Goal: Task Accomplishment & Management: Use online tool/utility

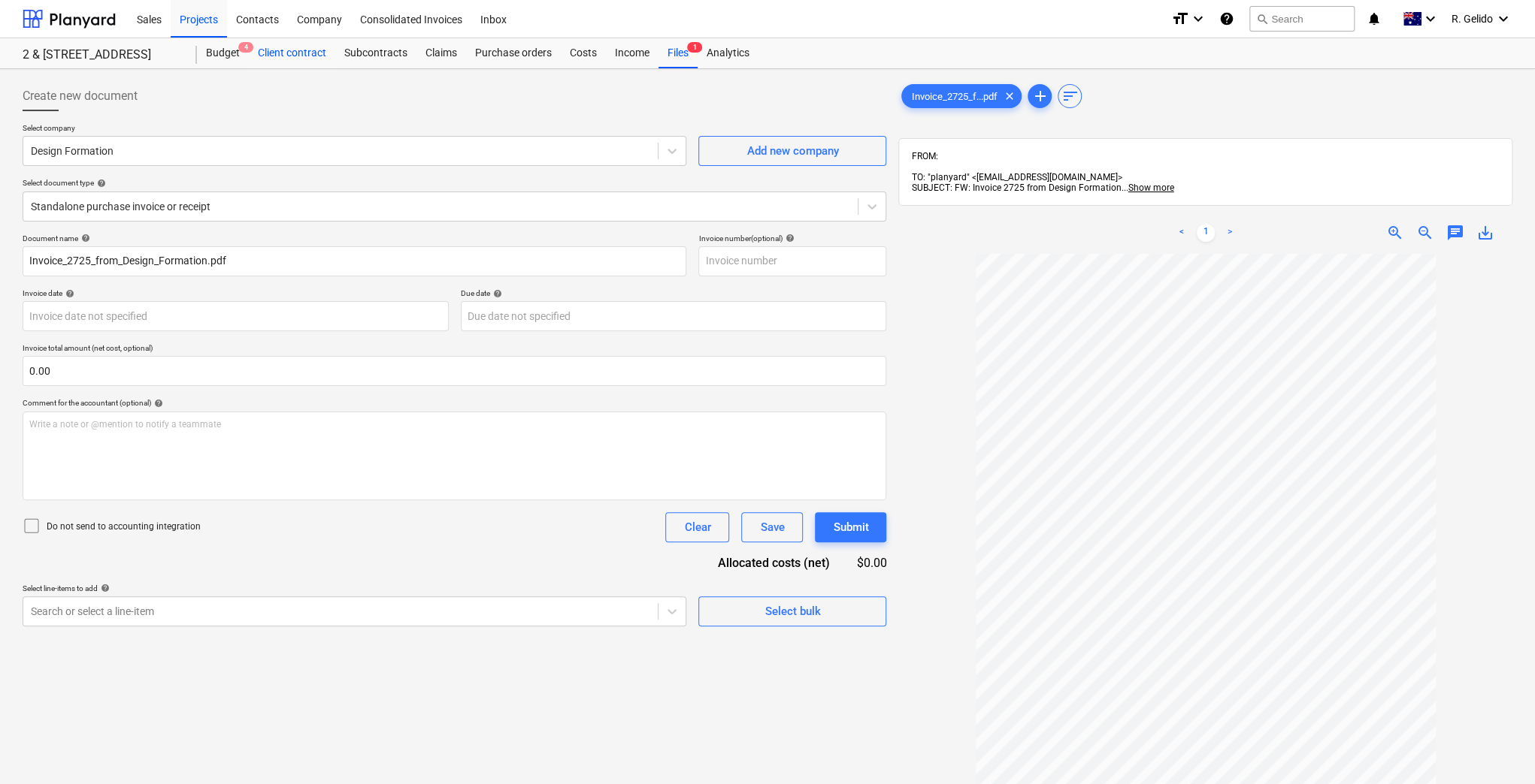
click at [262, 55] on div "Client contract" at bounding box center [292, 53] width 86 height 30
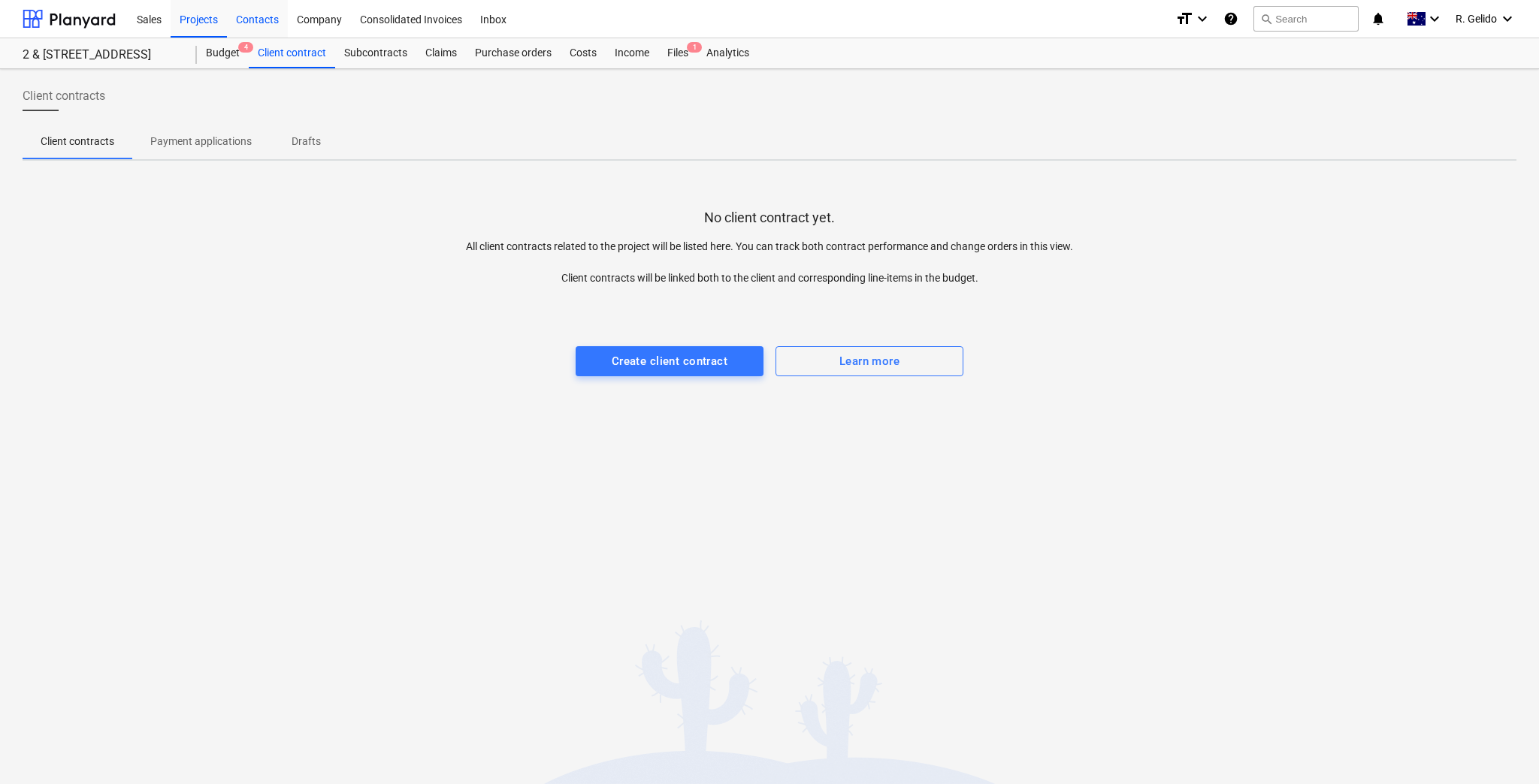
click at [250, 19] on div "Contacts" at bounding box center [258, 18] width 61 height 38
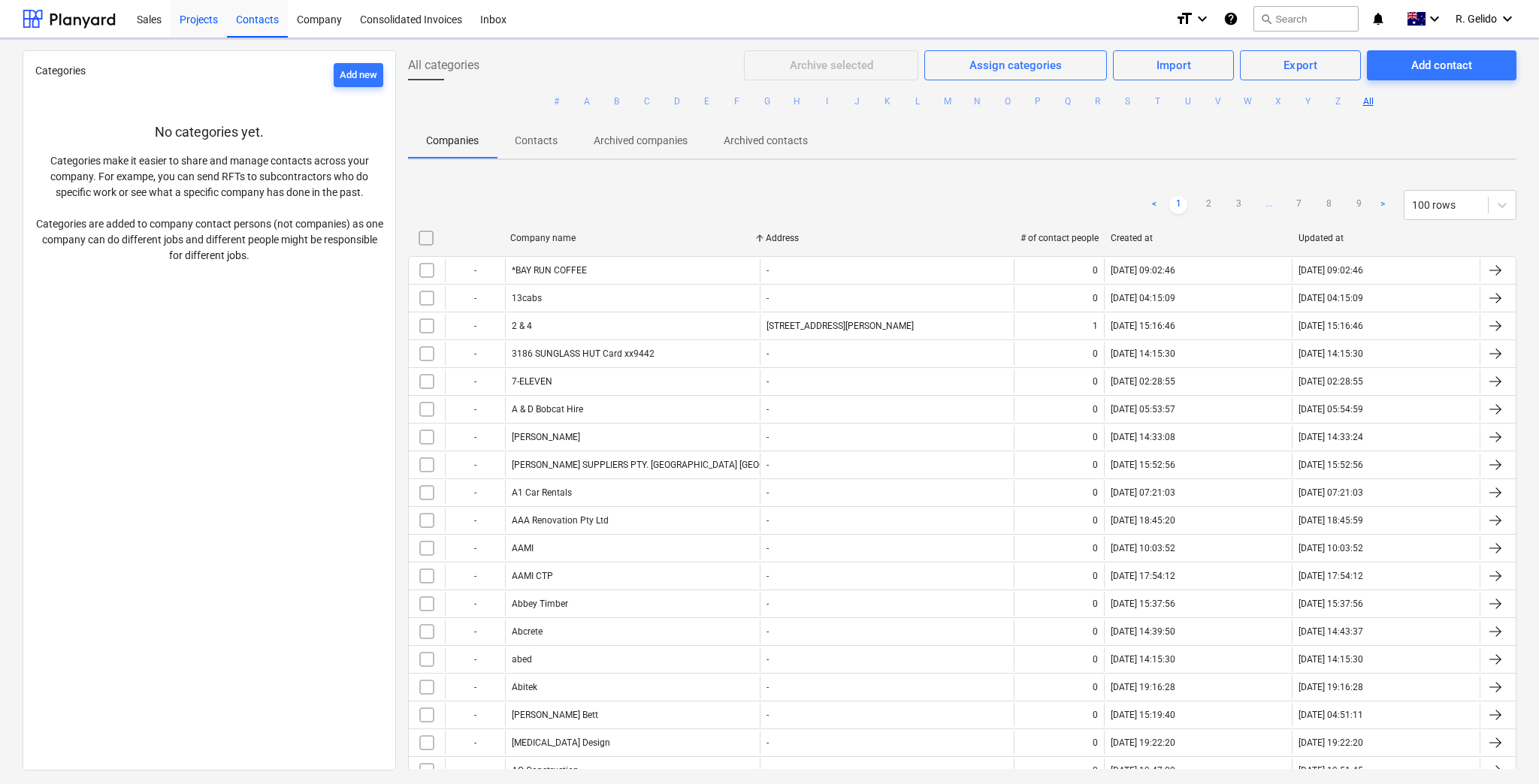
click at [197, 20] on div "Projects" at bounding box center [199, 18] width 56 height 38
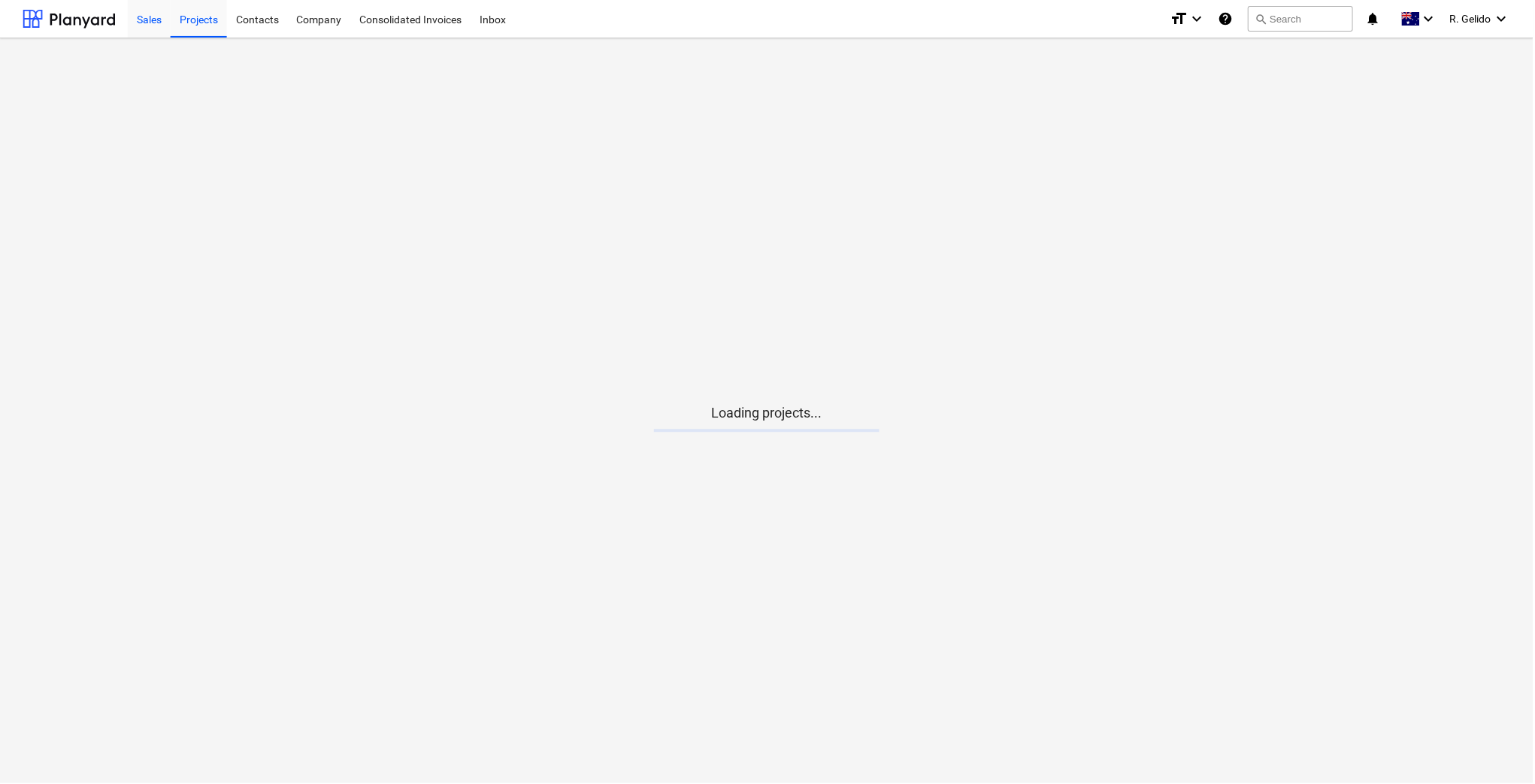
click at [147, 20] on div "Sales" at bounding box center [149, 18] width 43 height 38
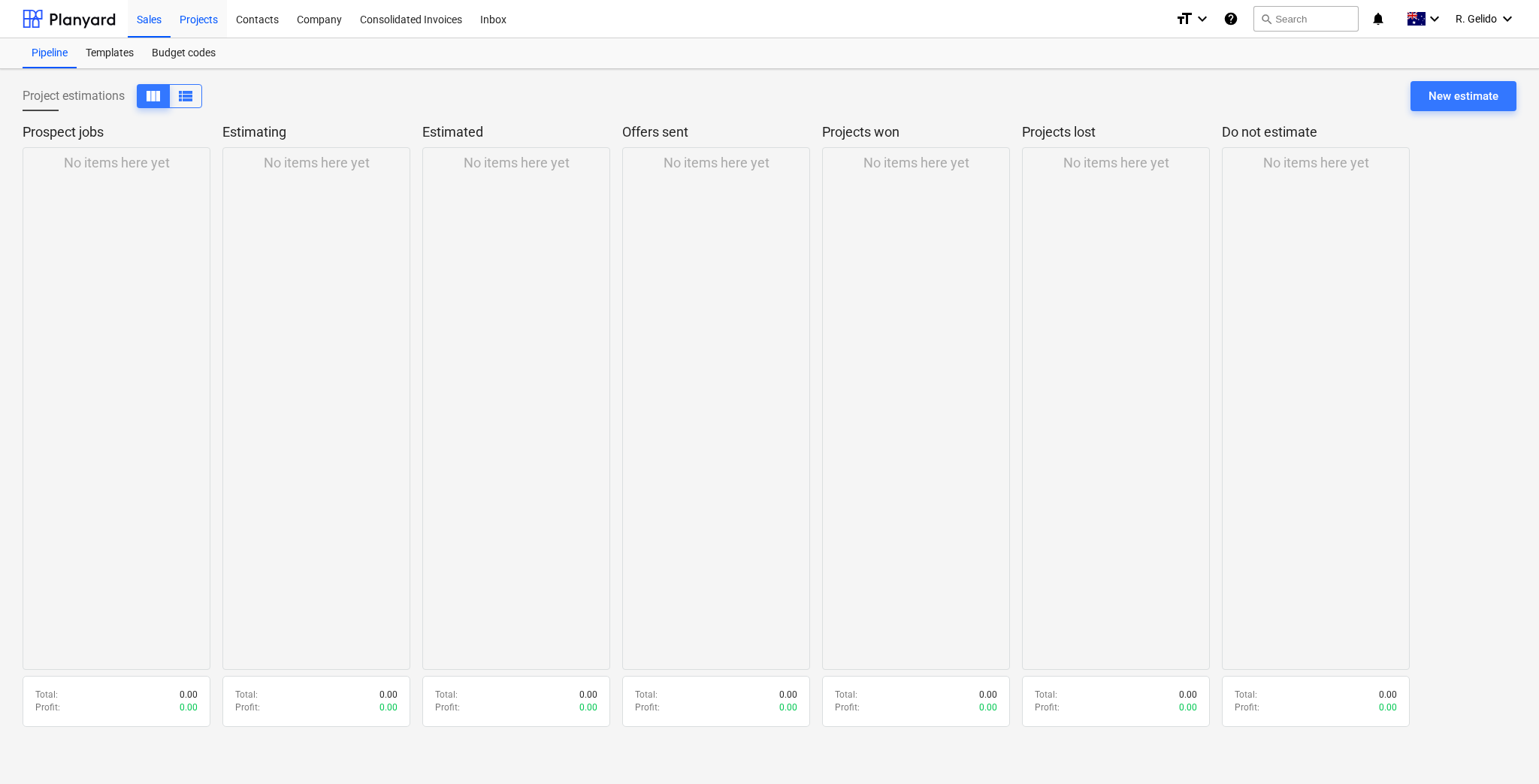
click at [198, 14] on div "Projects" at bounding box center [199, 18] width 56 height 38
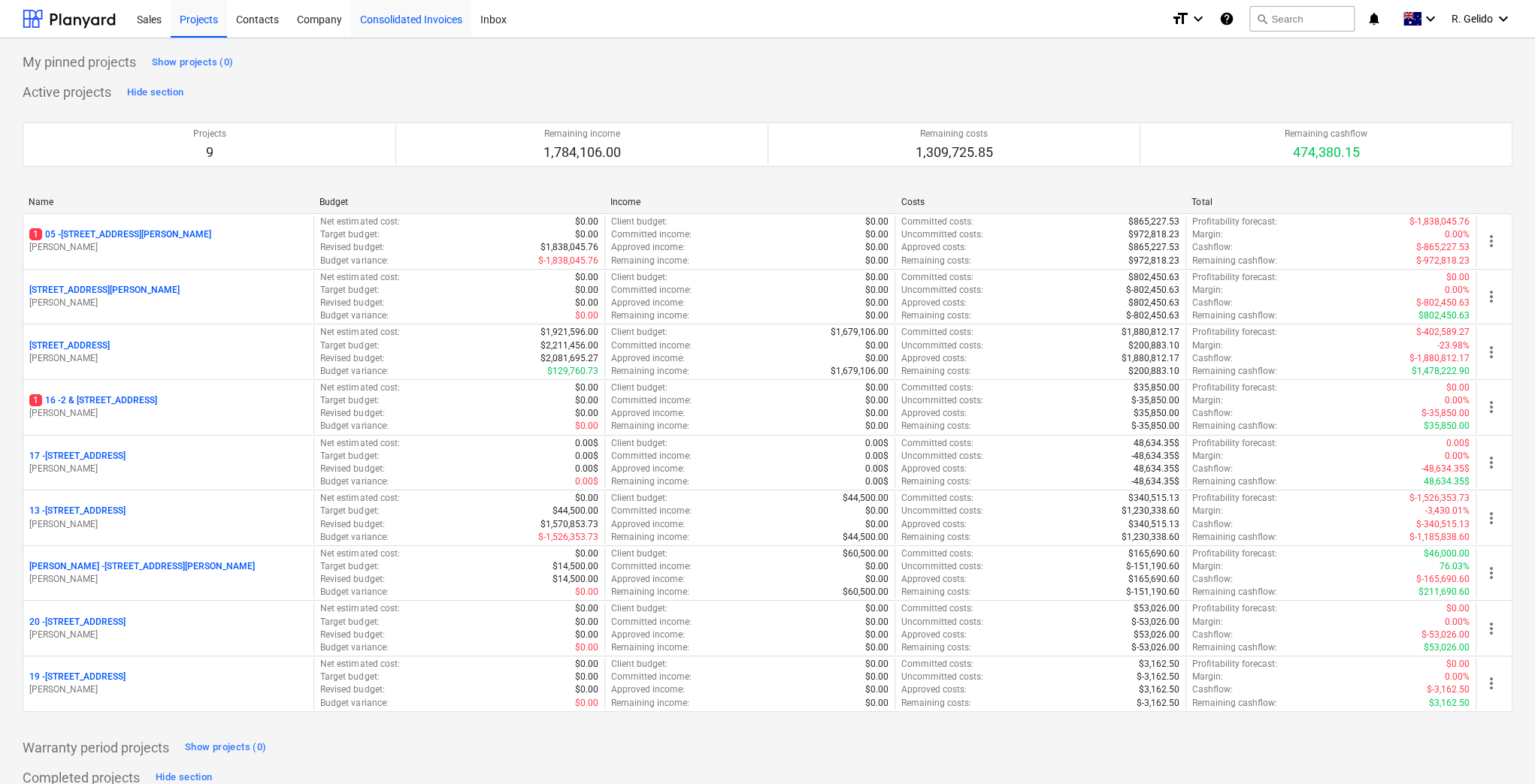
click at [415, 16] on div "Consolidated Invoices" at bounding box center [411, 18] width 120 height 38
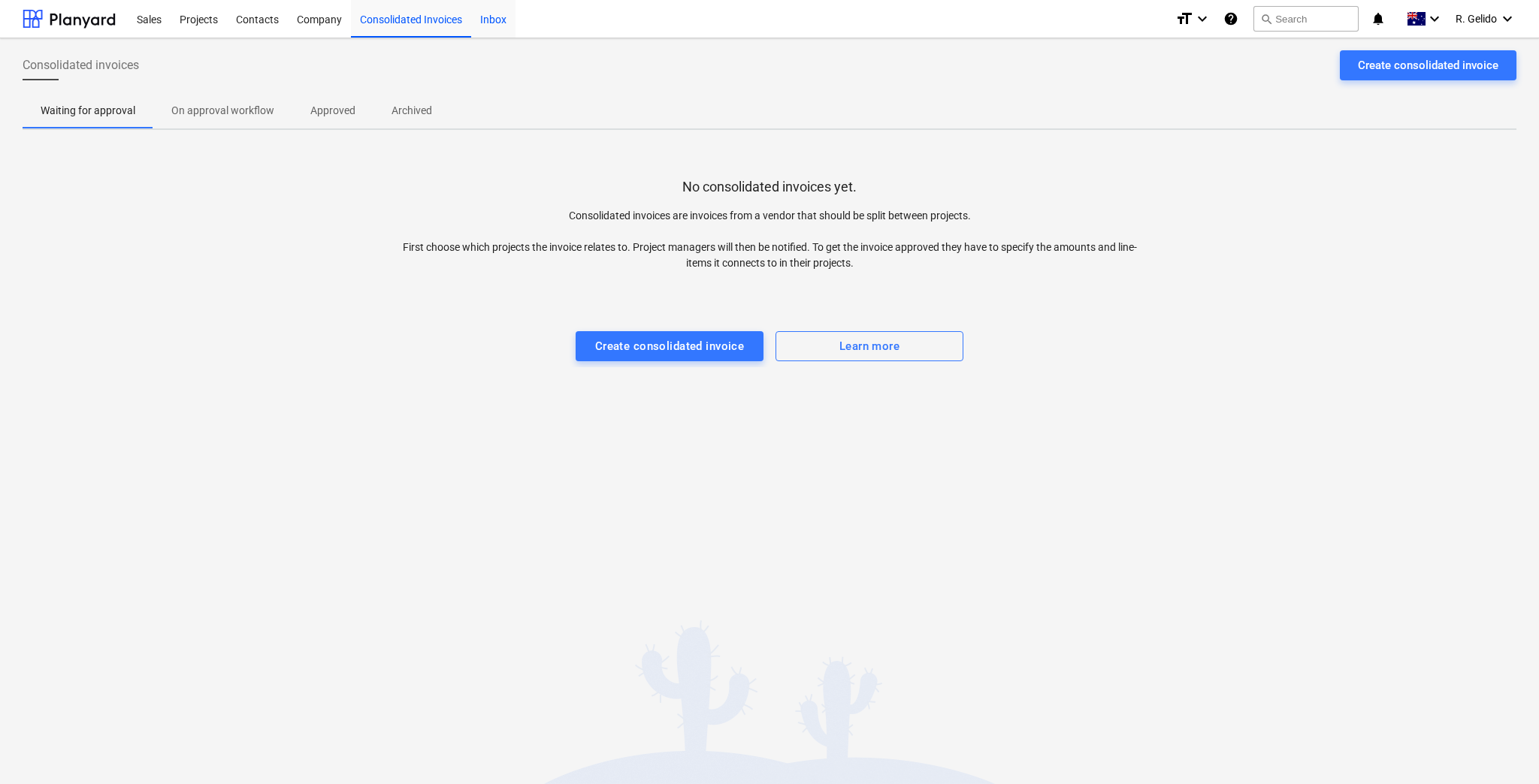
click at [500, 17] on div "Inbox" at bounding box center [493, 18] width 45 height 38
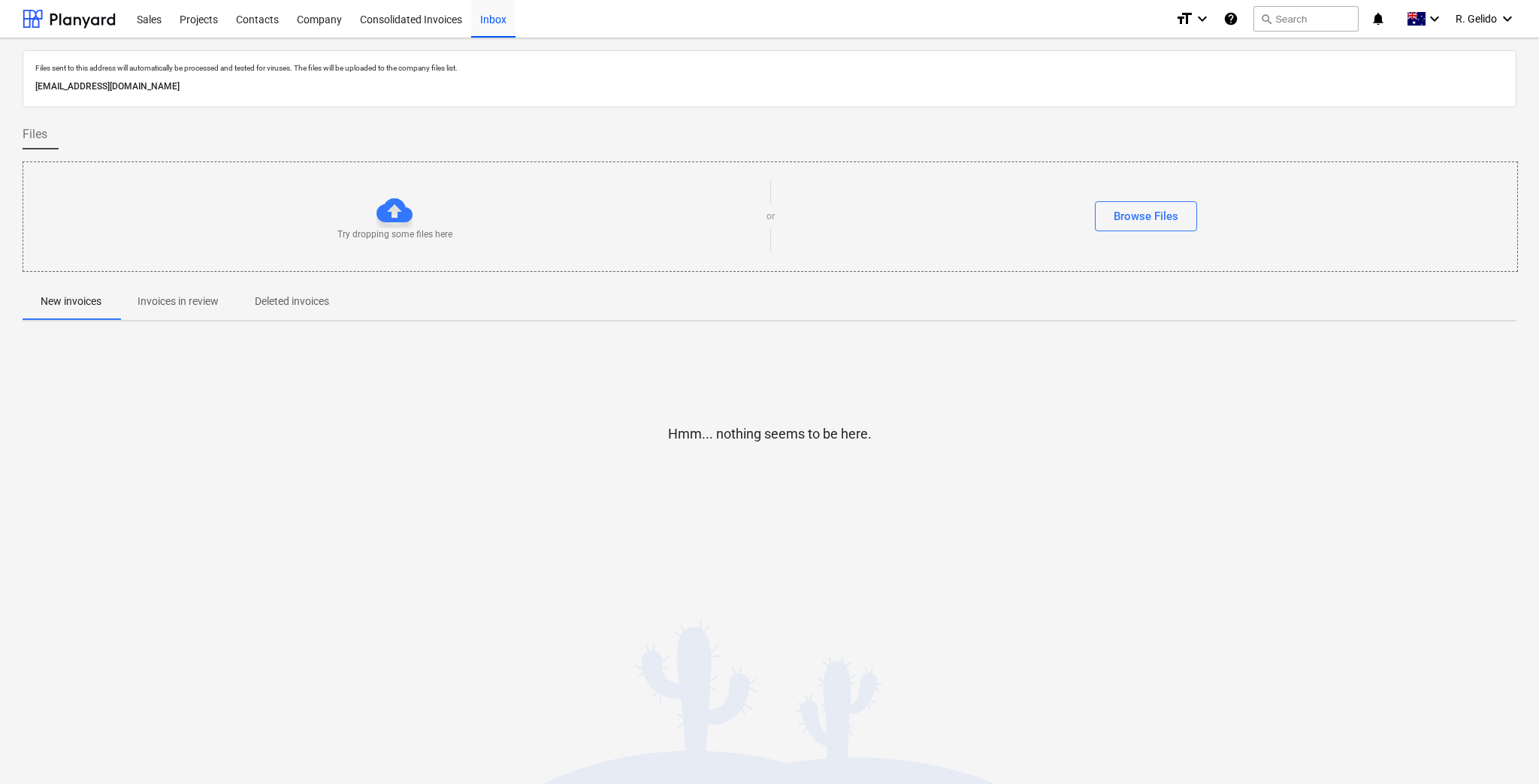
click at [425, 64] on p "Files sent to this address will automatically be processed and tested for virus…" at bounding box center [770, 68] width 1468 height 9
drag, startPoint x: 298, startPoint y: 87, endPoint x: 30, endPoint y: 85, distance: 268.0
click at [30, 85] on div "Files sent to this address will automatically be processed and tested for virus…" at bounding box center [770, 78] width 1494 height 57
copy p "[EMAIL_ADDRESS][DOMAIN_NAME]"
click at [336, 27] on div "Company" at bounding box center [319, 18] width 63 height 38
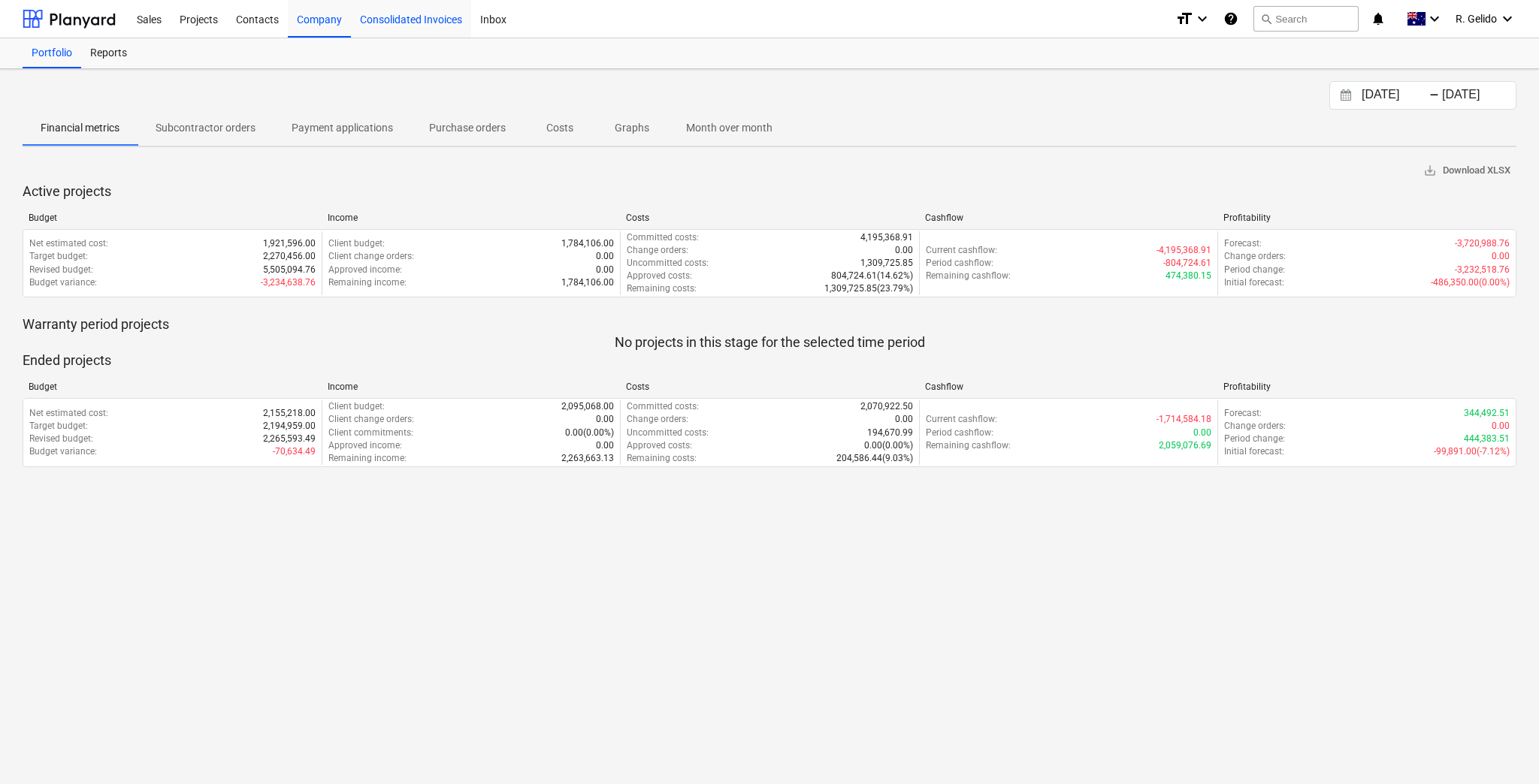
click at [390, 17] on div "Consolidated Invoices" at bounding box center [411, 18] width 120 height 38
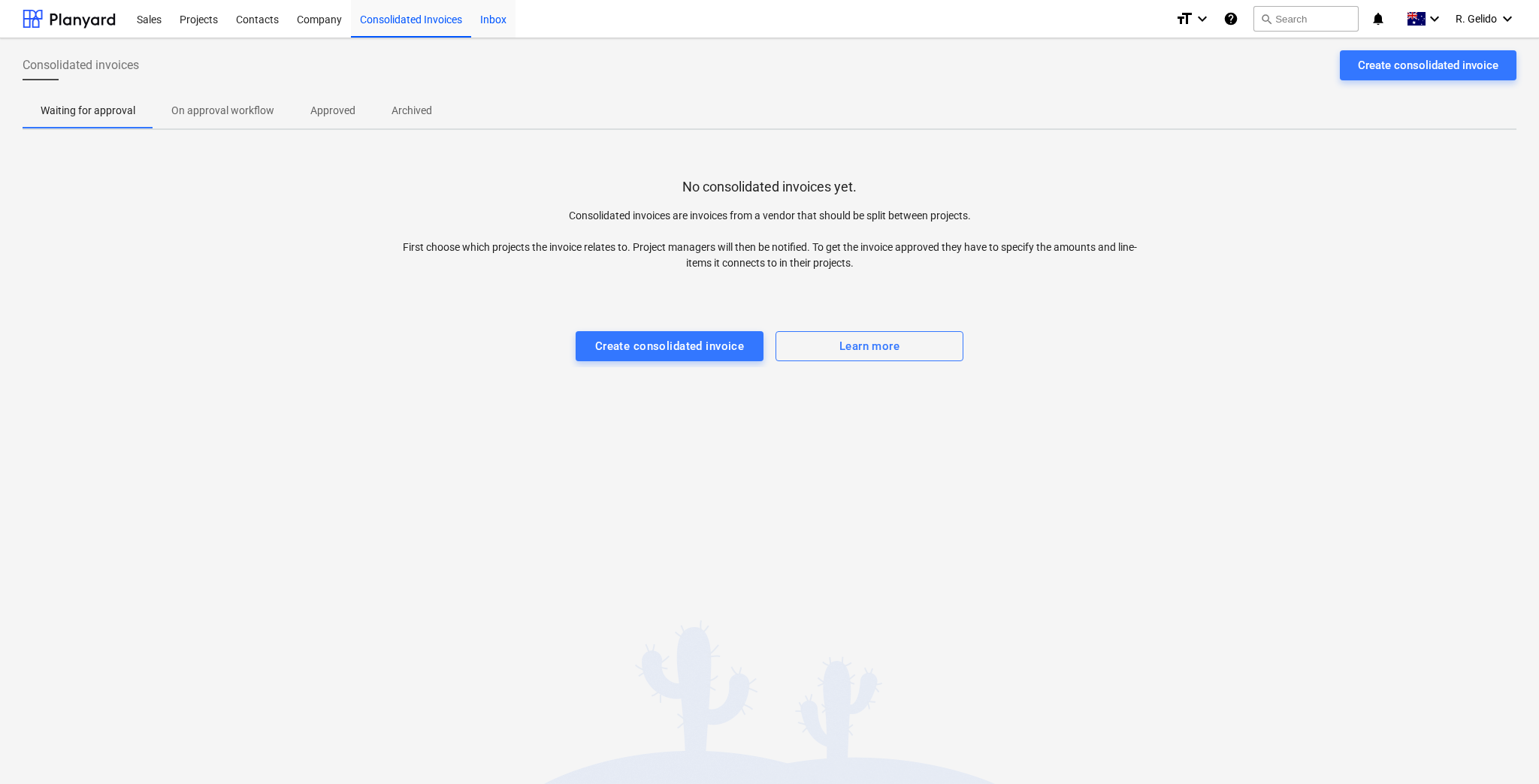
click at [493, 20] on div "Inbox" at bounding box center [493, 18] width 45 height 38
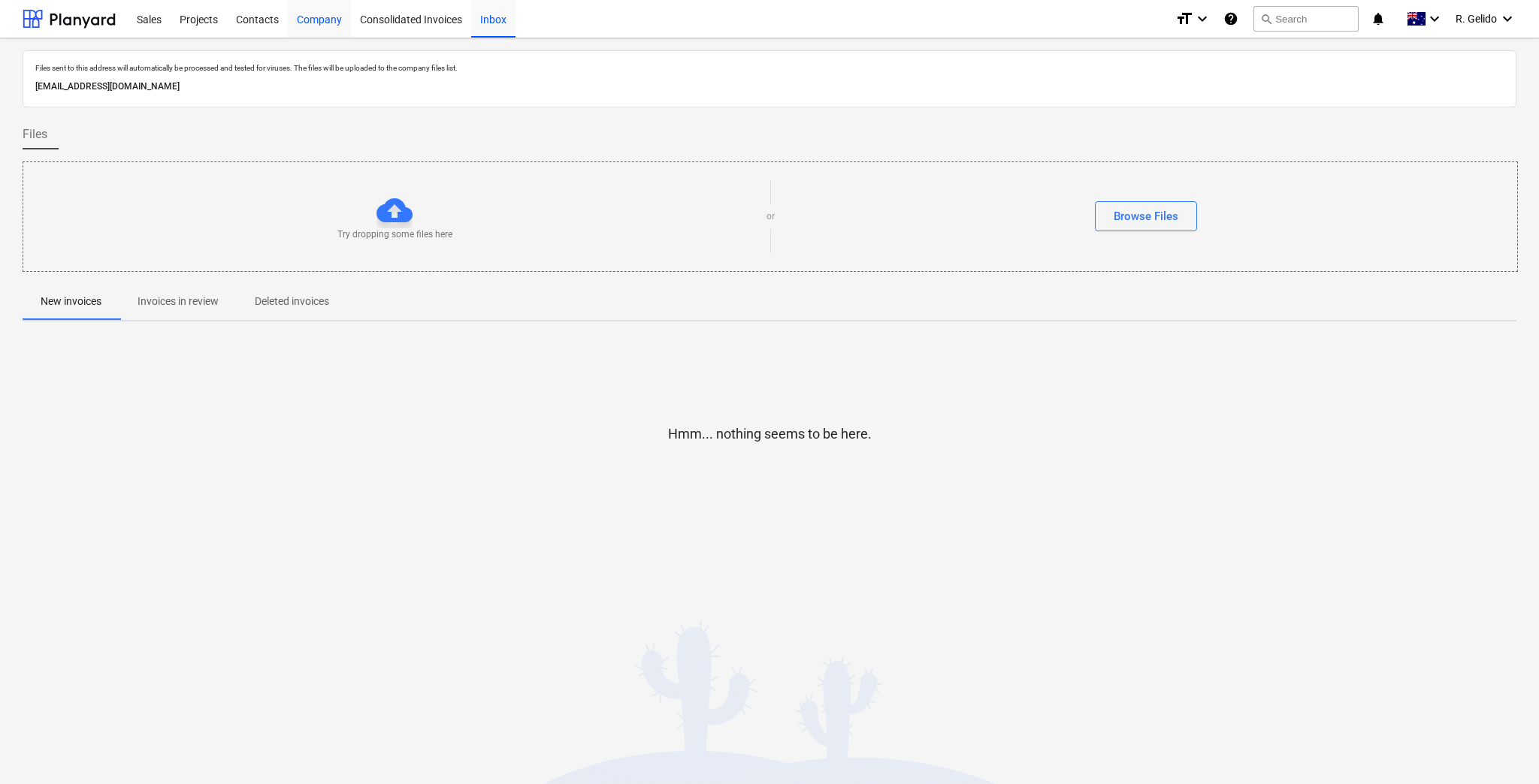
click at [314, 18] on div "Company" at bounding box center [319, 18] width 63 height 38
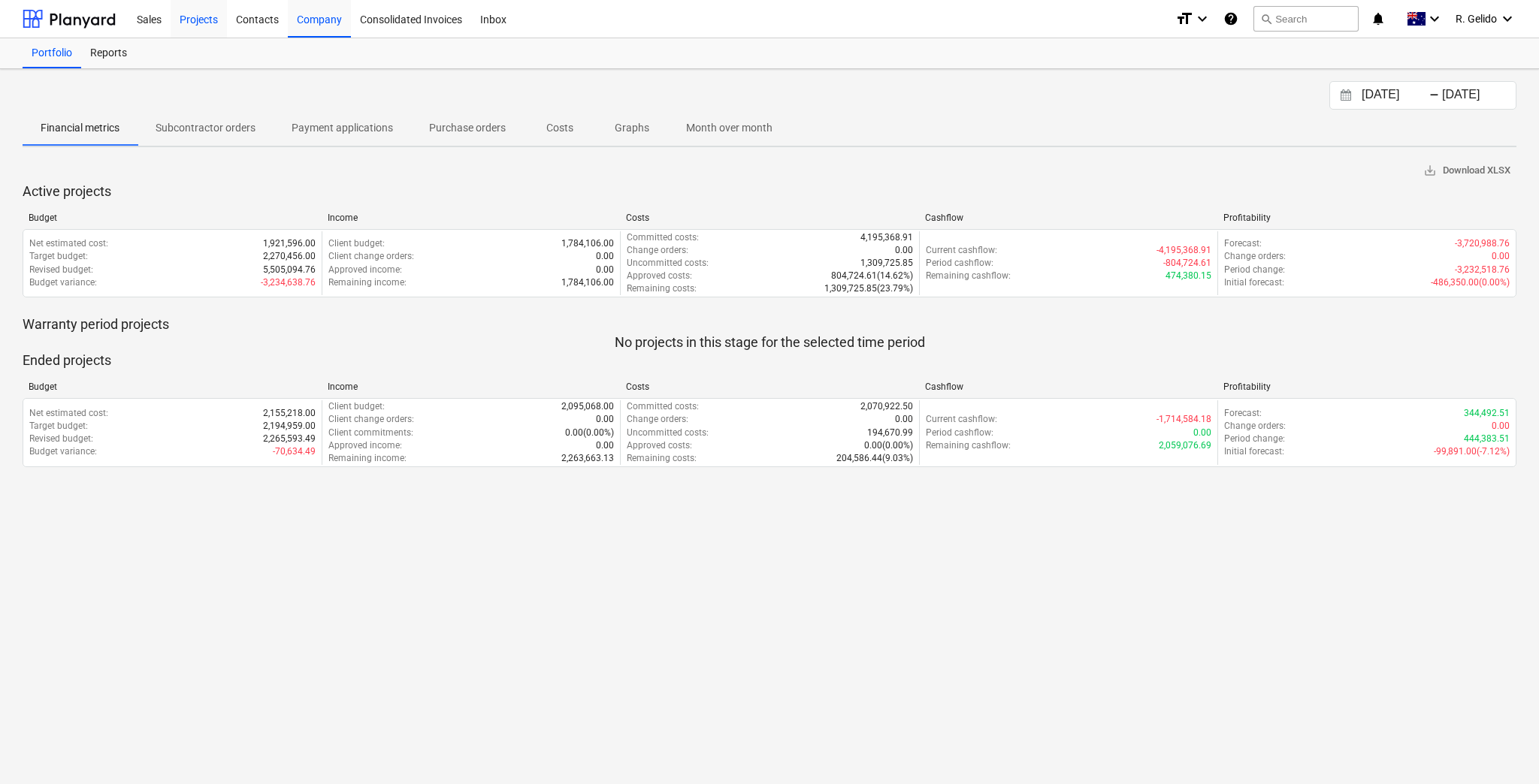
click at [201, 18] on div "Projects" at bounding box center [199, 18] width 56 height 38
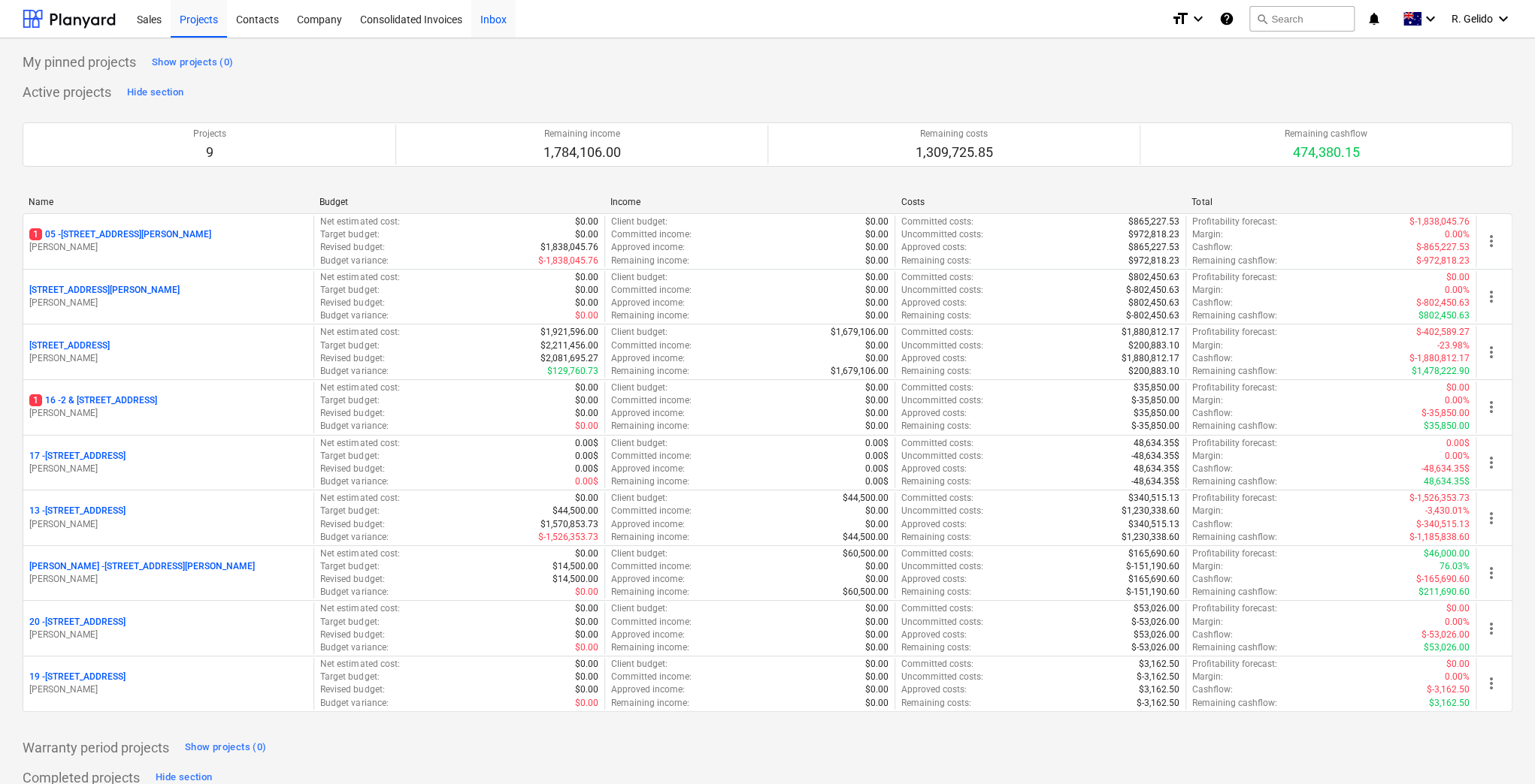
click at [490, 22] on div "Inbox" at bounding box center [493, 18] width 45 height 38
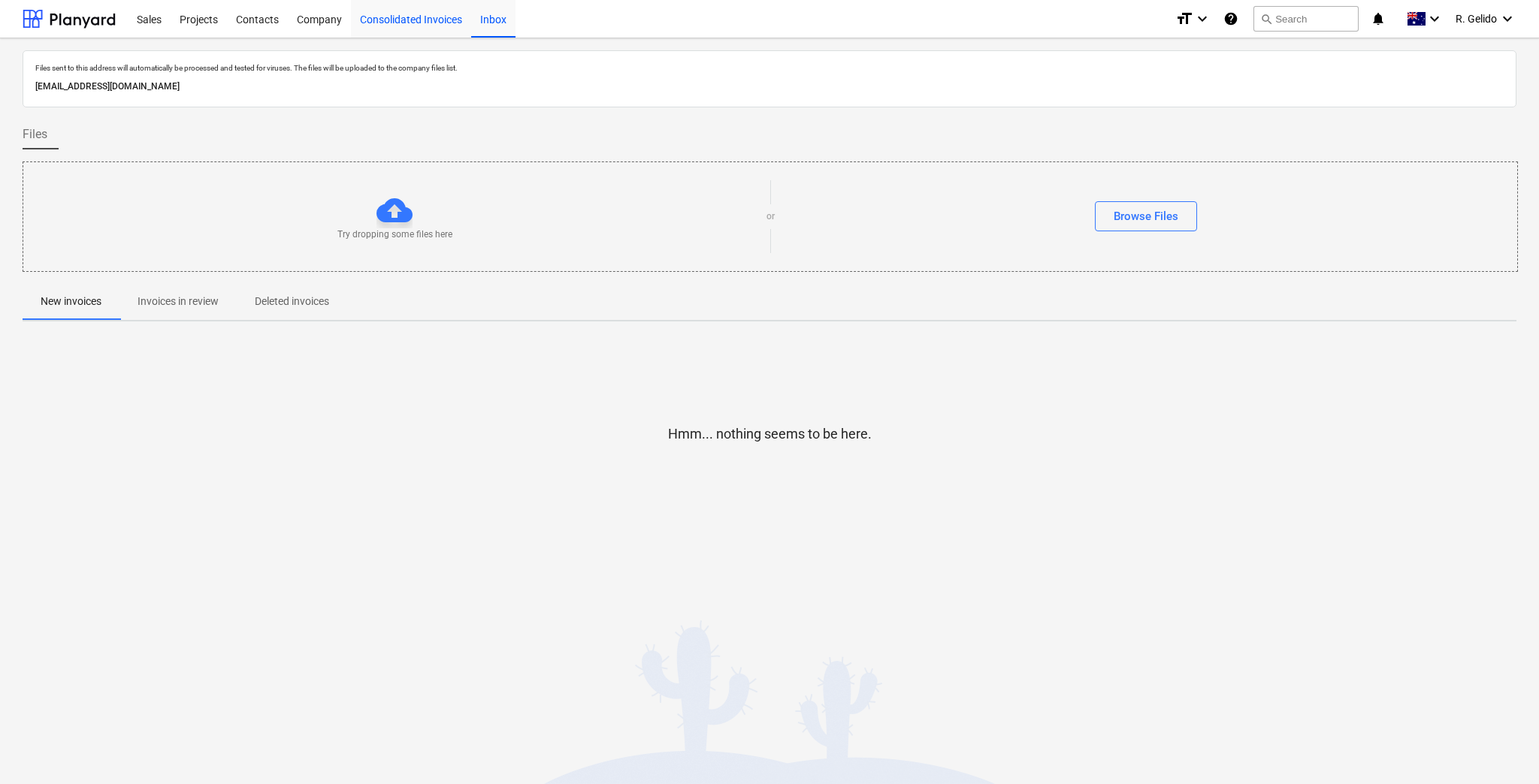
click at [401, 24] on div "Consolidated Invoices" at bounding box center [411, 18] width 120 height 38
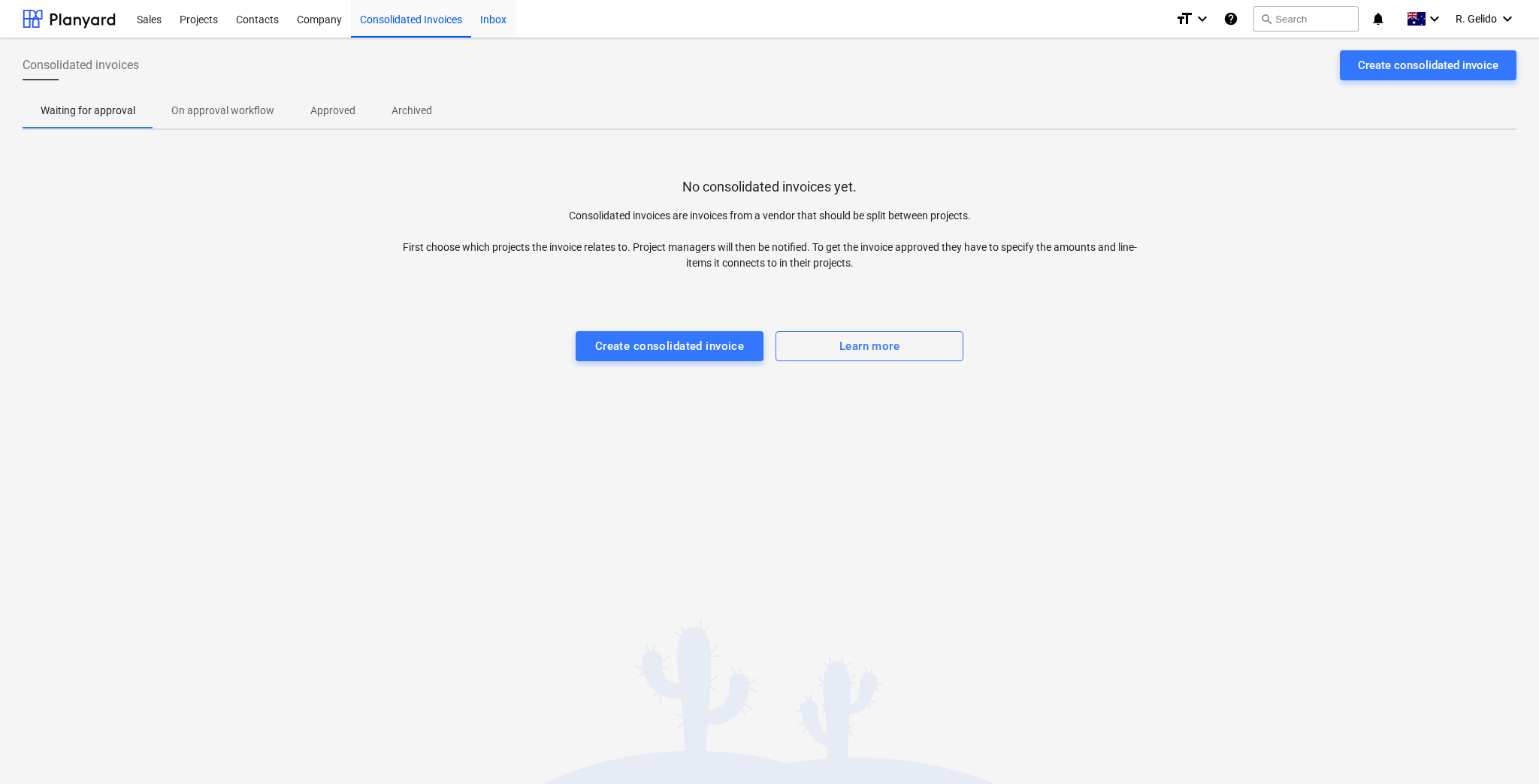
click at [487, 20] on div "Inbox" at bounding box center [493, 18] width 45 height 38
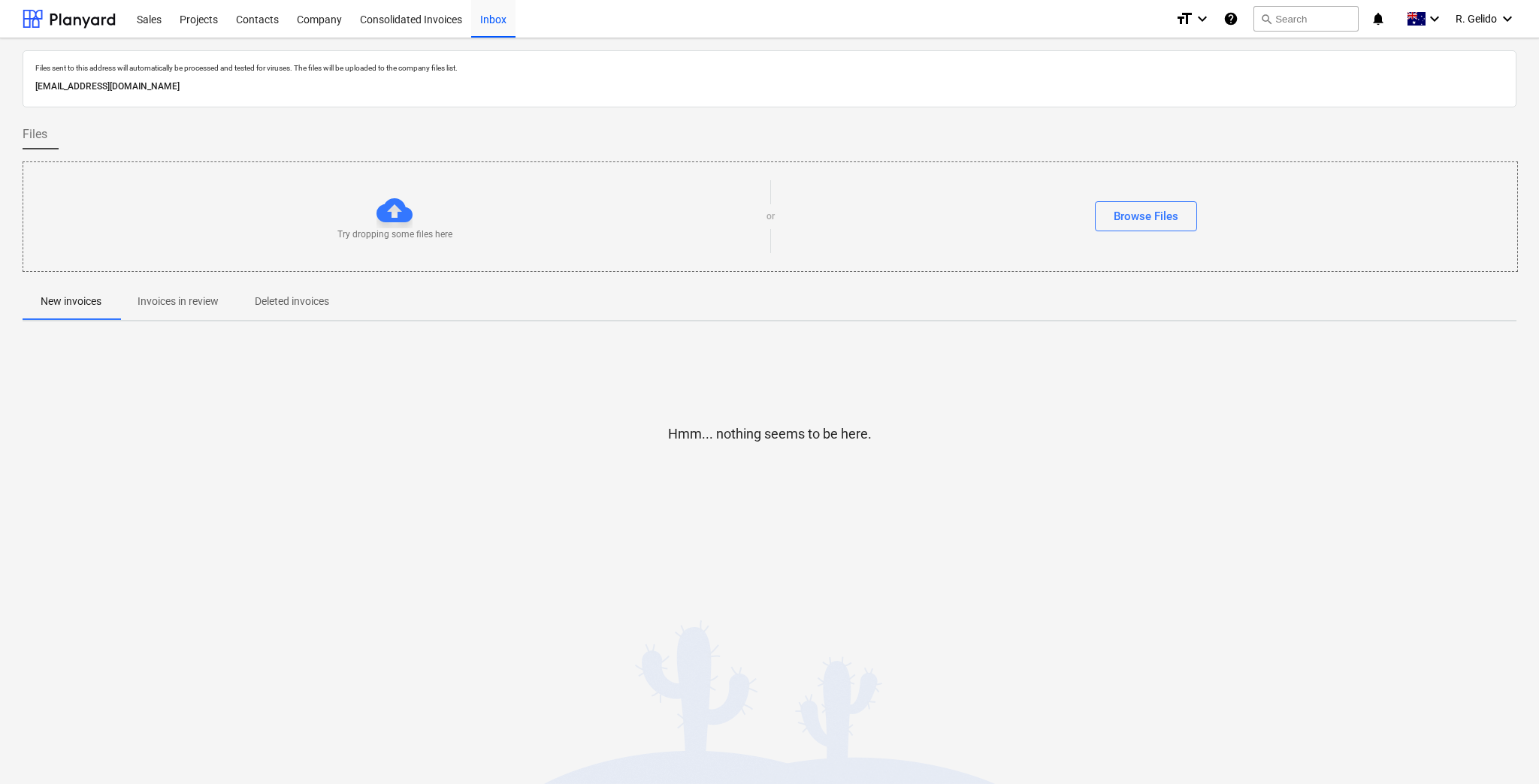
click at [429, 200] on div "Try dropping some files here" at bounding box center [395, 217] width 744 height 49
click at [397, 214] on div at bounding box center [395, 211] width 36 height 36
drag, startPoint x: 594, startPoint y: 213, endPoint x: 248, endPoint y: 214, distance: 346.0
click at [248, 214] on div "Try dropping some files here" at bounding box center [395, 217] width 744 height 49
click at [381, 223] on div at bounding box center [395, 211] width 36 height 36
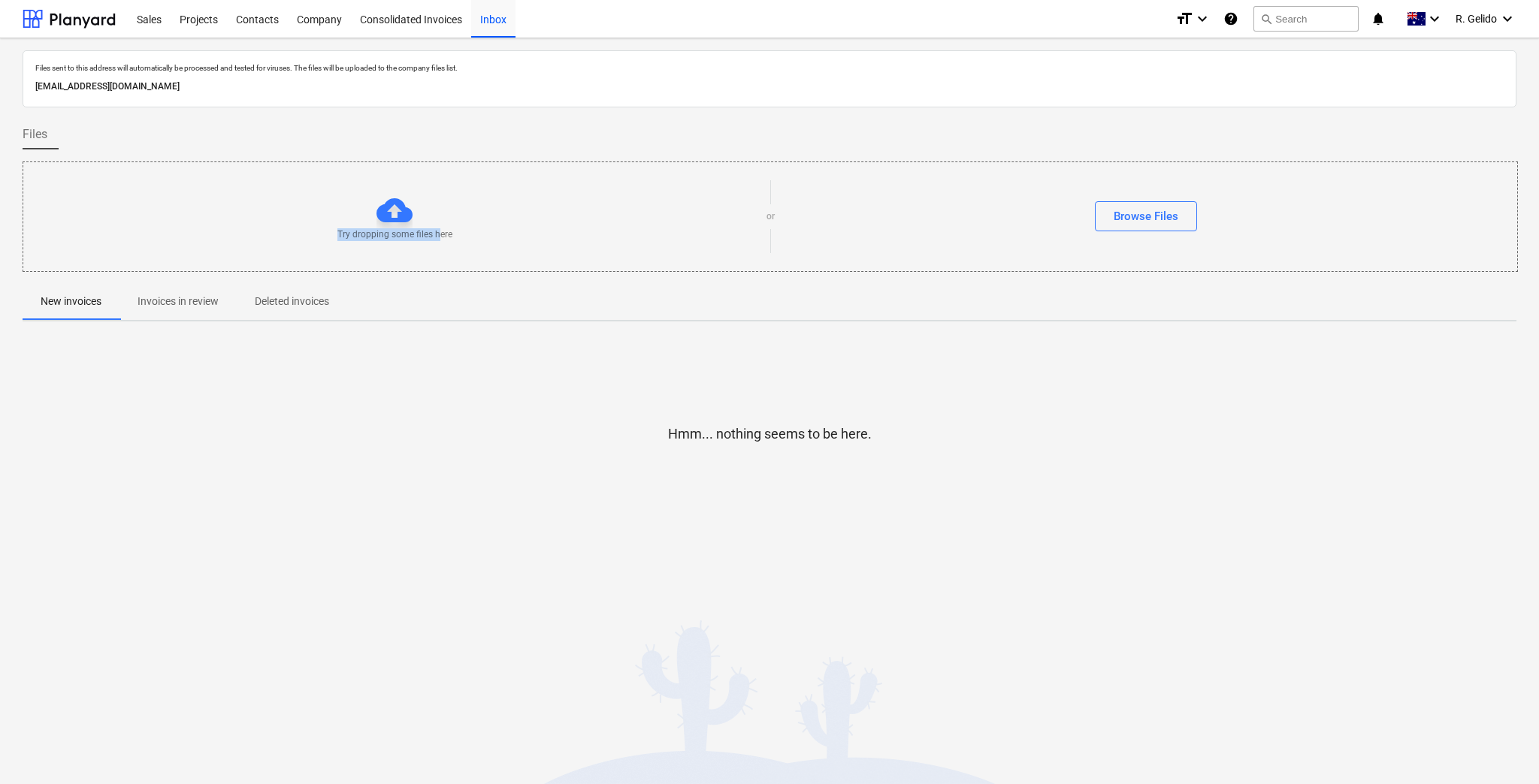
drag, startPoint x: 440, startPoint y: 233, endPoint x: 337, endPoint y: 233, distance: 103.0
click at [337, 233] on div "Try dropping some files here" at bounding box center [395, 217] width 744 height 49
click at [418, 234] on p "Try dropping some files here" at bounding box center [395, 235] width 115 height 13
click at [422, 19] on div "Consolidated Invoices" at bounding box center [411, 18] width 120 height 38
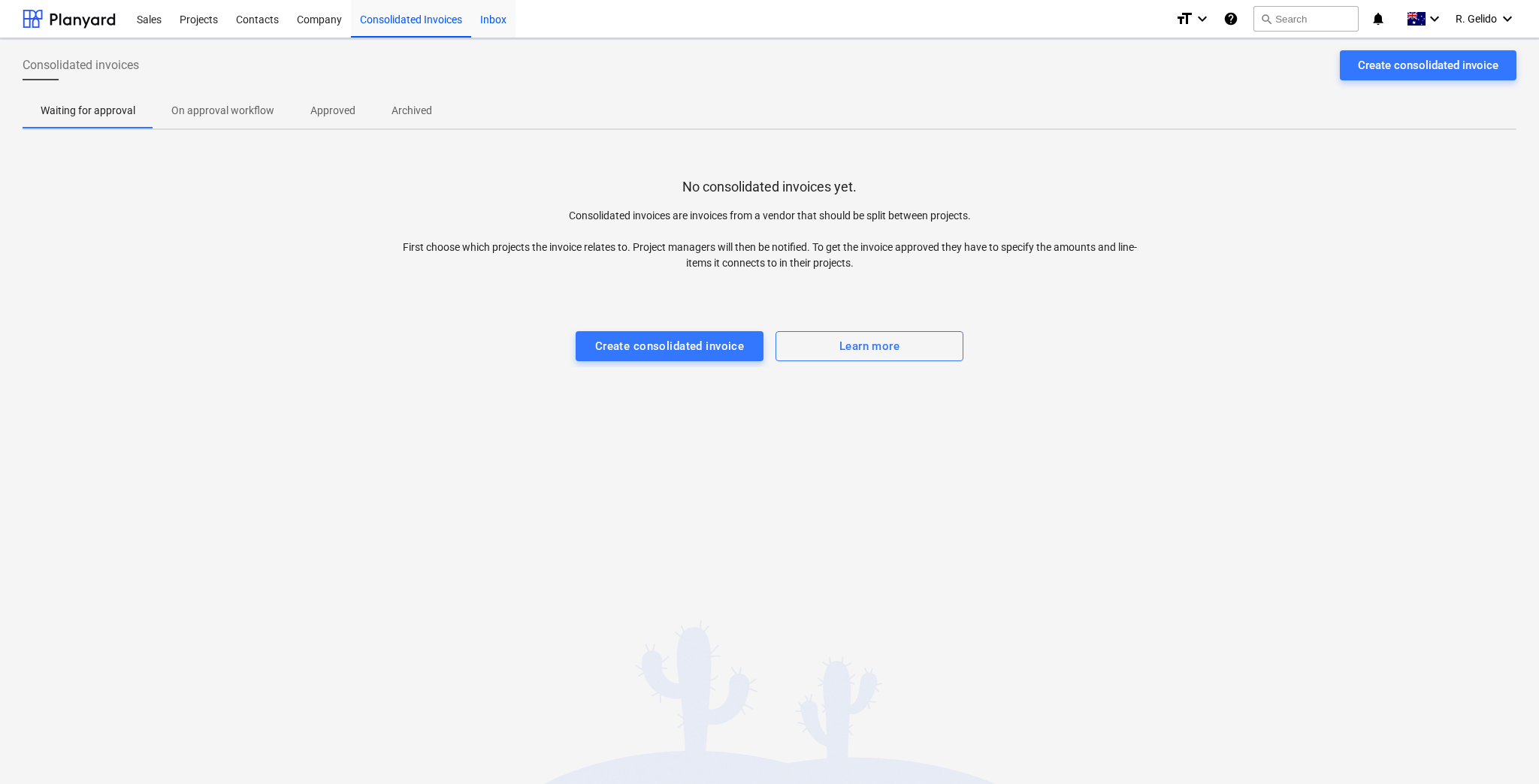
click at [492, 18] on div "Inbox" at bounding box center [493, 18] width 45 height 38
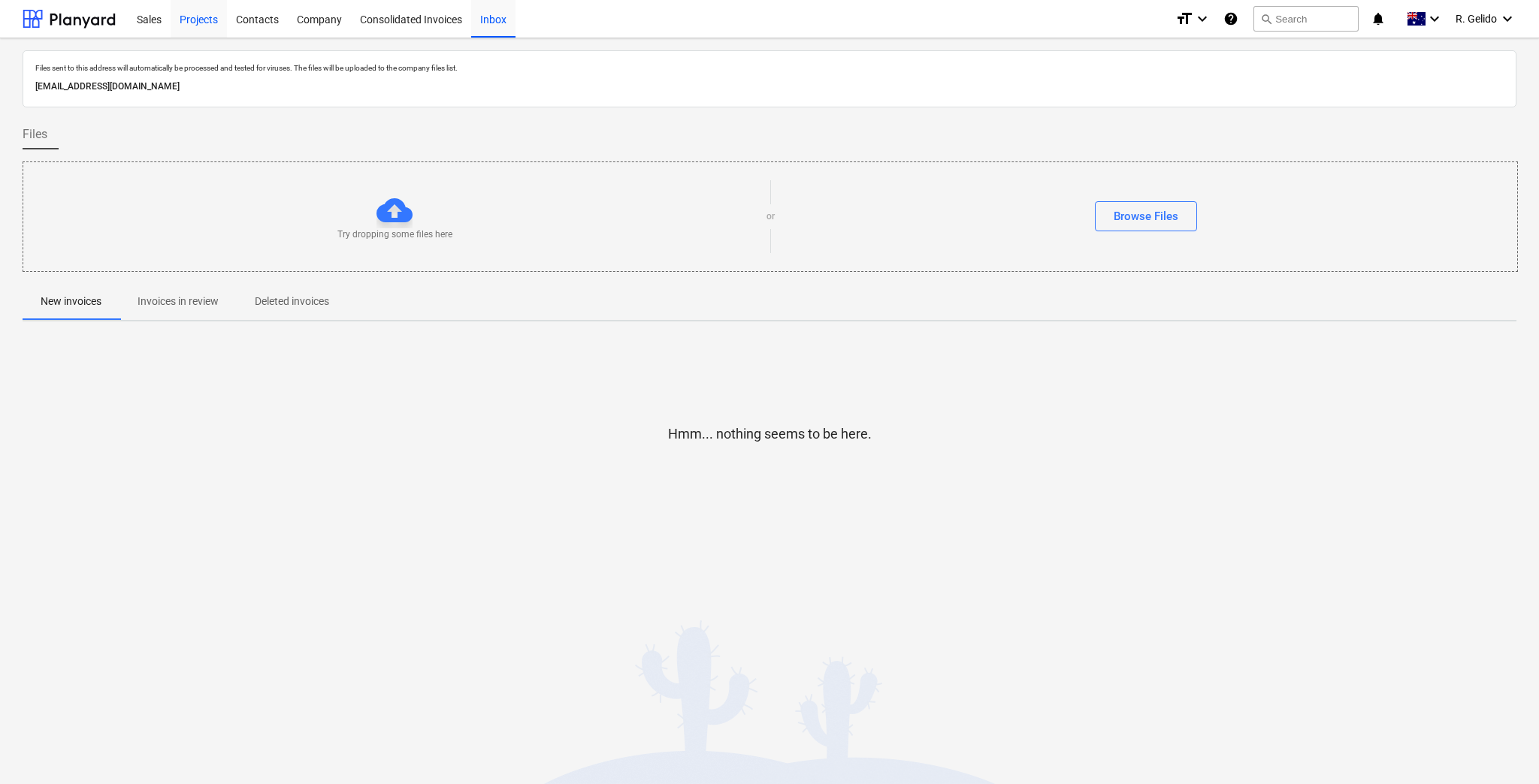
click at [214, 20] on div "Projects" at bounding box center [199, 18] width 56 height 38
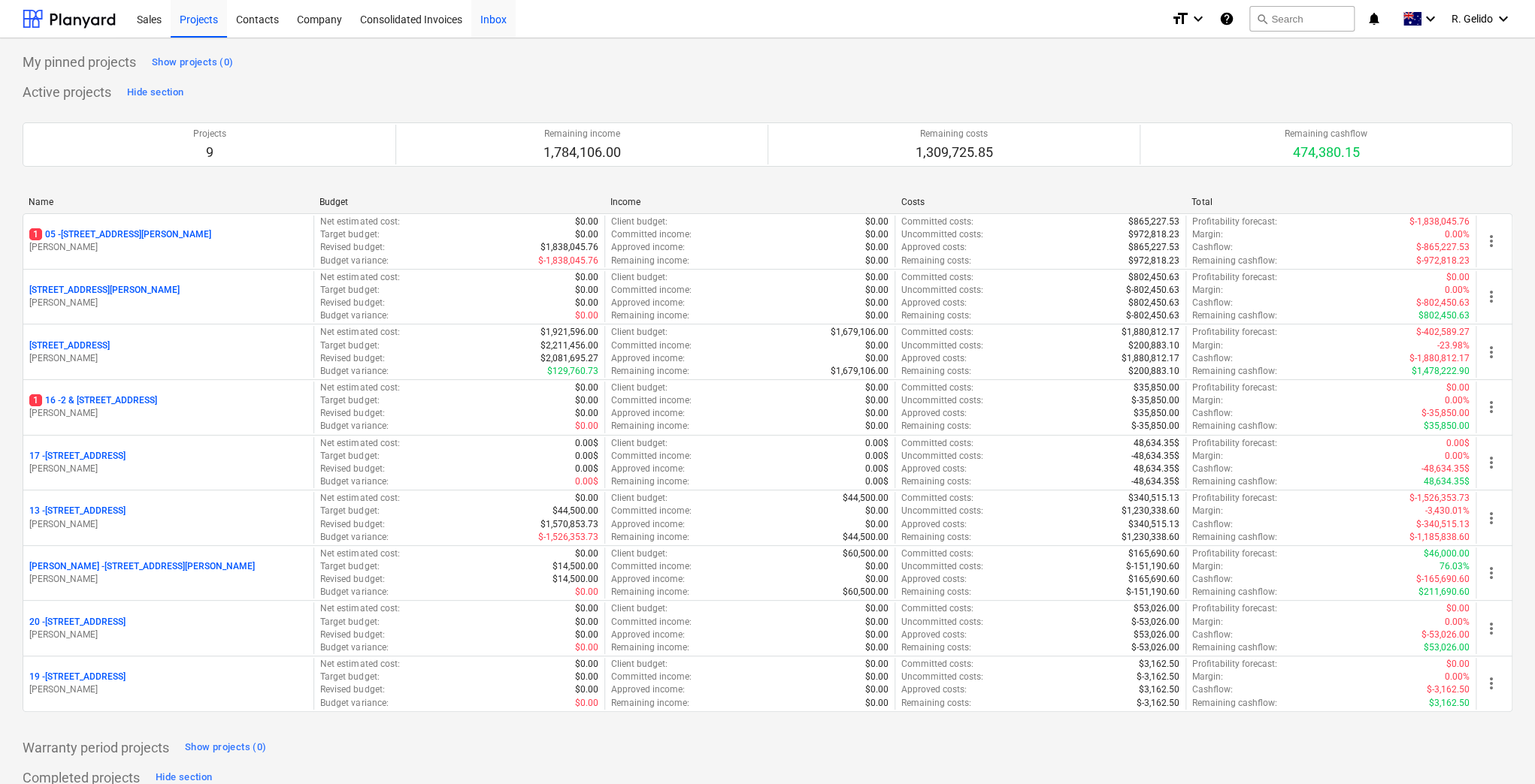
click at [487, 18] on div "Inbox" at bounding box center [493, 18] width 45 height 38
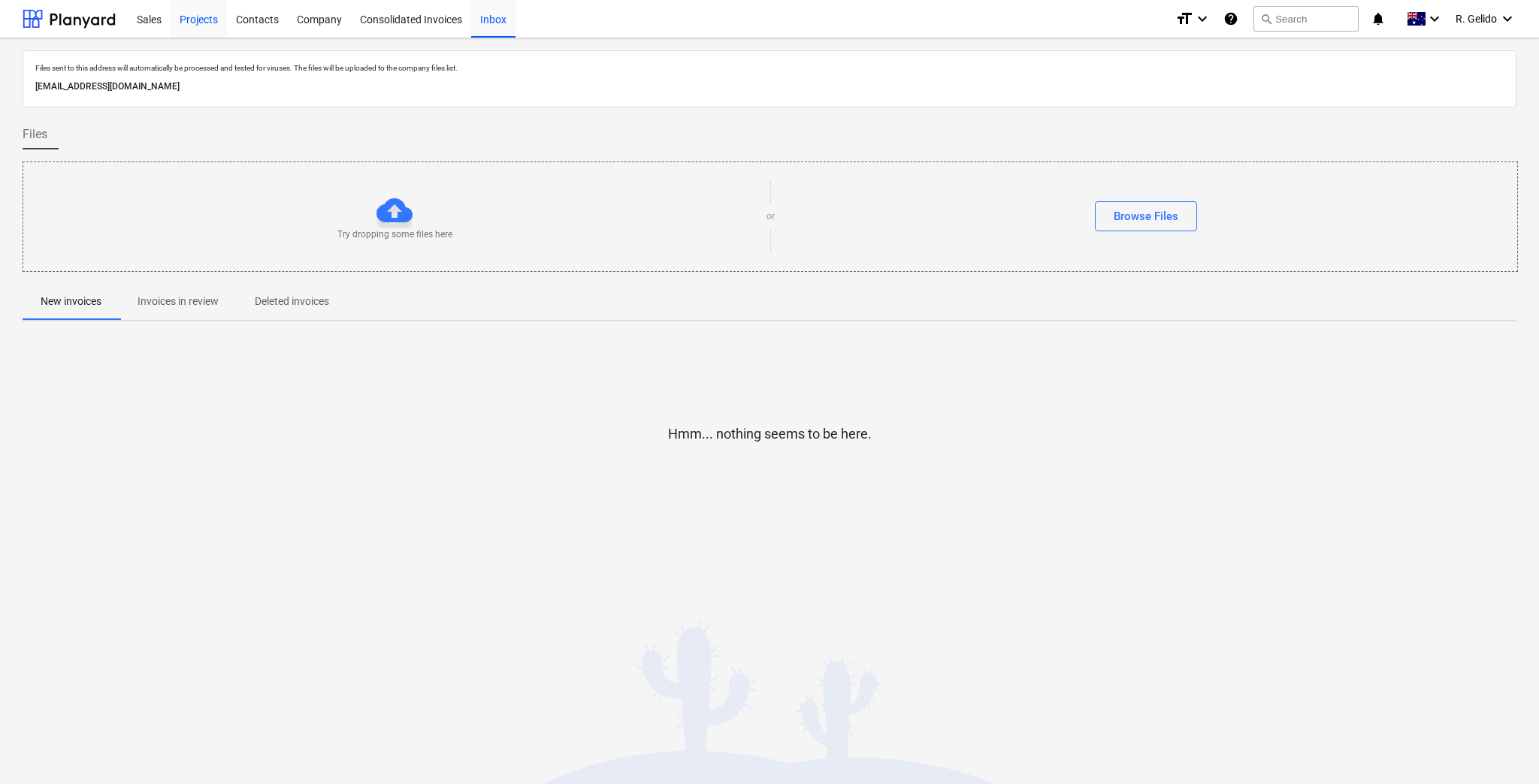
click at [194, 24] on div "Projects" at bounding box center [199, 18] width 56 height 38
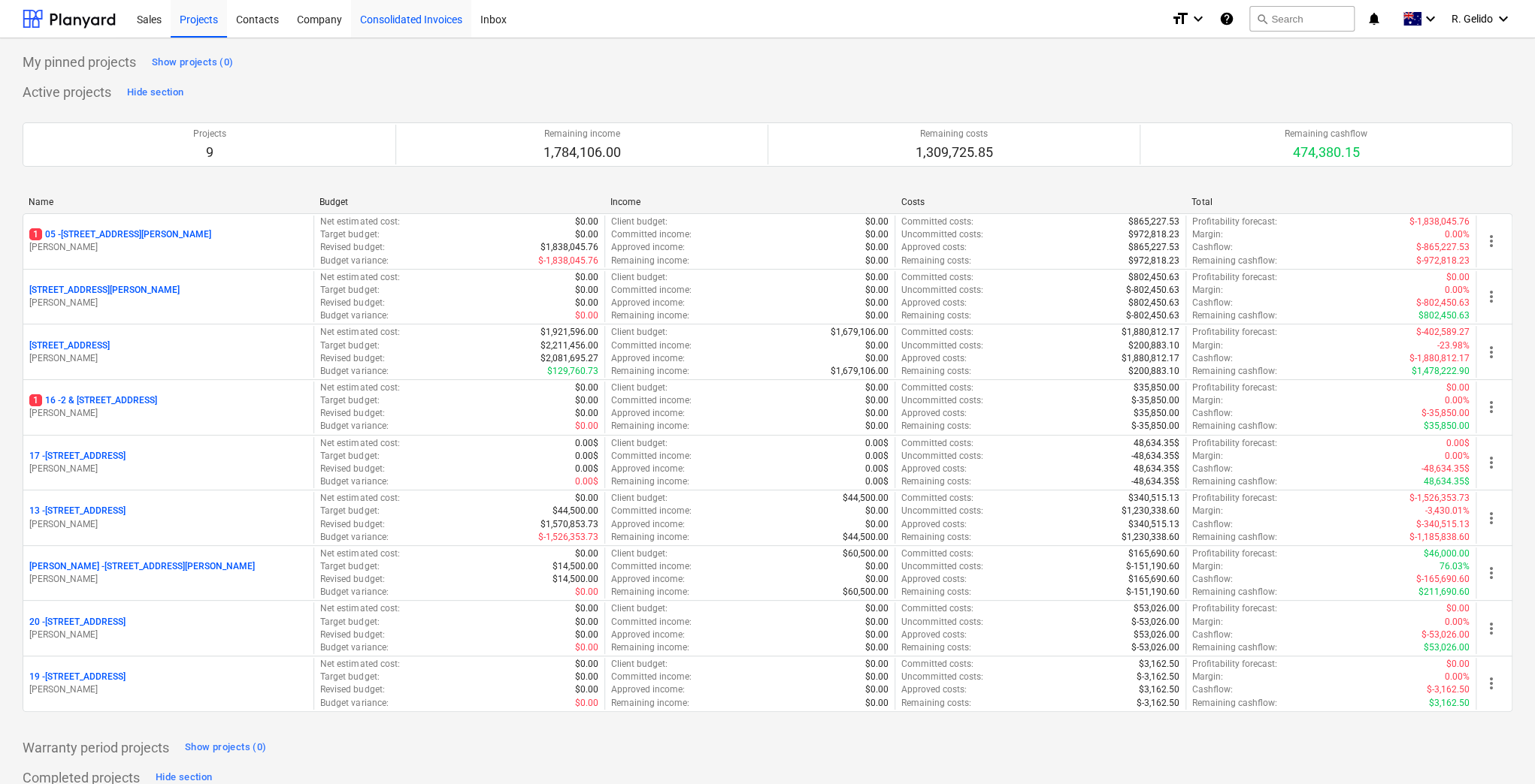
click at [421, 19] on div "Consolidated Invoices" at bounding box center [411, 18] width 120 height 38
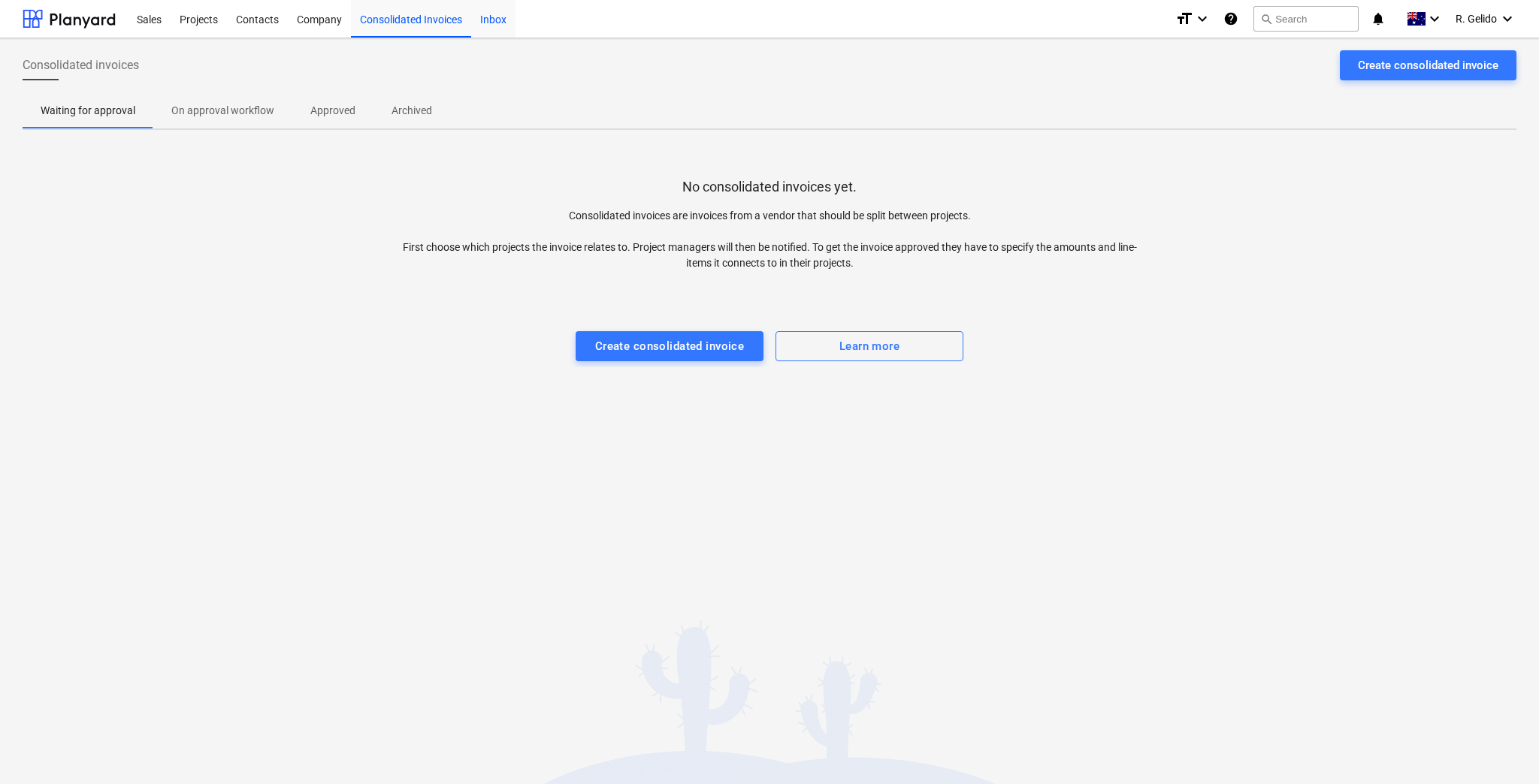
click at [505, 17] on div "Inbox" at bounding box center [493, 18] width 45 height 38
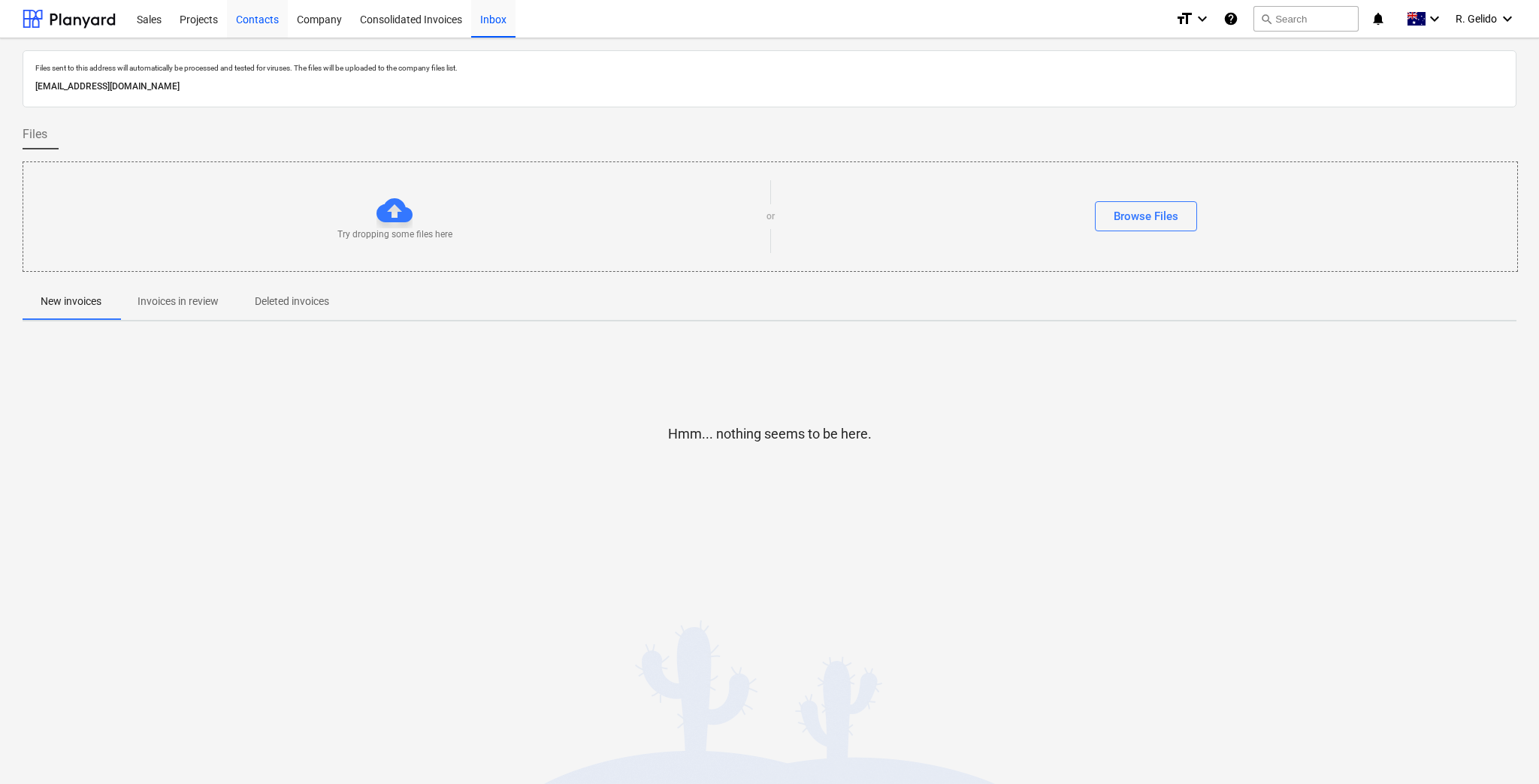
click at [249, 23] on div "Contacts" at bounding box center [258, 18] width 61 height 38
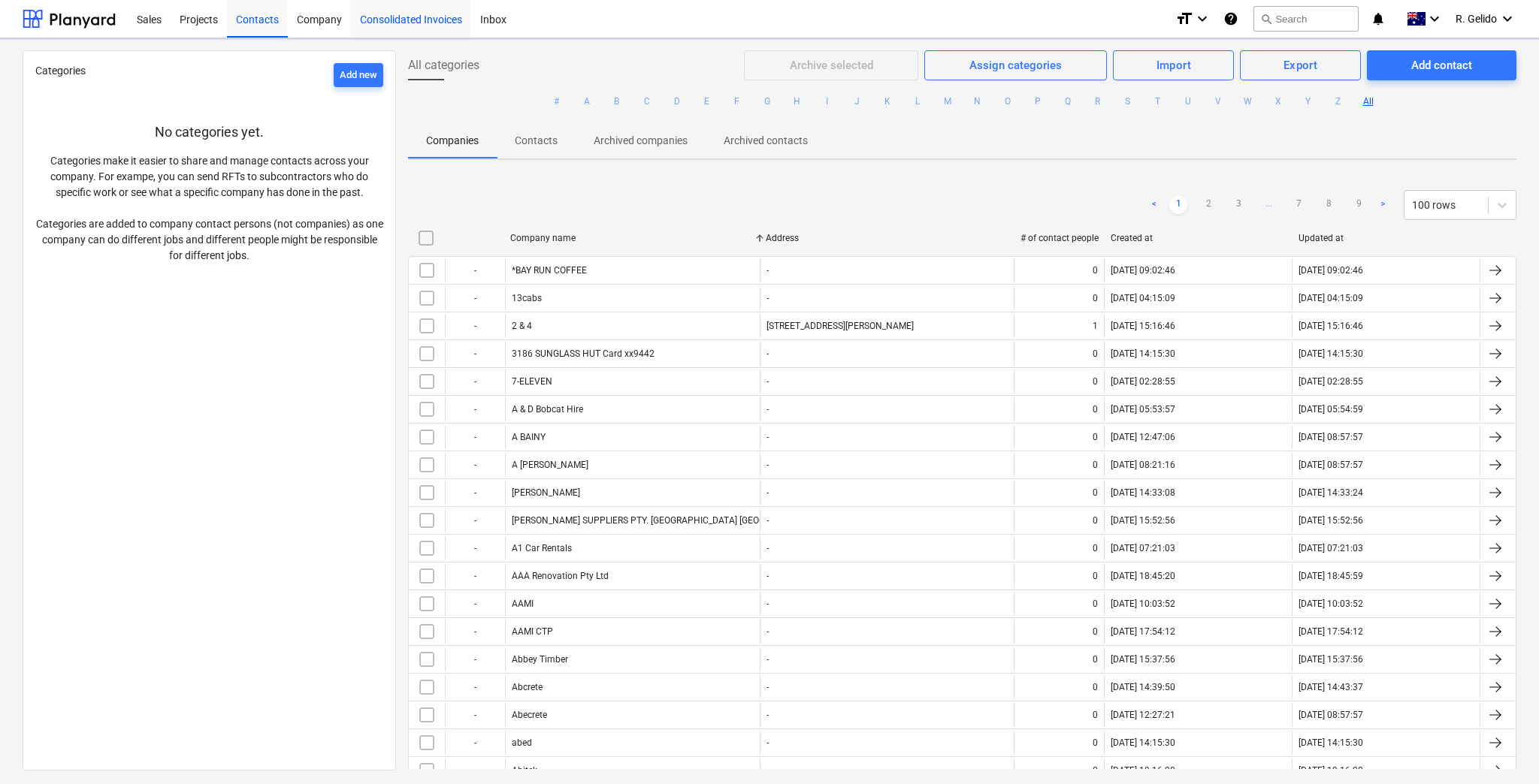
click at [410, 23] on div "Consolidated Invoices" at bounding box center [411, 18] width 120 height 38
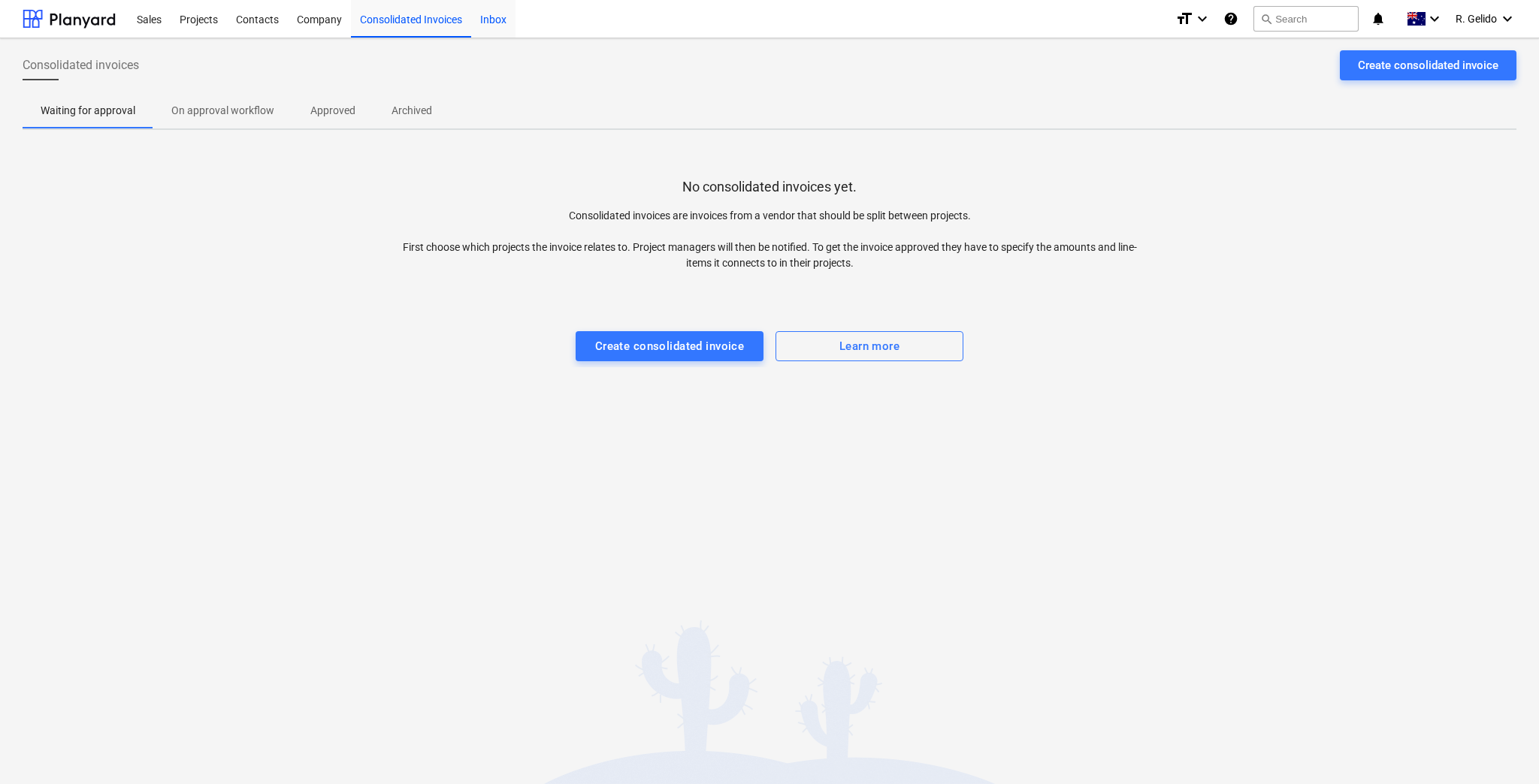
click at [498, 22] on div "Inbox" at bounding box center [493, 18] width 45 height 38
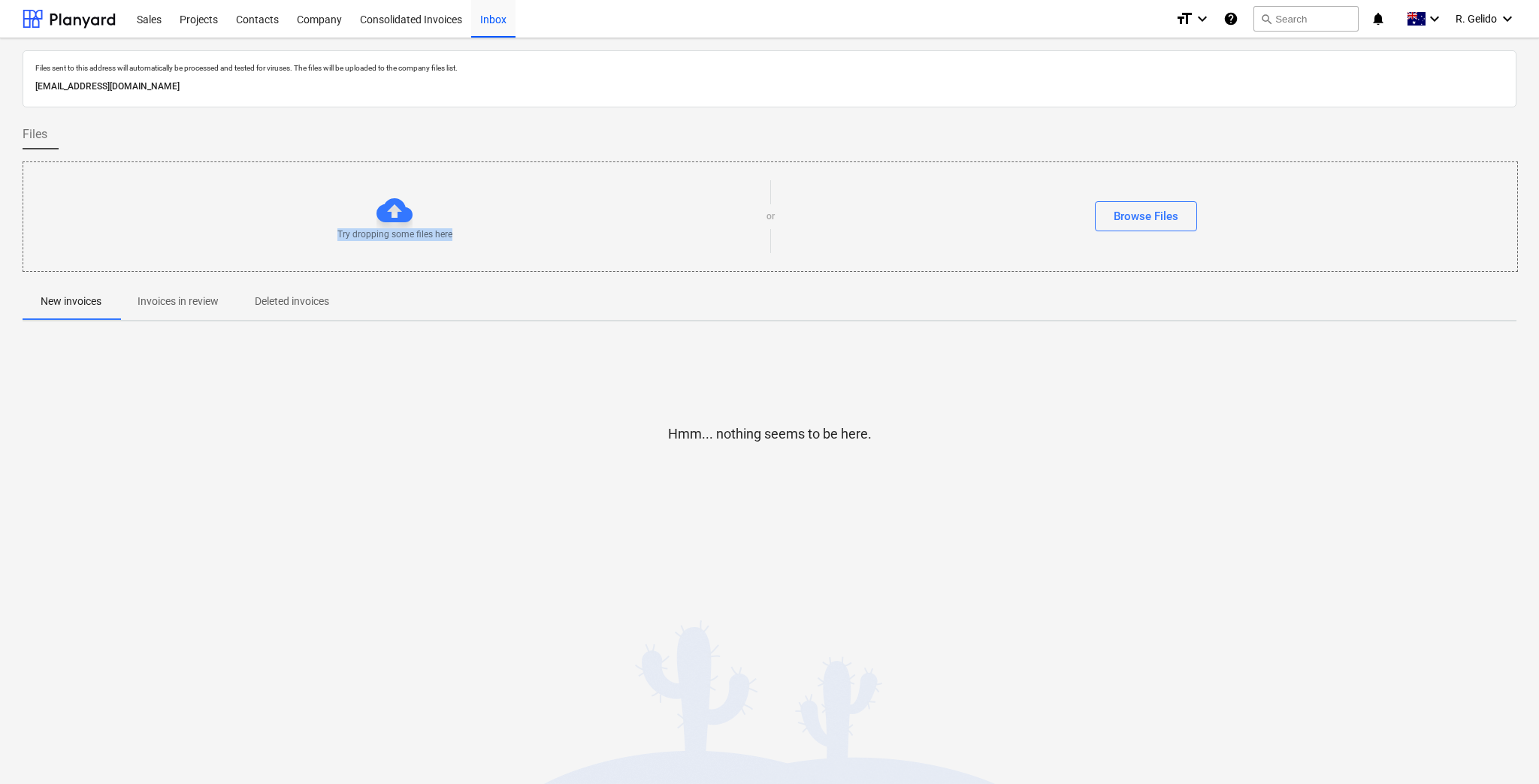
drag, startPoint x: 451, startPoint y: 234, endPoint x: 324, endPoint y: 234, distance: 127.0
click at [324, 234] on div "Try dropping some files here" at bounding box center [395, 217] width 744 height 49
click at [501, 195] on div "Try dropping some files here" at bounding box center [395, 217] width 744 height 49
click at [421, 30] on div "Consolidated Invoices" at bounding box center [411, 18] width 120 height 38
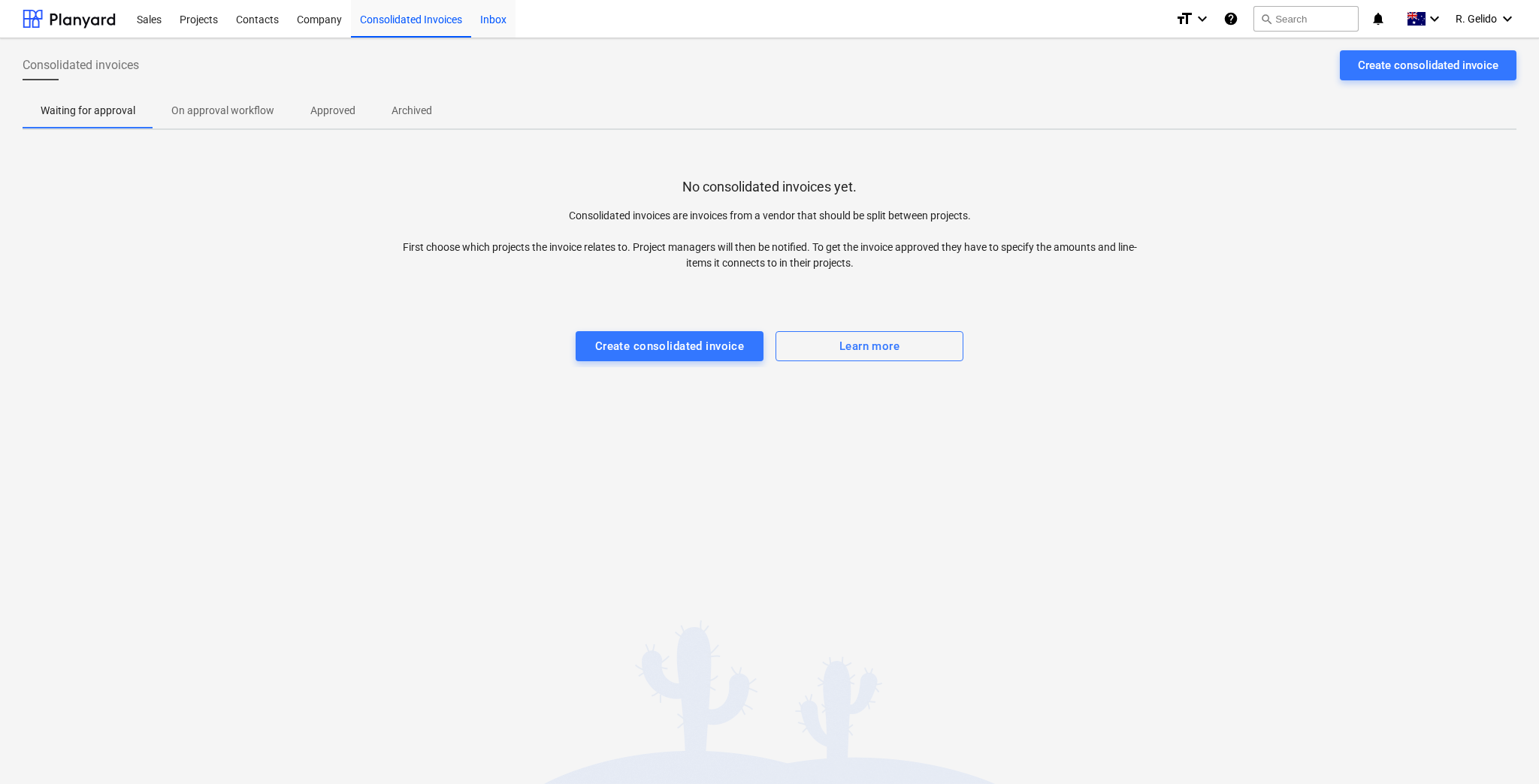
click at [499, 27] on div "Inbox" at bounding box center [493, 18] width 45 height 38
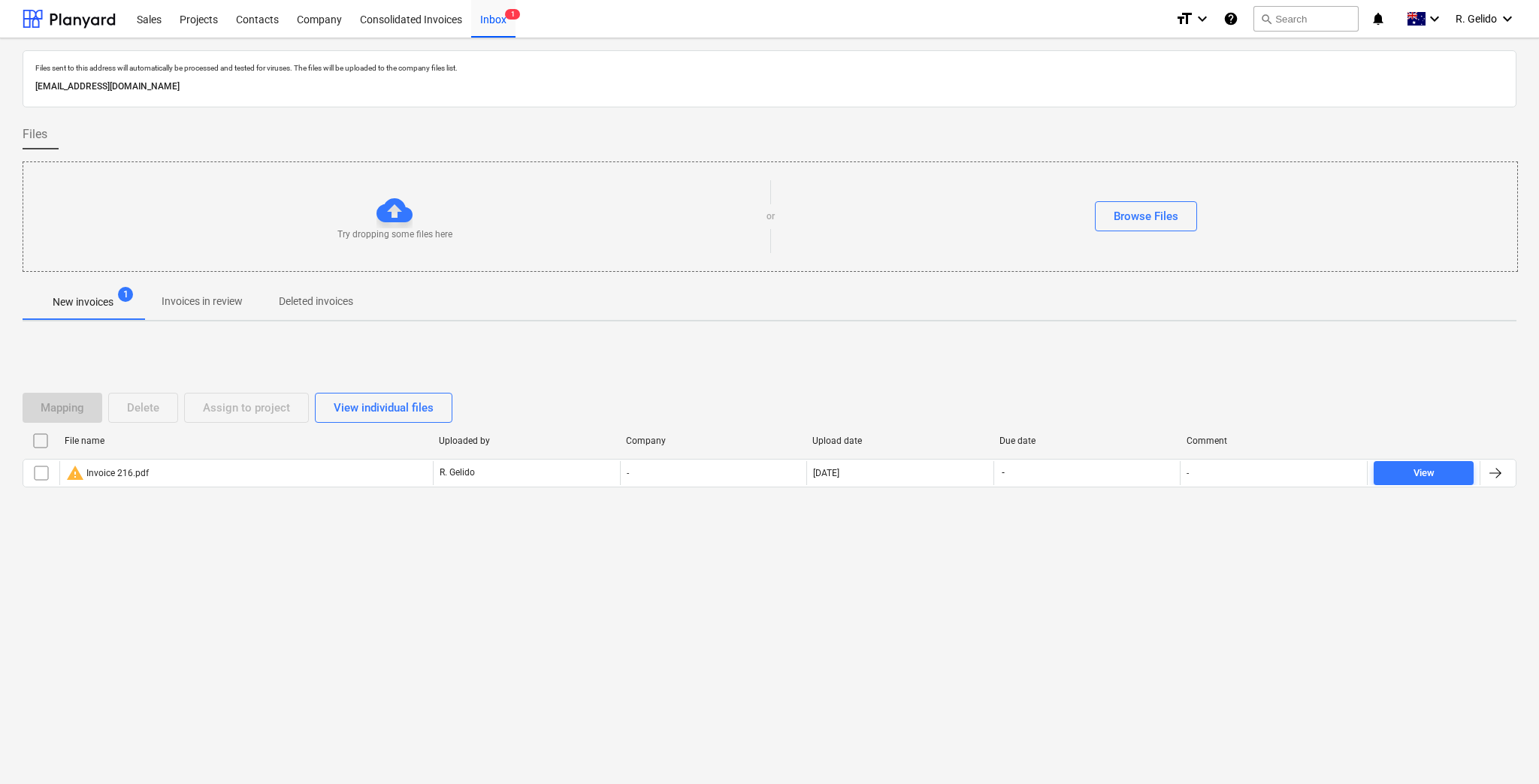
click at [473, 537] on div "Mapping Delete Assign to project View individual files File name Uploaded by Co…" at bounding box center [770, 446] width 1494 height 226
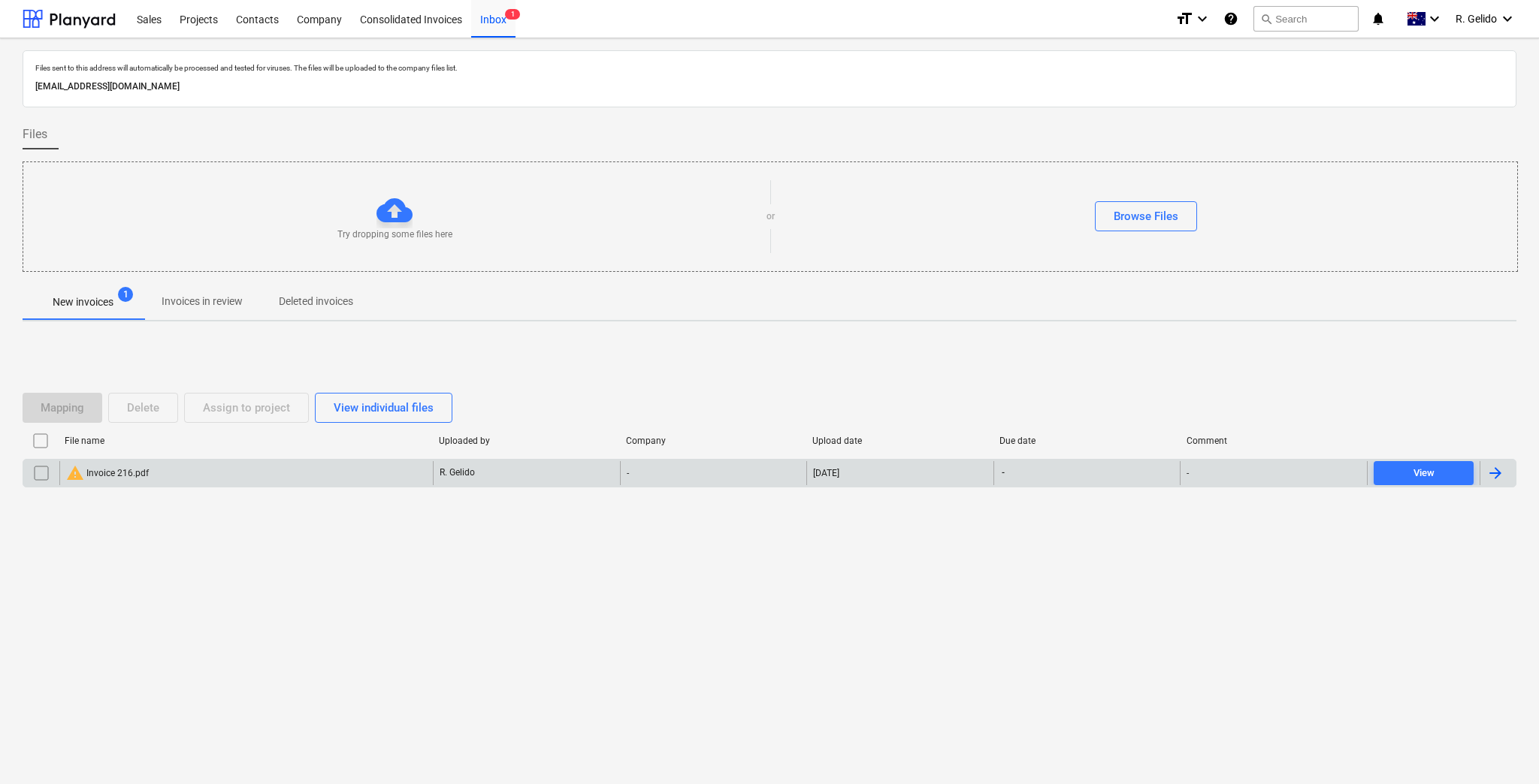
click at [459, 471] on p "R. Gelido" at bounding box center [457, 473] width 35 height 13
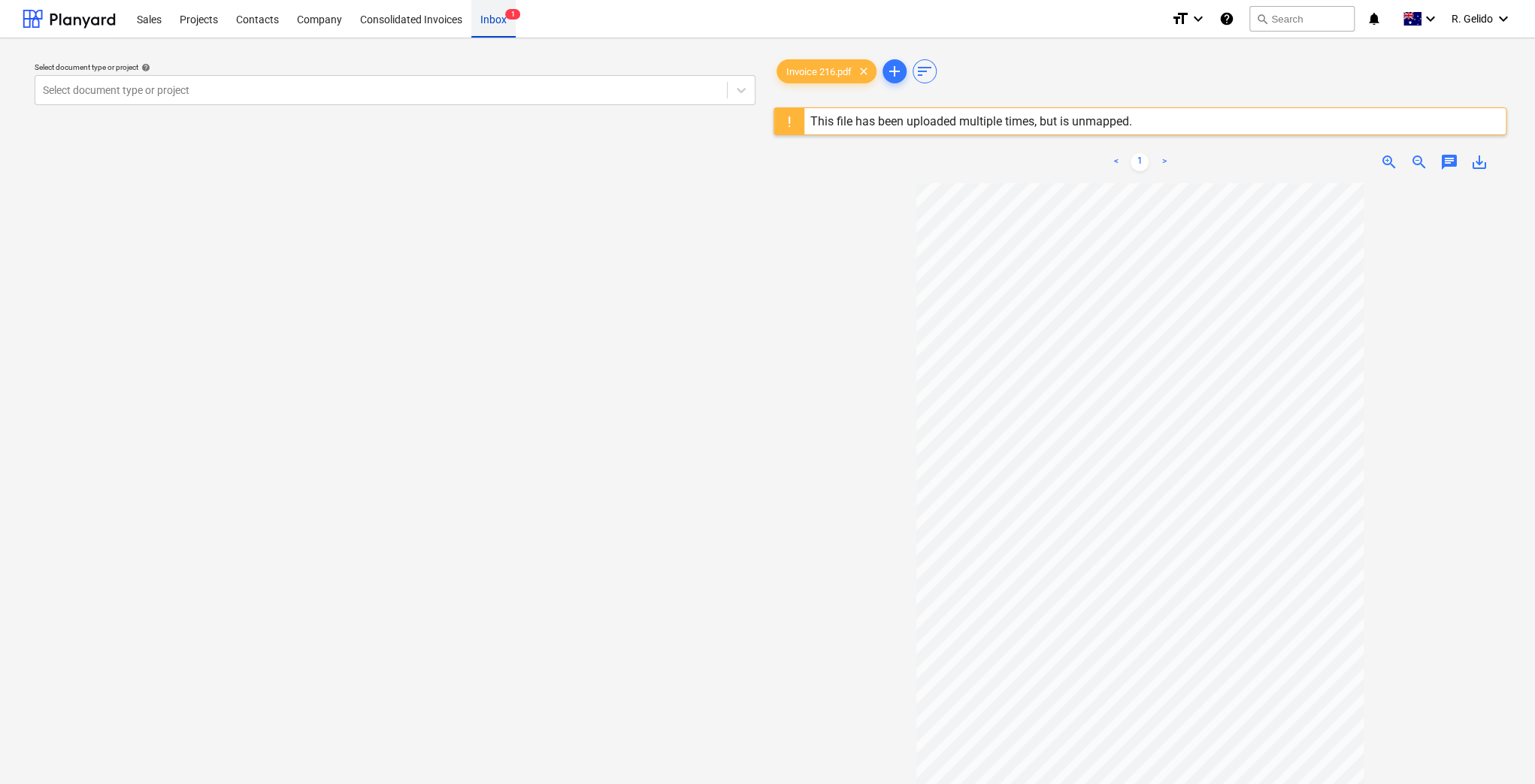
click at [483, 24] on div "Inbox 1" at bounding box center [493, 18] width 45 height 38
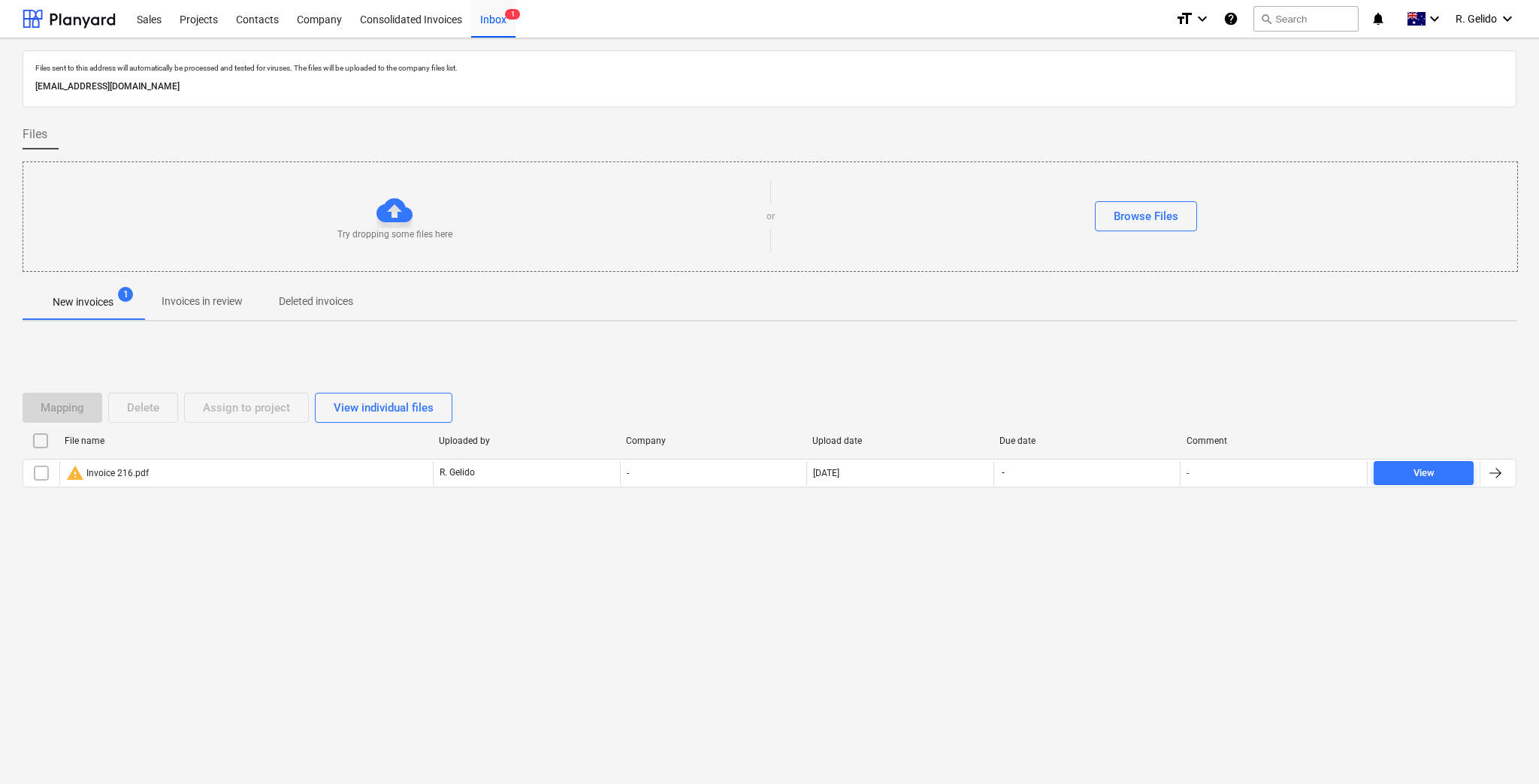
click at [187, 556] on div "Mapping Delete Assign to project View individual files File name Uploaded by Co…" at bounding box center [770, 446] width 1494 height 226
click at [1110, 216] on button "Browse Files" at bounding box center [1146, 216] width 102 height 30
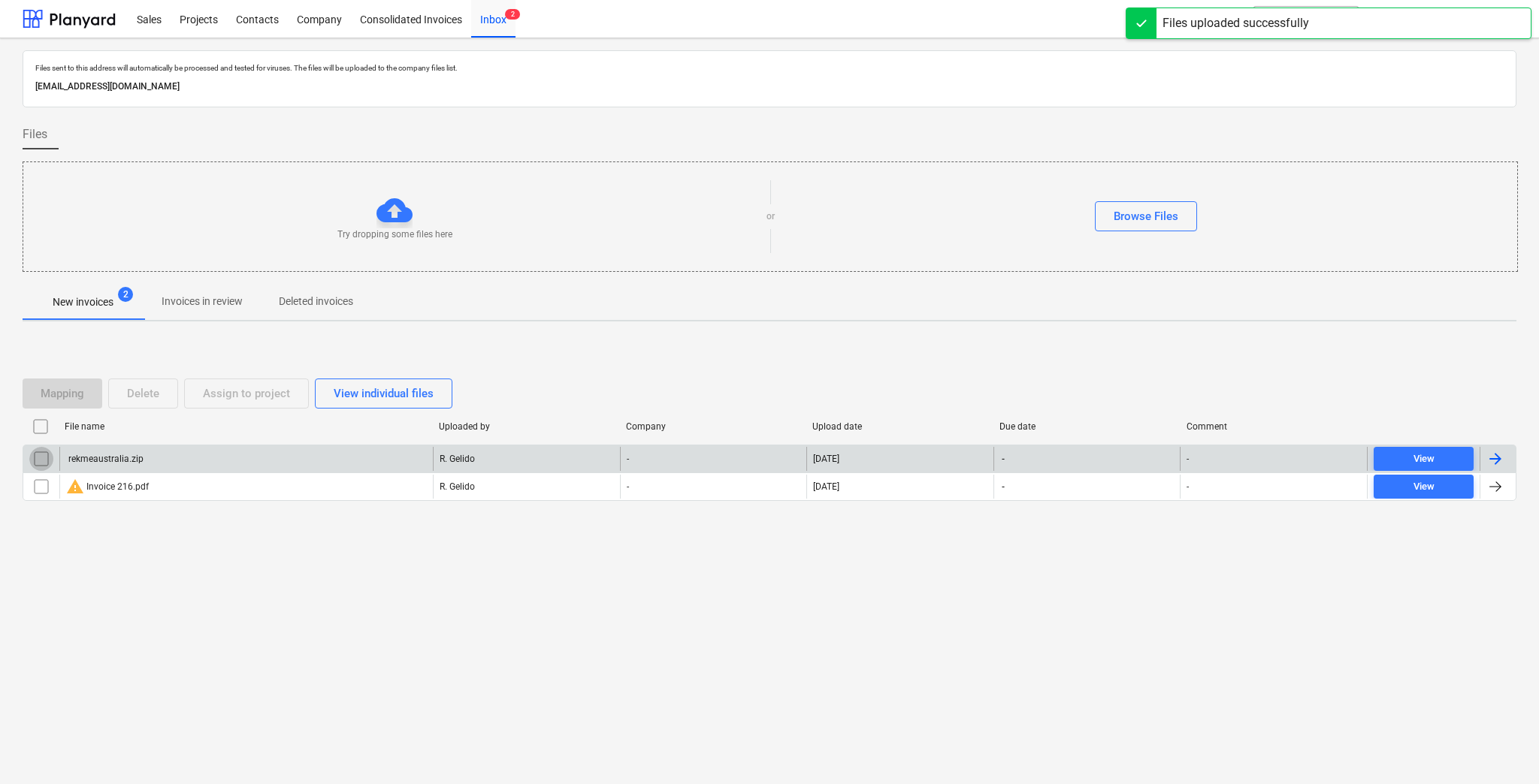
click at [33, 455] on input "checkbox" at bounding box center [41, 459] width 24 height 24
click at [158, 388] on div "Delete" at bounding box center [143, 393] width 32 height 20
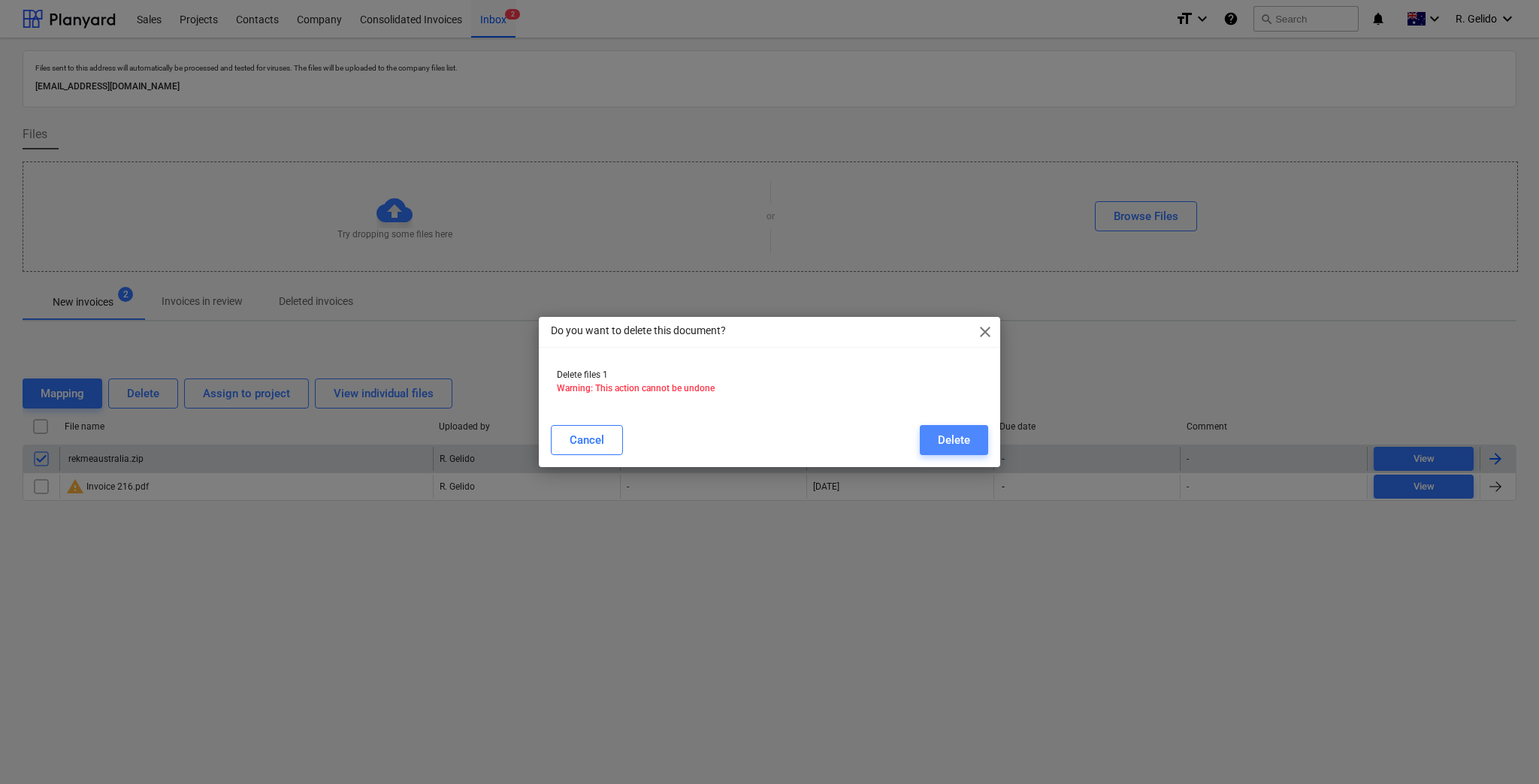
click at [937, 431] on button "Delete" at bounding box center [954, 440] width 68 height 30
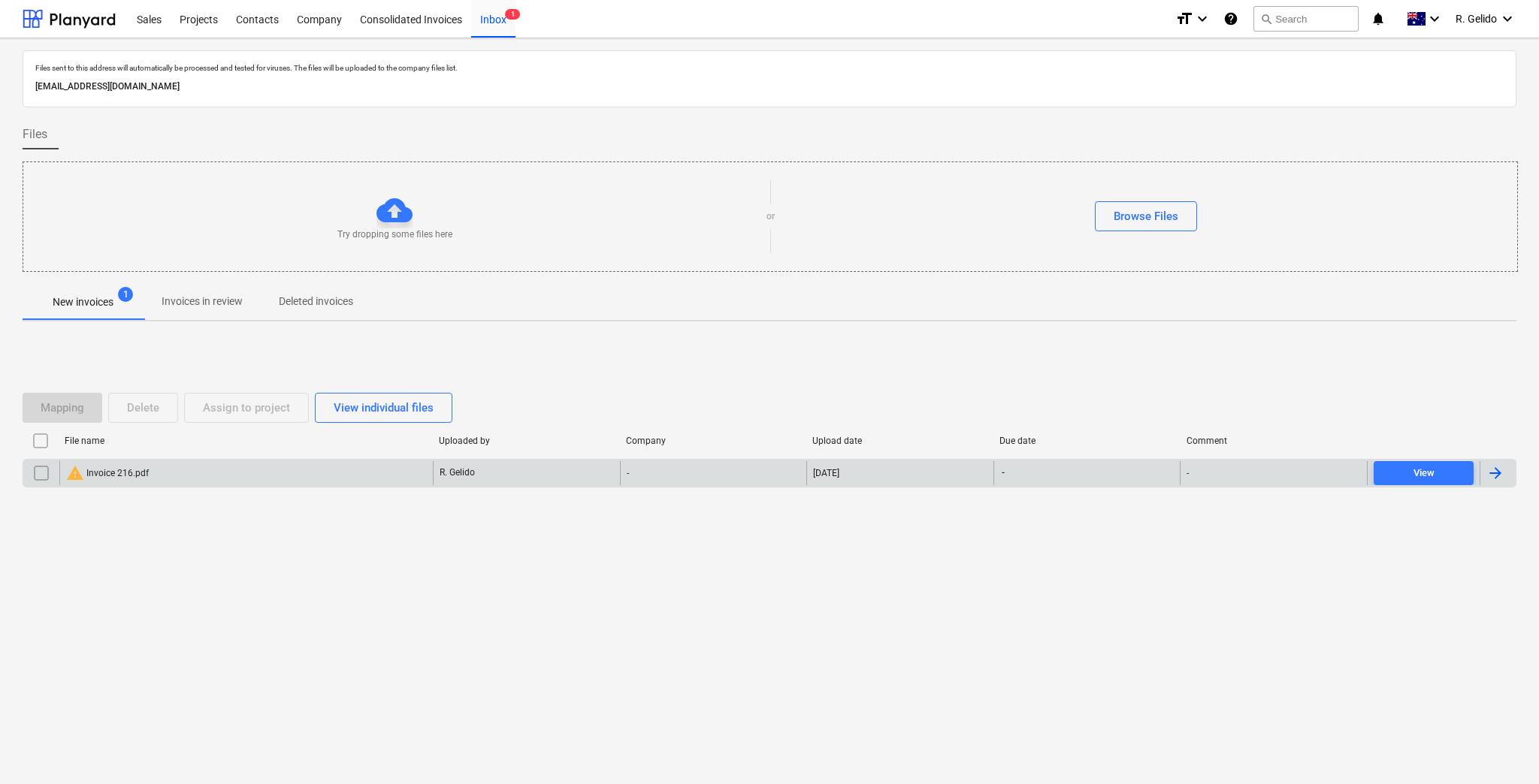
click at [628, 367] on div "Mapping Delete Assign to project View individual files File name Uploaded by Co…" at bounding box center [770, 446] width 1494 height 226
click at [1123, 215] on div "Browse Files" at bounding box center [1146, 216] width 64 height 20
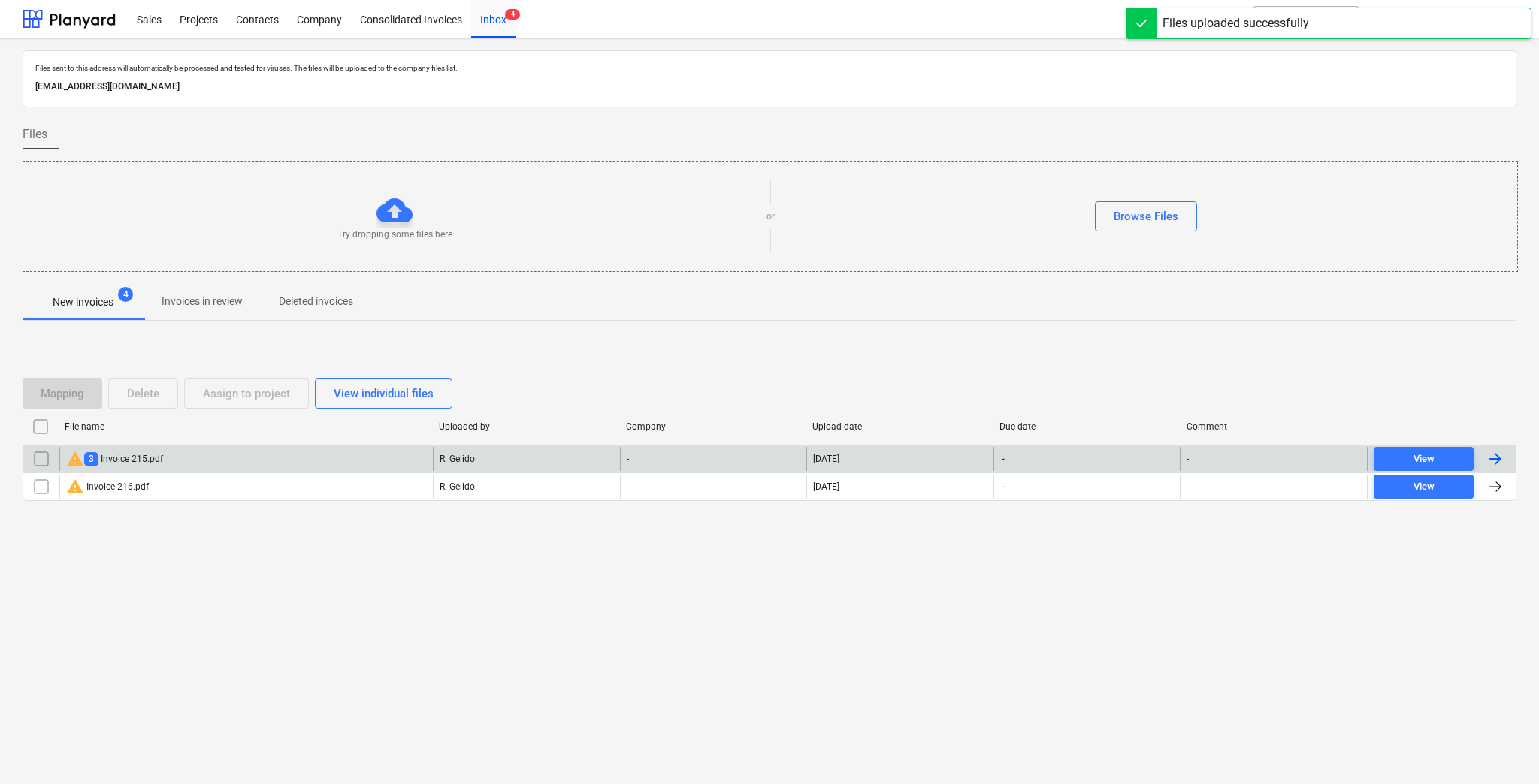
click at [197, 464] on div "warning 3 Invoice 215.pdf" at bounding box center [246, 459] width 374 height 24
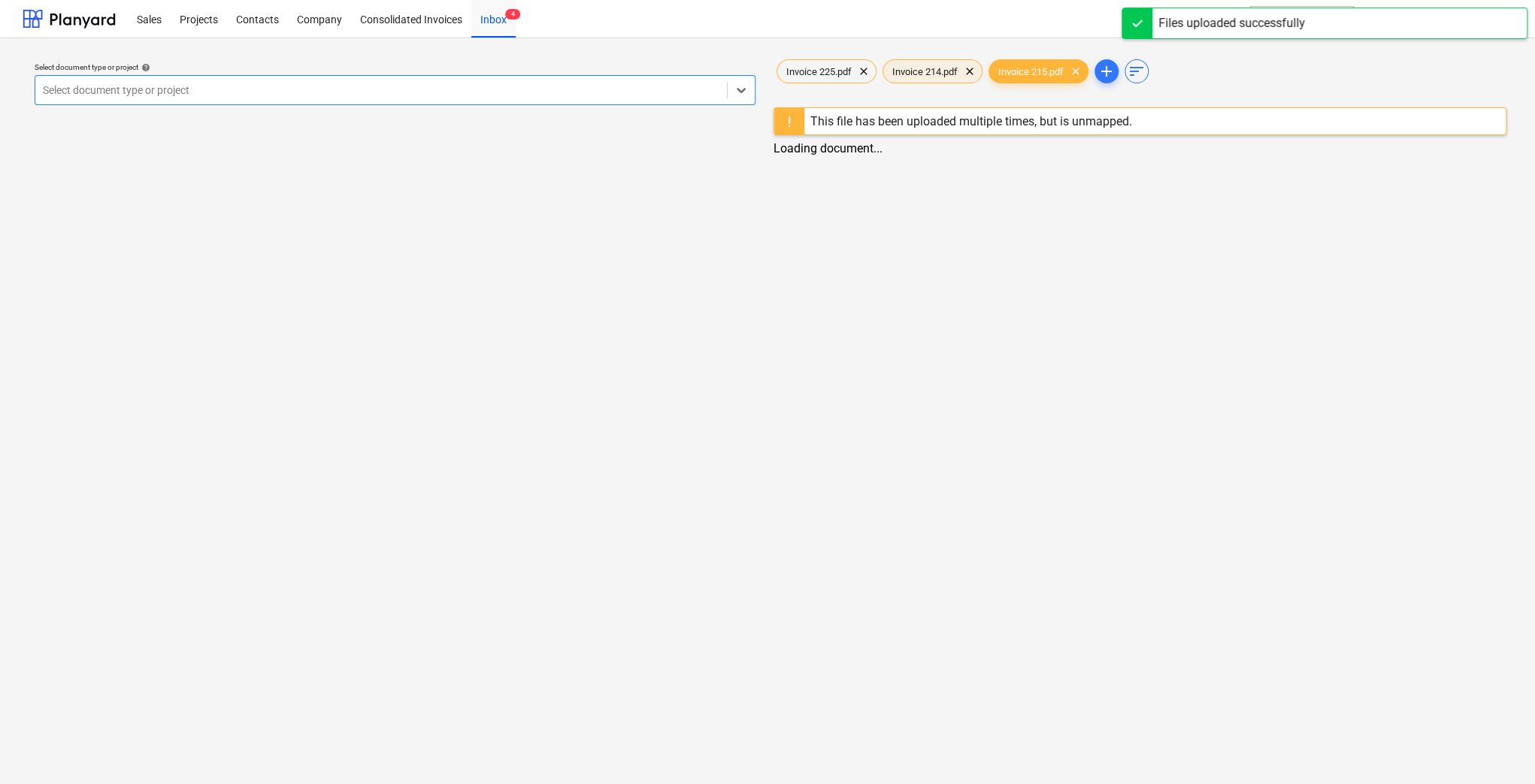
click at [926, 66] on span "Invoice 214.pdf" at bounding box center [925, 71] width 83 height 11
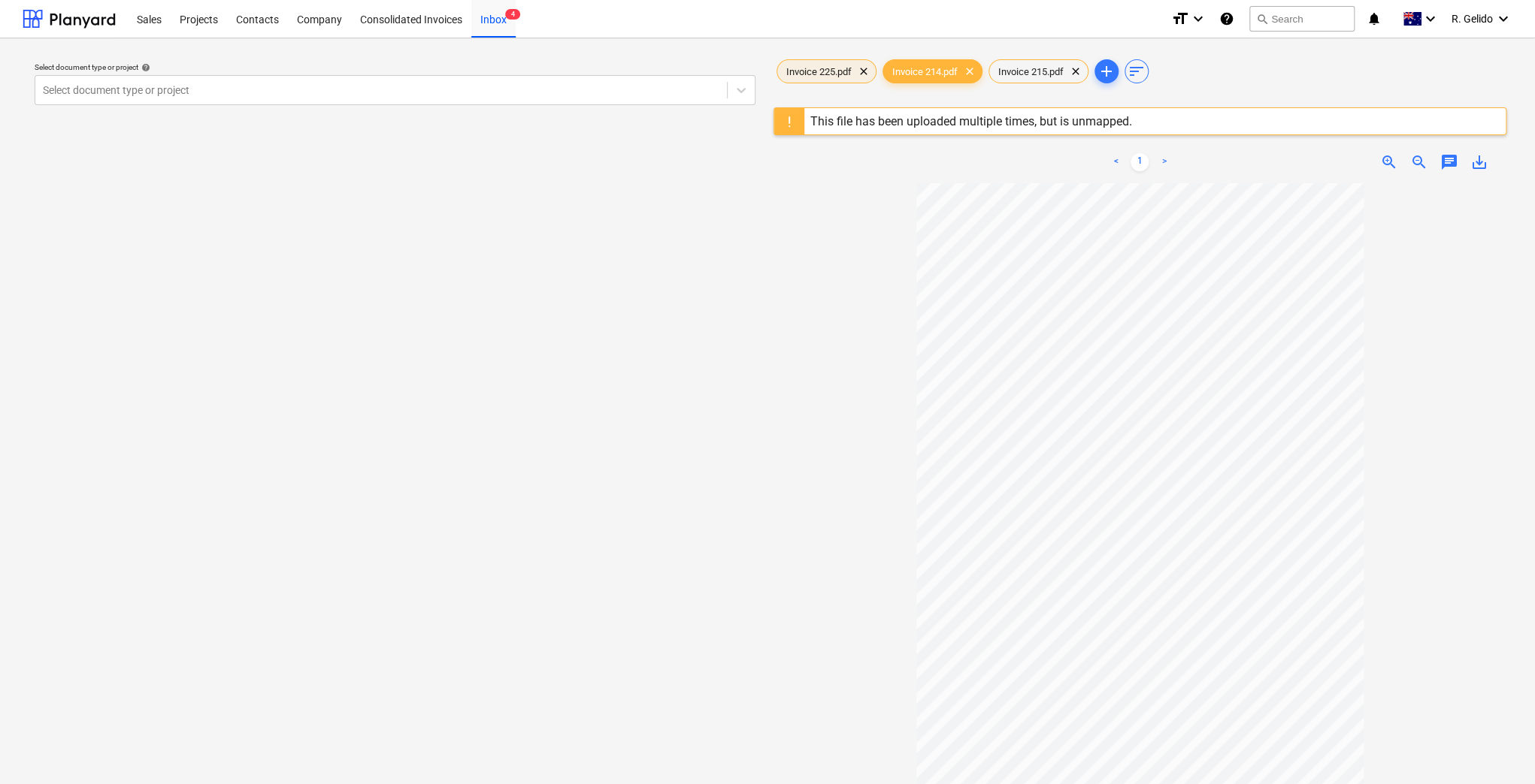
click at [816, 69] on span "Invoice 225.pdf" at bounding box center [819, 71] width 83 height 11
click at [939, 69] on span "Invoice 214.pdf" at bounding box center [925, 71] width 83 height 11
click at [812, 67] on span "Invoice 225.pdf" at bounding box center [819, 71] width 83 height 11
click at [403, 27] on div "Consolidated Invoices" at bounding box center [411, 18] width 120 height 38
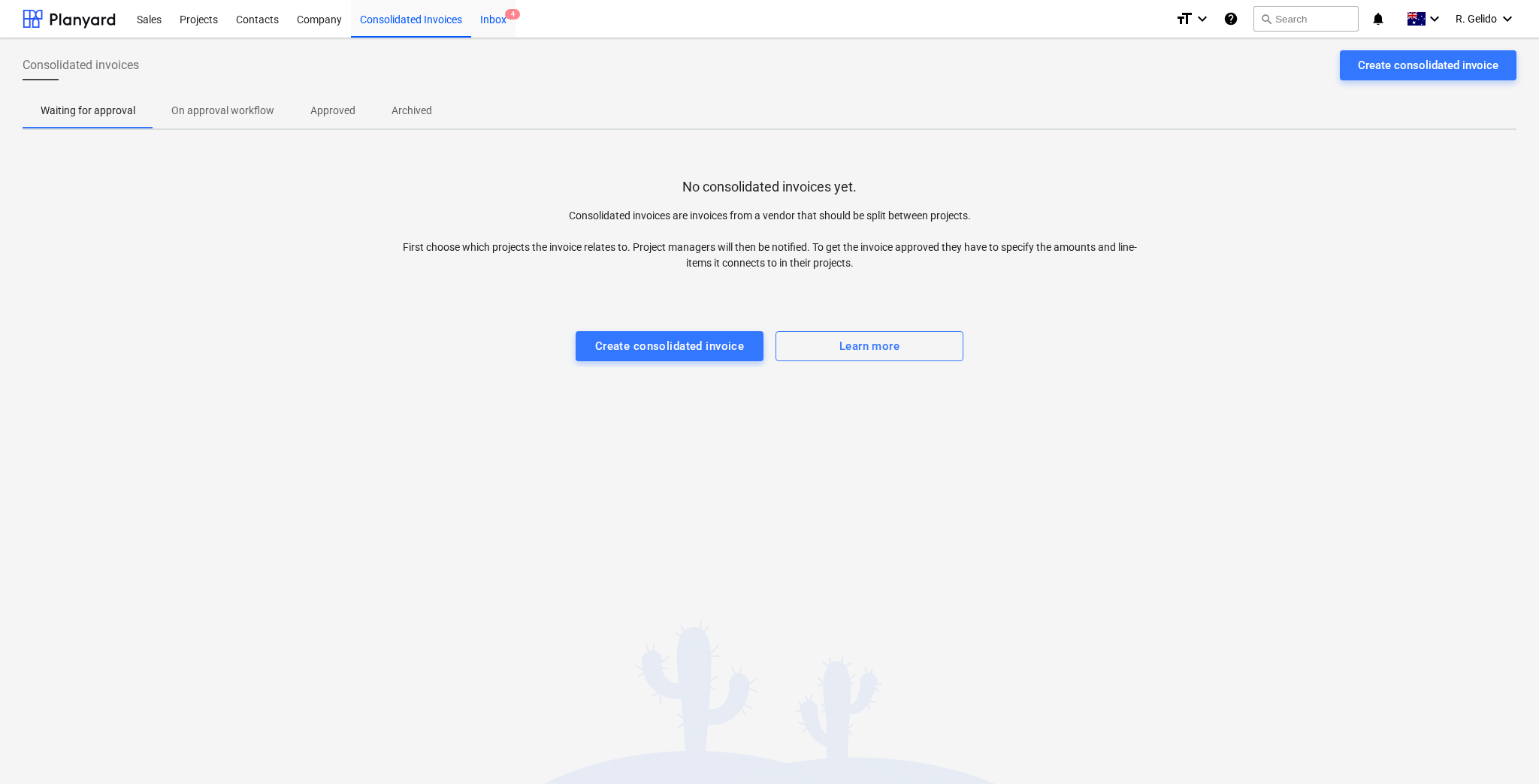
click at [494, 23] on div "Inbox 4" at bounding box center [493, 18] width 45 height 38
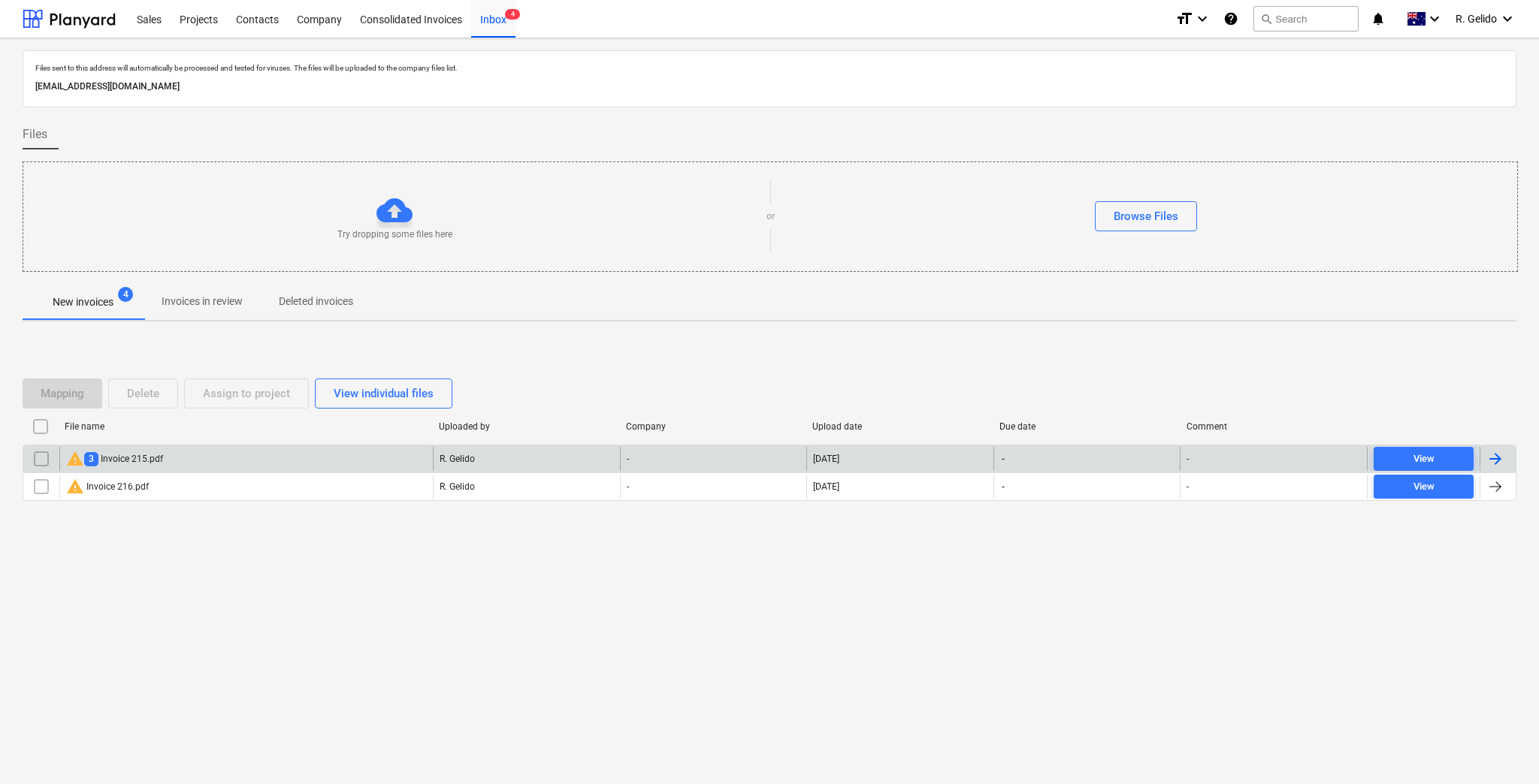
click at [142, 457] on div "warning 3 Invoice 215.pdf" at bounding box center [114, 459] width 97 height 18
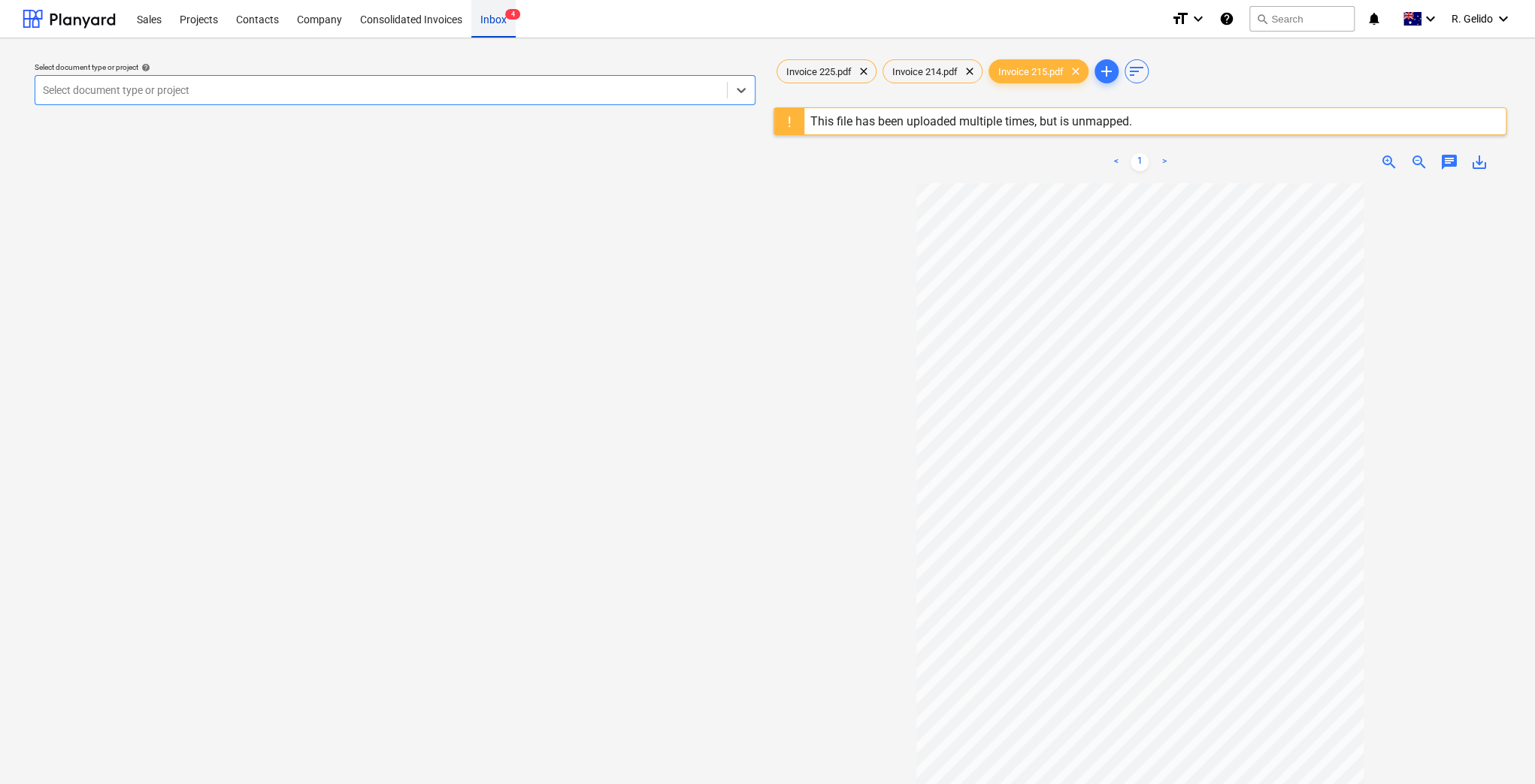
click at [486, 20] on div "Inbox 4" at bounding box center [493, 18] width 45 height 38
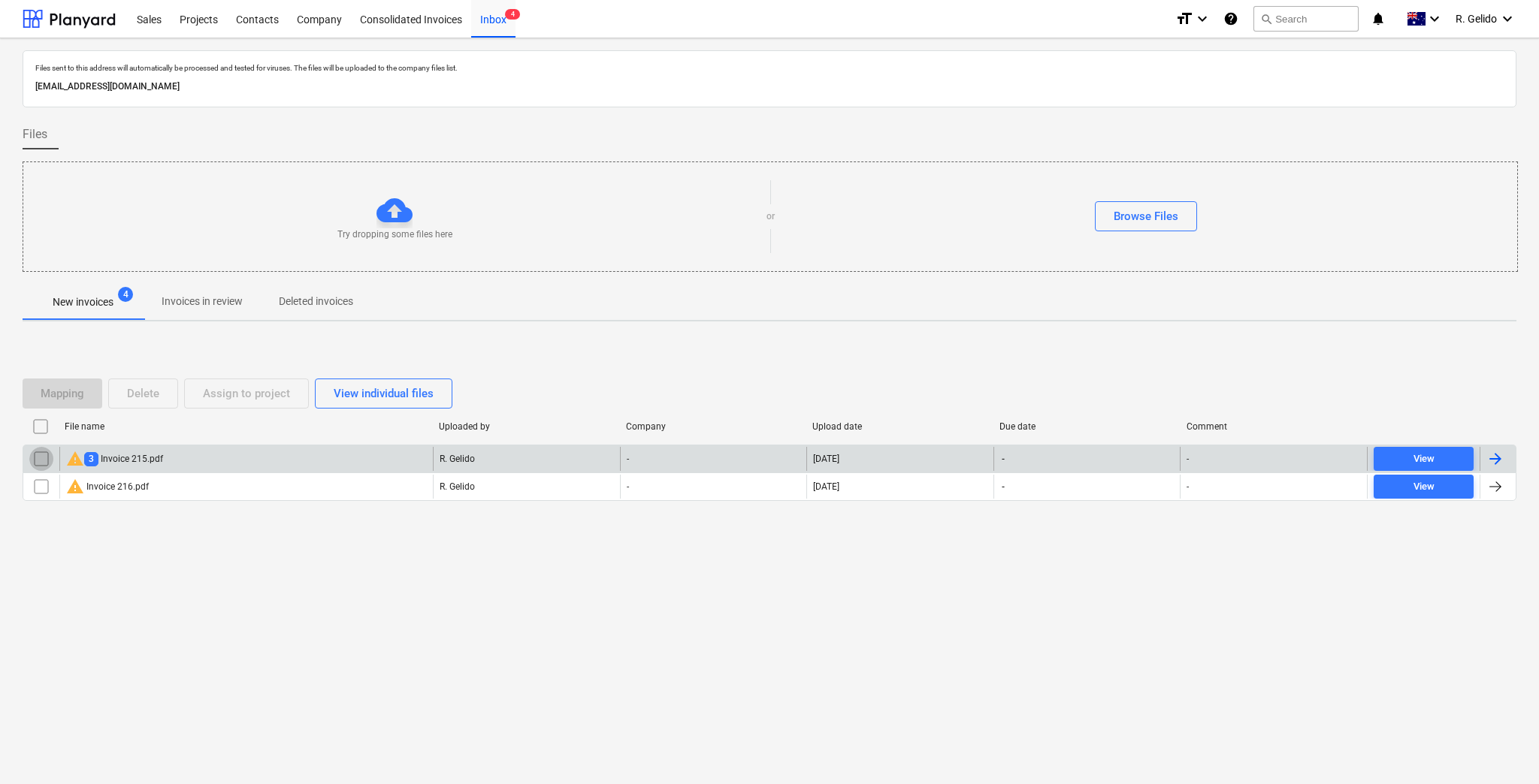
click at [33, 461] on input "checkbox" at bounding box center [41, 459] width 24 height 24
click at [142, 399] on div "Delete" at bounding box center [143, 393] width 32 height 20
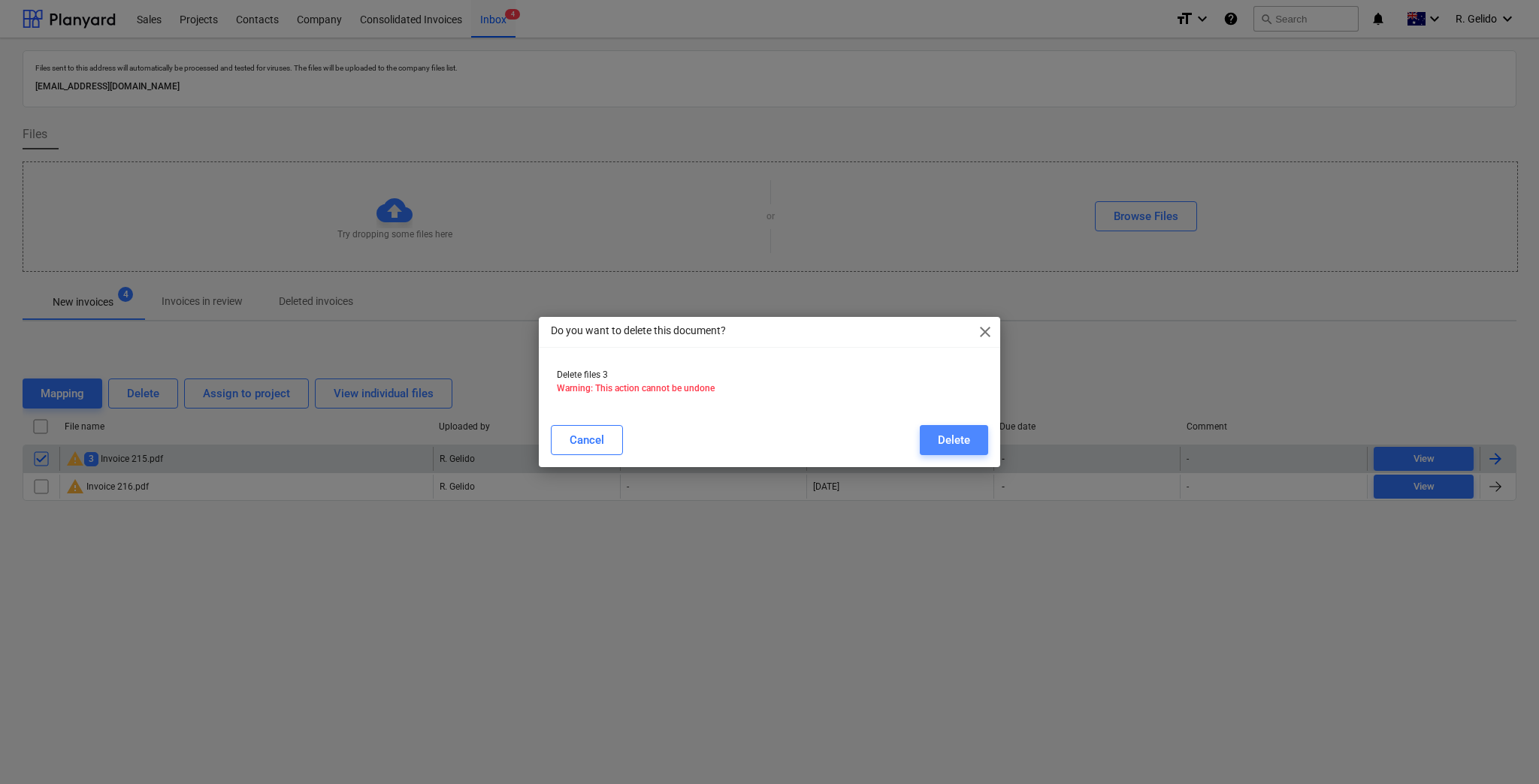
click at [974, 438] on button "Delete" at bounding box center [954, 440] width 68 height 30
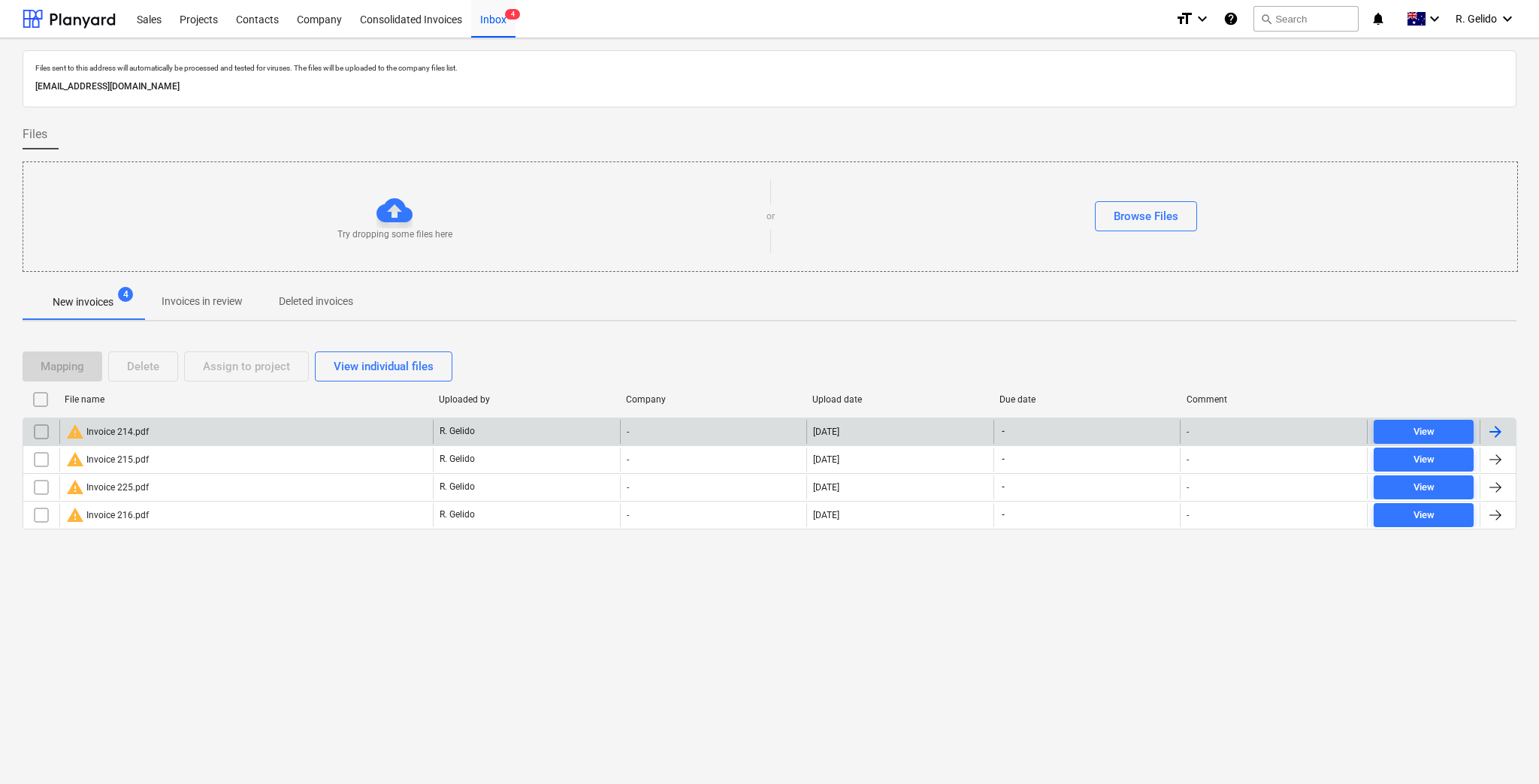
click at [475, 639] on div "Files sent to this address will automatically be processed and tested for virus…" at bounding box center [770, 411] width 1539 height 746
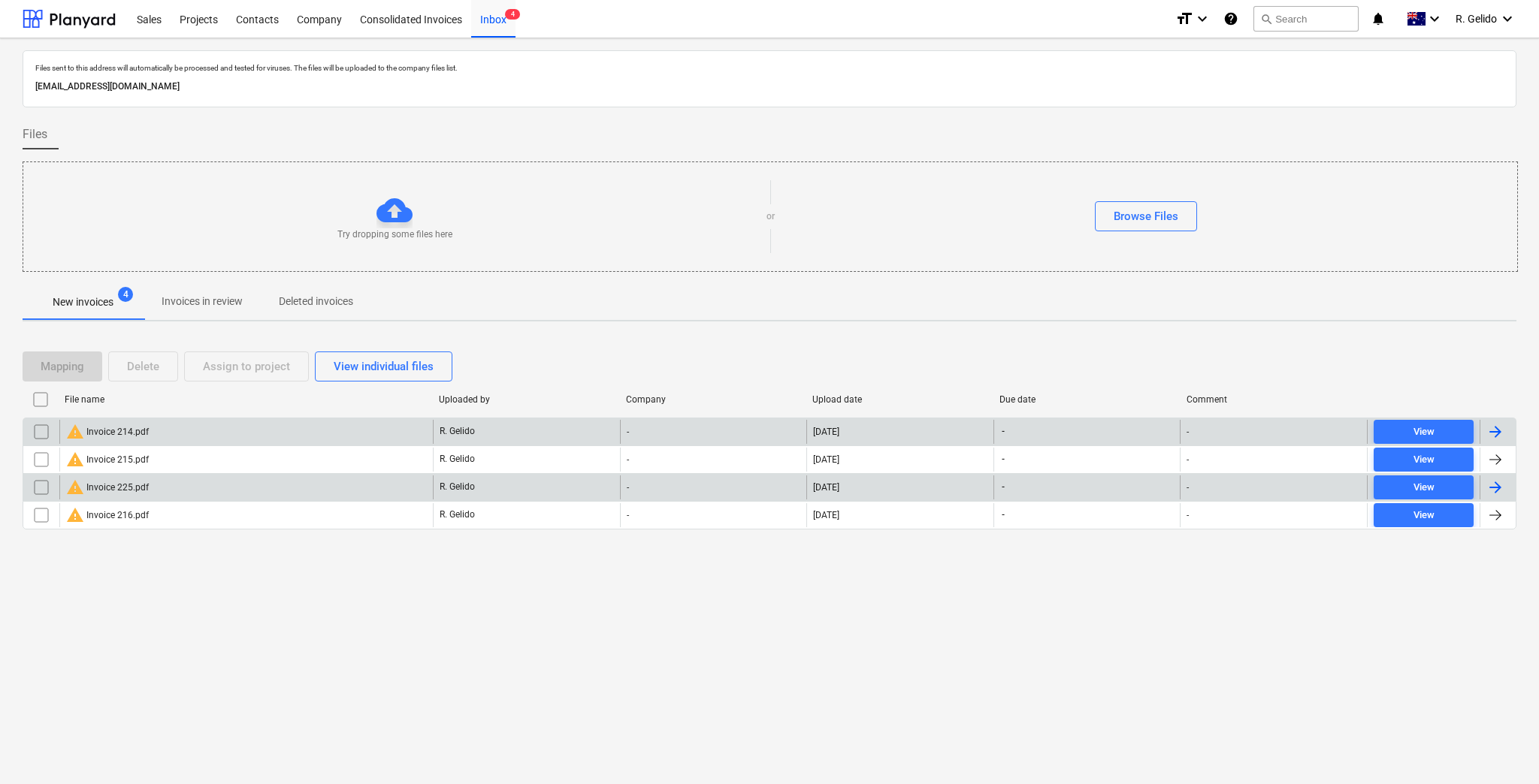
click at [42, 487] on input "checkbox" at bounding box center [41, 487] width 24 height 24
click at [139, 365] on div "Delete" at bounding box center [143, 367] width 32 height 20
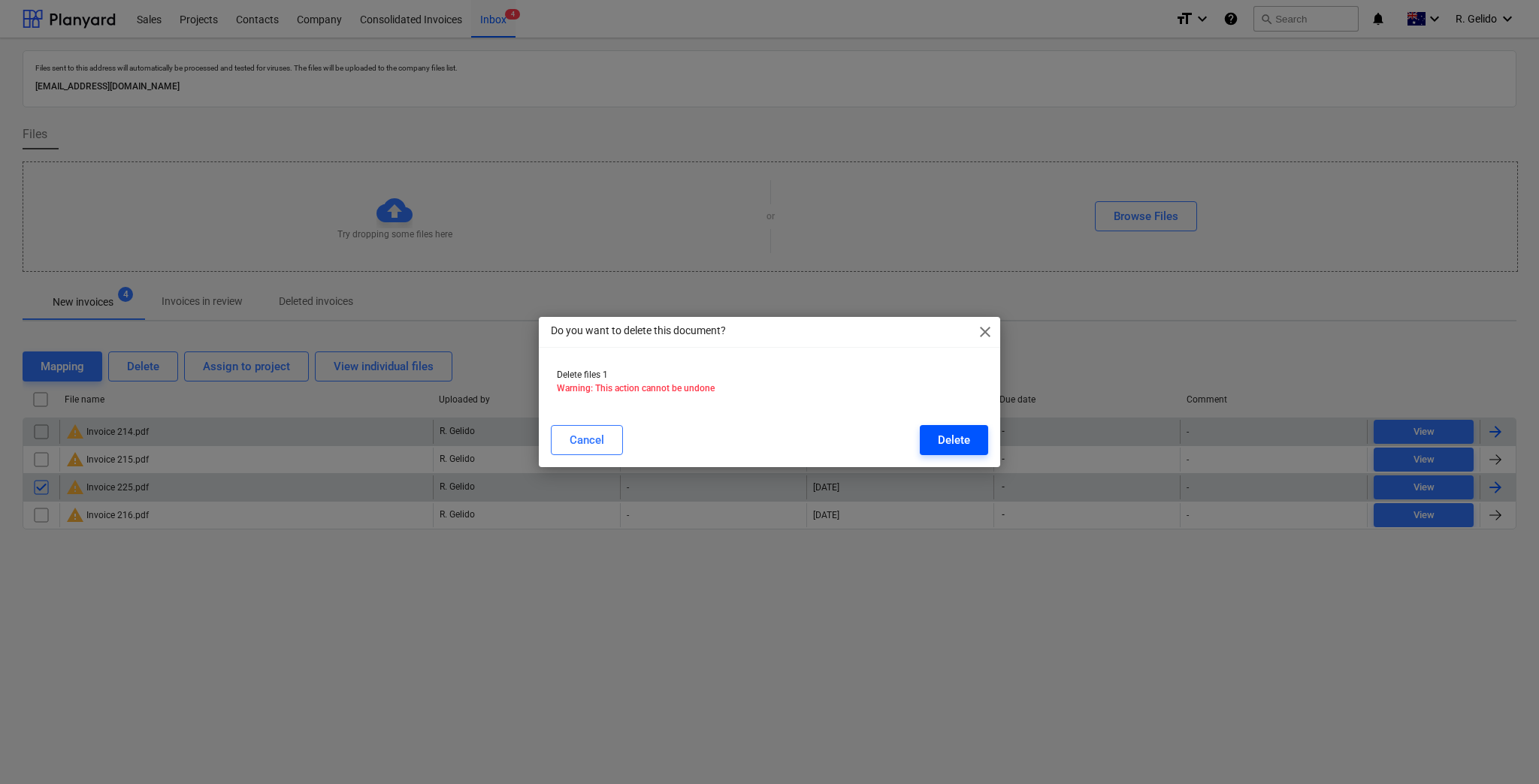
click at [955, 435] on div "Delete" at bounding box center [954, 440] width 32 height 20
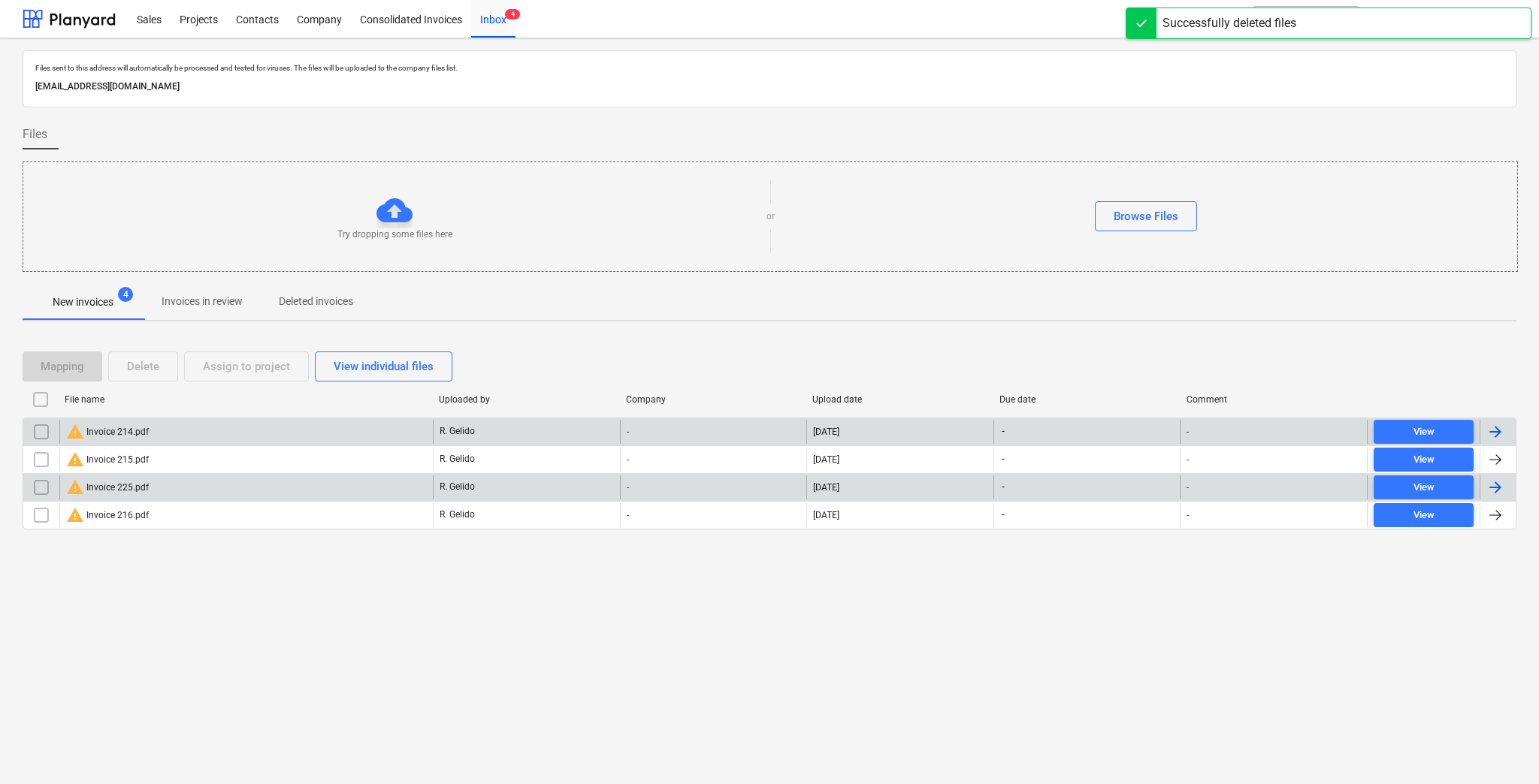
click at [310, 649] on div "Files sent to this address will automatically be processed and tested for virus…" at bounding box center [770, 411] width 1539 height 746
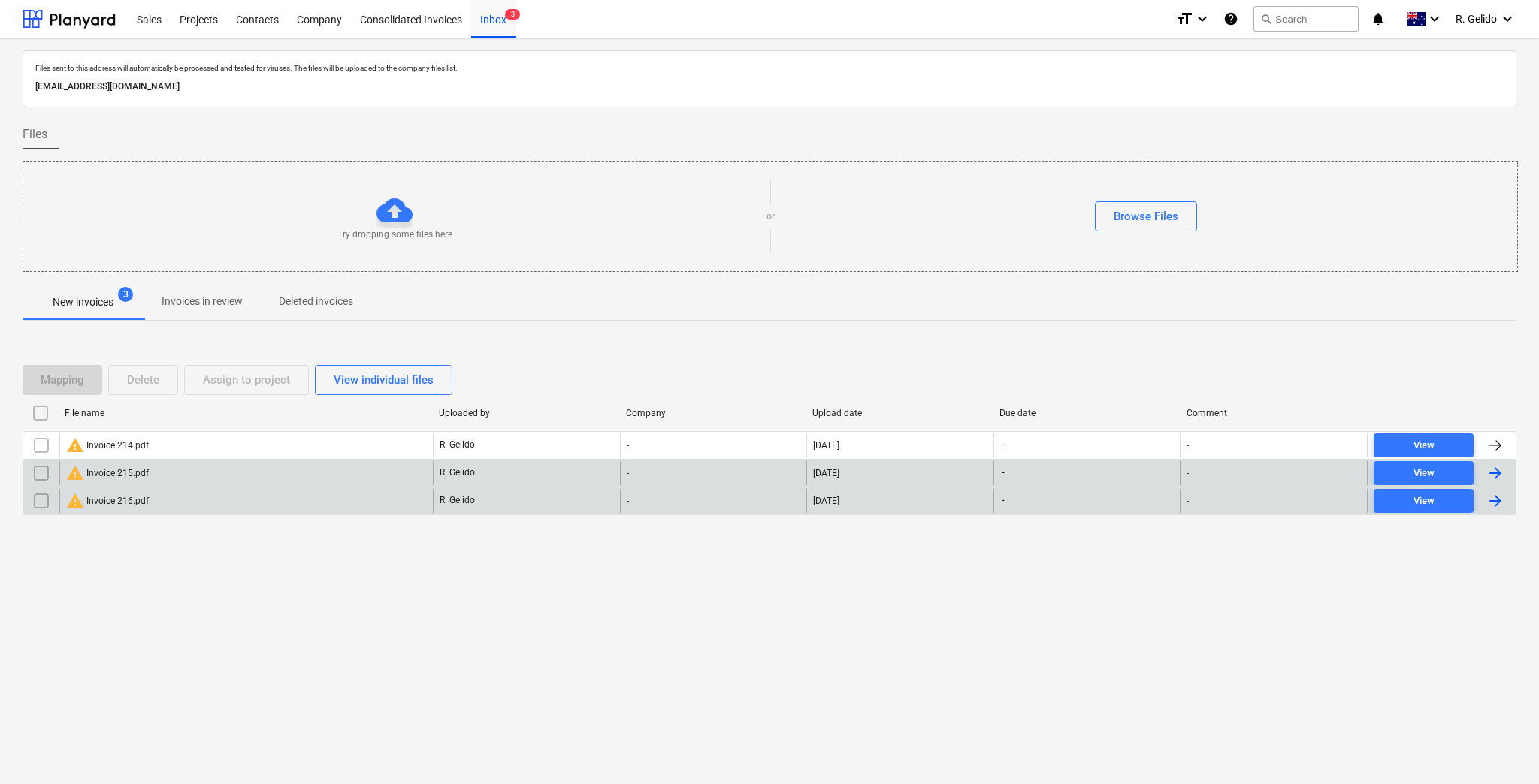
click at [205, 466] on div "warning Invoice 215.pdf" at bounding box center [246, 473] width 374 height 24
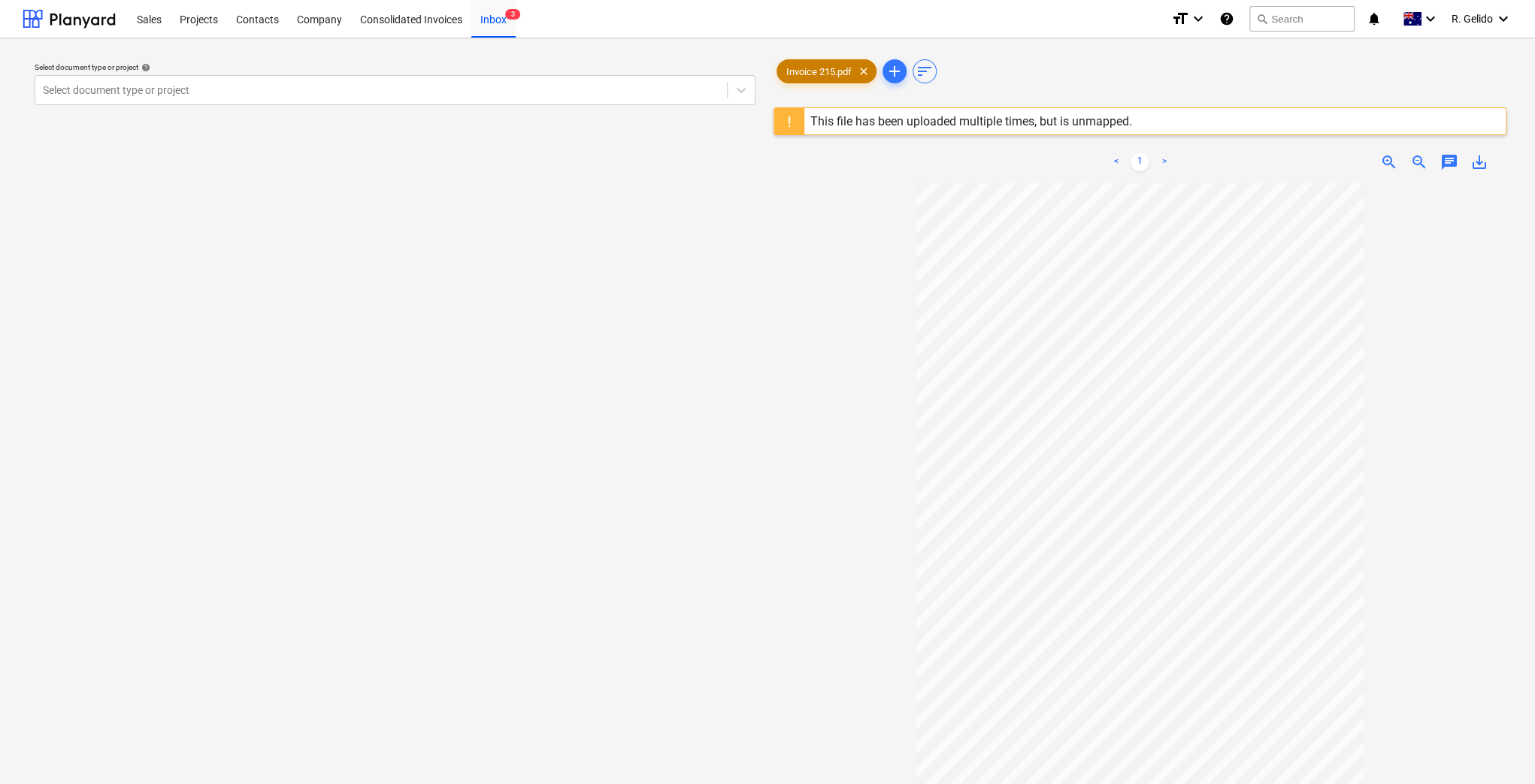
click at [842, 74] on span "Invoice 215.pdf" at bounding box center [819, 71] width 83 height 11
click at [656, 90] on div at bounding box center [381, 90] width 676 height 15
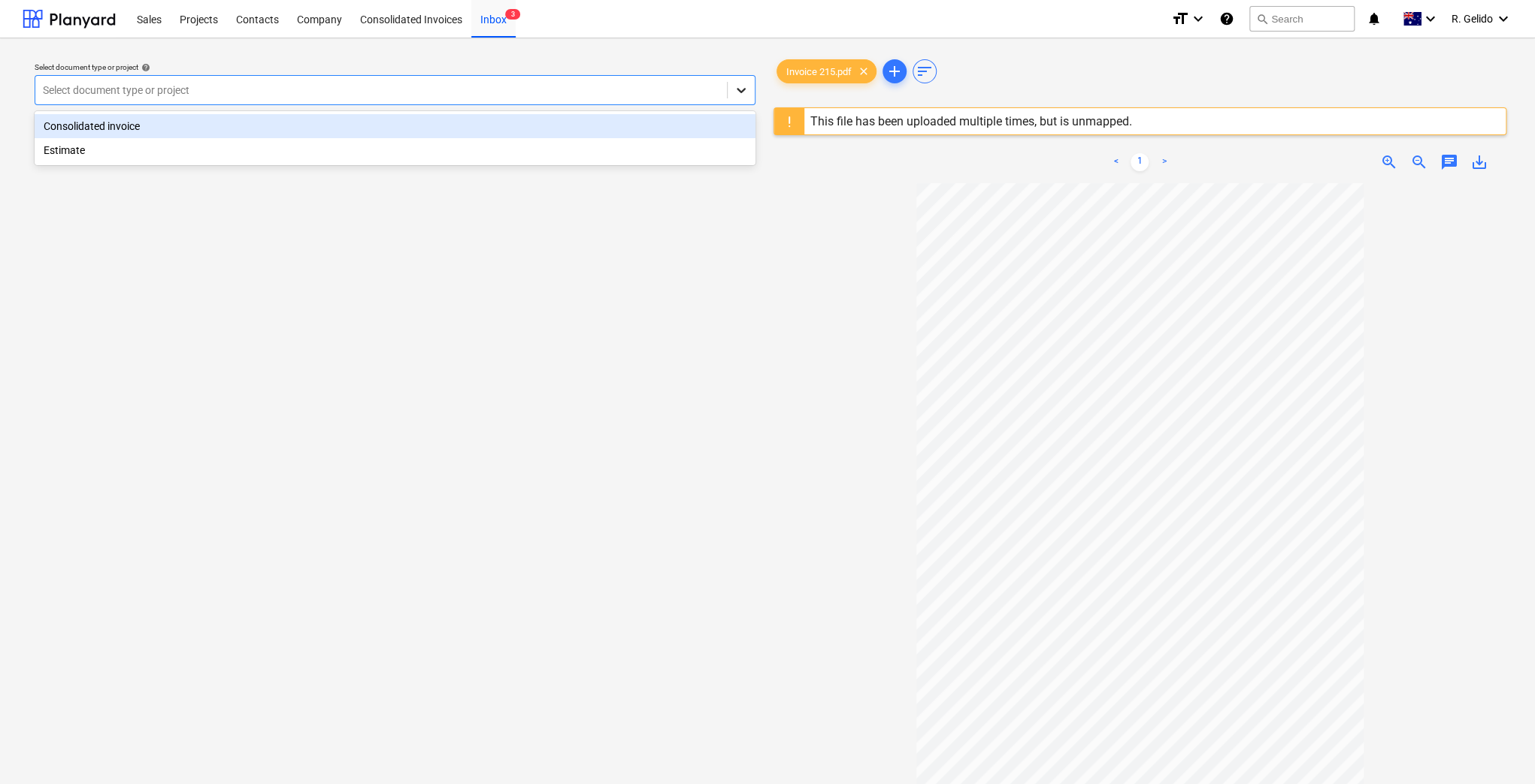
click at [745, 87] on icon at bounding box center [740, 90] width 15 height 15
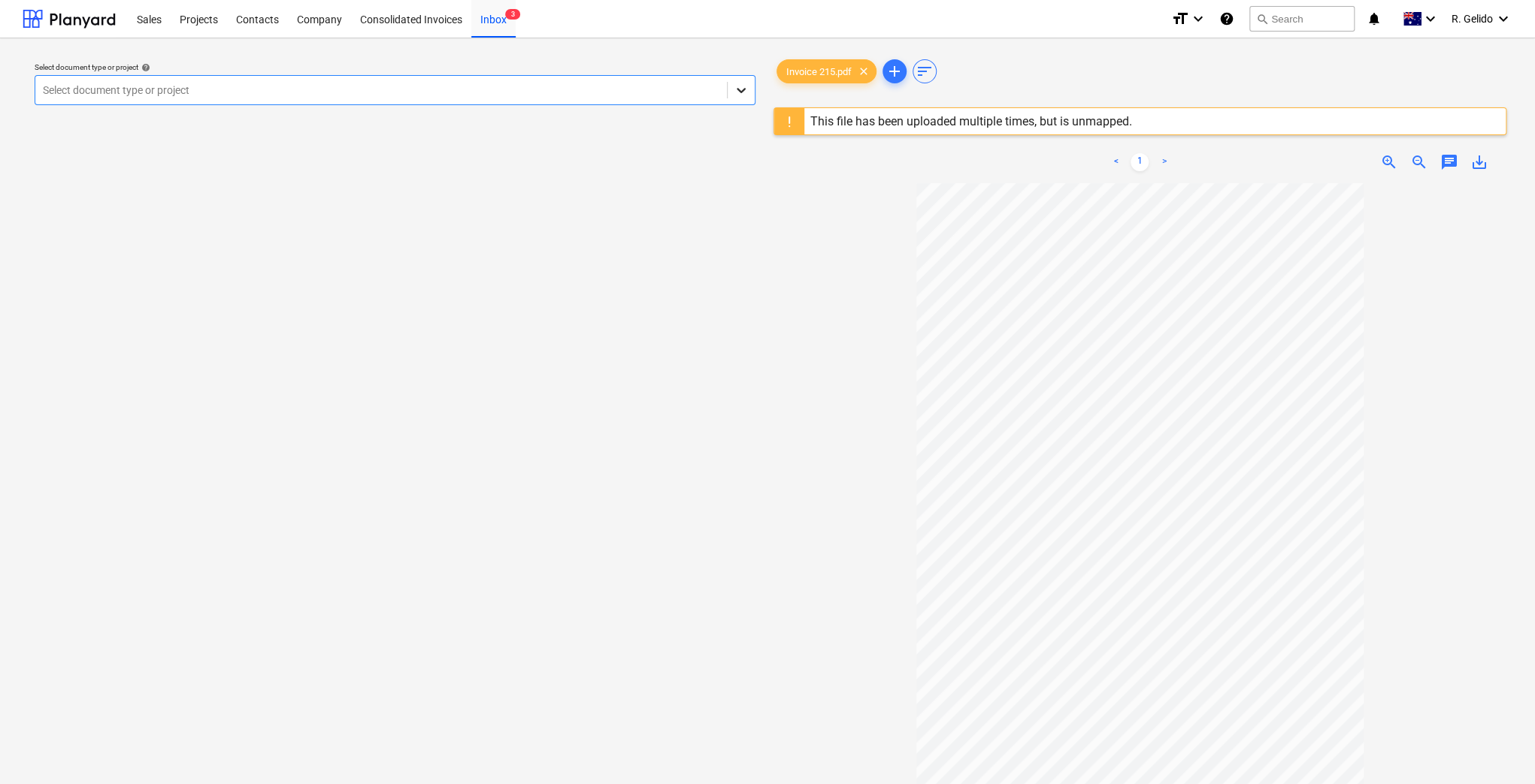
click at [737, 87] on icon at bounding box center [740, 90] width 15 height 15
click at [672, 255] on div "Select document type or project help Select document type or project" at bounding box center [395, 490] width 745 height 881
click at [1168, 160] on link ">" at bounding box center [1163, 162] width 18 height 18
click at [415, 21] on div "Consolidated Invoices" at bounding box center [411, 18] width 120 height 38
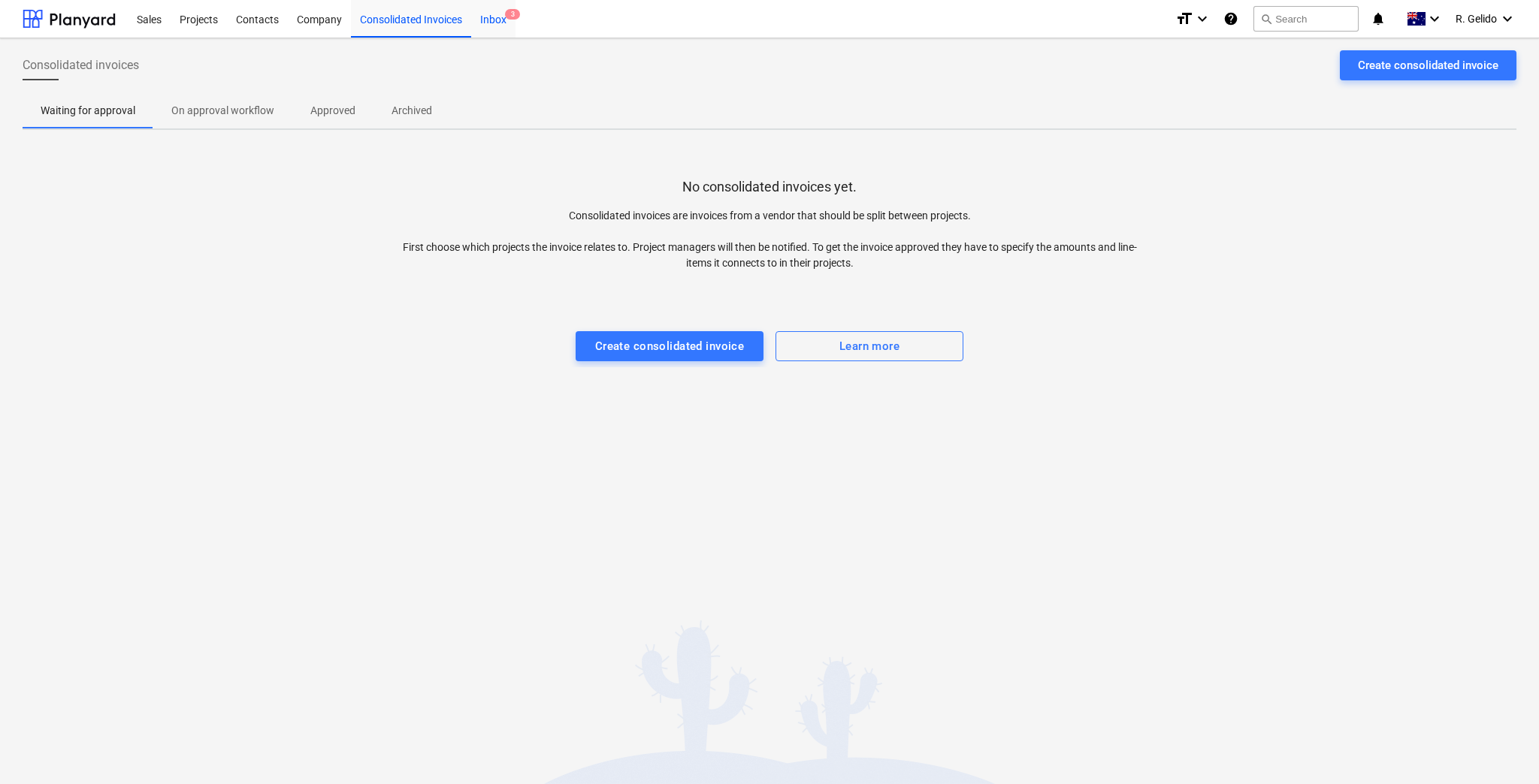
click at [490, 18] on div "Inbox 3" at bounding box center [493, 18] width 45 height 38
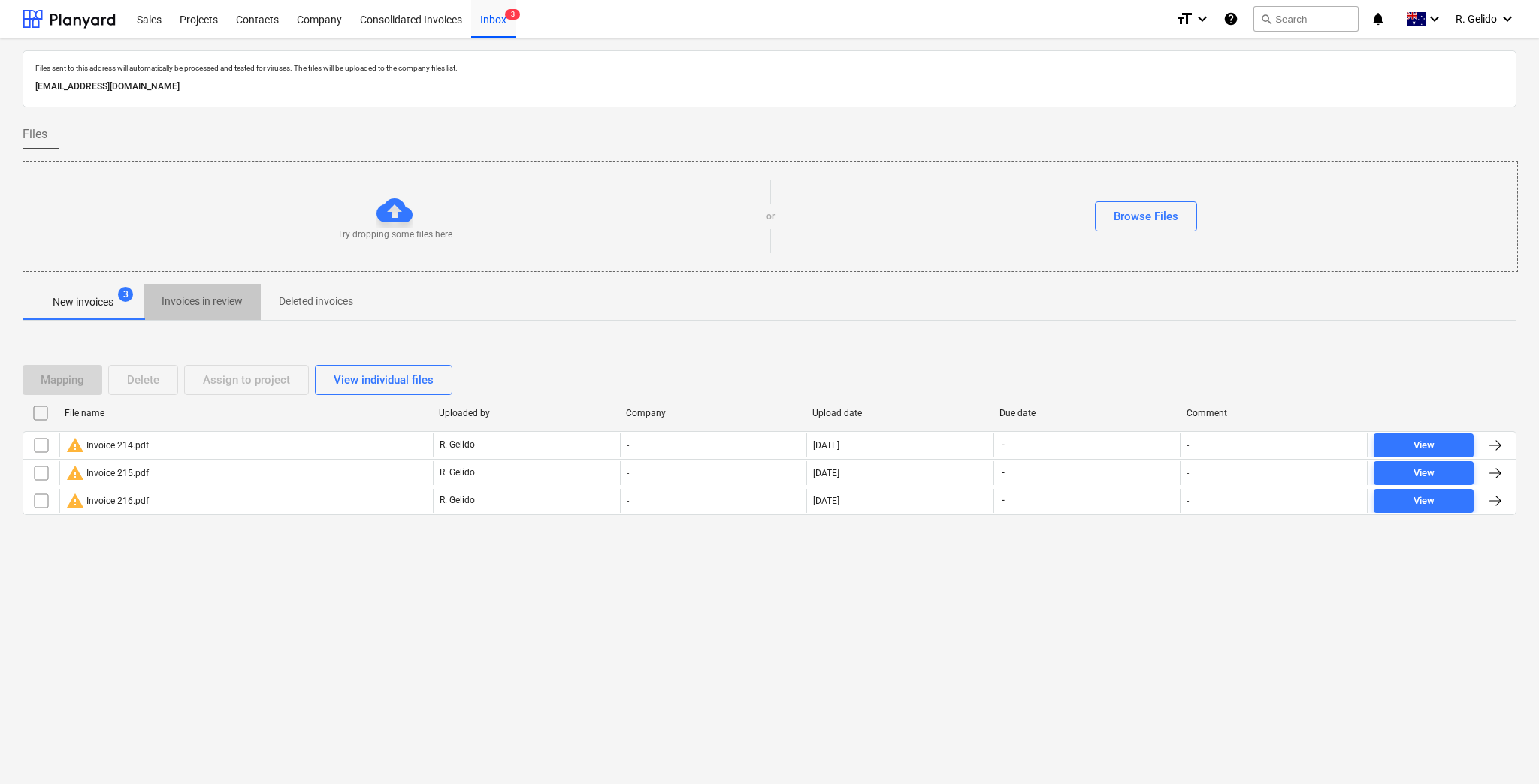
click at [194, 298] on p "Invoices in review" at bounding box center [202, 302] width 81 height 16
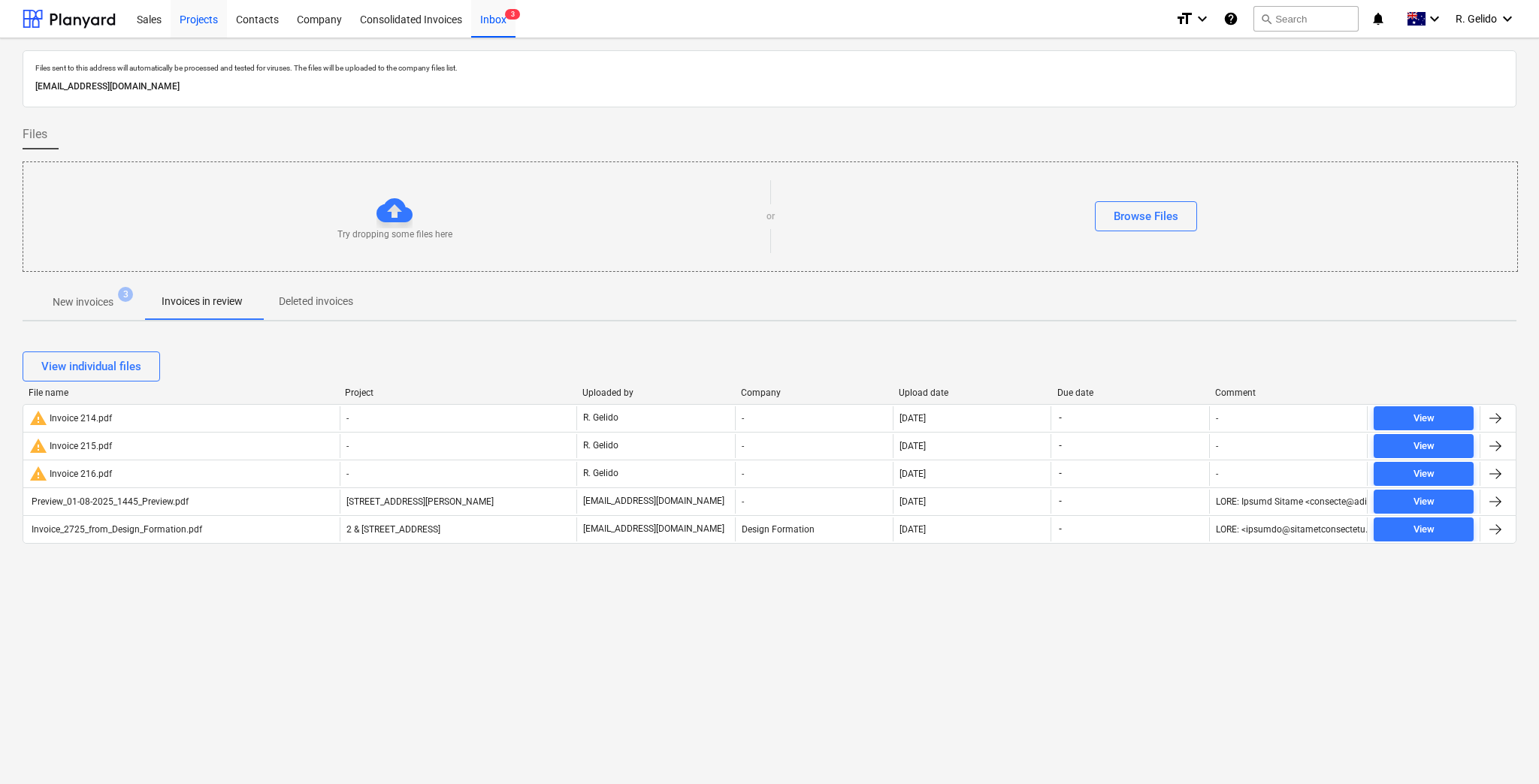
click at [188, 24] on div "Projects" at bounding box center [199, 18] width 56 height 38
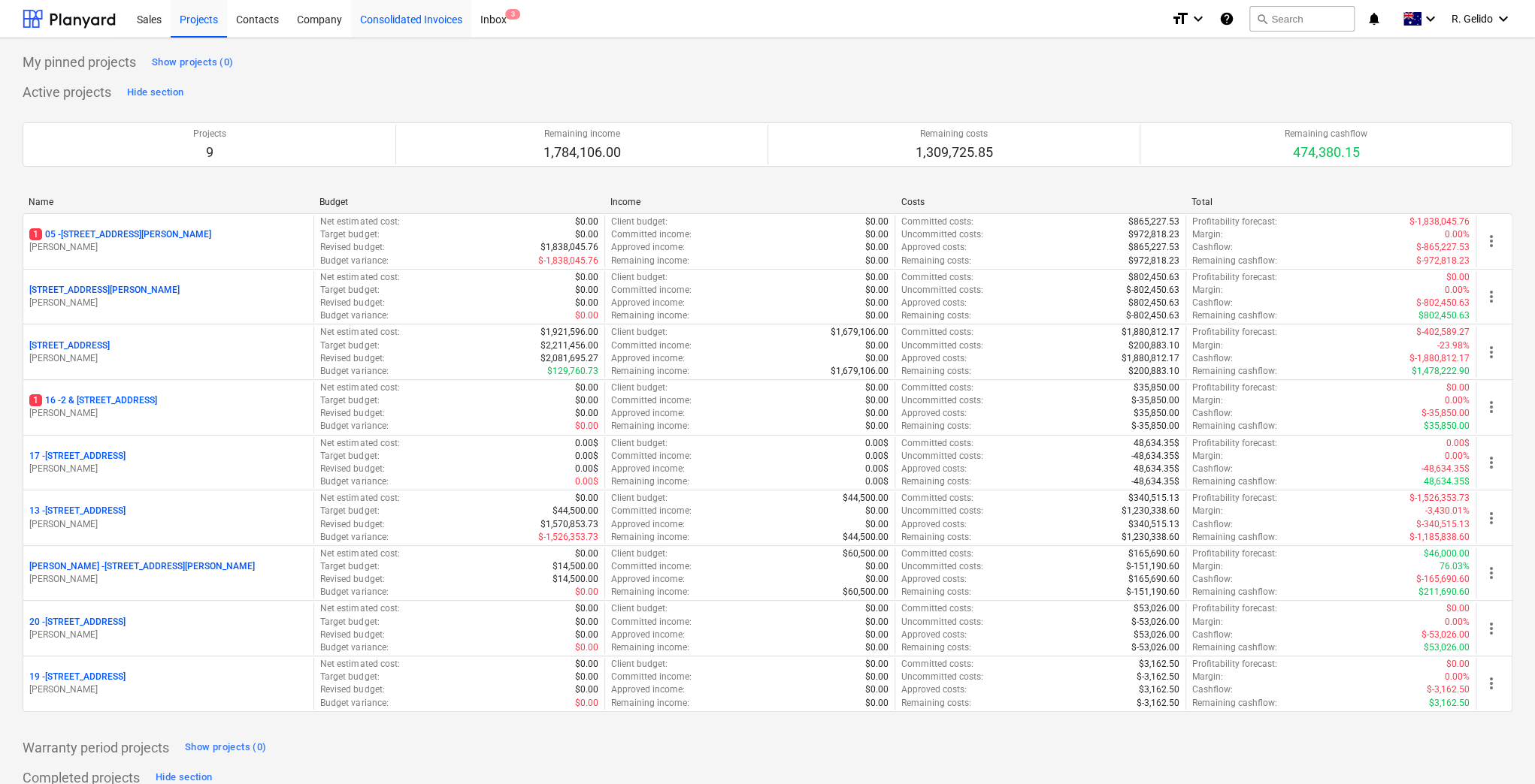
click at [433, 13] on div "Consolidated Invoices" at bounding box center [411, 18] width 120 height 38
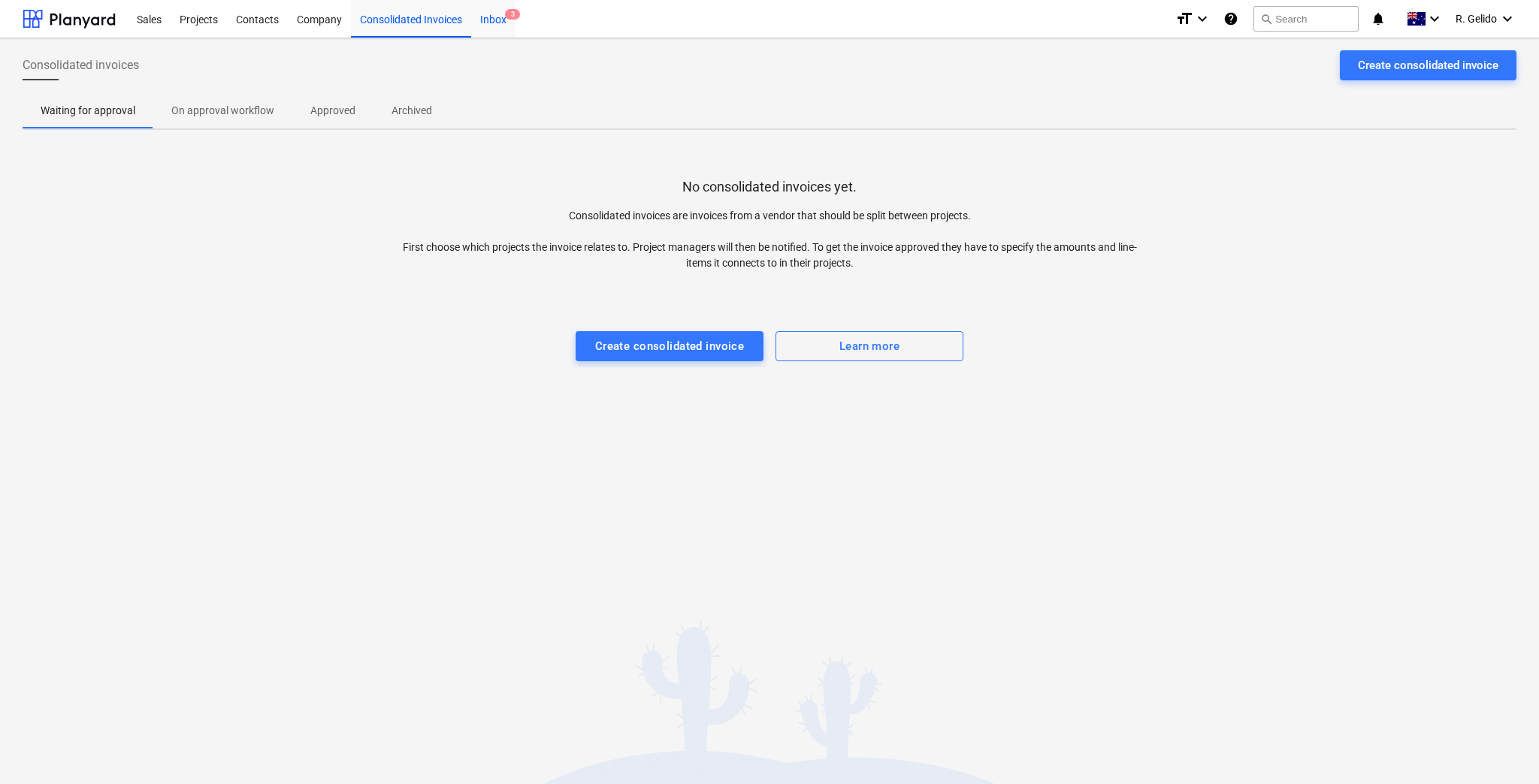
click at [501, 18] on div "Inbox 3" at bounding box center [493, 18] width 45 height 38
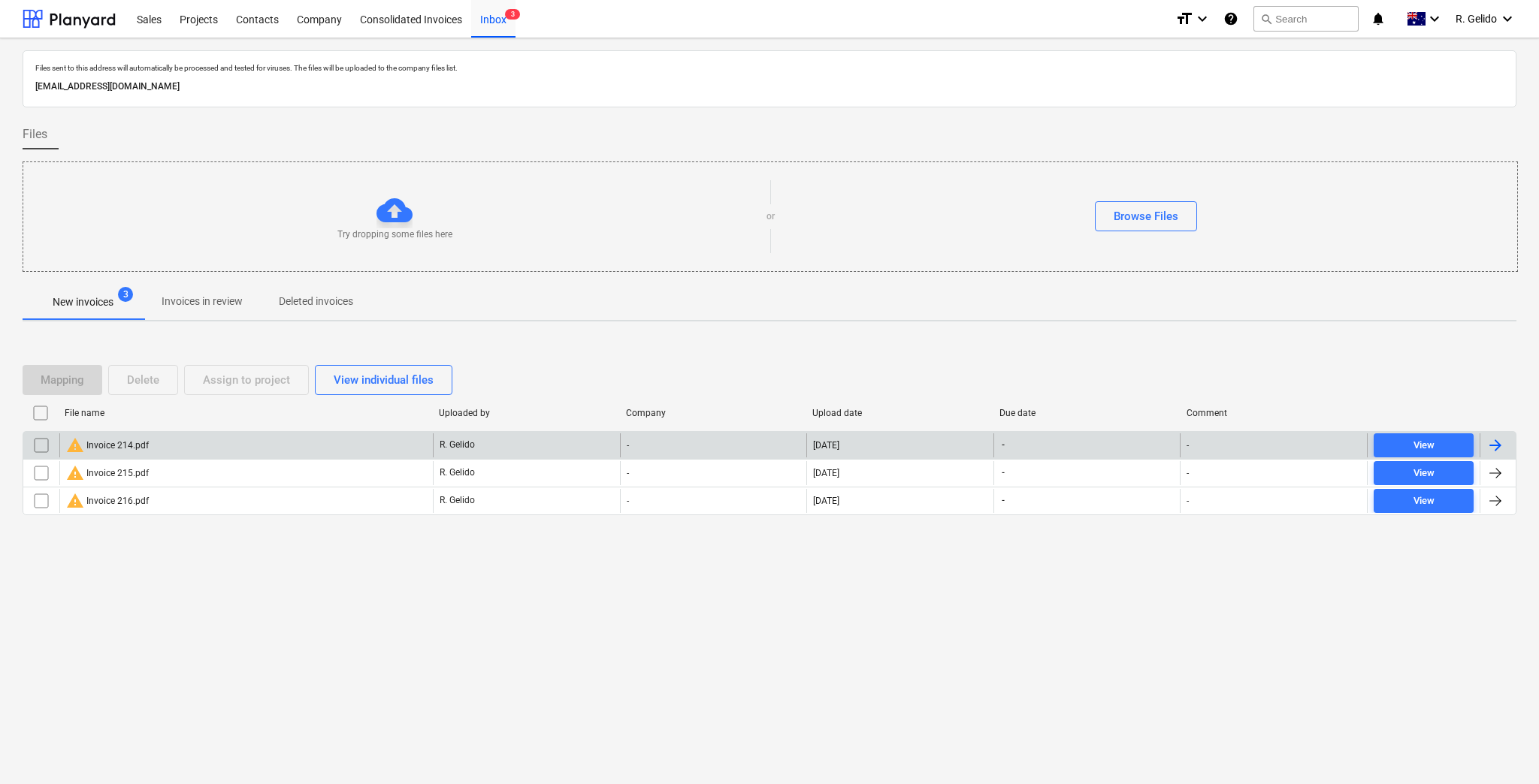
click at [141, 443] on div "warning Invoice 214.pdf" at bounding box center [107, 445] width 83 height 18
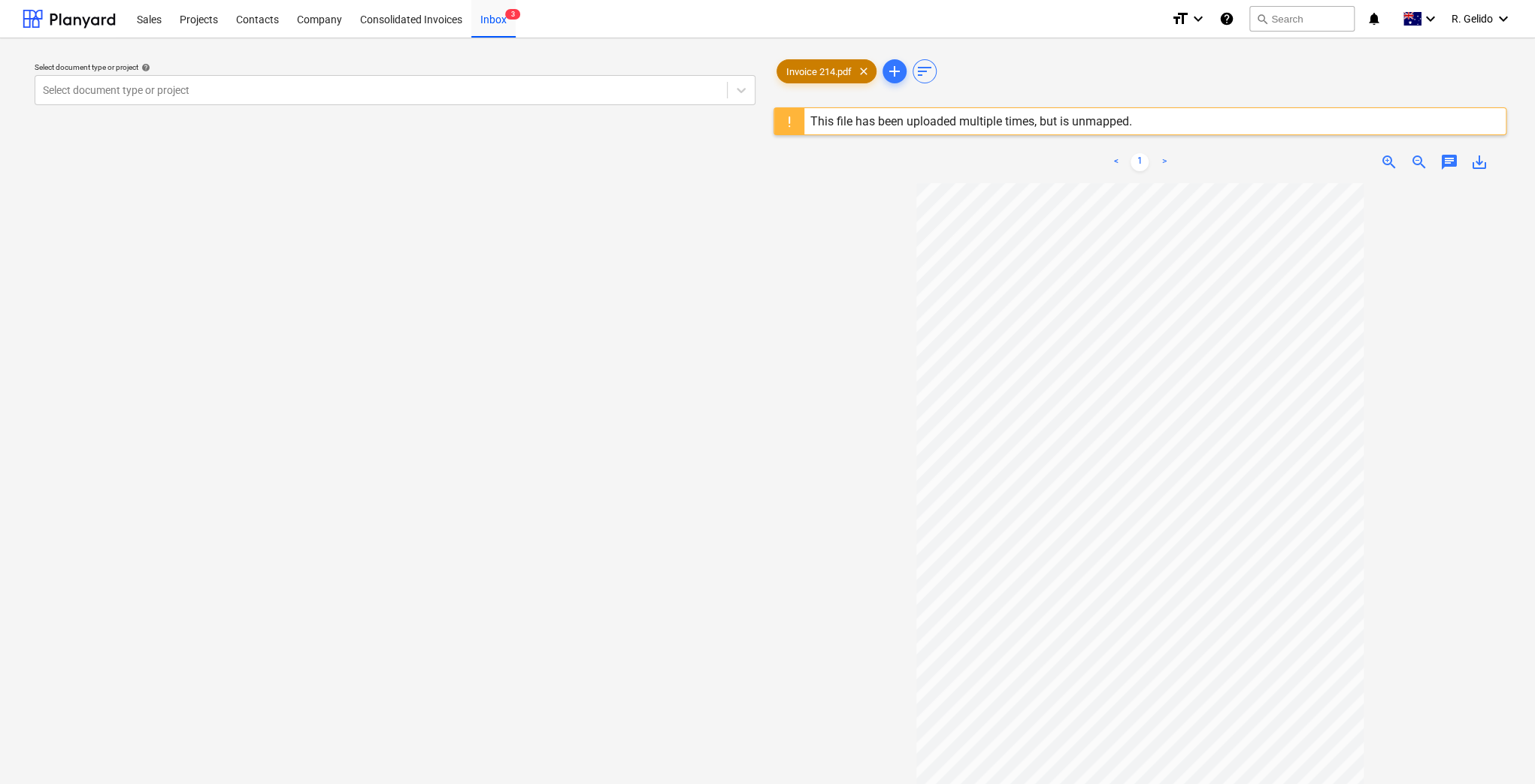
click at [842, 75] on span "Invoice 214.pdf" at bounding box center [819, 71] width 83 height 11
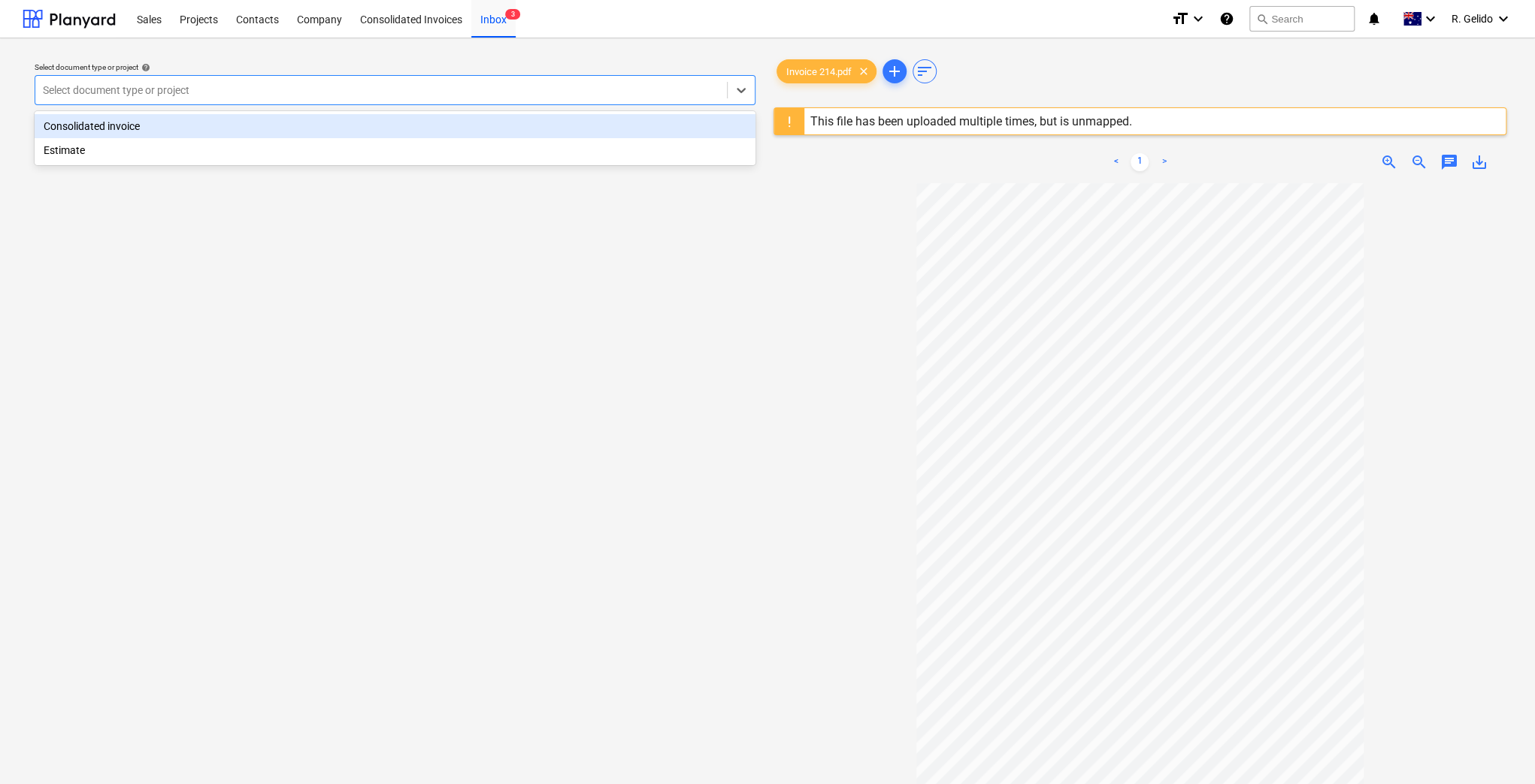
click at [273, 95] on div at bounding box center [381, 90] width 676 height 15
click at [222, 120] on div "Consolidated invoice" at bounding box center [395, 126] width 721 height 24
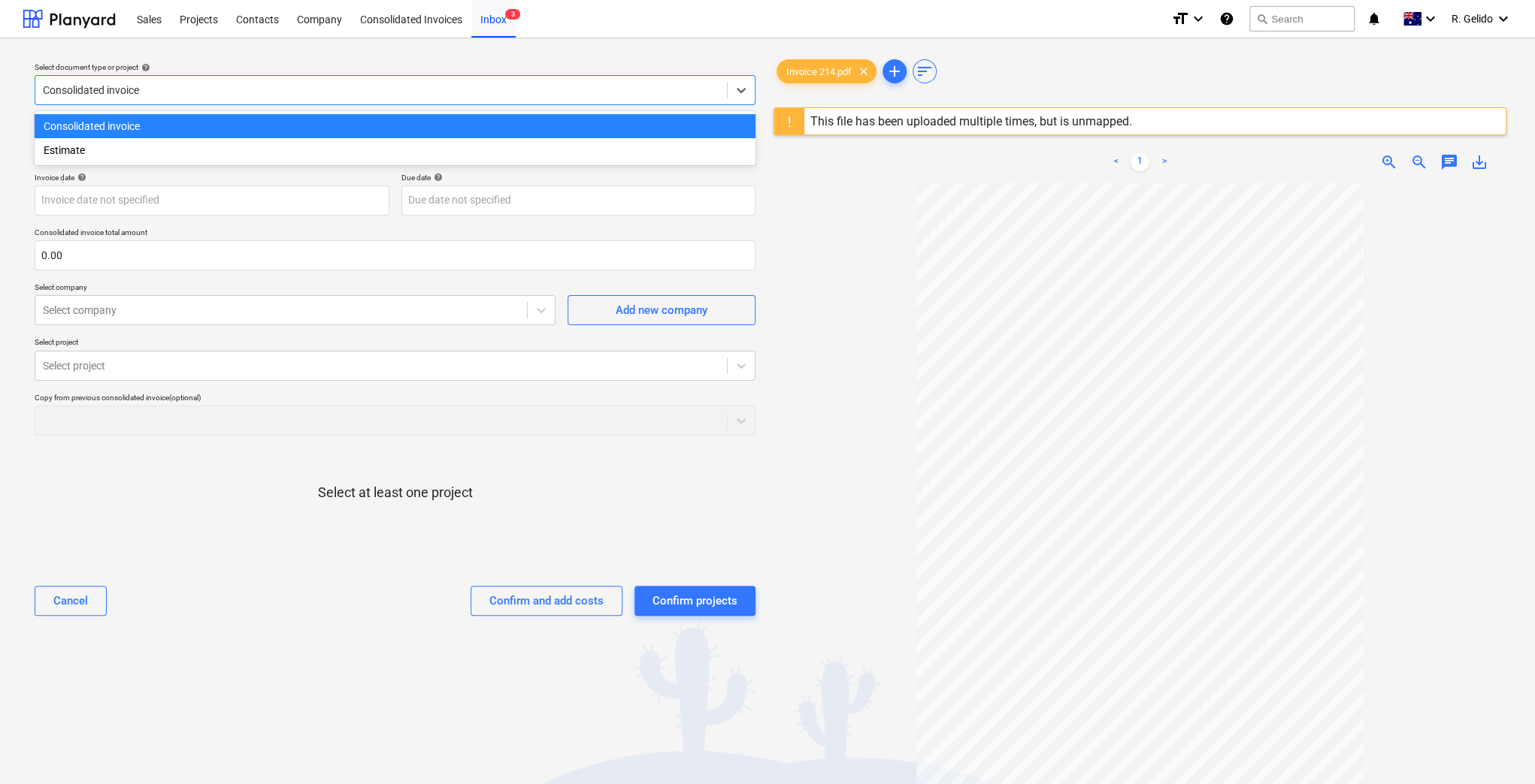
click at [197, 90] on div at bounding box center [381, 90] width 676 height 15
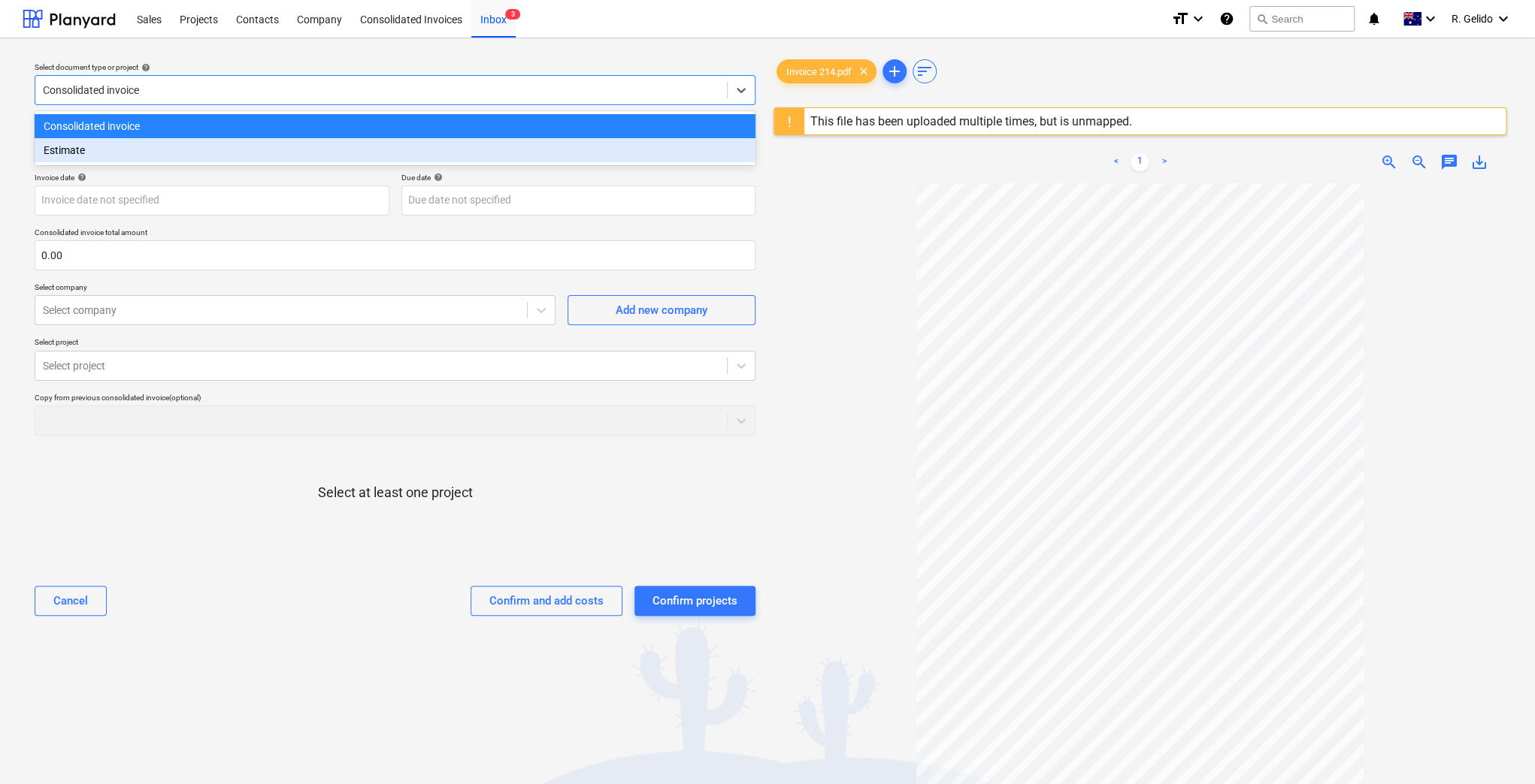
click at [364, 151] on div "Estimate" at bounding box center [395, 150] width 721 height 24
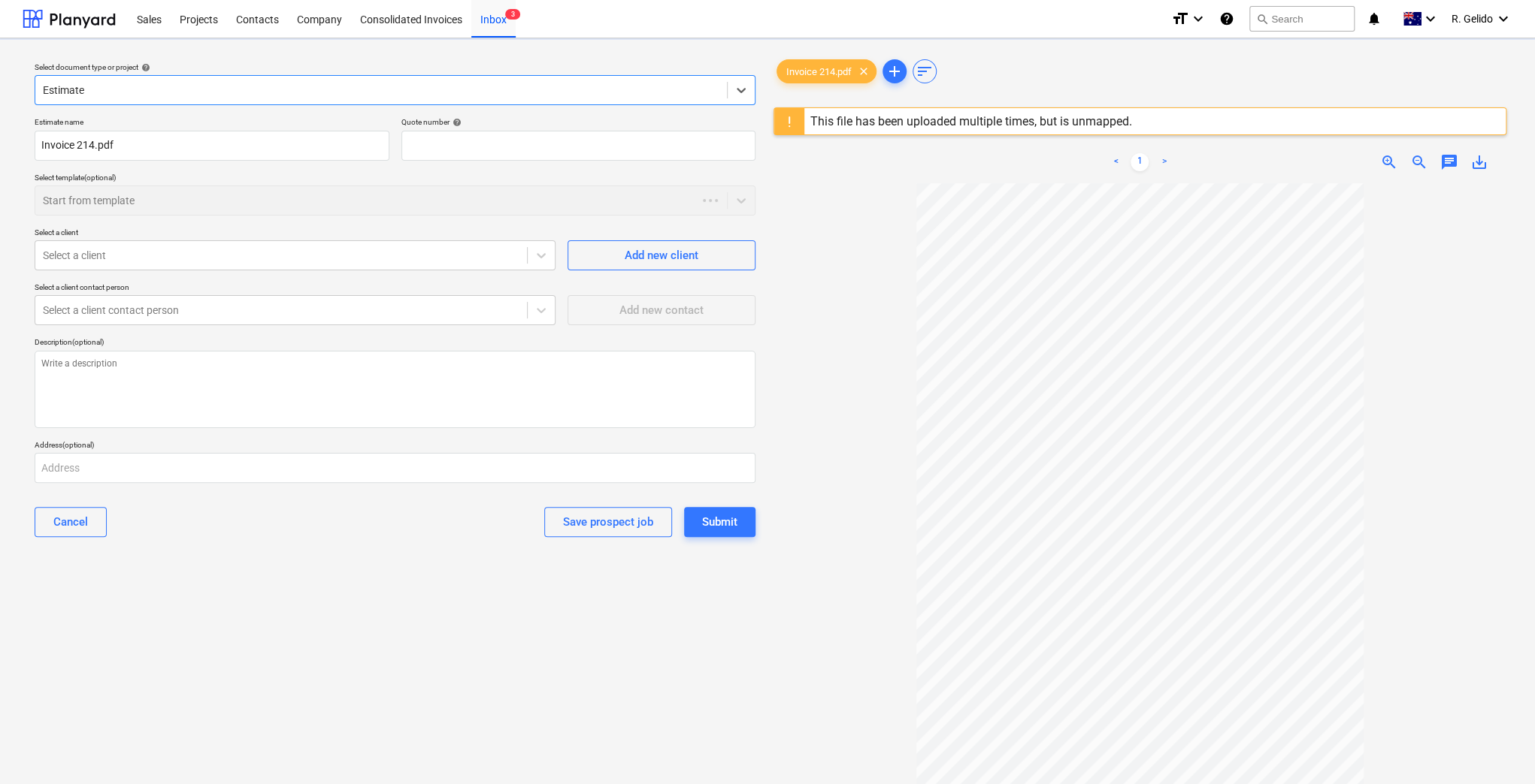
type textarea "x"
type input "QU-0002"
type textarea "x"
click at [562, 117] on div "Estimate name Invoice 214.pdf Quote number help QU-0002 Select template (option…" at bounding box center [394, 333] width 733 height 444
click at [557, 87] on div at bounding box center [381, 90] width 676 height 15
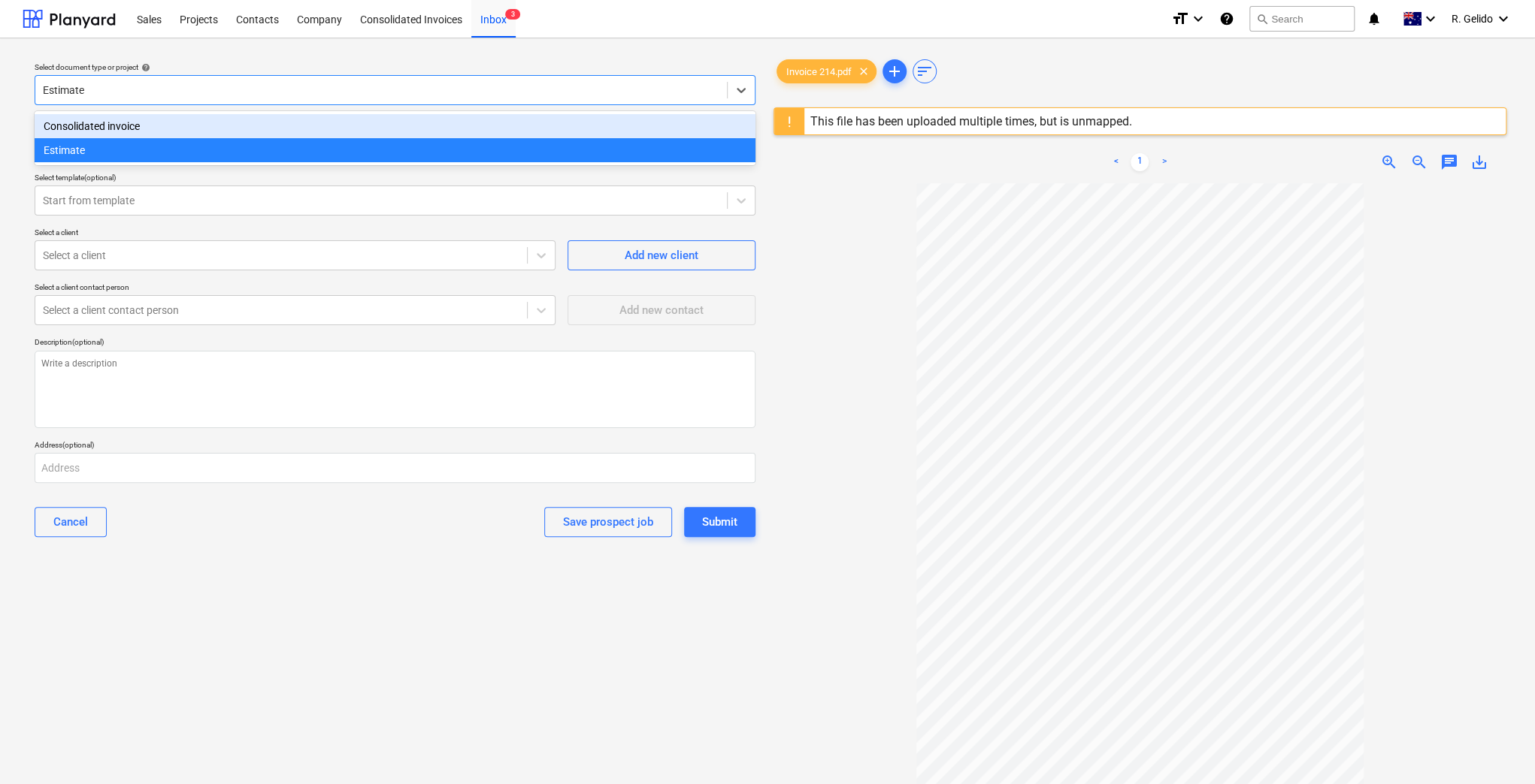
click at [393, 132] on div "Consolidated invoice" at bounding box center [395, 126] width 721 height 24
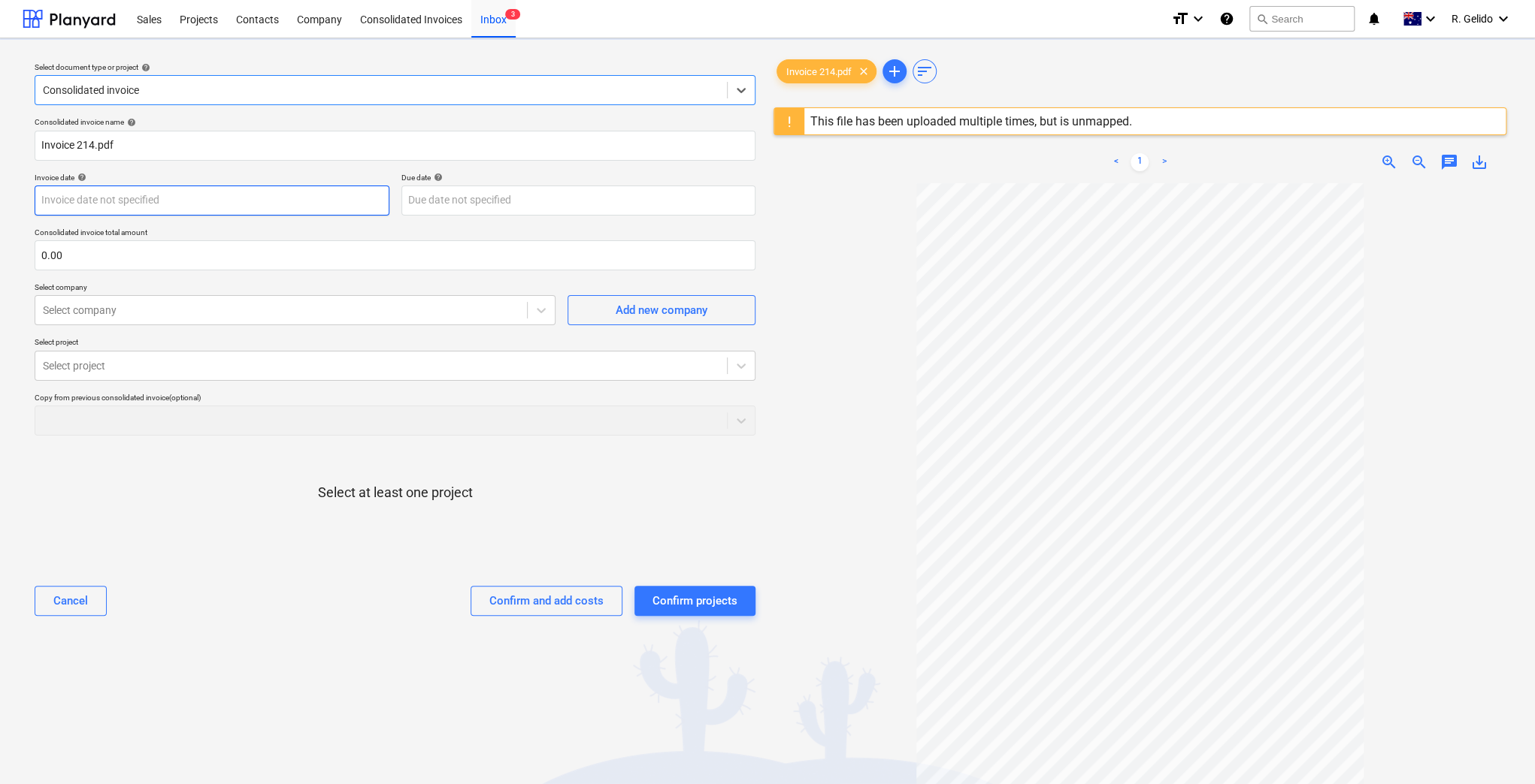
click at [188, 200] on body "Sales Projects Contacts Company Consolidated Invoices Inbox 3 format_size keybo…" at bounding box center [767, 392] width 1535 height 784
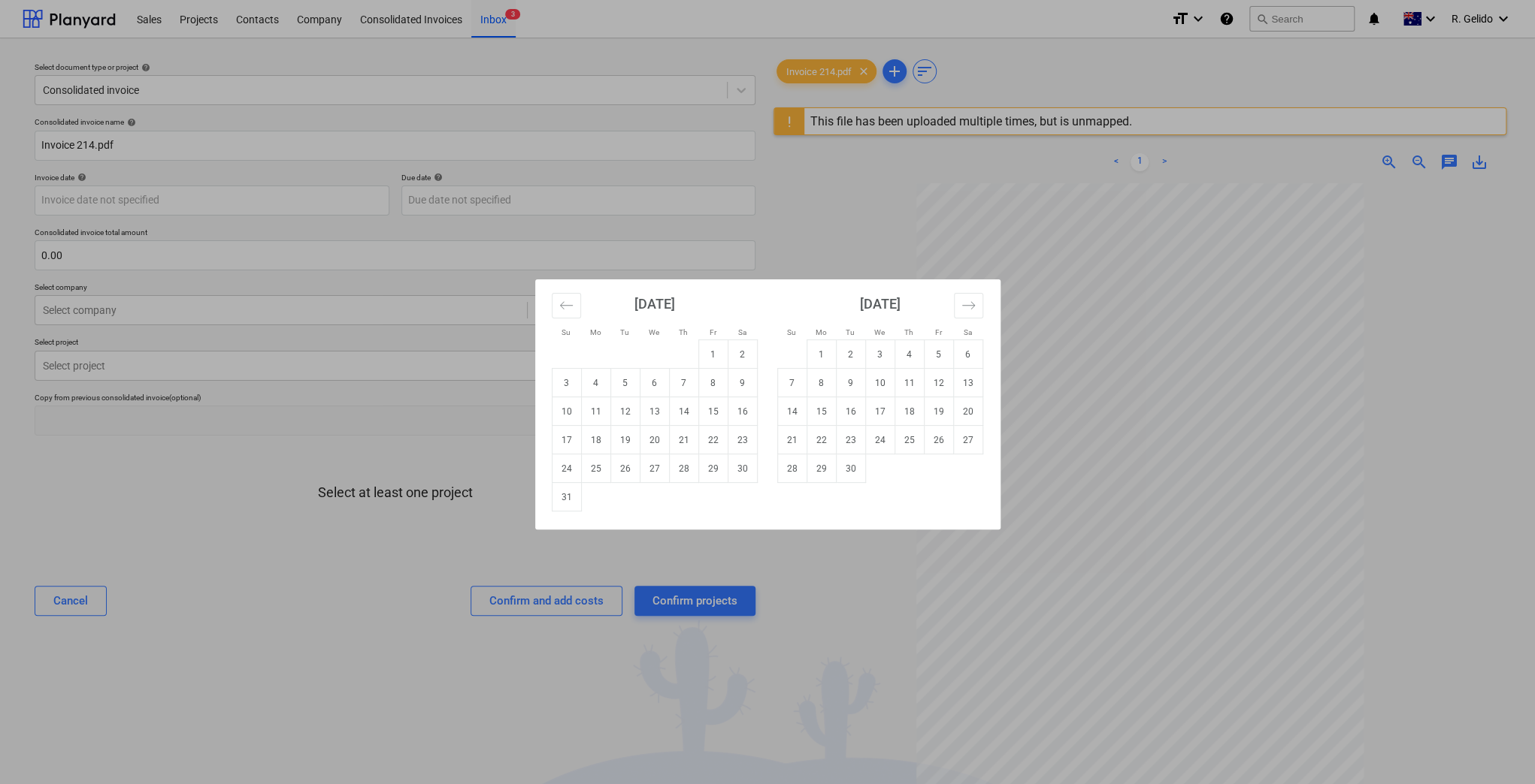
click at [291, 450] on div "Su Mo Tu We Th Fr Sa Su Mo Tu We Th Fr Sa [DATE] 1 2 3 4 5 6 7 8 9 10 11 12 13 …" at bounding box center [767, 392] width 1535 height 784
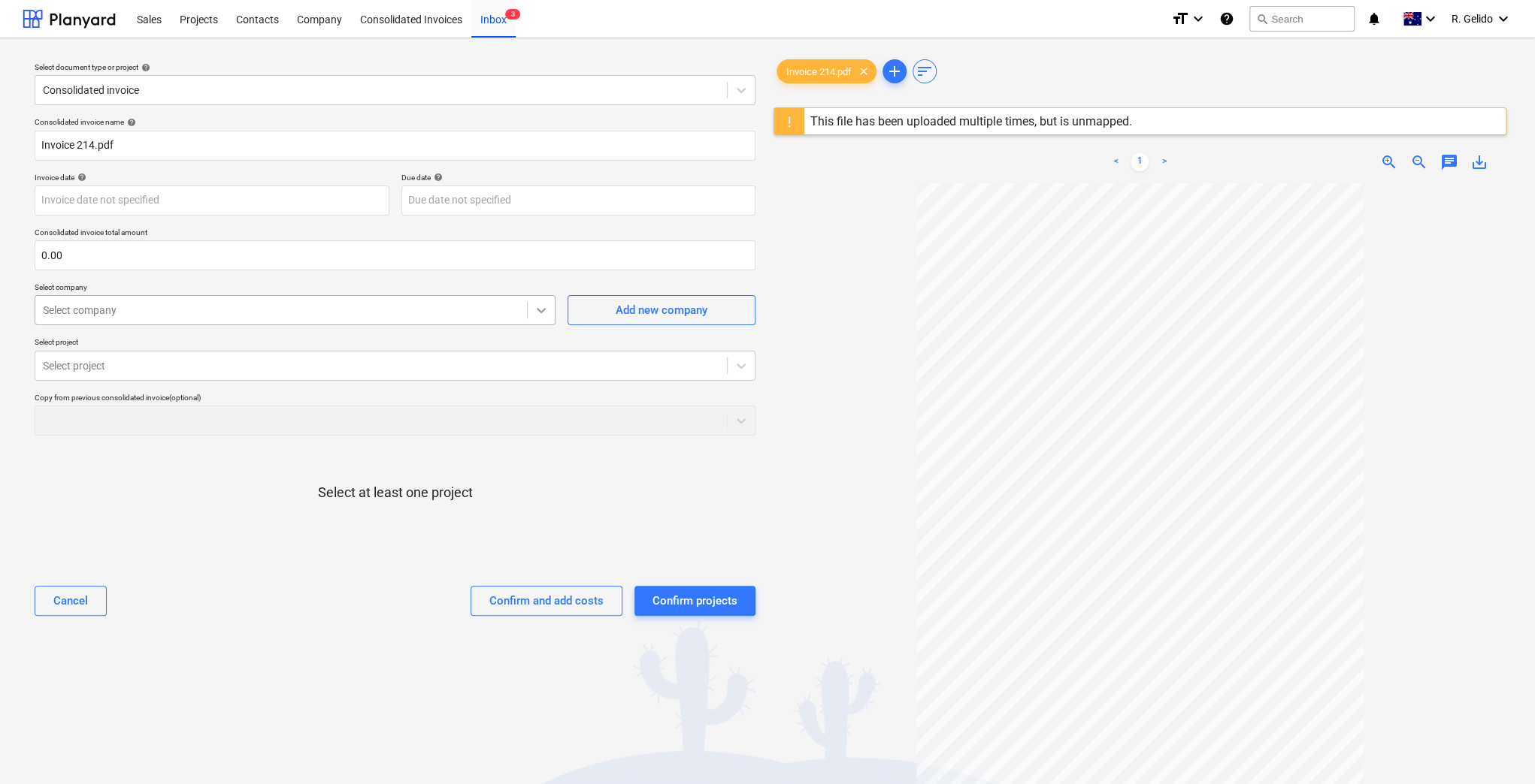
click at [542, 315] on icon at bounding box center [541, 310] width 15 height 15
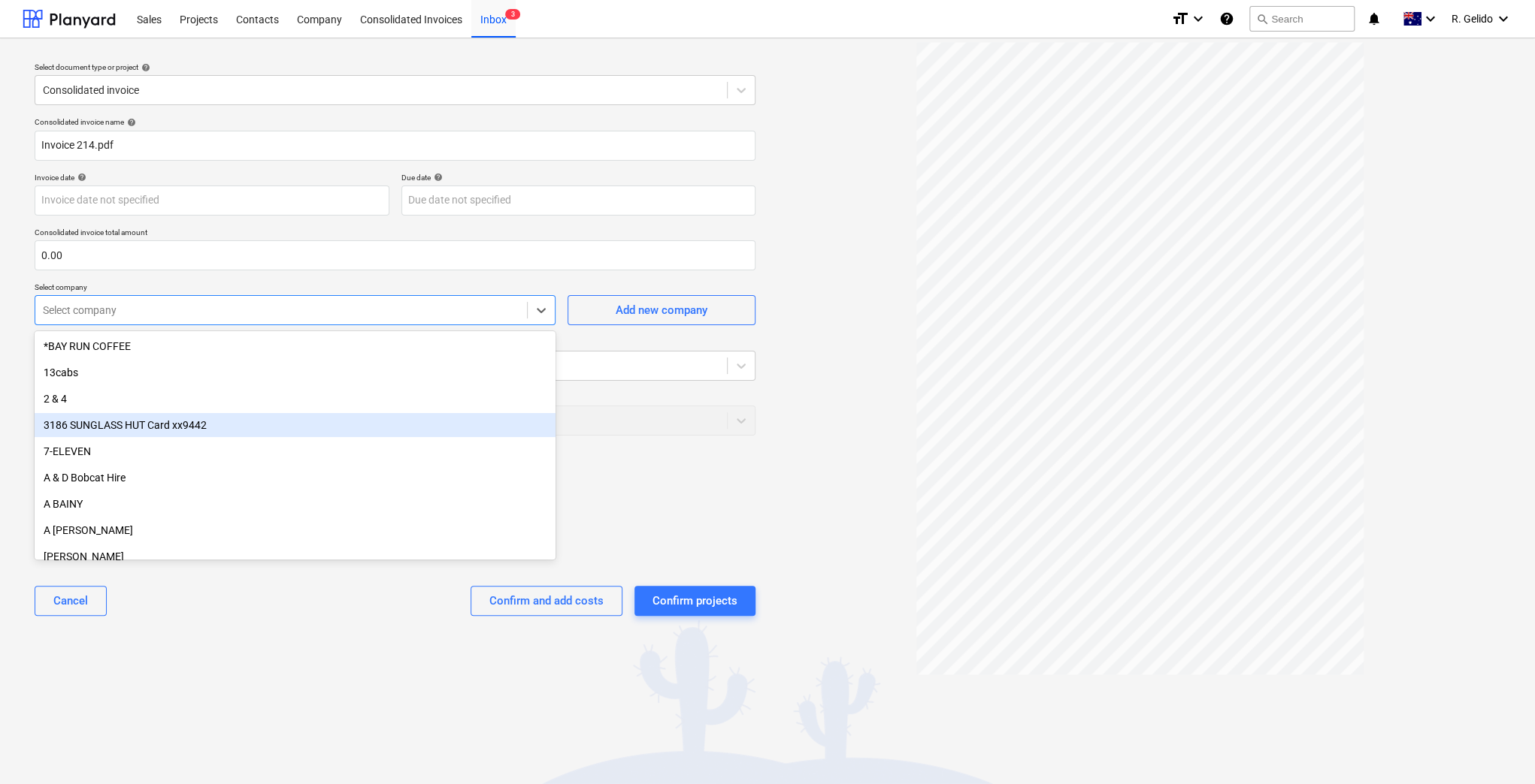
scroll to position [159, 0]
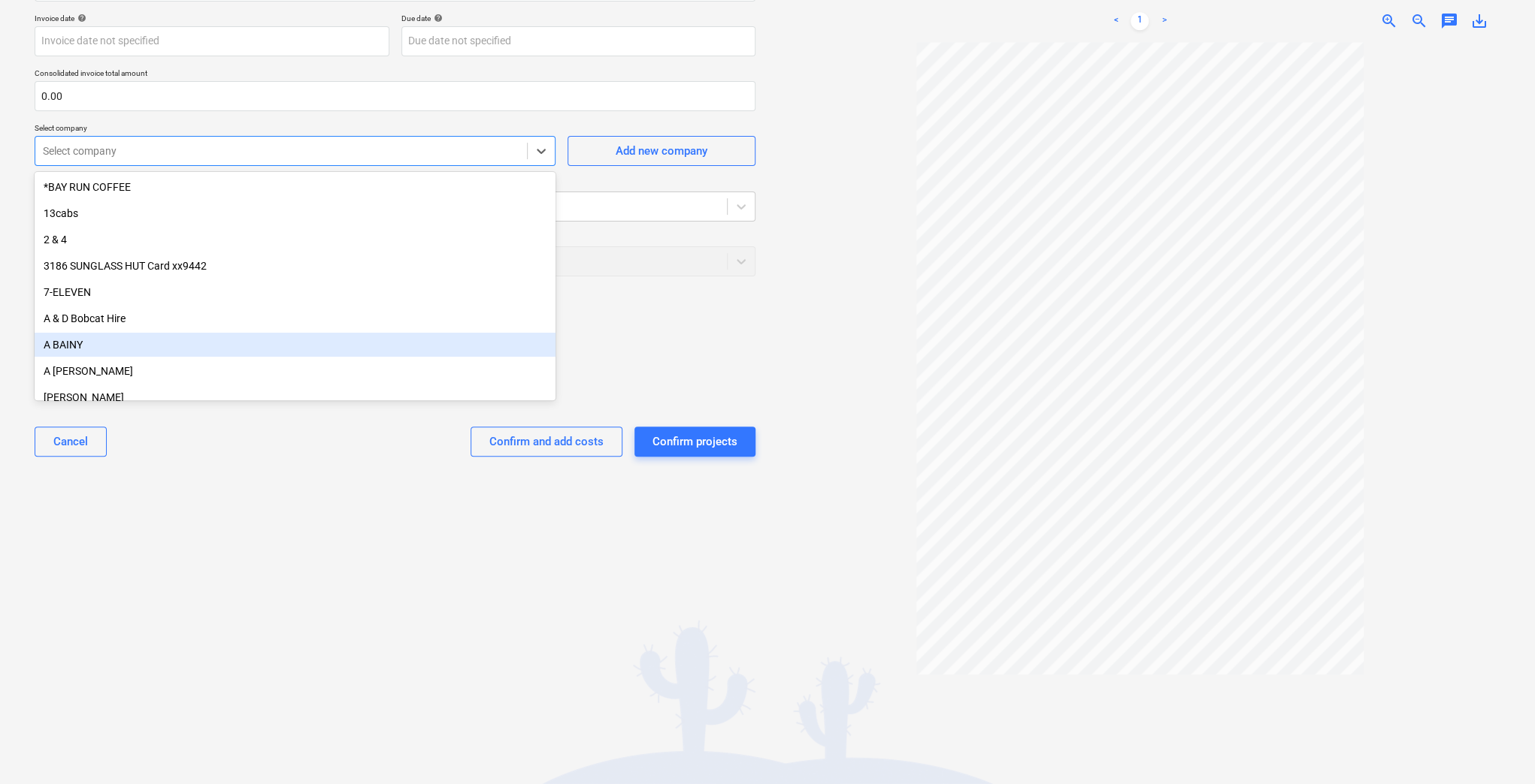
click at [249, 438] on div "Cancel Confirm and add costs Confirm projects" at bounding box center [395, 441] width 721 height 54
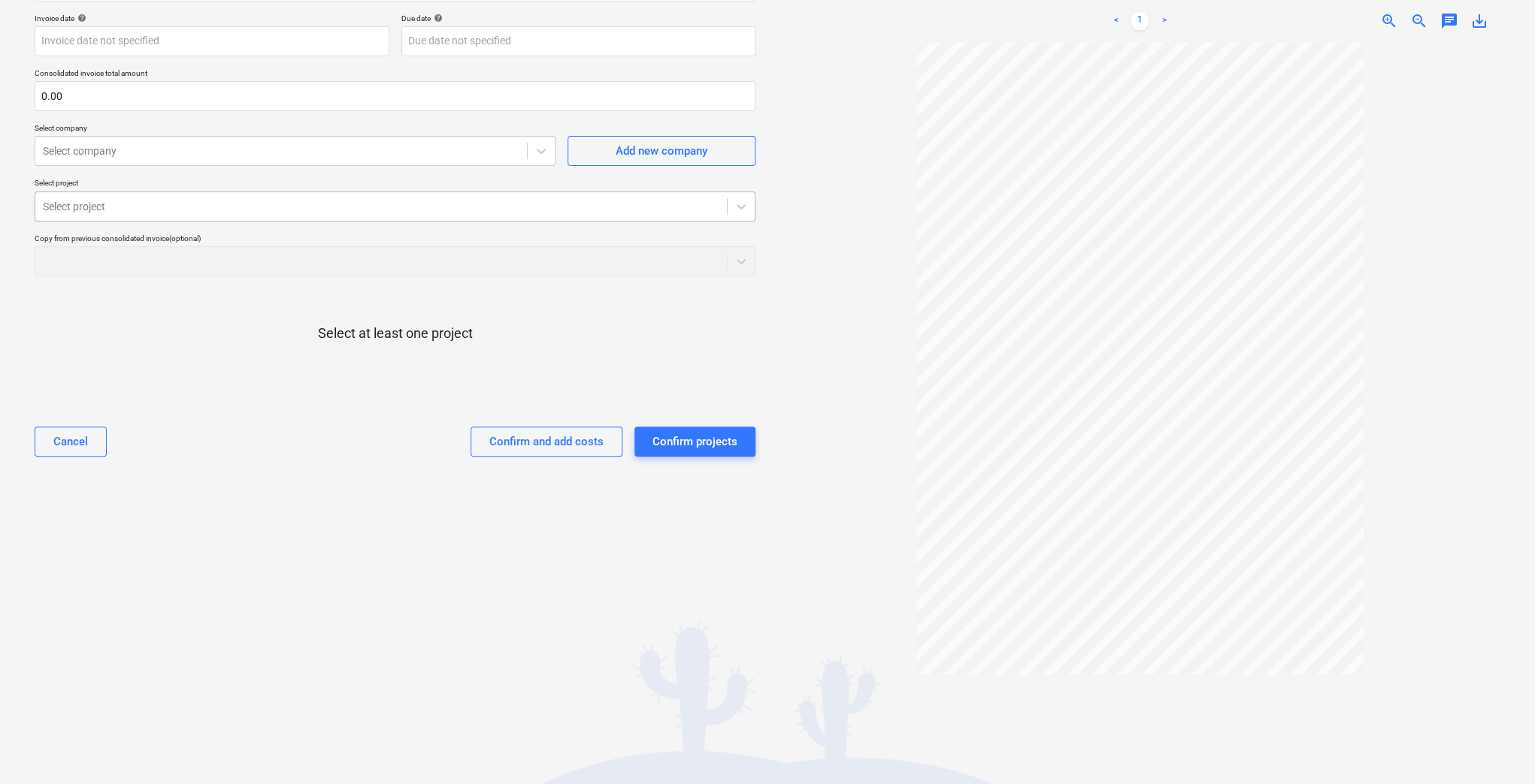
click at [289, 199] on div at bounding box center [381, 206] width 676 height 15
click at [740, 201] on icon at bounding box center [740, 206] width 15 height 15
click at [739, 201] on icon at bounding box center [740, 206] width 15 height 15
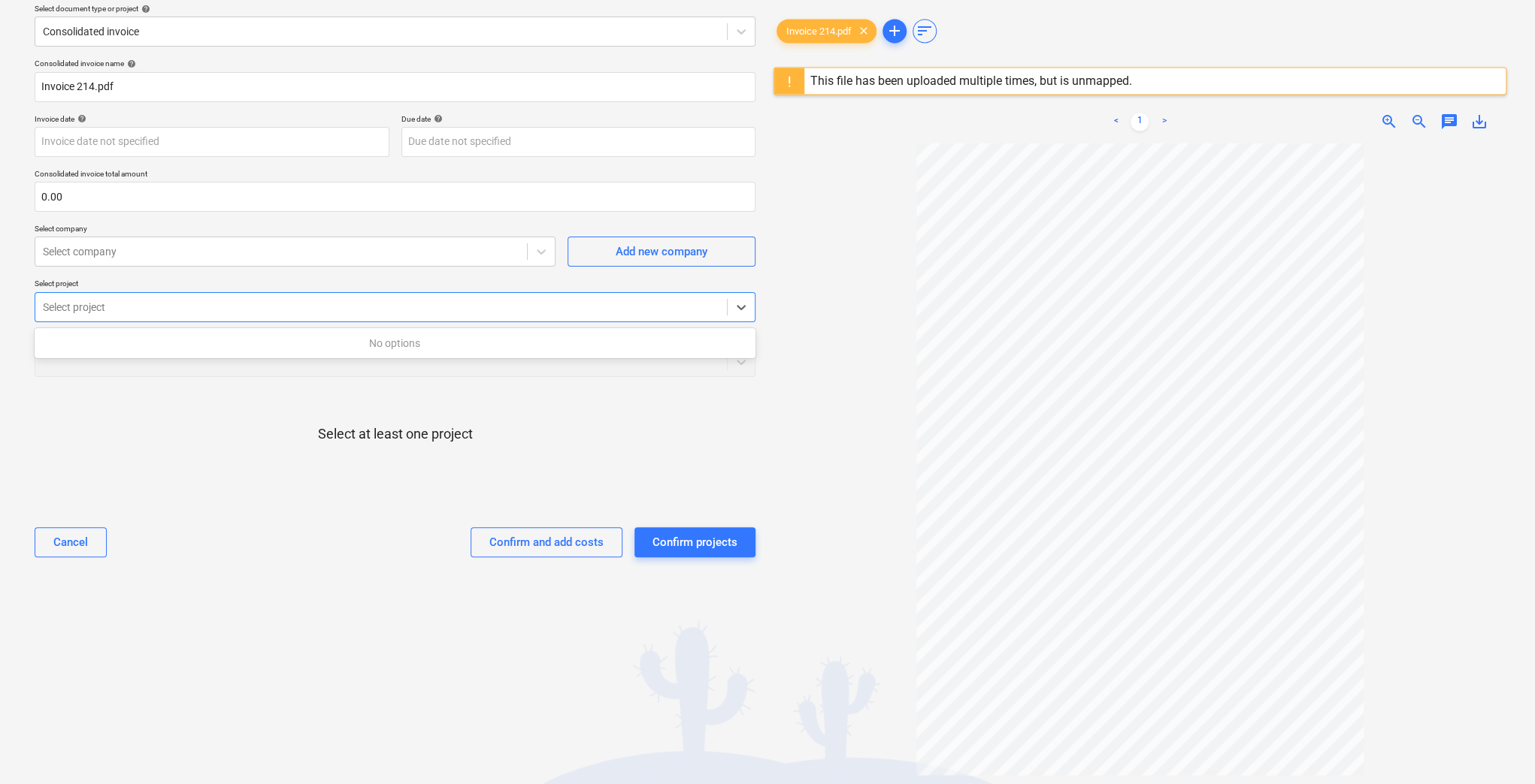
click at [642, 340] on div "No options" at bounding box center [395, 343] width 721 height 24
click at [376, 298] on div "Select project" at bounding box center [381, 307] width 691 height 21
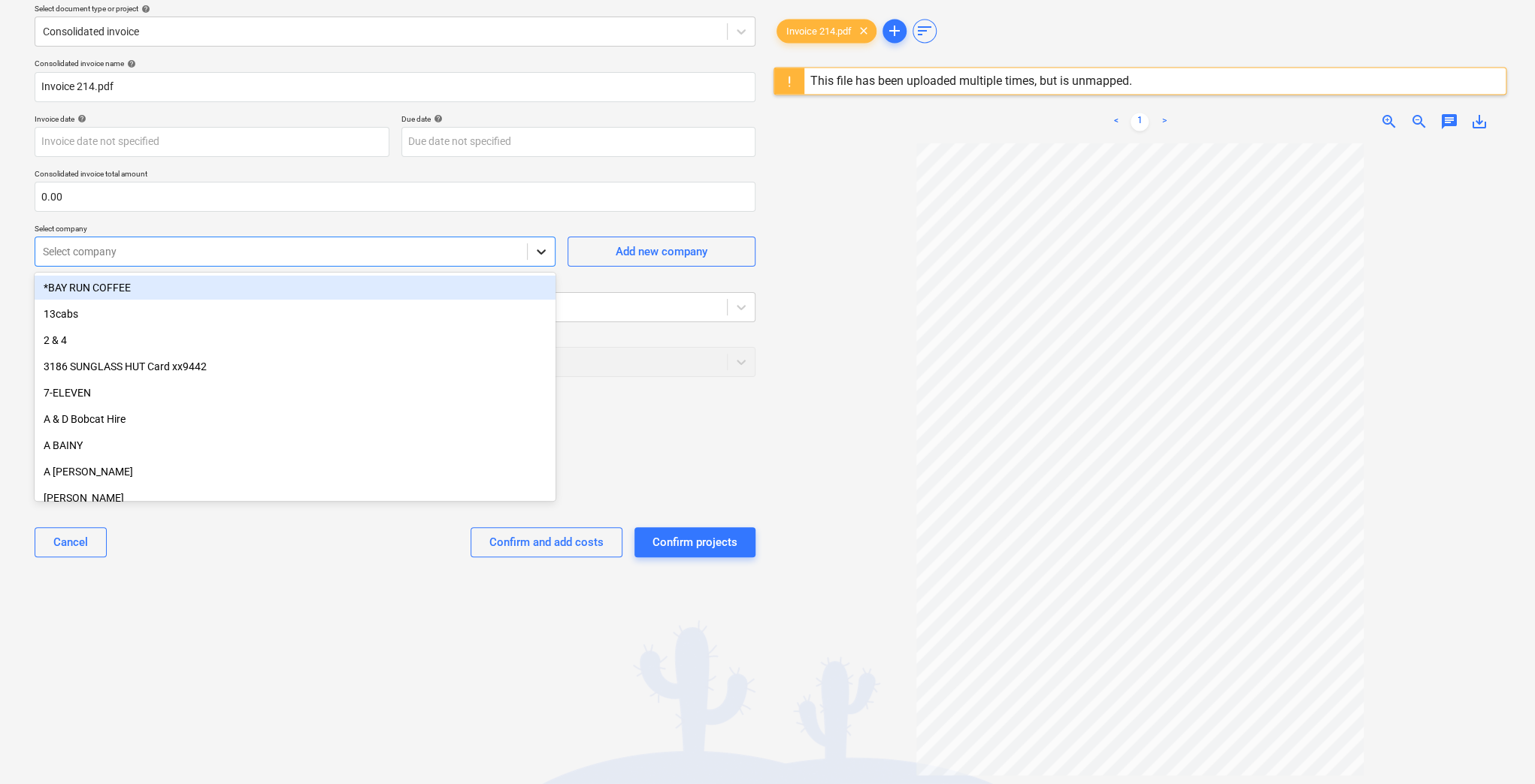
click at [547, 257] on icon at bounding box center [541, 251] width 15 height 15
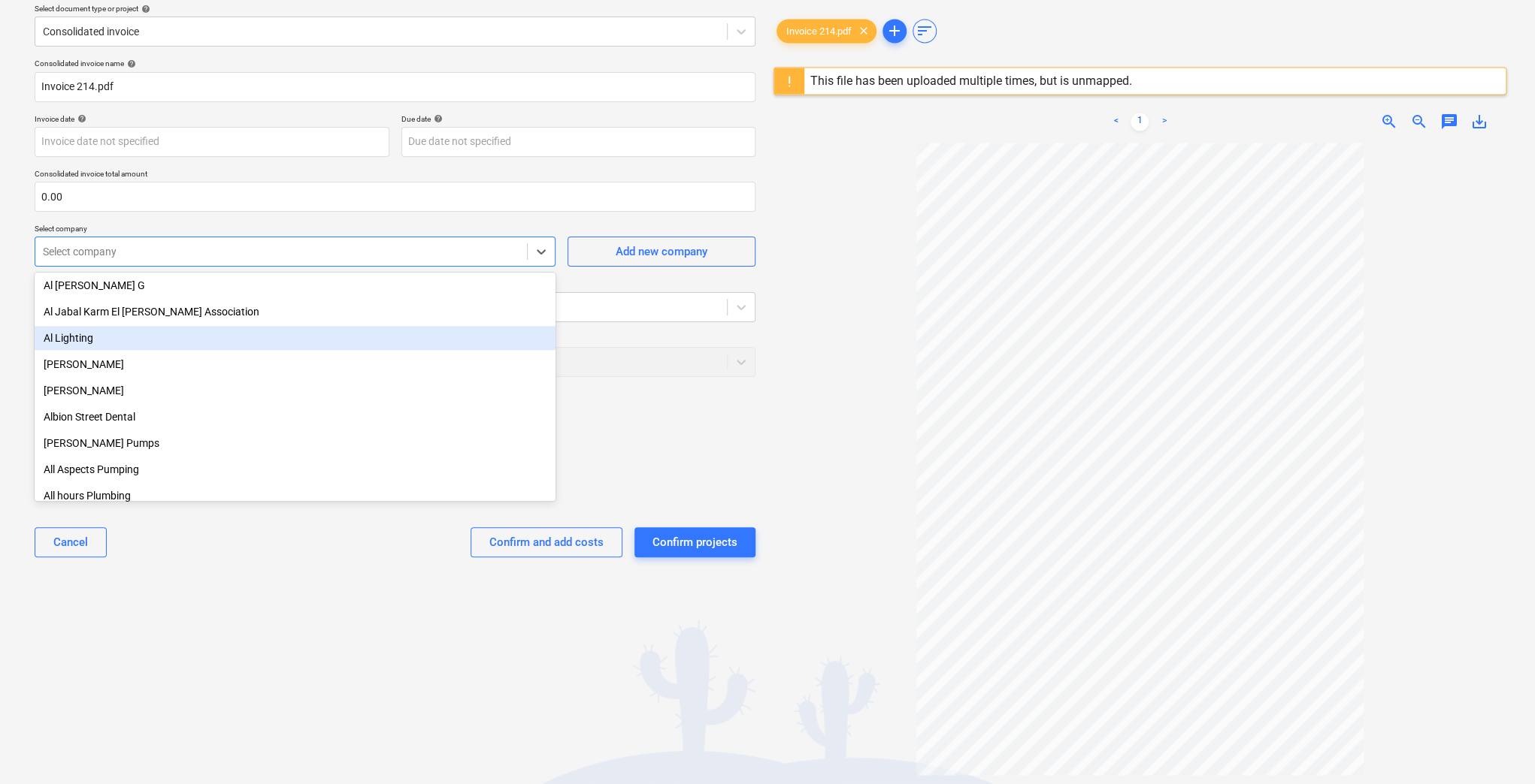
scroll to position [1302, 0]
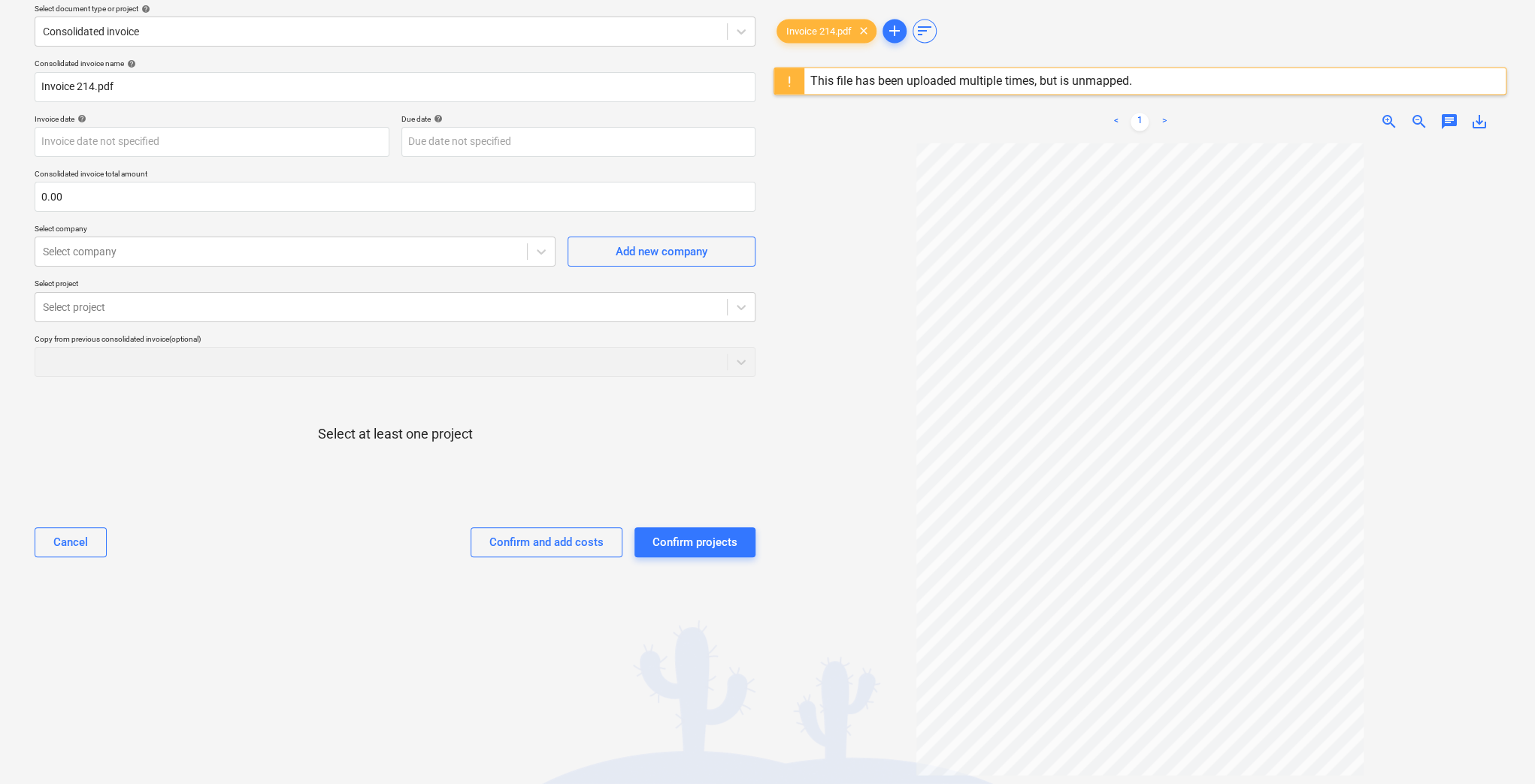
click at [646, 334] on div "Copy from previous consolidated invoice (optional)" at bounding box center [395, 339] width 721 height 9
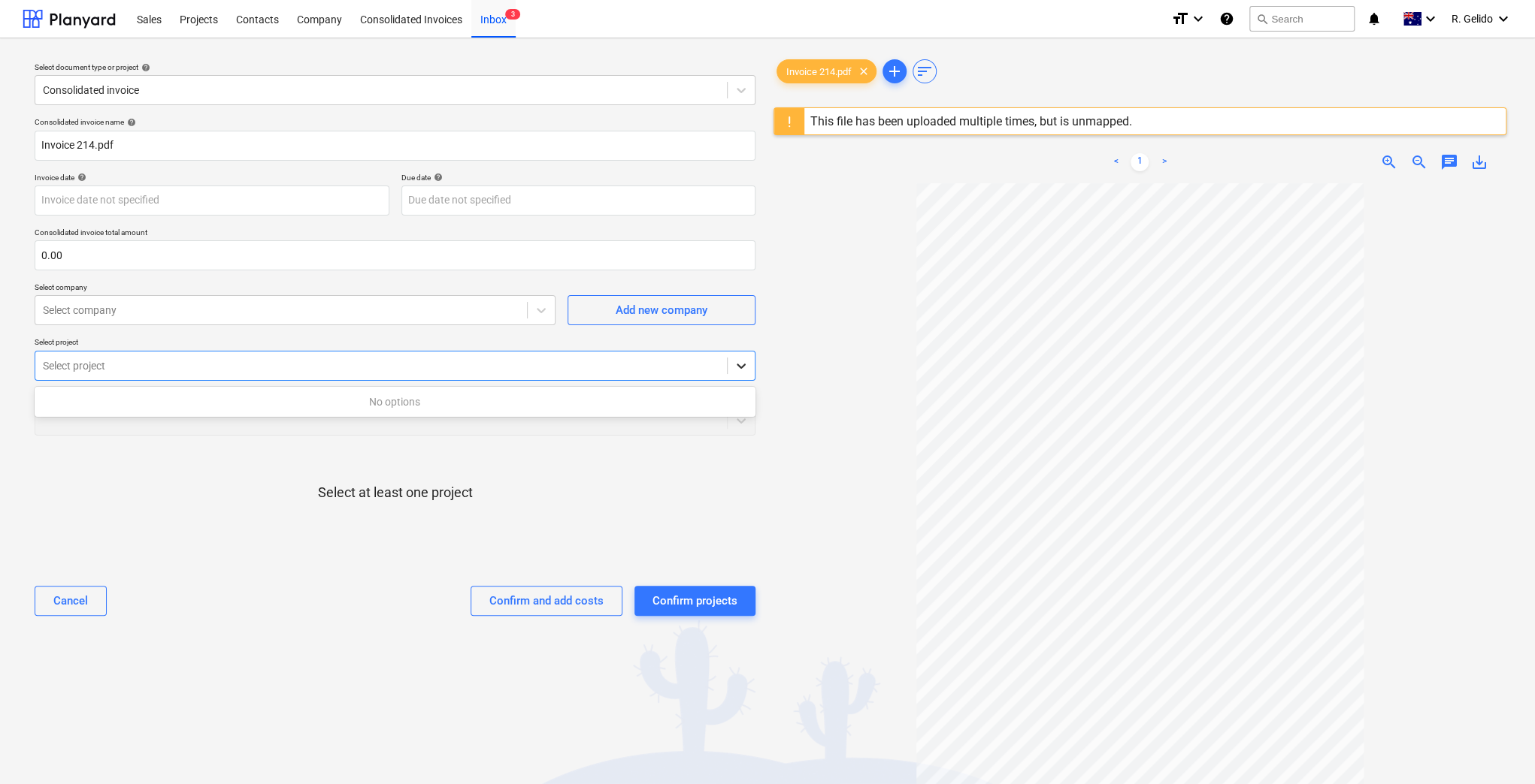
click at [737, 359] on icon at bounding box center [740, 366] width 15 height 15
click at [446, 393] on div "No options" at bounding box center [395, 402] width 721 height 24
click at [415, 399] on div "No options" at bounding box center [395, 402] width 721 height 24
click at [657, 461] on div "Select at least one project" at bounding box center [395, 505] width 721 height 114
click at [746, 367] on icon at bounding box center [740, 366] width 15 height 15
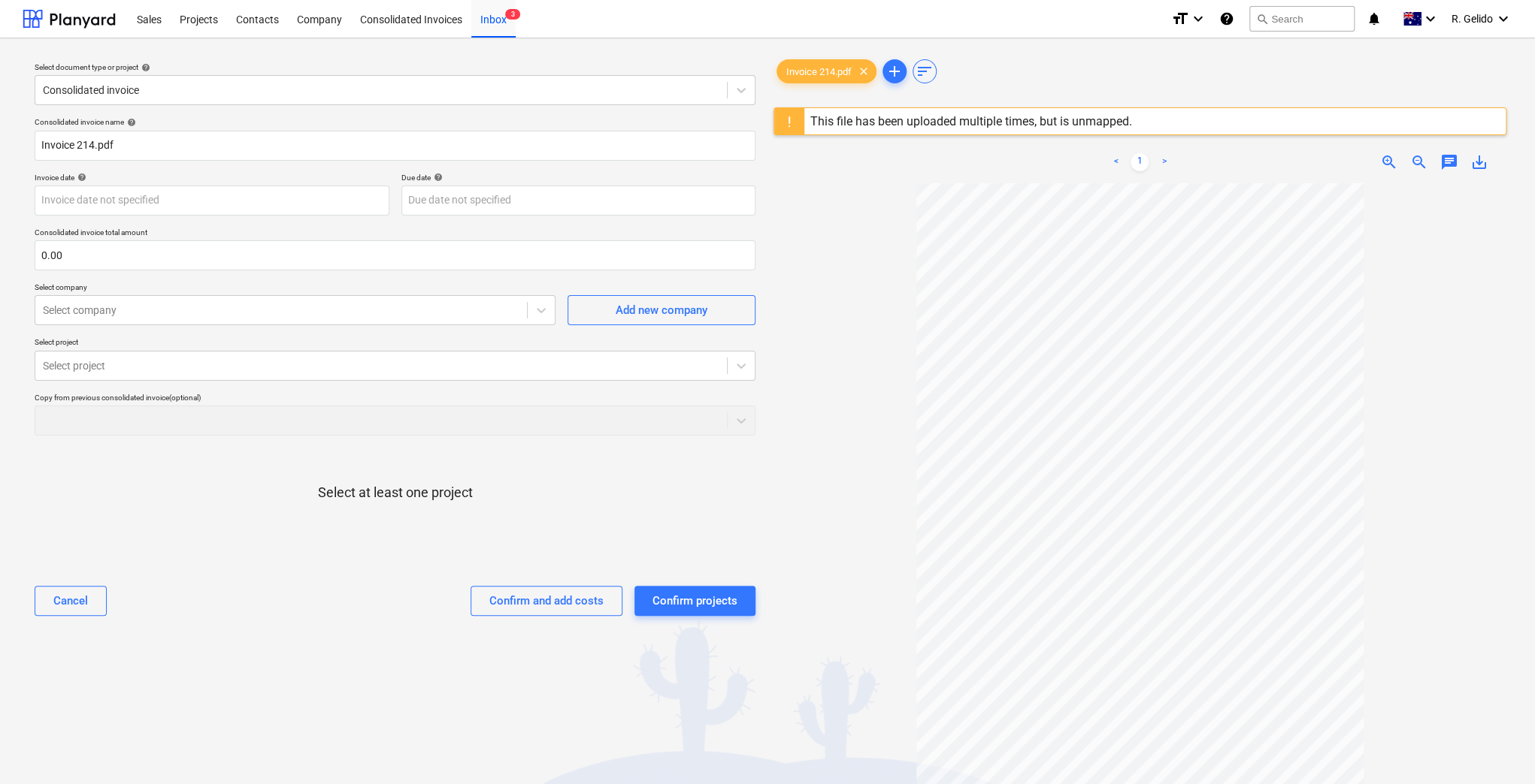
click at [809, 368] on div at bounding box center [1139, 555] width 733 height 742
drag, startPoint x: 324, startPoint y: 493, endPoint x: 458, endPoint y: 493, distance: 134.0
click at [458, 493] on p "Select at least one project" at bounding box center [396, 493] width 155 height 18
click at [467, 493] on p "Select at least one project" at bounding box center [396, 493] width 155 height 18
drag, startPoint x: 486, startPoint y: 493, endPoint x: 358, endPoint y: 493, distance: 128.0
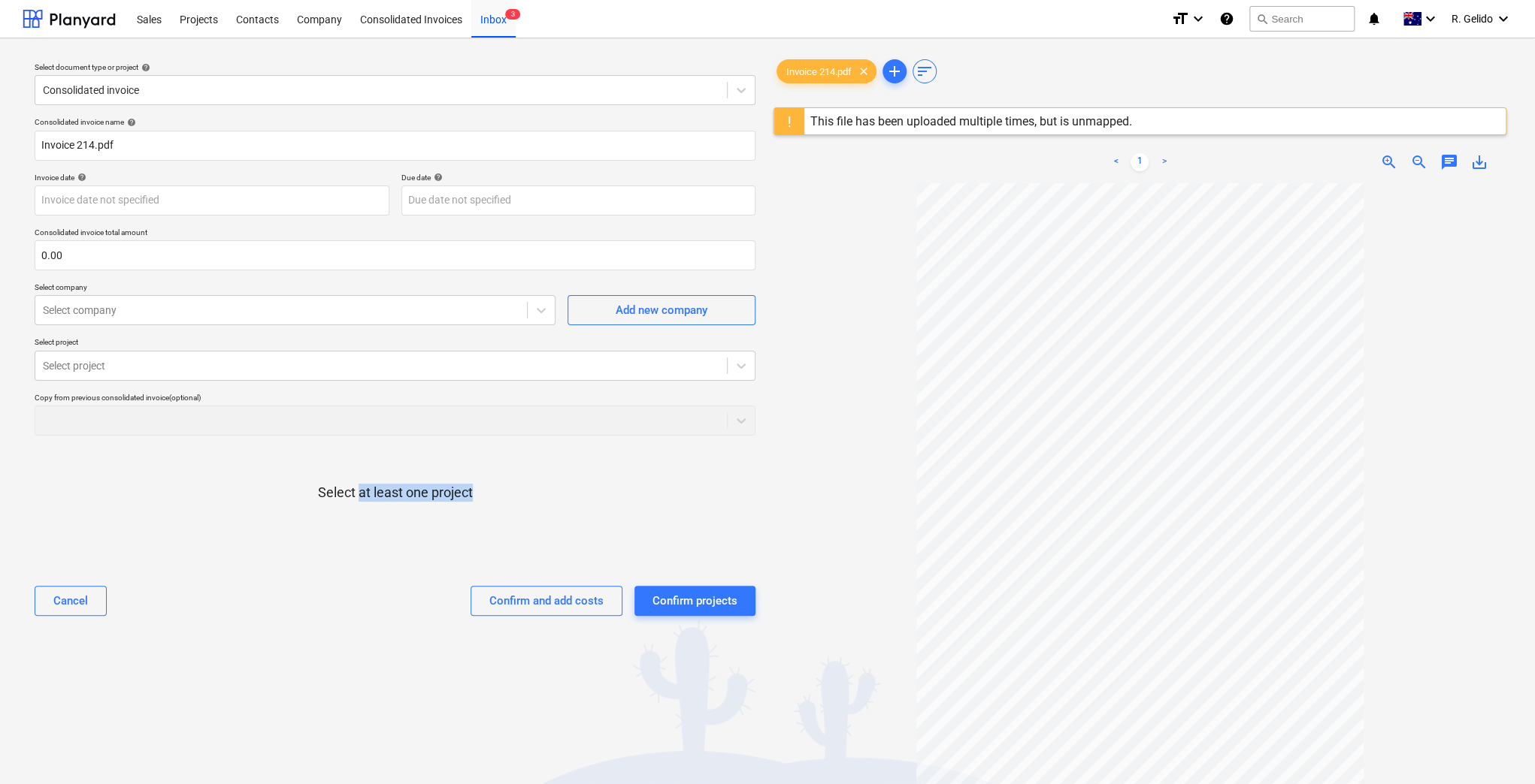
click at [358, 493] on div "Select at least one project" at bounding box center [395, 505] width 721 height 114
click at [544, 480] on div "Select at least one project" at bounding box center [395, 505] width 721 height 114
click at [733, 360] on icon at bounding box center [740, 366] width 15 height 15
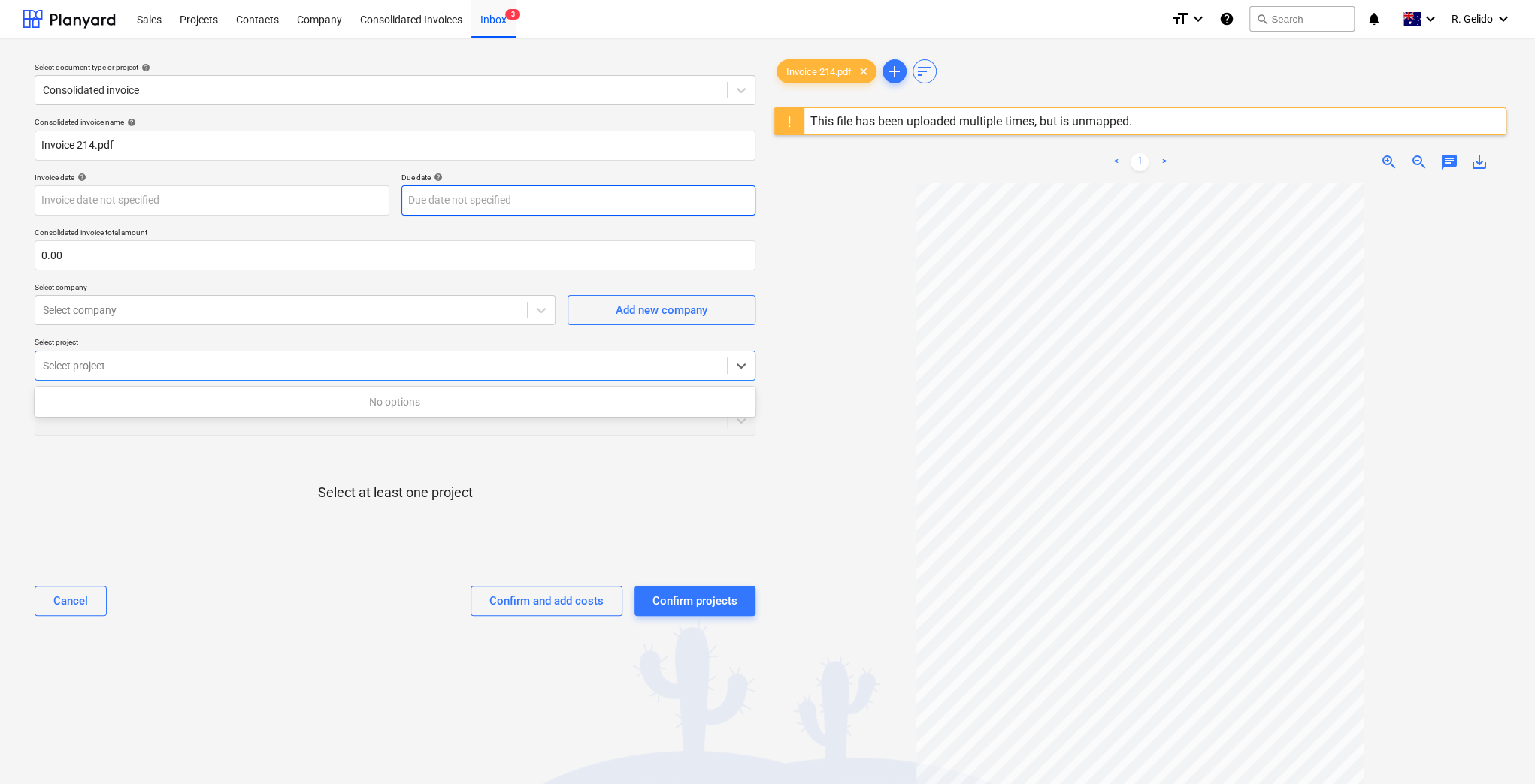
click at [516, 199] on body "Sales Projects Contacts Company Consolidated Invoices Inbox 3 format_size keybo…" at bounding box center [767, 392] width 1535 height 784
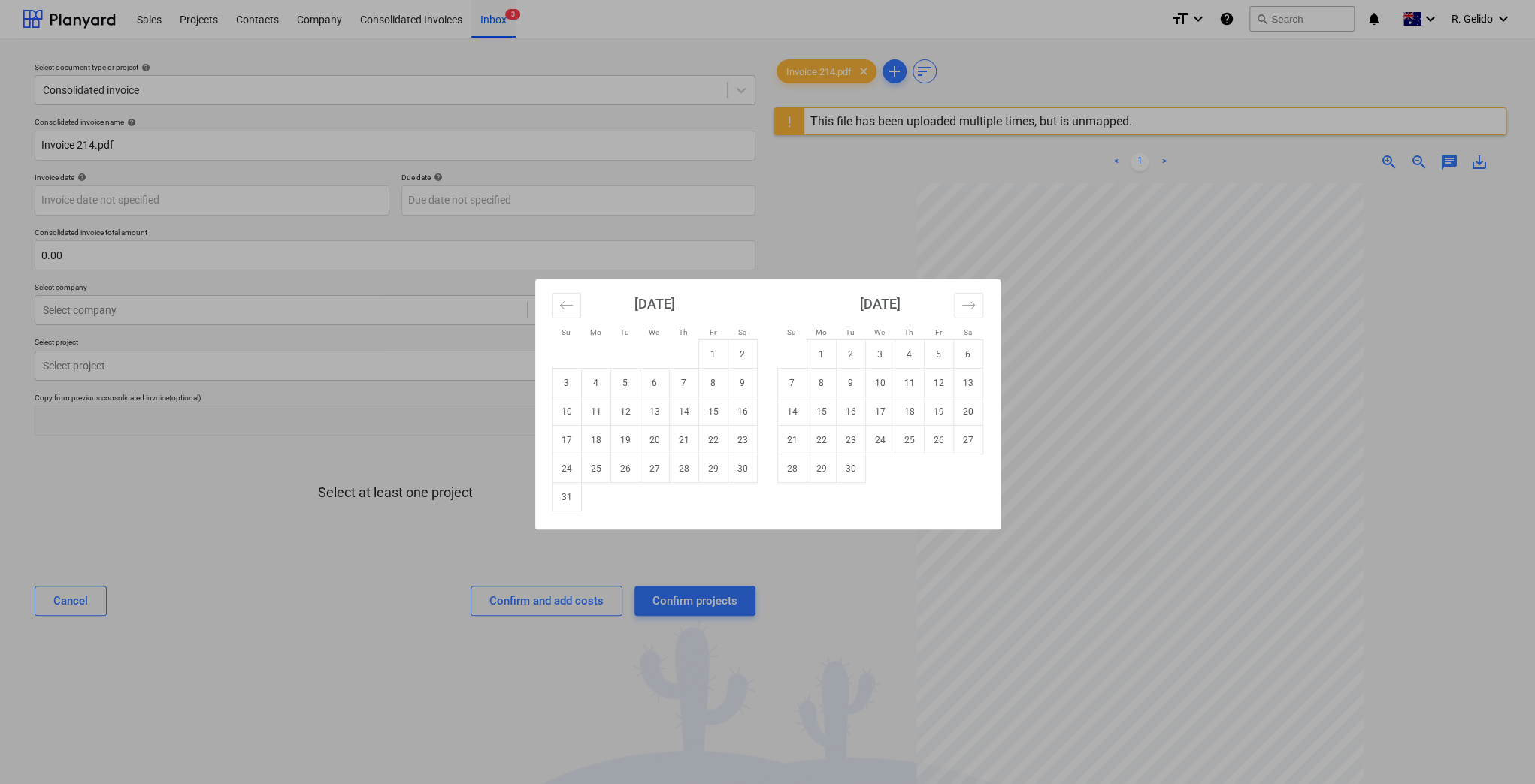
click at [338, 465] on div "Su Mo Tu We Th Fr Sa Su Mo Tu We Th Fr Sa [DATE] 1 2 3 4 5 6 7 8 9 10 11 12 13 …" at bounding box center [767, 392] width 1535 height 784
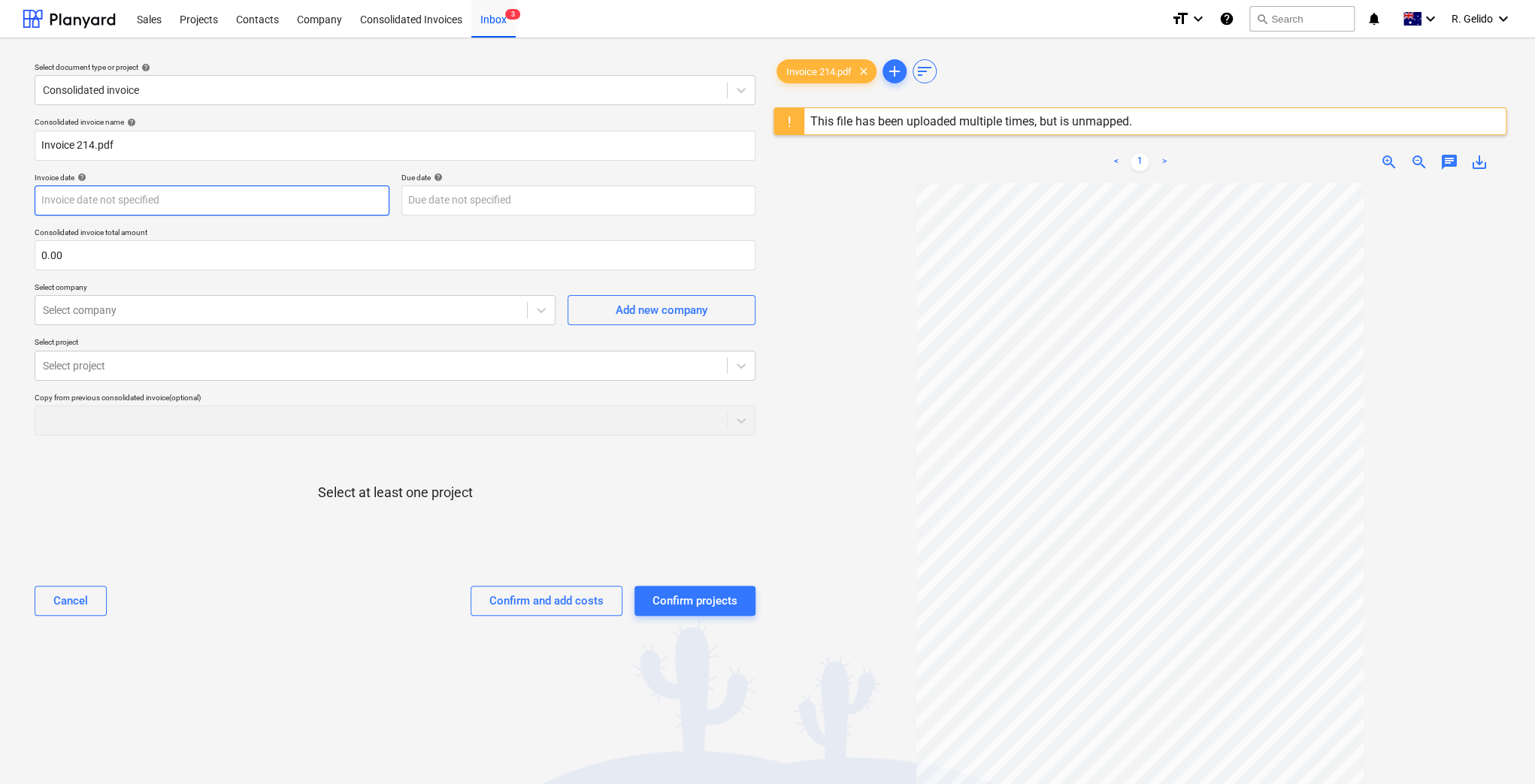
click at [97, 199] on body "Sales Projects Contacts Company Consolidated Invoices Inbox 3 format_size keybo…" at bounding box center [767, 392] width 1535 height 784
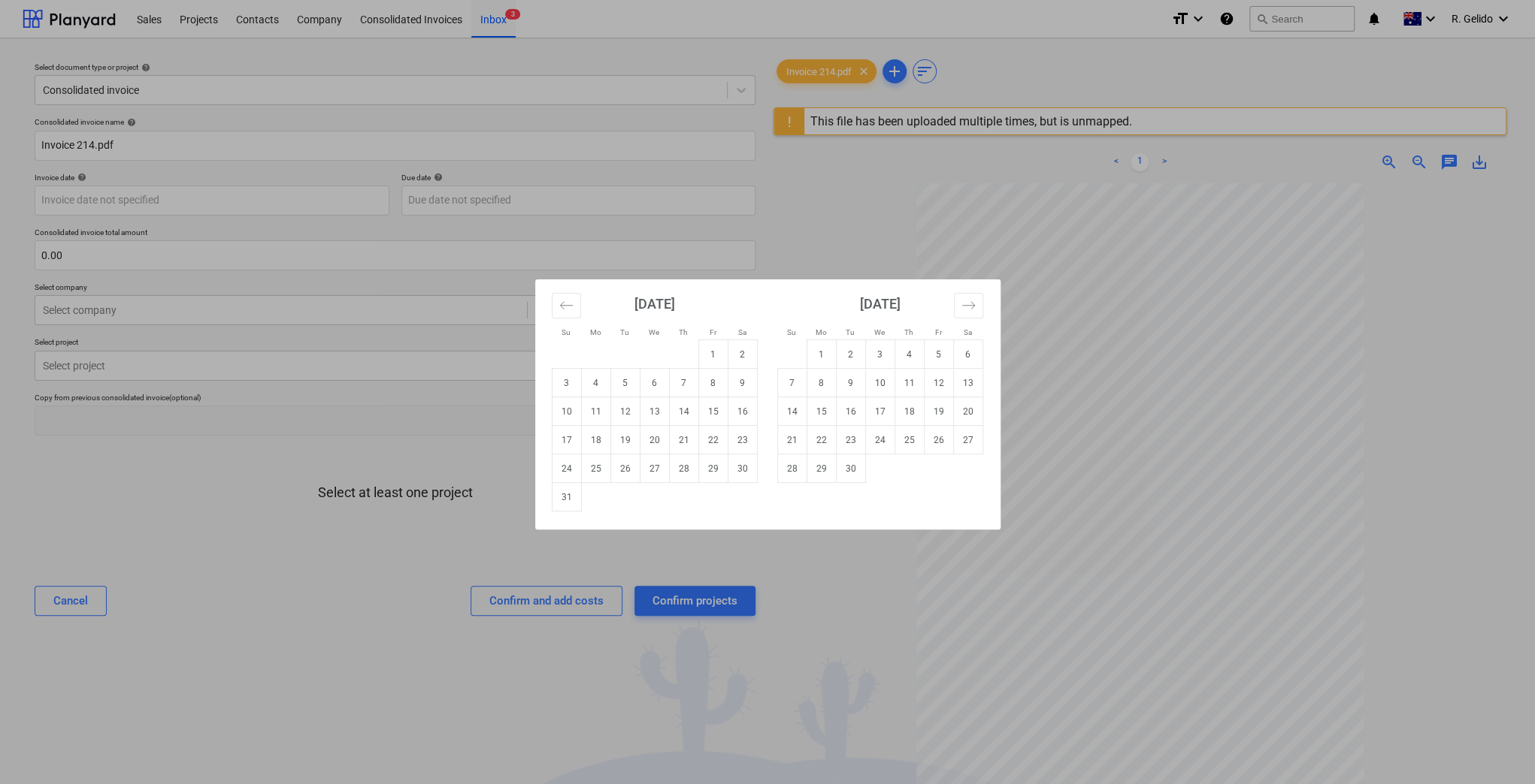
click at [97, 146] on div "Su Mo Tu We Th Fr Sa Su Mo Tu We Th Fr Sa [DATE] 1 2 3 4 5 6 7 8 9 10 11 12 13 …" at bounding box center [767, 392] width 1535 height 784
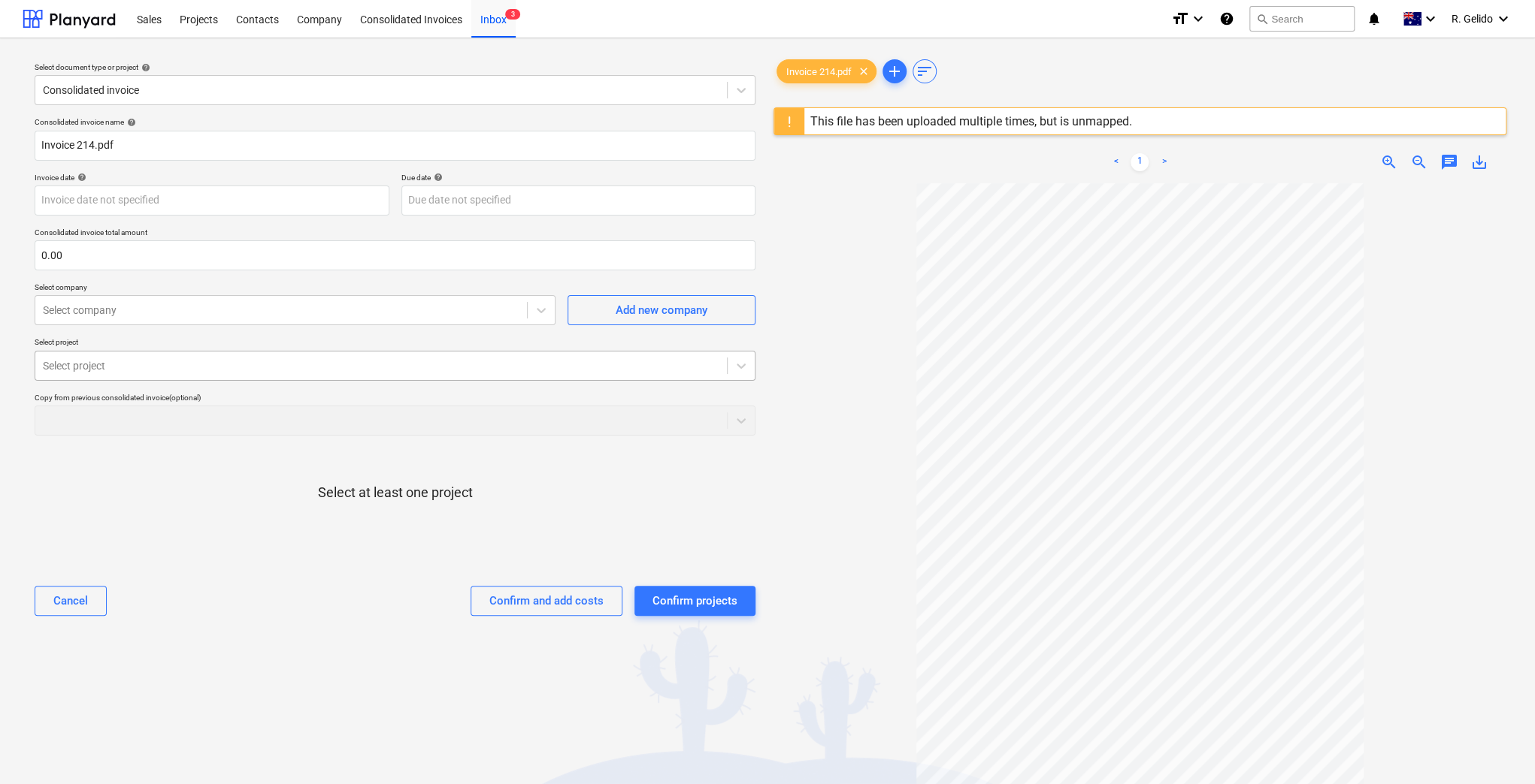
click at [271, 370] on div at bounding box center [381, 366] width 676 height 15
click at [493, 412] on div "Copy from previous consolidated invoice (optional)" at bounding box center [395, 414] width 721 height 43
click at [738, 366] on icon at bounding box center [741, 366] width 9 height 5
click at [737, 363] on icon at bounding box center [740, 366] width 15 height 15
click at [732, 370] on div at bounding box center [741, 366] width 27 height 27
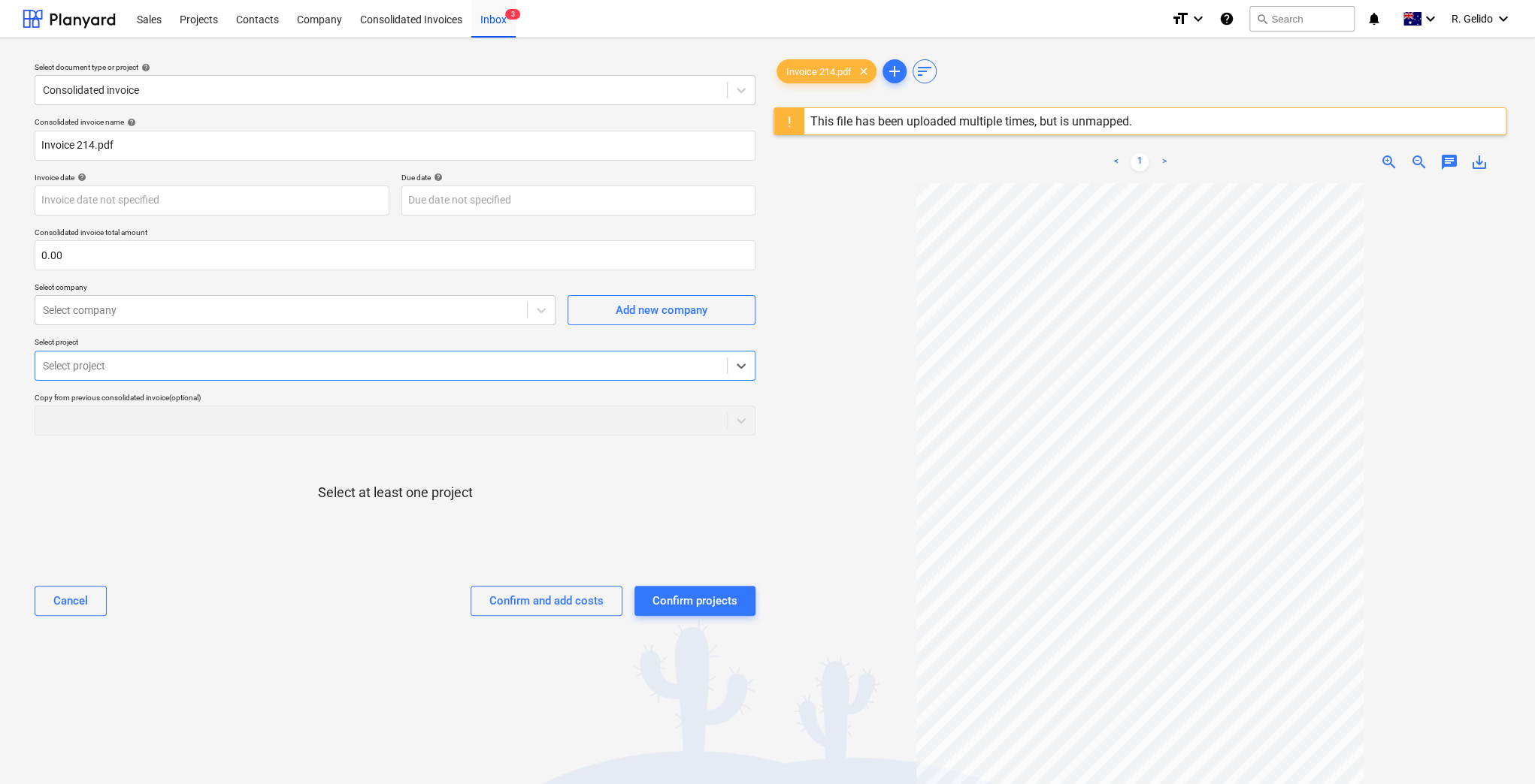
click at [202, 363] on div at bounding box center [381, 366] width 676 height 15
type input "putney"
click at [278, 479] on div "Select at least one project" at bounding box center [395, 505] width 721 height 114
click at [219, 356] on div "Select project" at bounding box center [381, 366] width 691 height 21
click at [230, 463] on div "Select at least one project" at bounding box center [395, 505] width 721 height 114
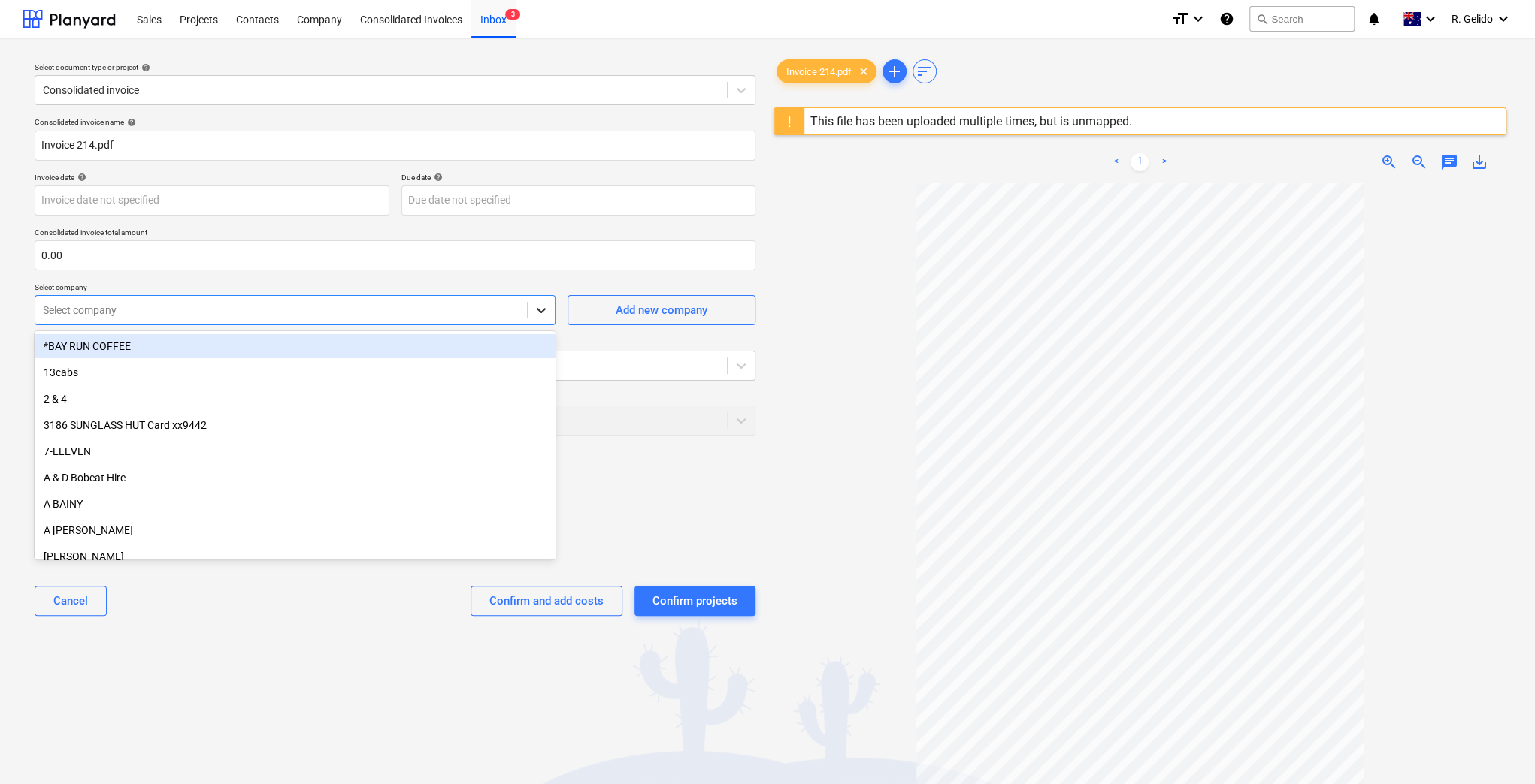
click at [541, 313] on icon at bounding box center [541, 310] width 15 height 15
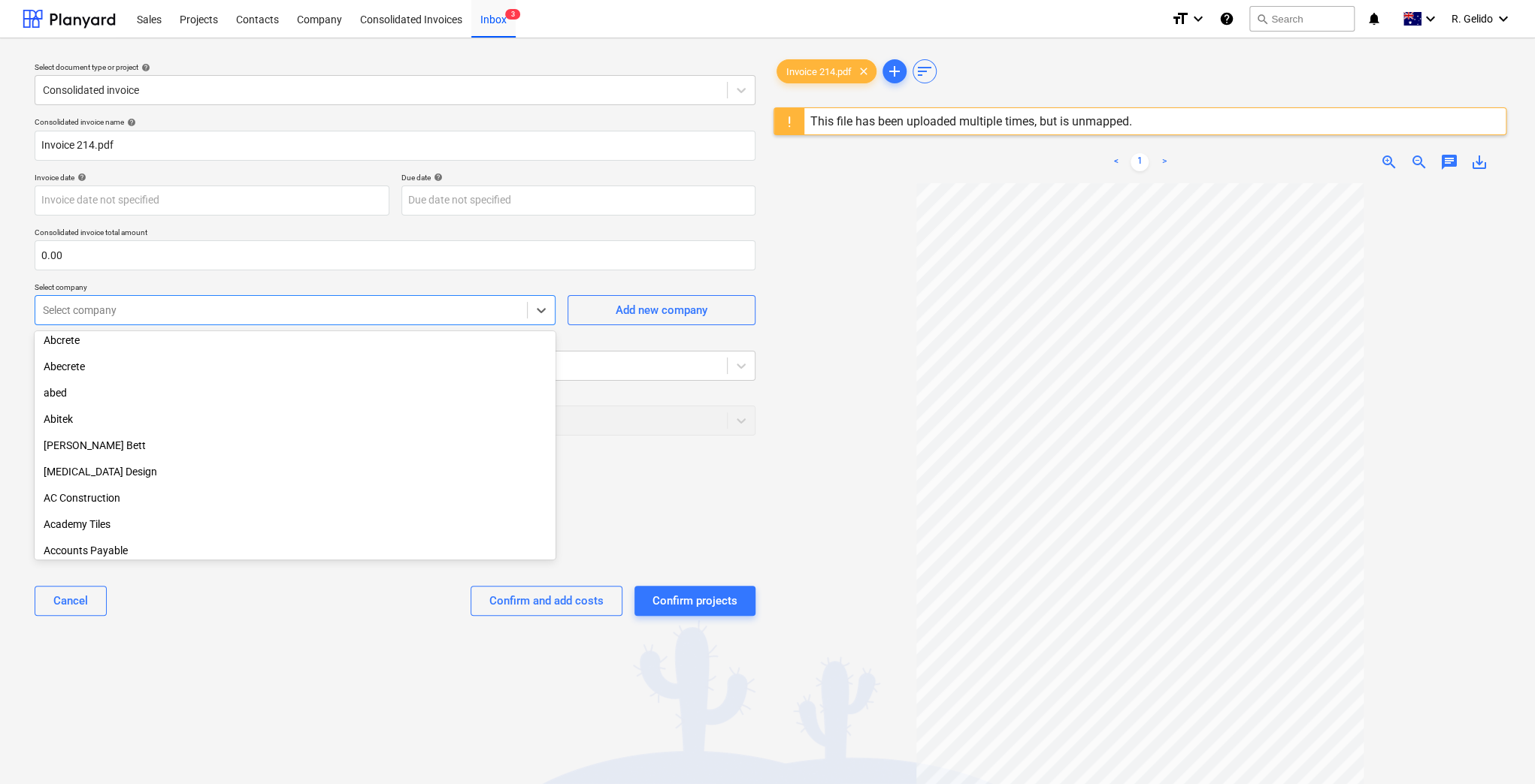
scroll to position [701, 0]
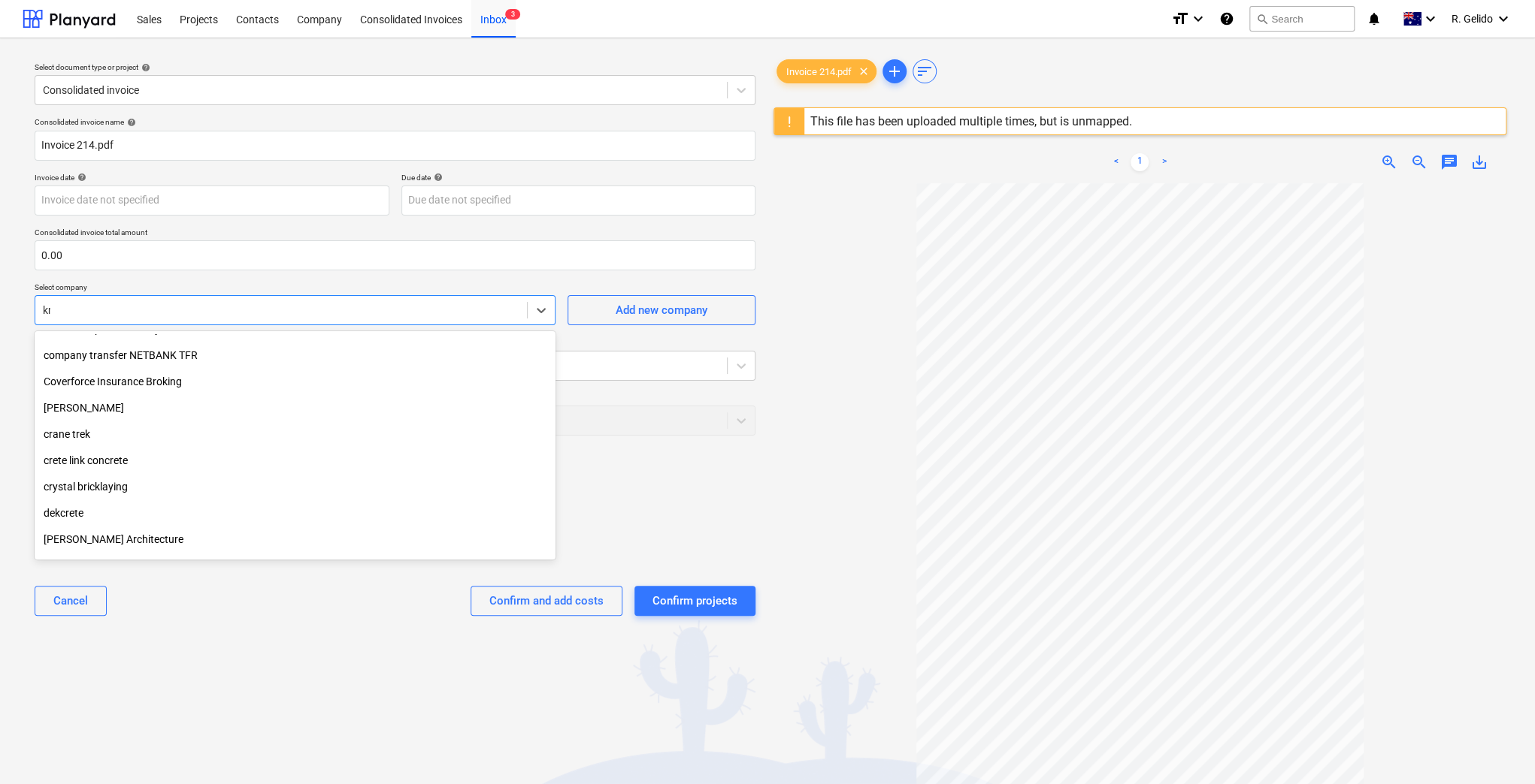
type input "kme"
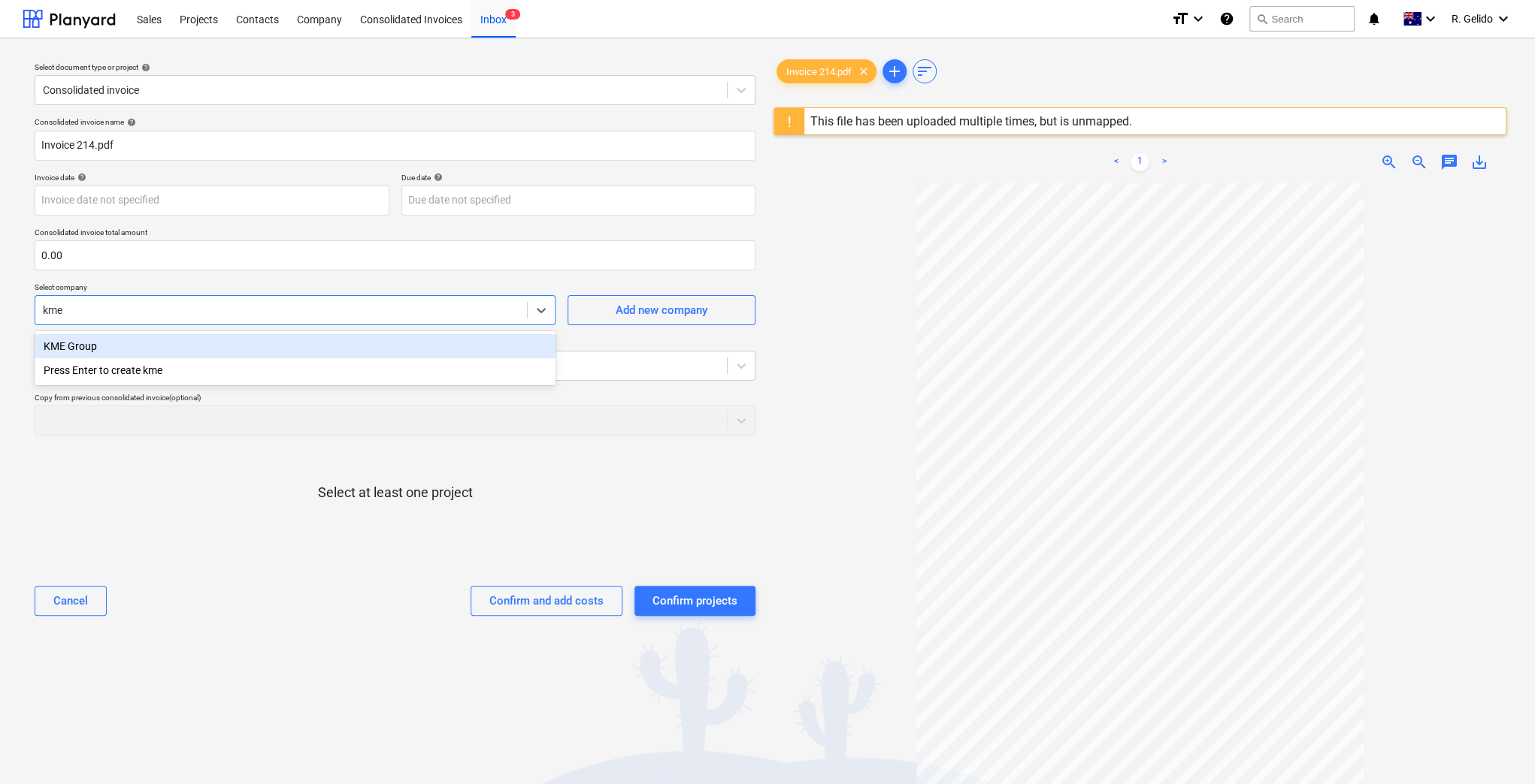
click at [234, 347] on div "KME Group" at bounding box center [295, 346] width 521 height 24
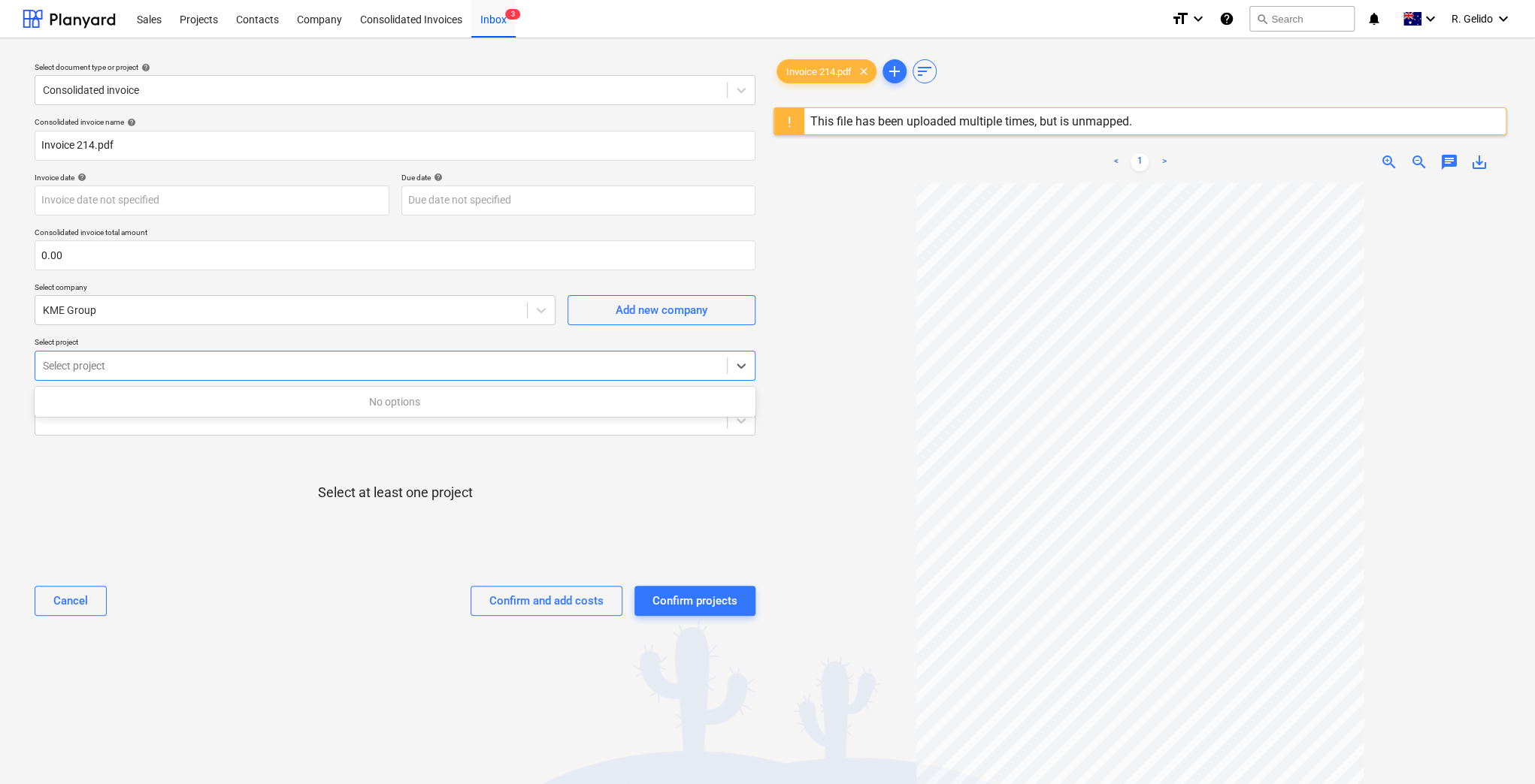
click at [373, 364] on div at bounding box center [381, 366] width 676 height 15
click at [271, 479] on div "Select at least one project" at bounding box center [395, 505] width 721 height 114
click at [578, 369] on div at bounding box center [381, 366] width 676 height 15
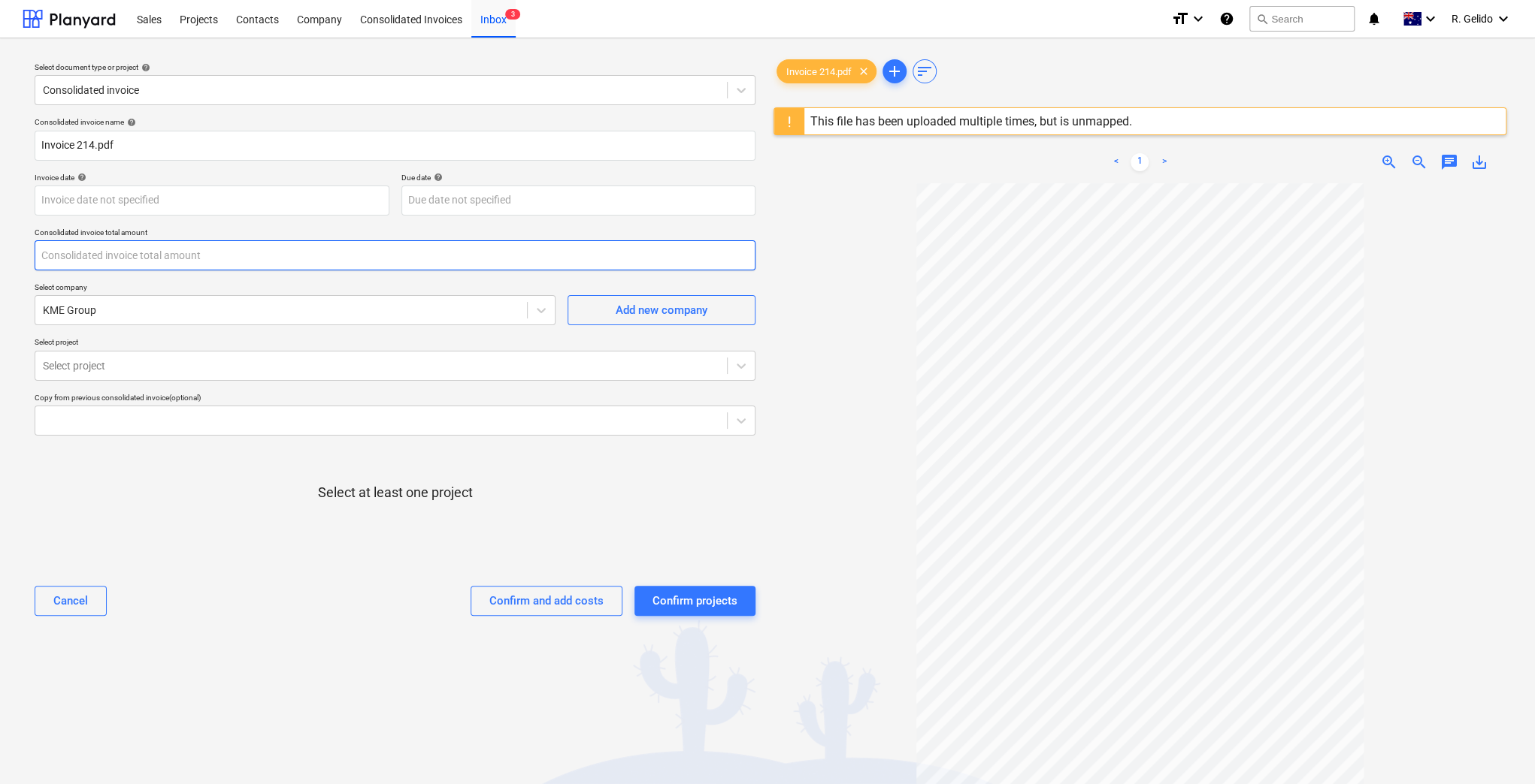
click at [71, 259] on input "text" at bounding box center [395, 255] width 721 height 30
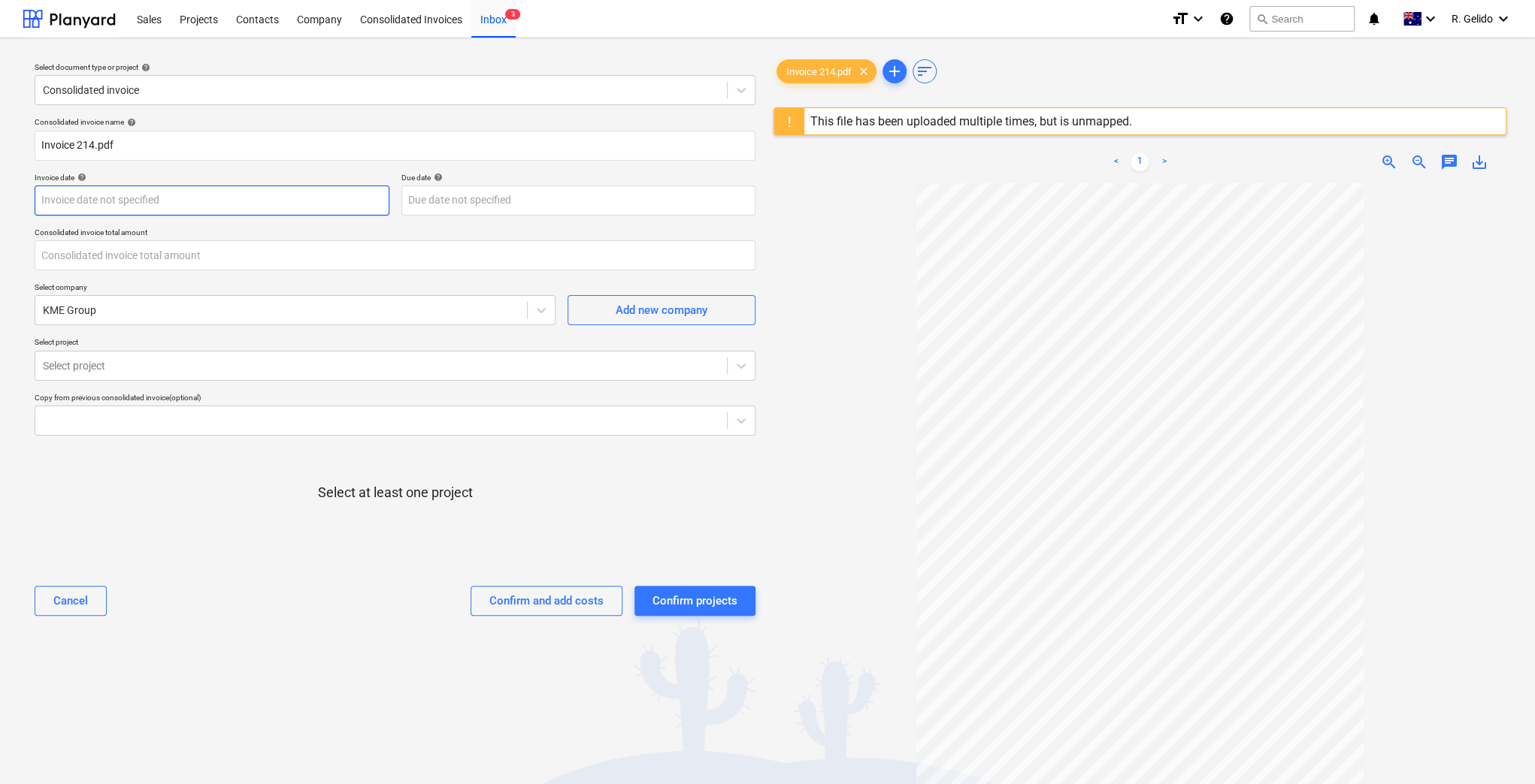
type input "0.00"
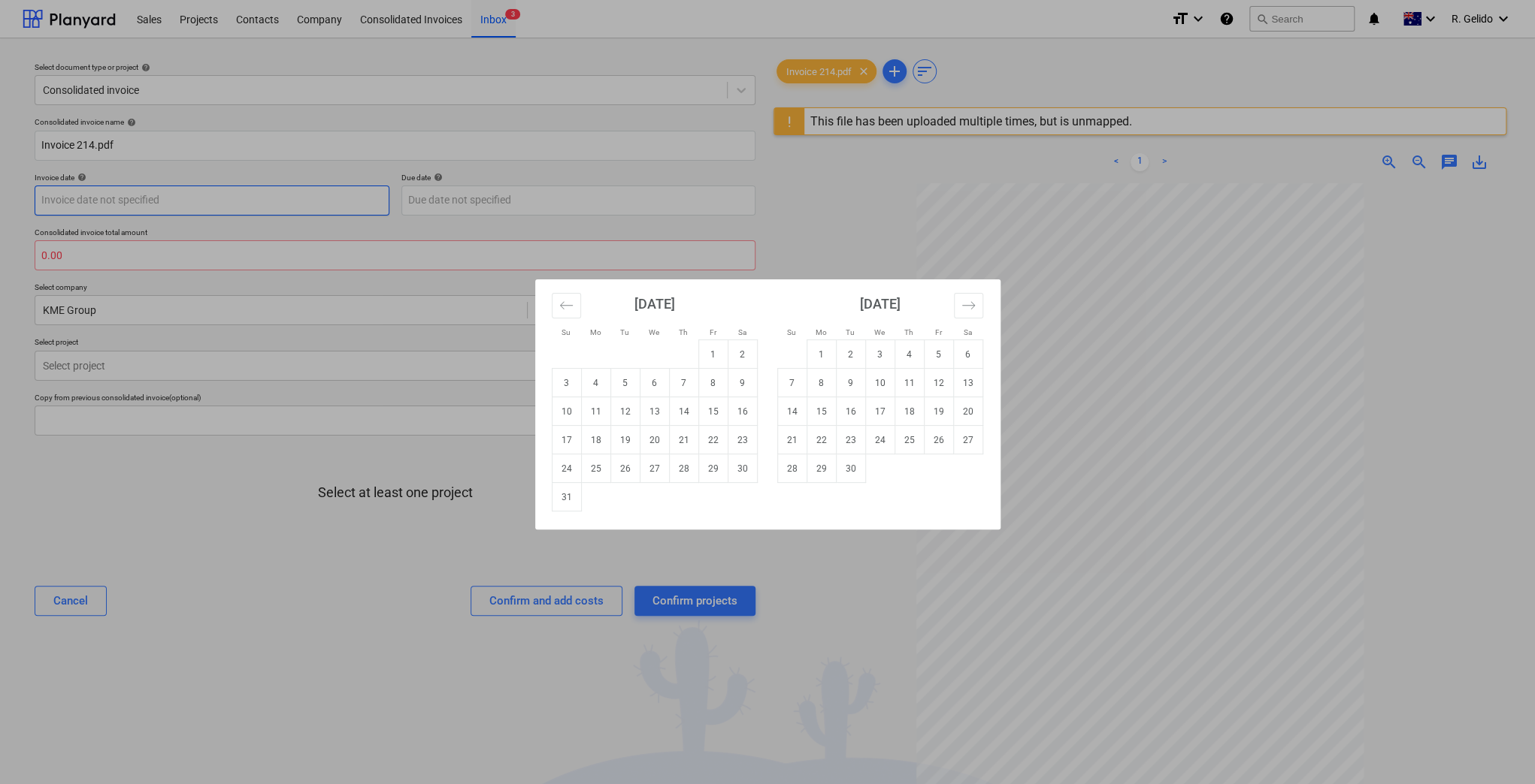
click at [223, 209] on body "Sales Projects Contacts Company Consolidated Invoices Inbox 3 format_size keybo…" at bounding box center [767, 392] width 1535 height 784
click at [378, 479] on div "Su Mo Tu We Th Fr Sa Su Mo Tu We Th Fr Sa [DATE] 1 2 3 4 5 6 7 8 9 10 11 12 13 …" at bounding box center [767, 392] width 1535 height 784
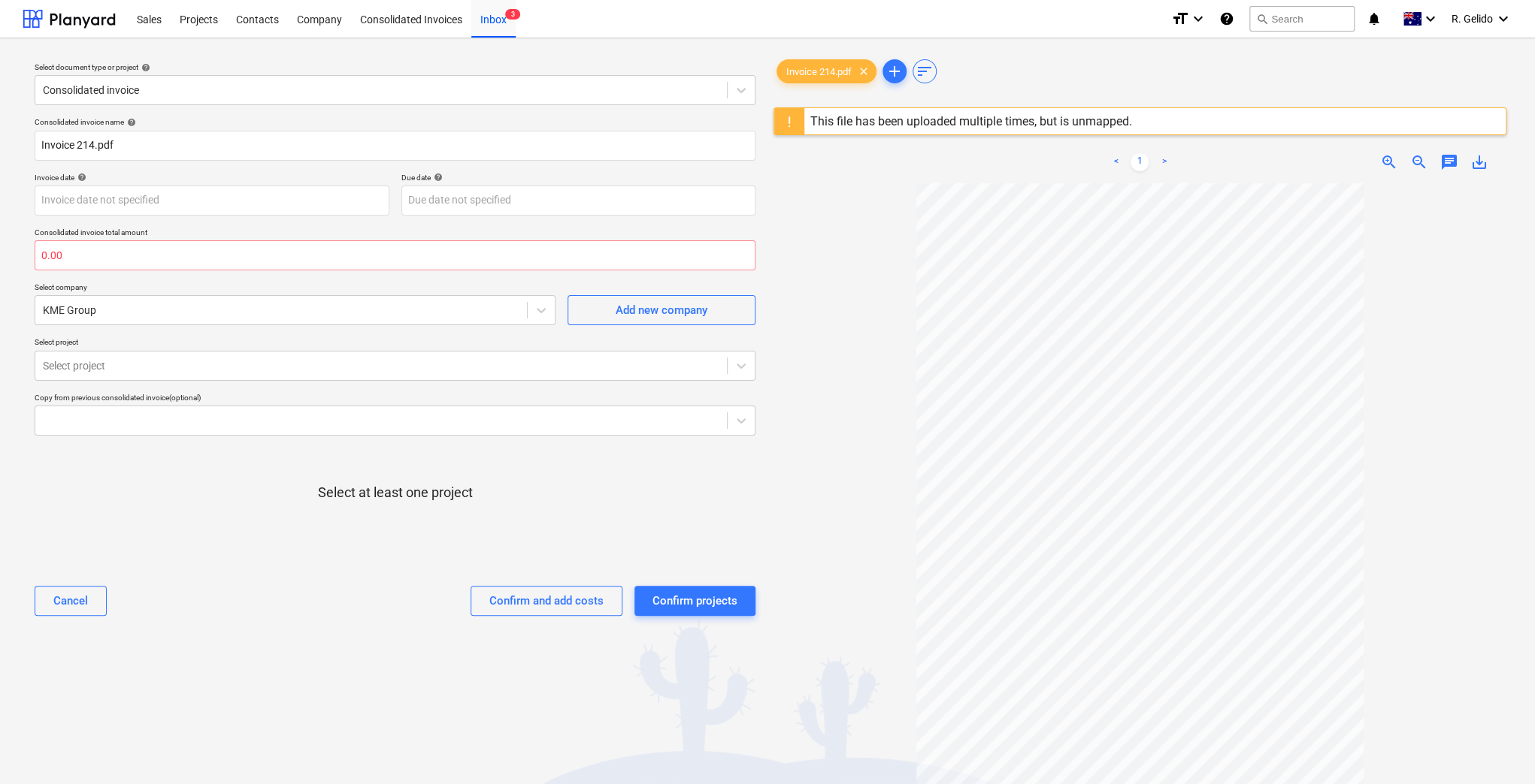
click at [175, 180] on div "Invoice date help" at bounding box center [212, 178] width 355 height 9
click at [177, 203] on body "Sales Projects Contacts Company Consolidated Invoices Inbox 3 format_size keybo…" at bounding box center [767, 392] width 1535 height 784
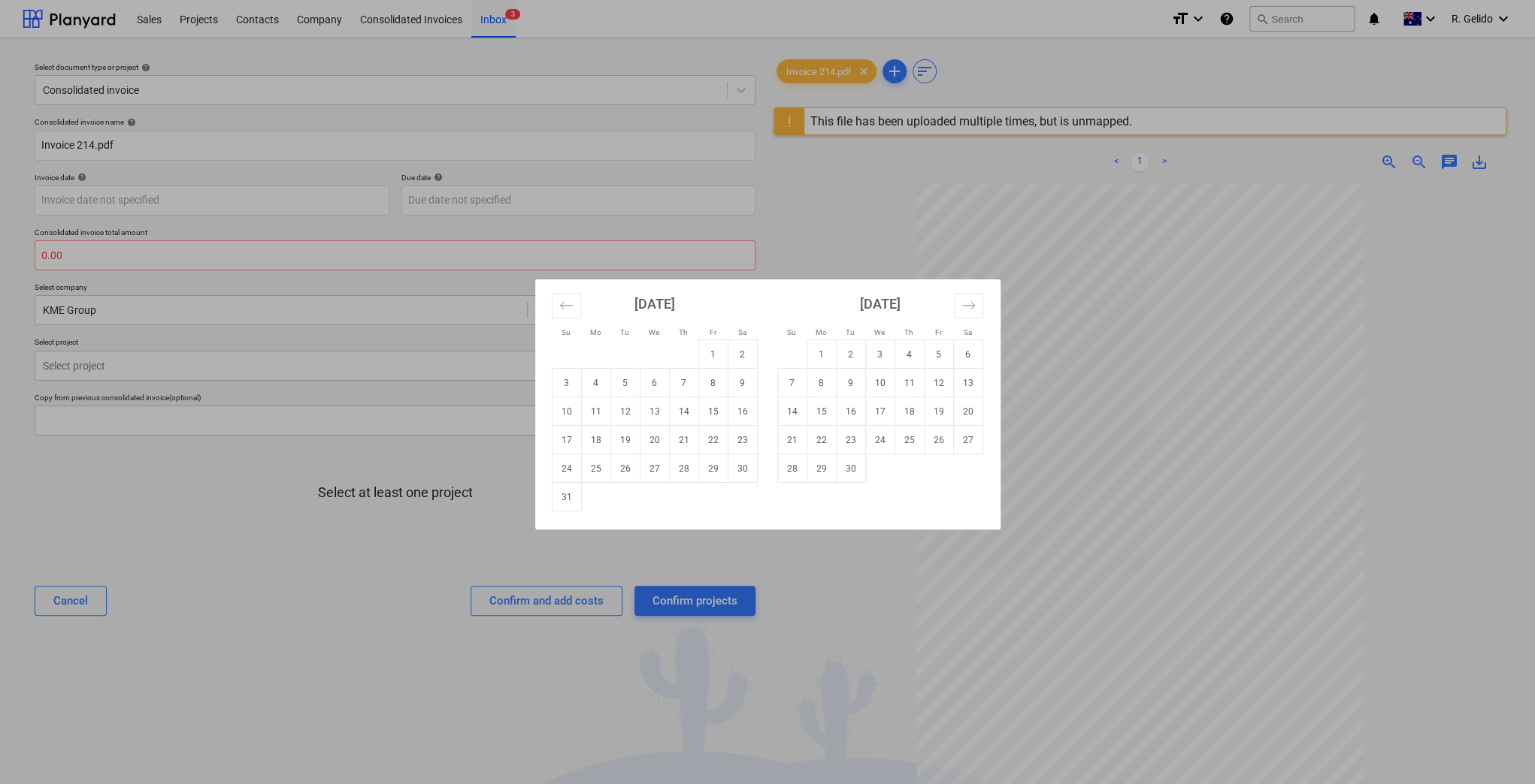
click at [421, 493] on div "Su Mo Tu We Th Fr Sa Su Mo Tu We Th Fr Sa [DATE] 1 2 3 4 5 6 7 8 9 10 11 12 13 …" at bounding box center [767, 392] width 1535 height 784
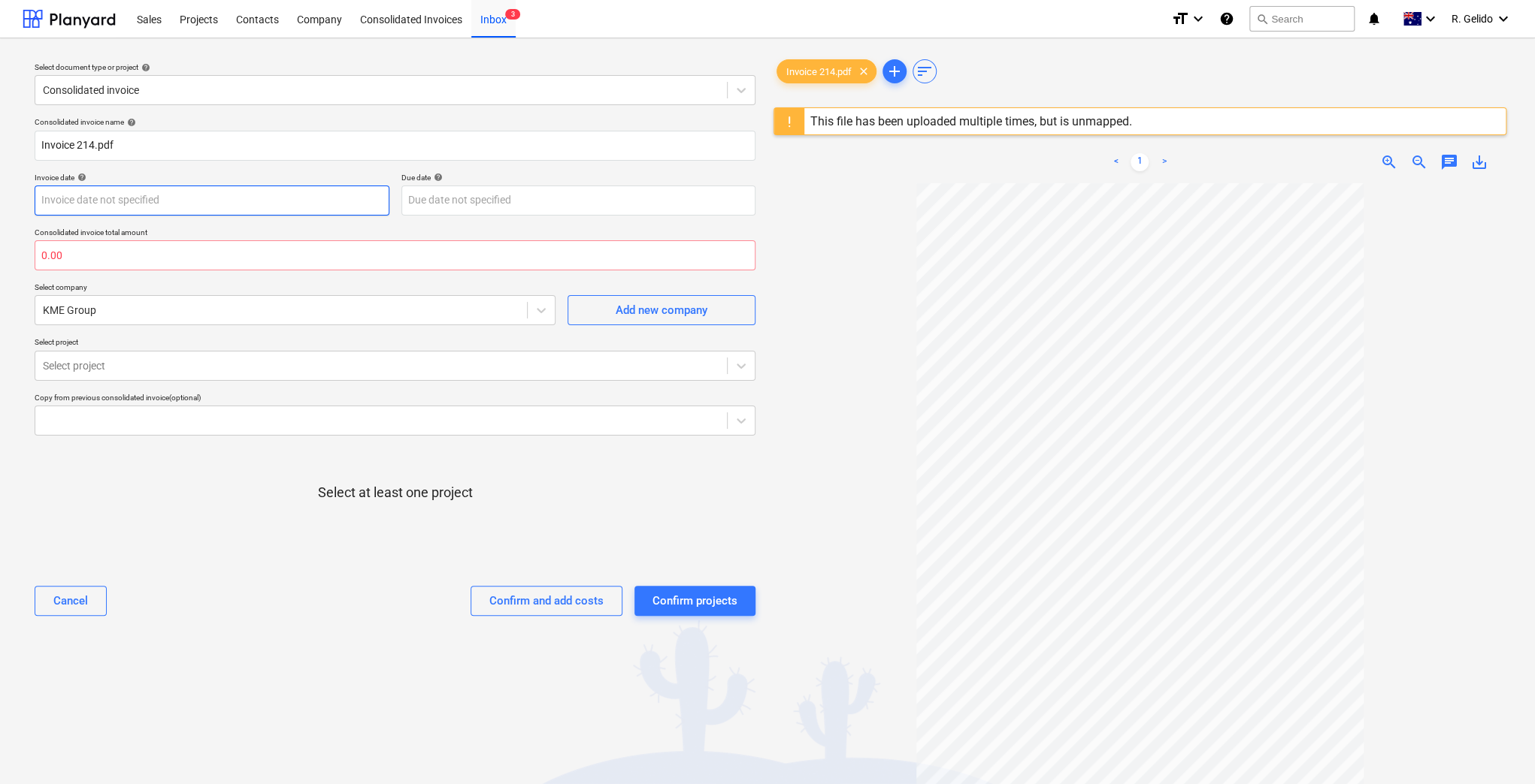
click at [157, 204] on body "Sales Projects Contacts Company Consolidated Invoices Inbox 3 format_size keybo…" at bounding box center [767, 392] width 1535 height 784
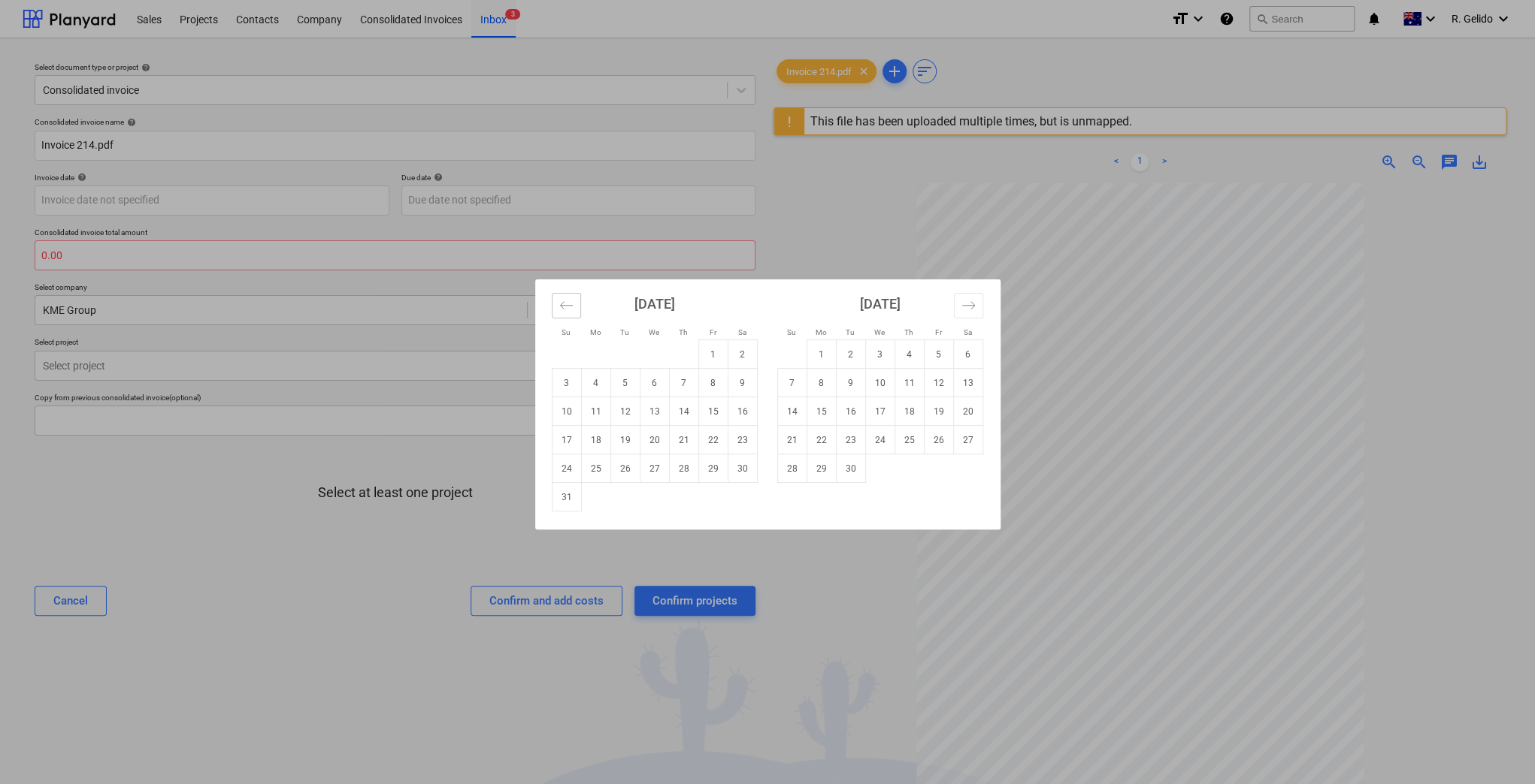
click at [559, 304] on icon "Move backward to switch to the previous month." at bounding box center [567, 305] width 14 height 14
click at [596, 410] on td "14" at bounding box center [595, 411] width 29 height 28
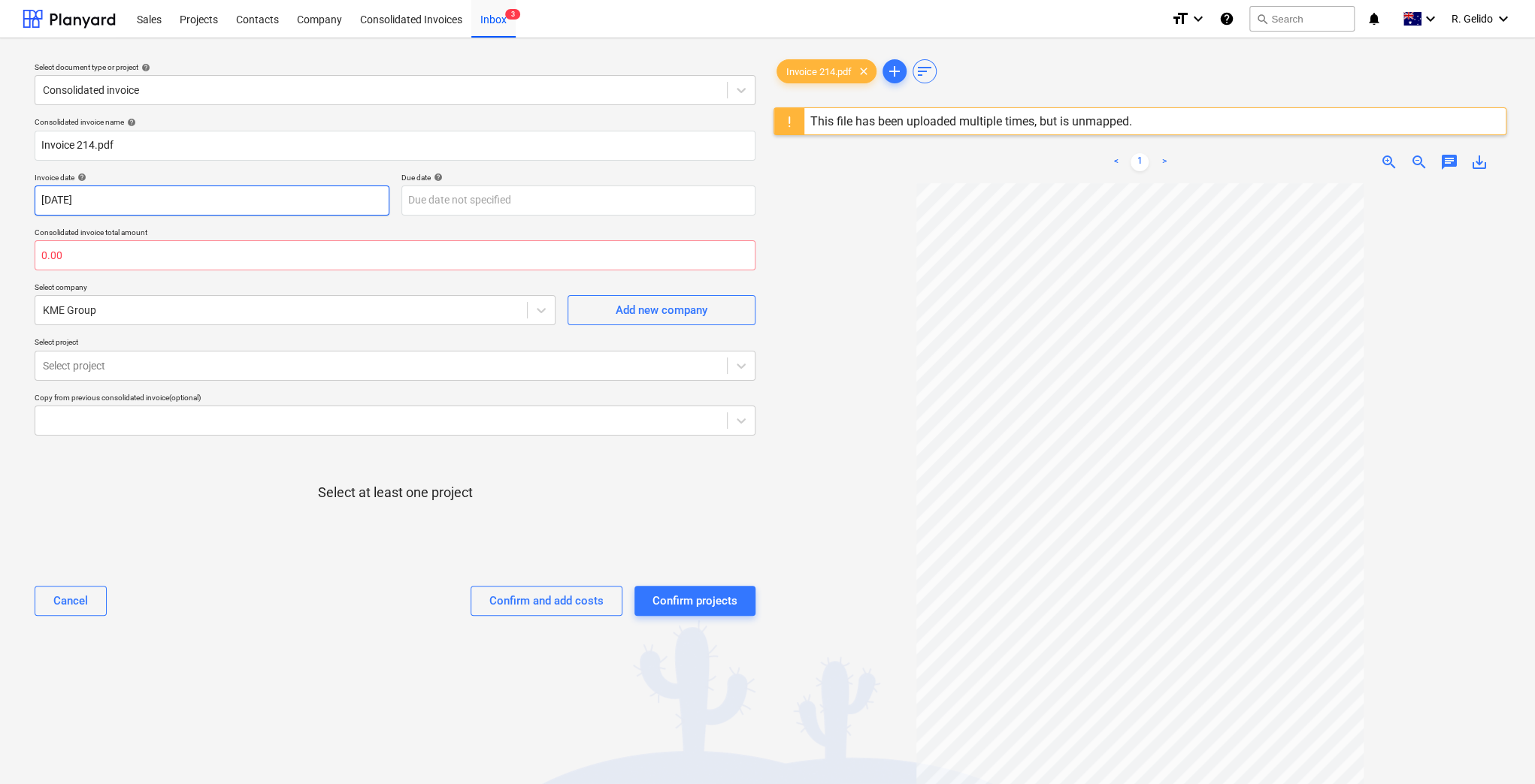
click at [96, 208] on body "Sales Projects Contacts Company Consolidated Invoices Inbox 3 format_size keybo…" at bounding box center [767, 392] width 1535 height 784
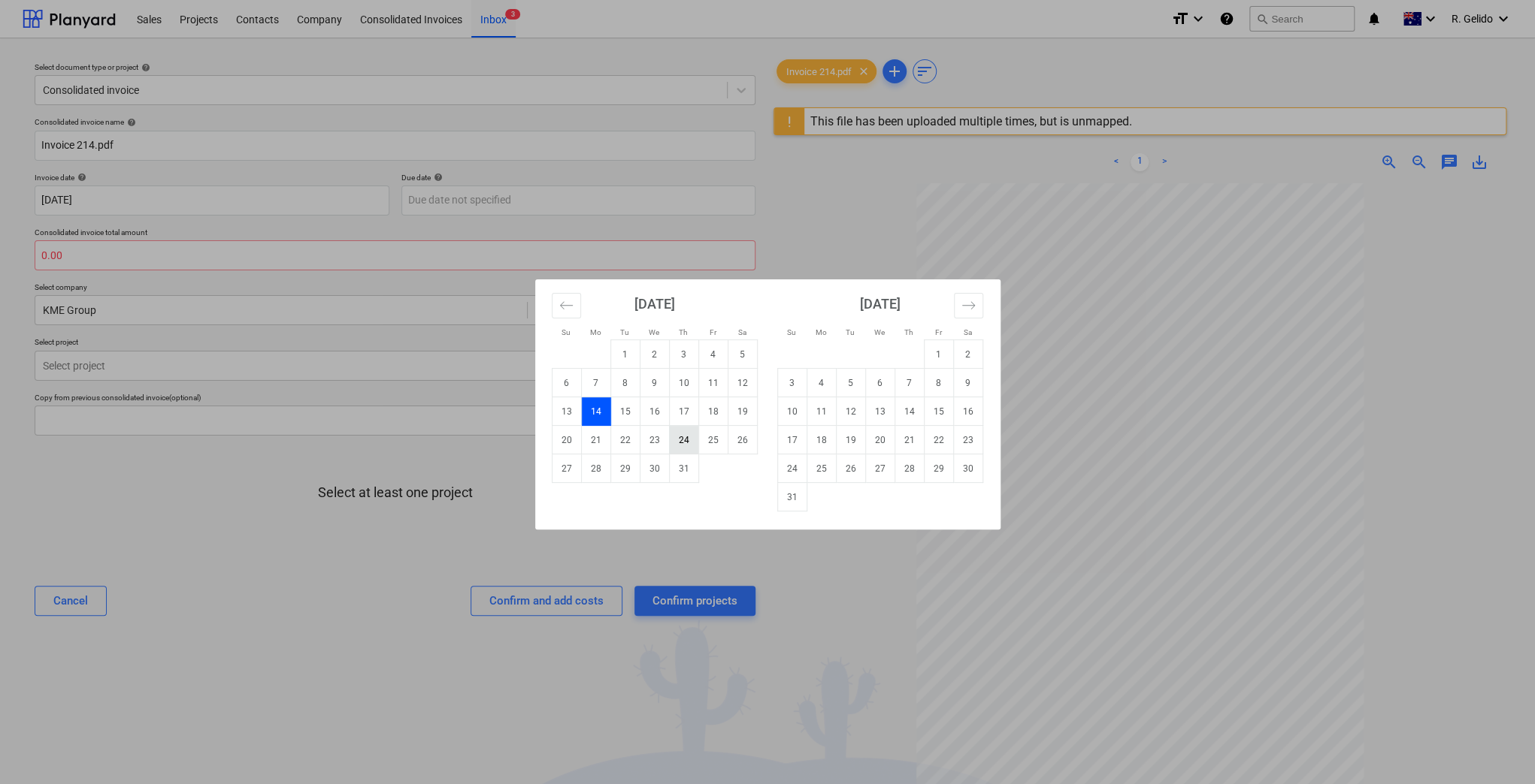
click at [676, 439] on td "24" at bounding box center [683, 440] width 29 height 28
type input "[DATE]"
click at [162, 186] on body "Sales Projects Contacts Company Consolidated Invoices Inbox 3 format_size keybo…" at bounding box center [767, 392] width 1535 height 784
click at [162, 186] on div "Su Mo Tu We Th Fr Sa Su Mo Tu We Th Fr Sa [DATE] 1 2 3 4 5 6 7 8 9 10 11 12 13 …" at bounding box center [767, 392] width 1535 height 784
click at [162, 186] on body "Sales Projects Contacts Company Consolidated Invoices Inbox 3 format_size keybo…" at bounding box center [767, 392] width 1535 height 784
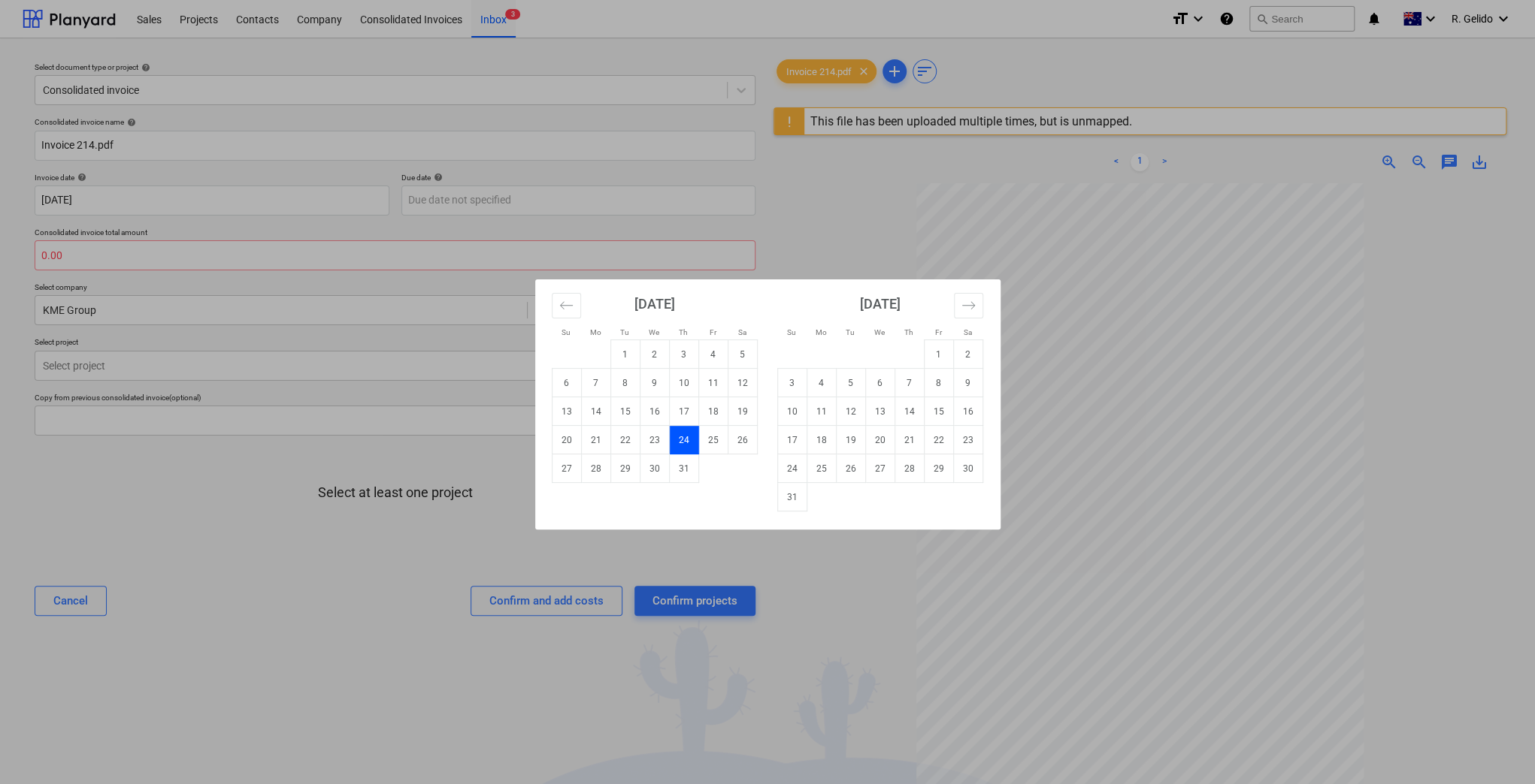
click at [482, 201] on div "Su Mo Tu We Th Fr Sa Su Mo Tu We Th Fr Sa [DATE] 1 2 3 4 5 6 7 8 9 10 11 12 13 …" at bounding box center [767, 392] width 1535 height 784
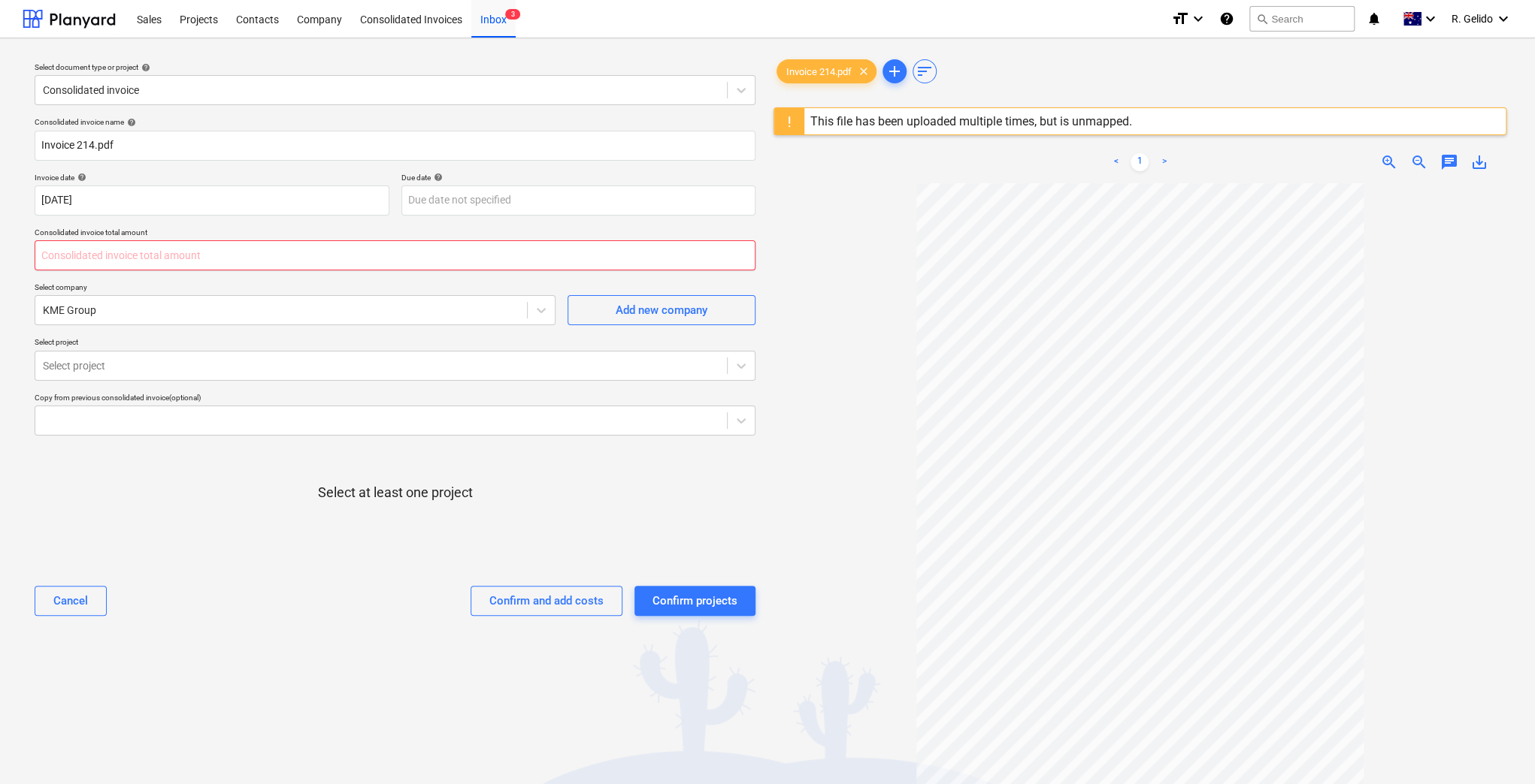
click at [157, 252] on input "text" at bounding box center [395, 255] width 721 height 30
type input "0.00"
click at [230, 499] on div "Select at least one project" at bounding box center [395, 505] width 721 height 114
click at [195, 257] on input "text" at bounding box center [395, 255] width 721 height 30
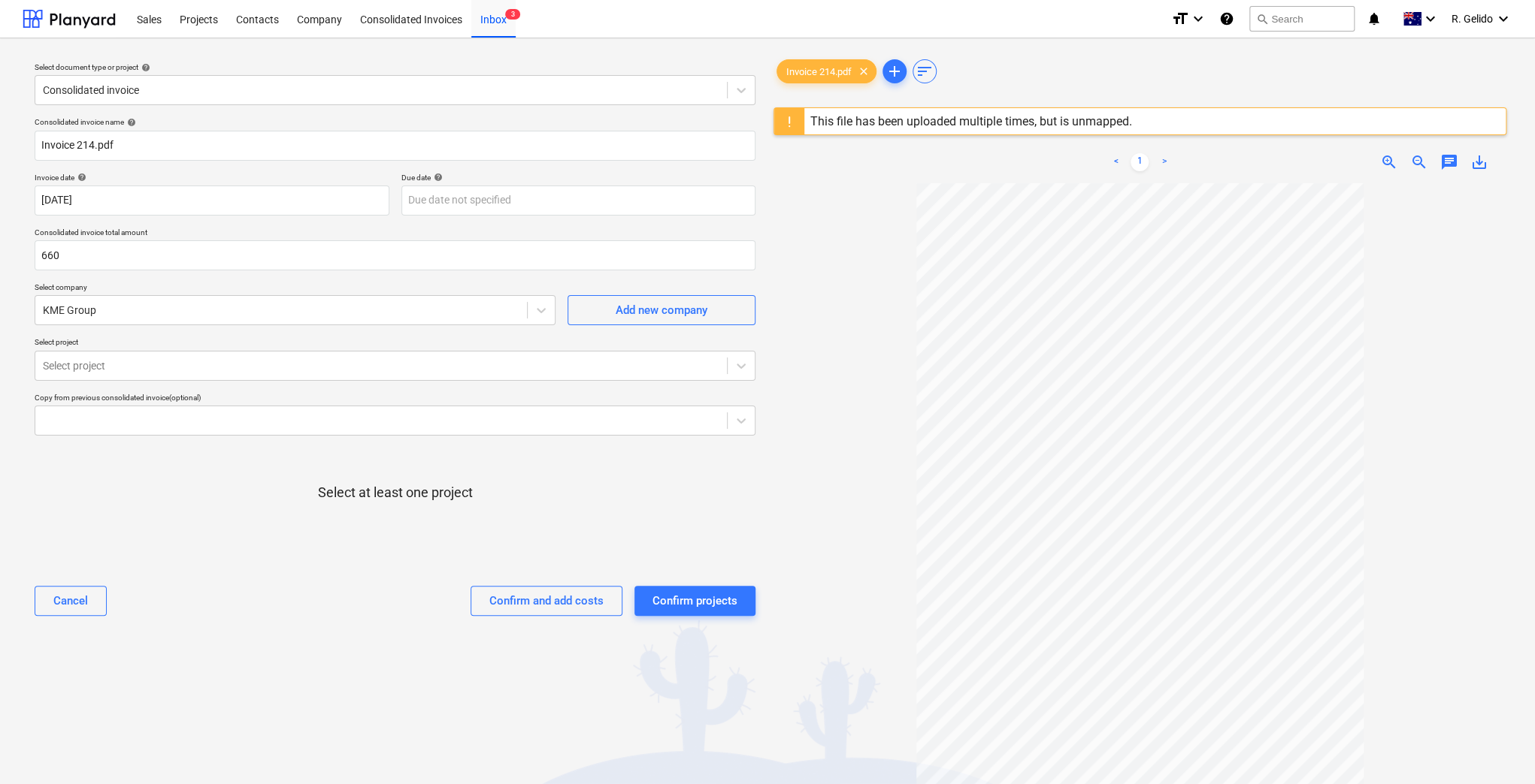
type input "660.00"
click at [273, 508] on div at bounding box center [395, 517] width 721 height 30
click at [230, 361] on div at bounding box center [381, 366] width 676 height 15
click at [211, 517] on div at bounding box center [395, 517] width 721 height 30
click at [742, 369] on icon at bounding box center [740, 366] width 15 height 15
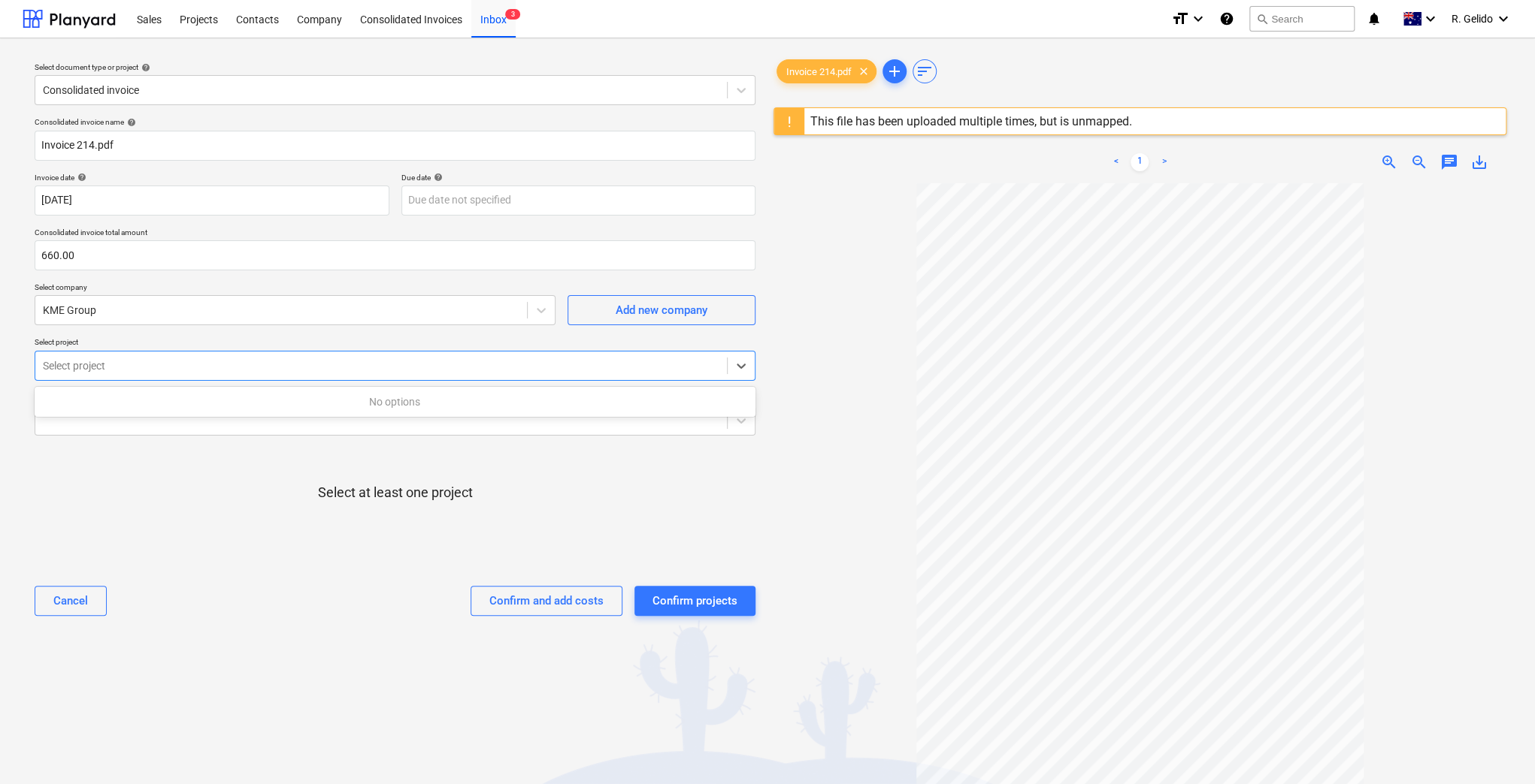
click at [392, 517] on div at bounding box center [395, 517] width 721 height 30
click at [260, 536] on div at bounding box center [395, 547] width 721 height 30
click at [737, 374] on div at bounding box center [741, 366] width 27 height 27
click at [617, 492] on div "Select at least one project" at bounding box center [395, 505] width 721 height 114
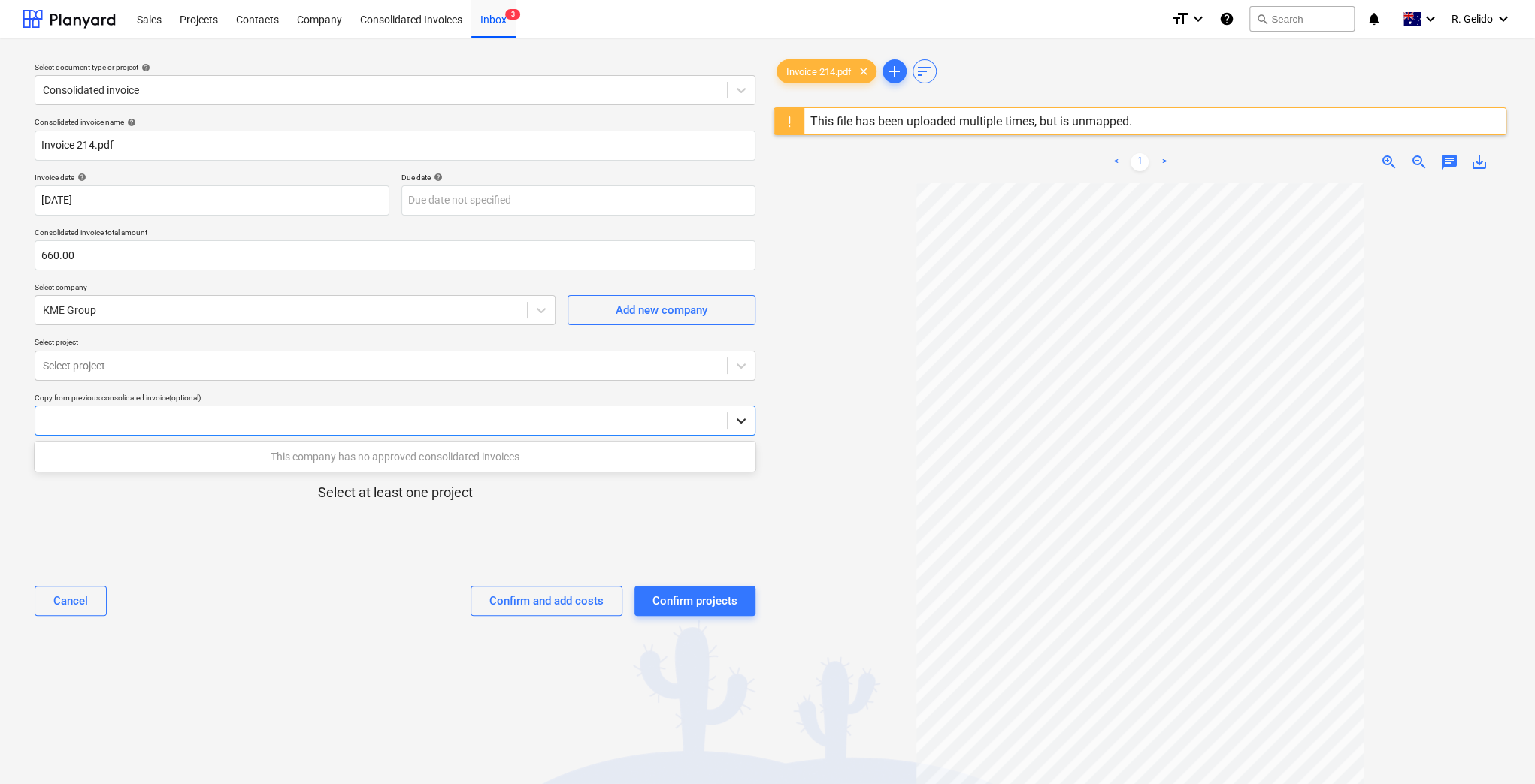
click at [731, 422] on div at bounding box center [741, 421] width 27 height 27
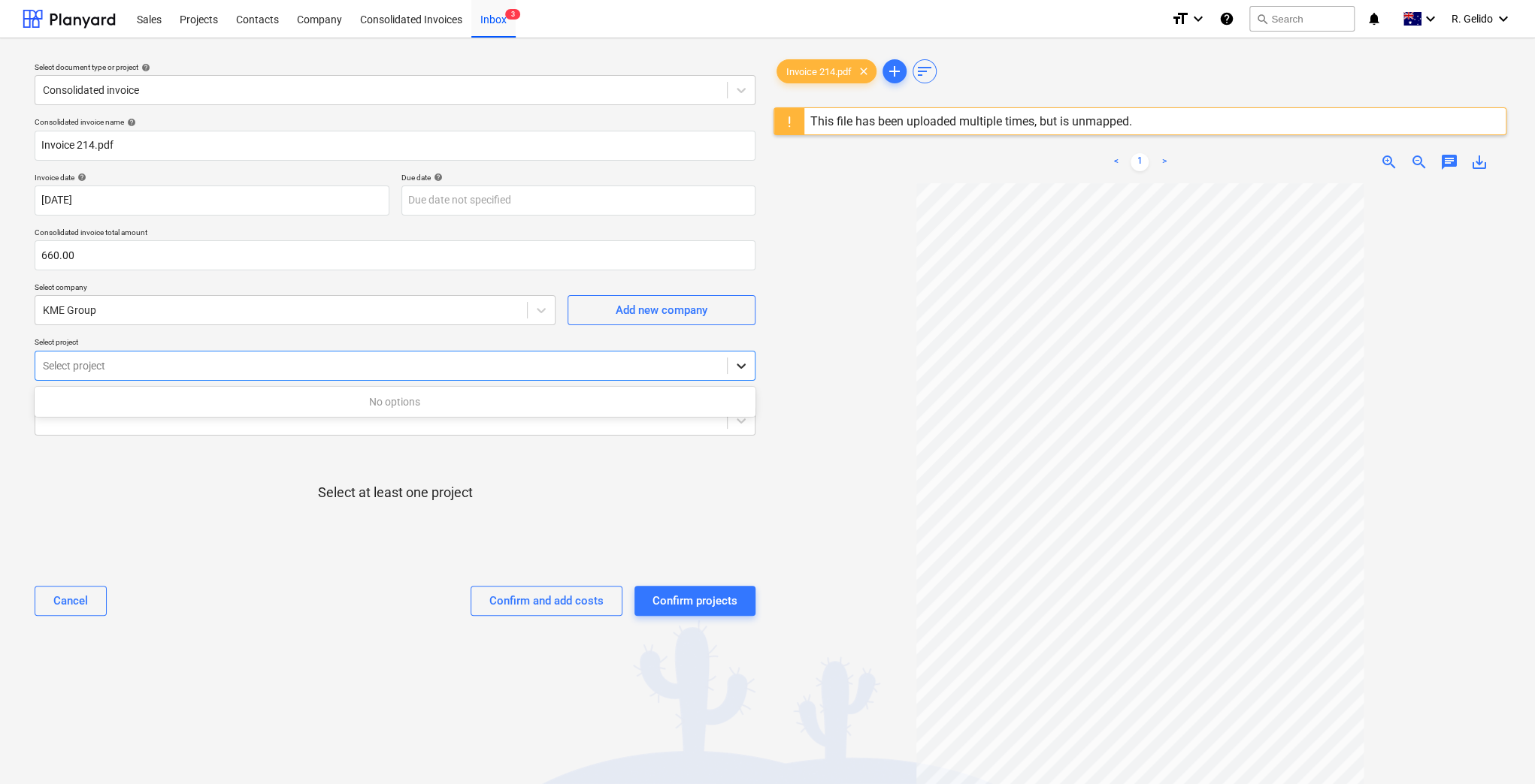
click at [737, 365] on icon at bounding box center [741, 366] width 9 height 5
click at [733, 361] on icon at bounding box center [740, 366] width 15 height 15
click at [324, 484] on p "Select at least one project" at bounding box center [396, 493] width 155 height 18
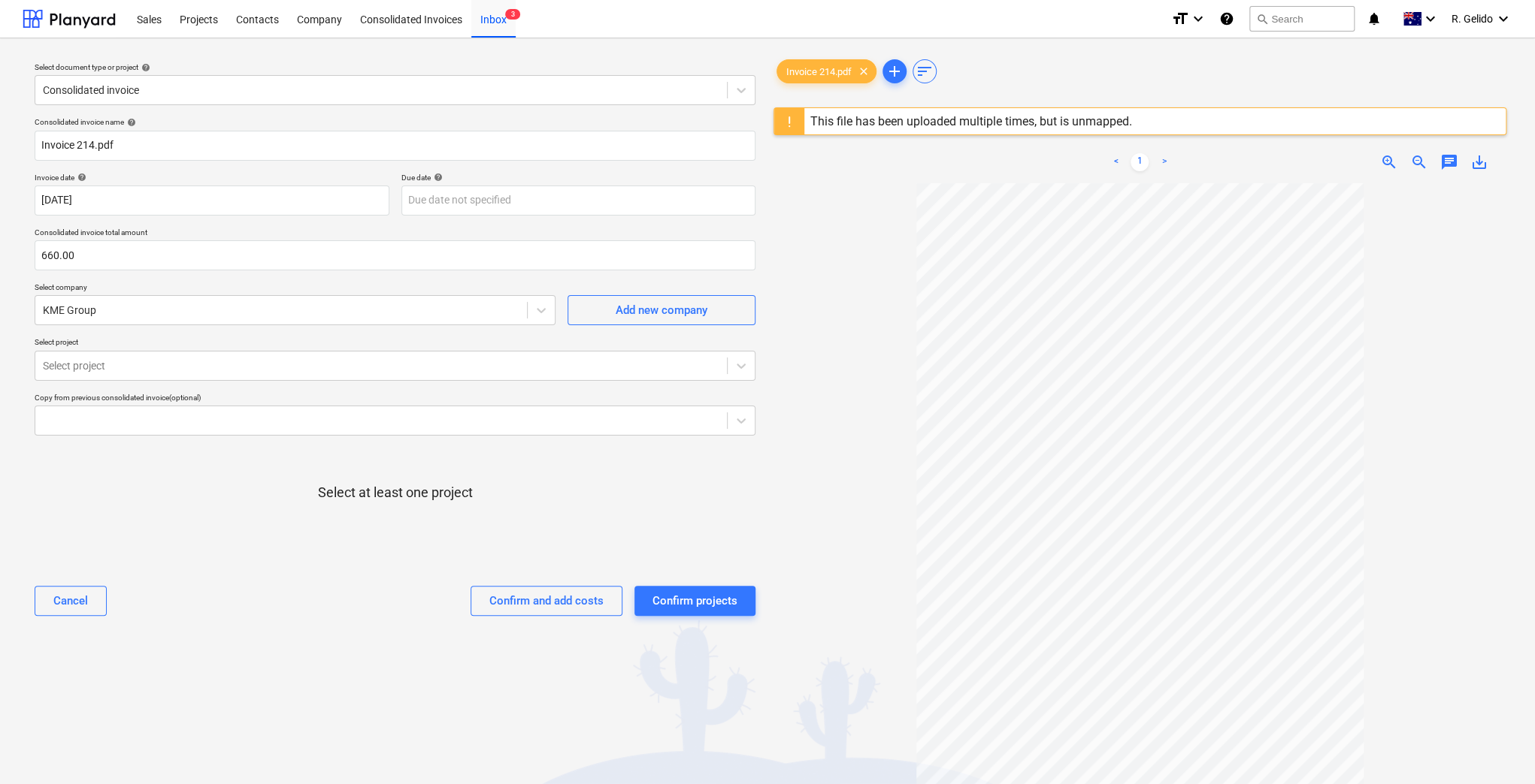
click at [230, 554] on div at bounding box center [395, 547] width 721 height 30
click at [197, 16] on div "Projects" at bounding box center [199, 18] width 56 height 38
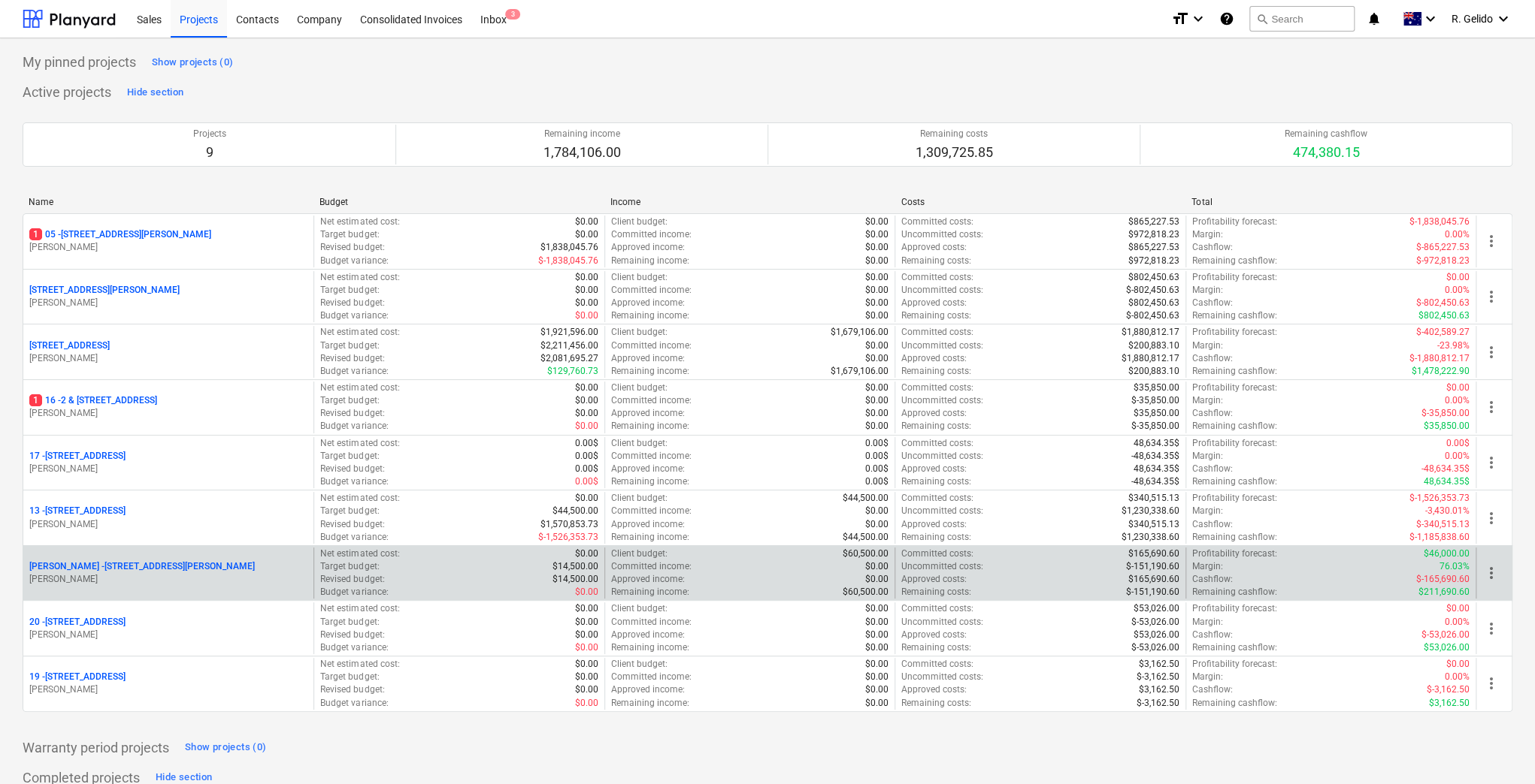
click at [175, 563] on p "[PERSON_NAME] - [STREET_ADDRESS][PERSON_NAME]" at bounding box center [142, 567] width 226 height 13
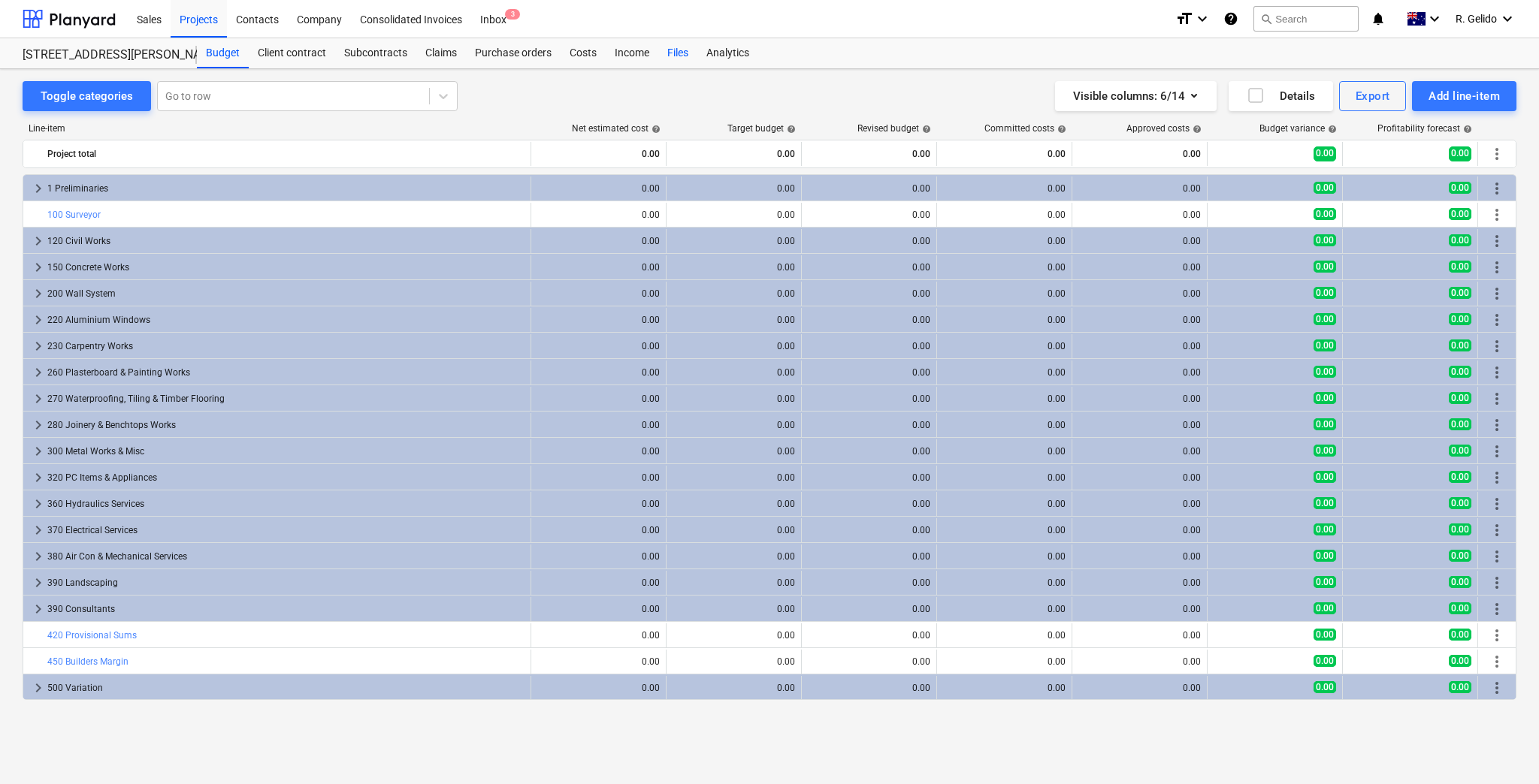
click at [677, 52] on div "Files" at bounding box center [678, 53] width 39 height 30
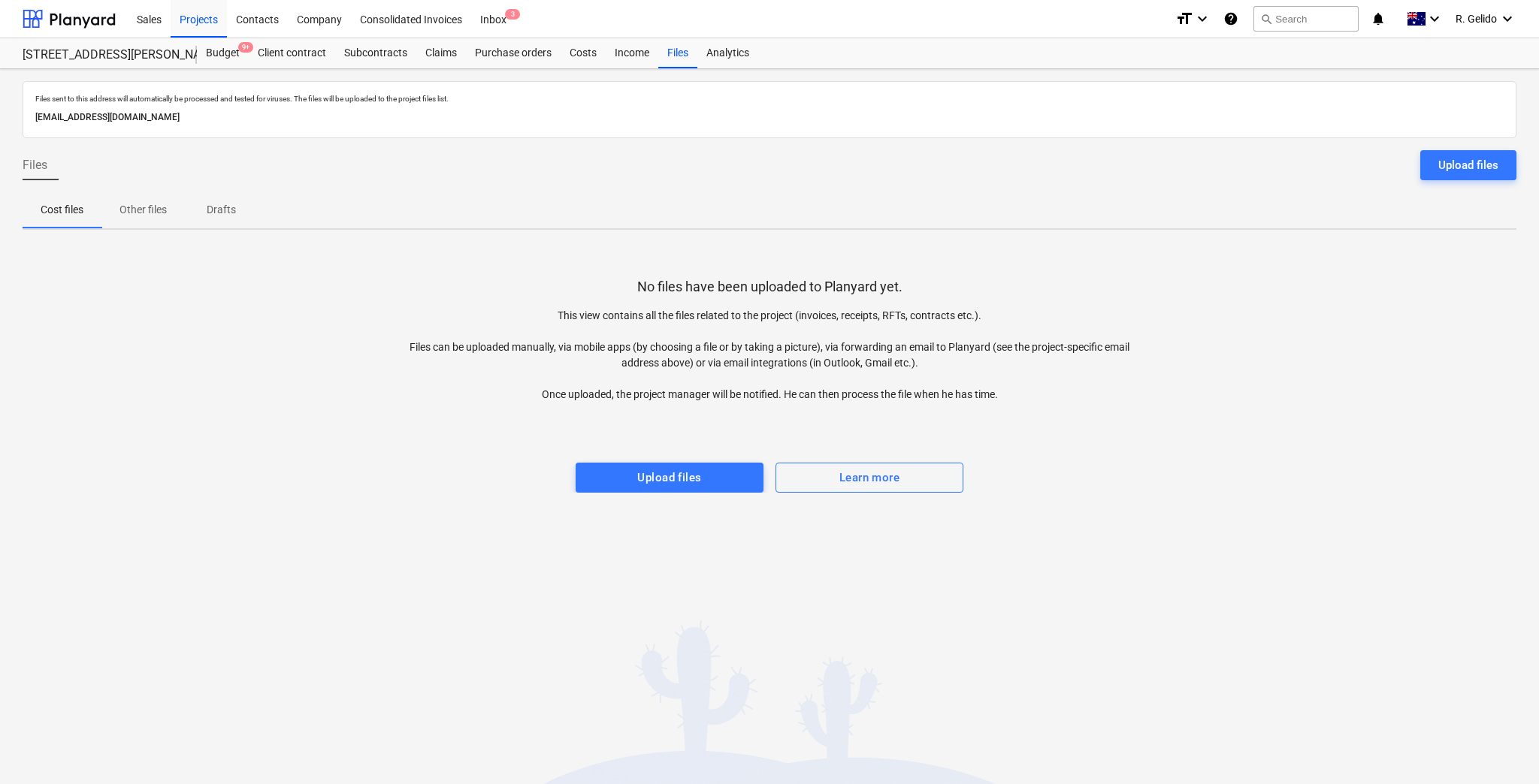
drag, startPoint x: 324, startPoint y: 114, endPoint x: 36, endPoint y: 117, distance: 288.0
click at [36, 117] on p "[EMAIL_ADDRESS][DOMAIN_NAME]" at bounding box center [770, 117] width 1468 height 16
copy p "[EMAIL_ADDRESS][DOMAIN_NAME]"
click at [627, 49] on div "Income" at bounding box center [632, 53] width 53 height 30
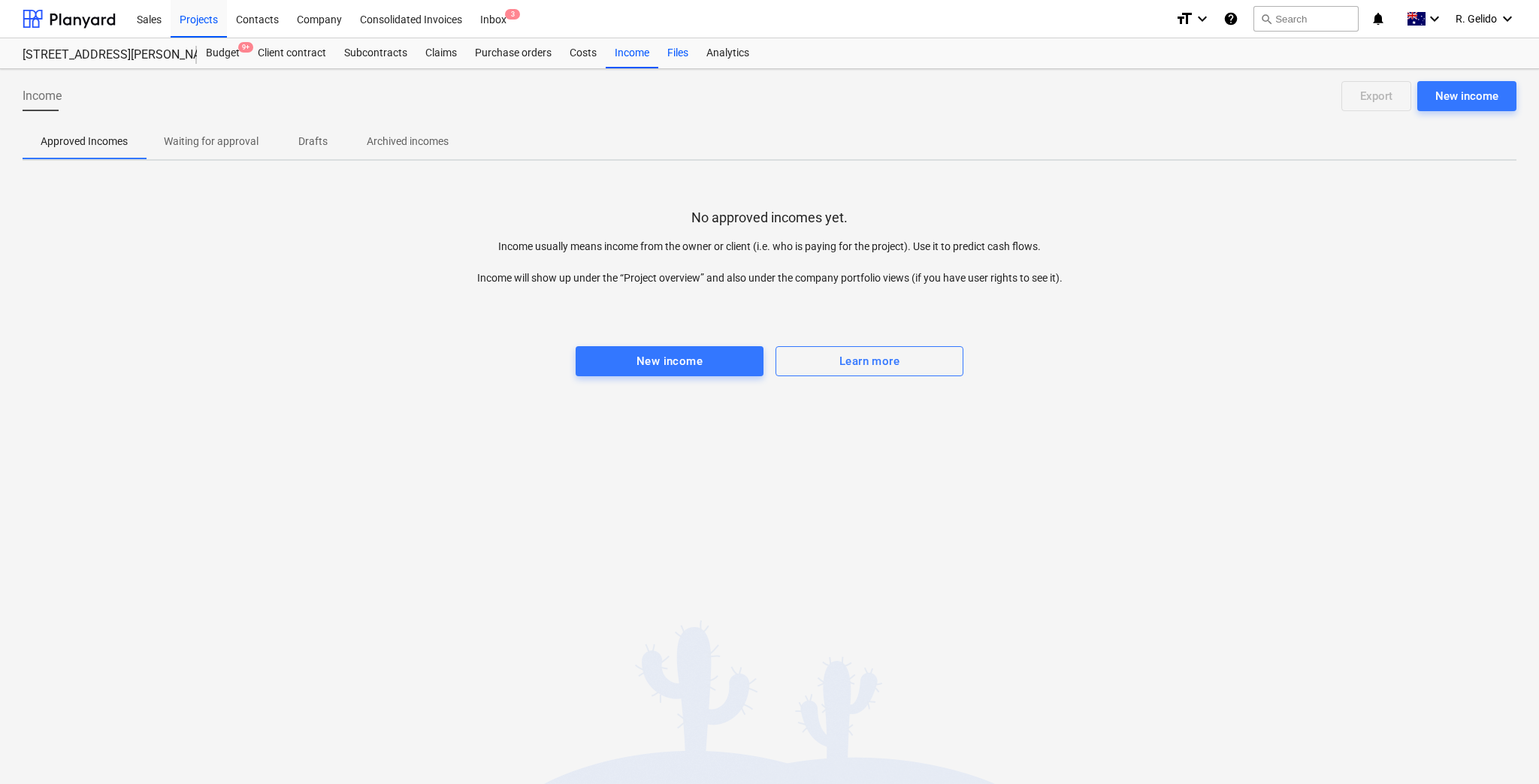
click at [671, 51] on div "Files" at bounding box center [678, 53] width 39 height 30
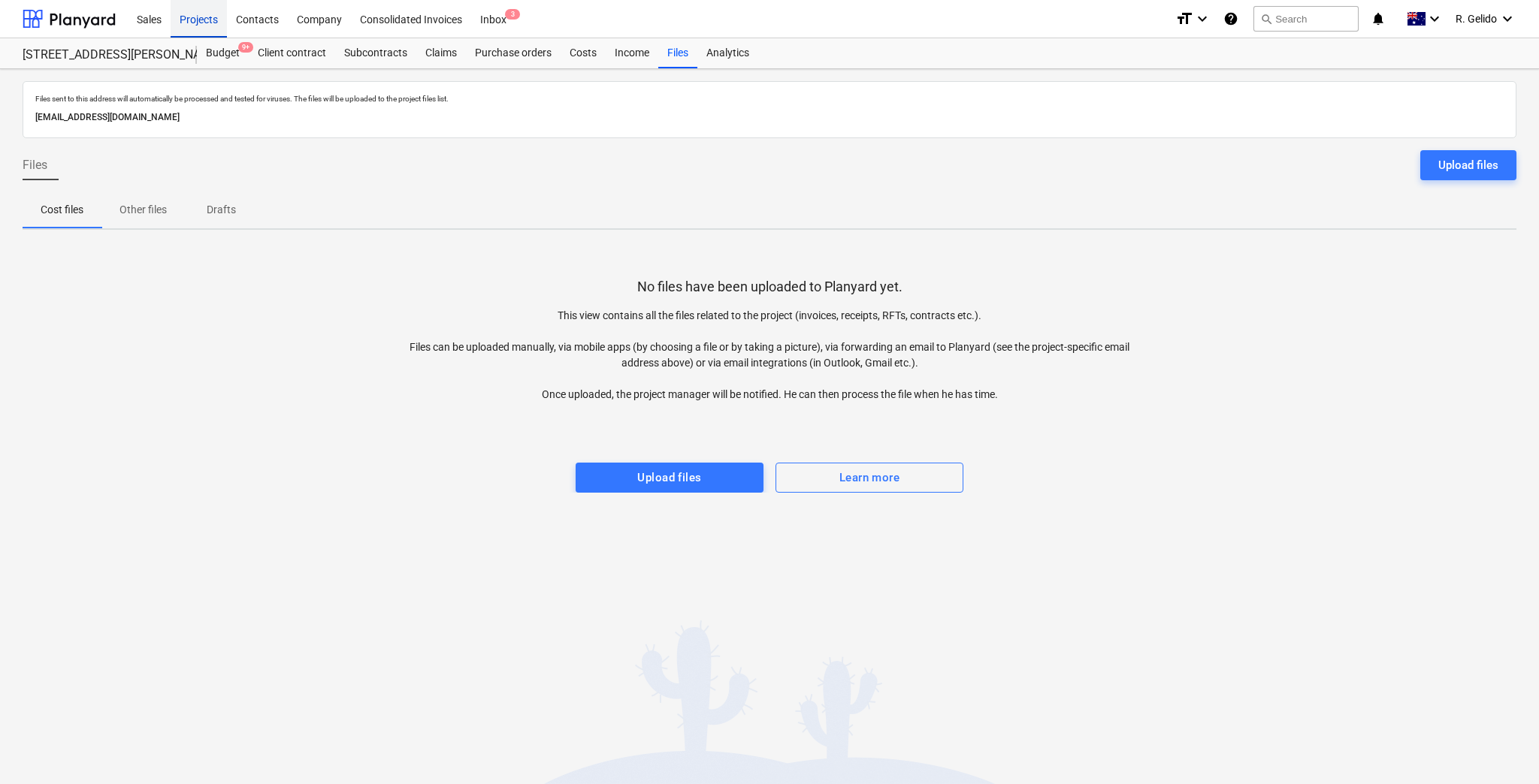
click at [194, 24] on div "Projects" at bounding box center [199, 18] width 56 height 38
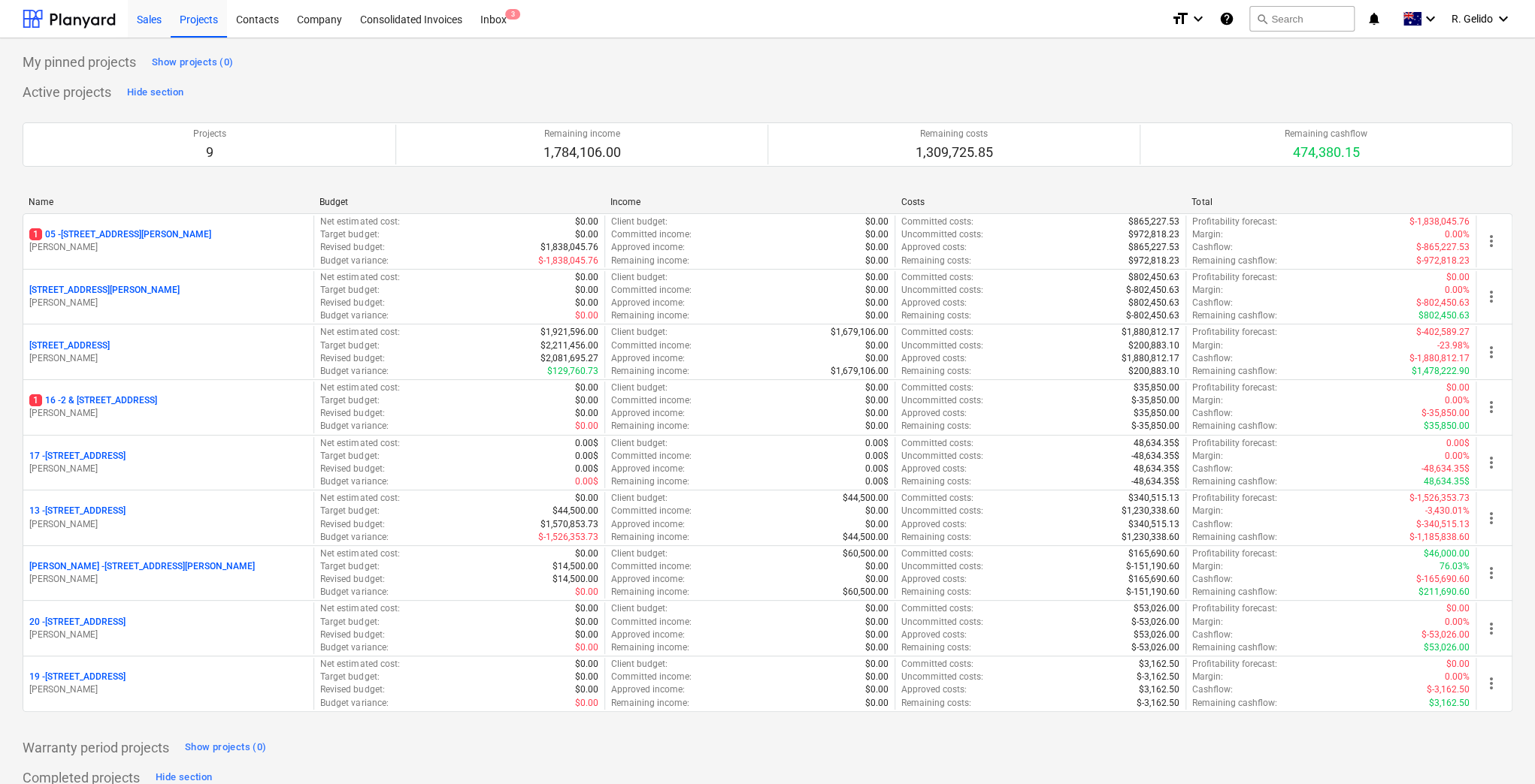
click at [157, 17] on div "Sales" at bounding box center [149, 18] width 43 height 38
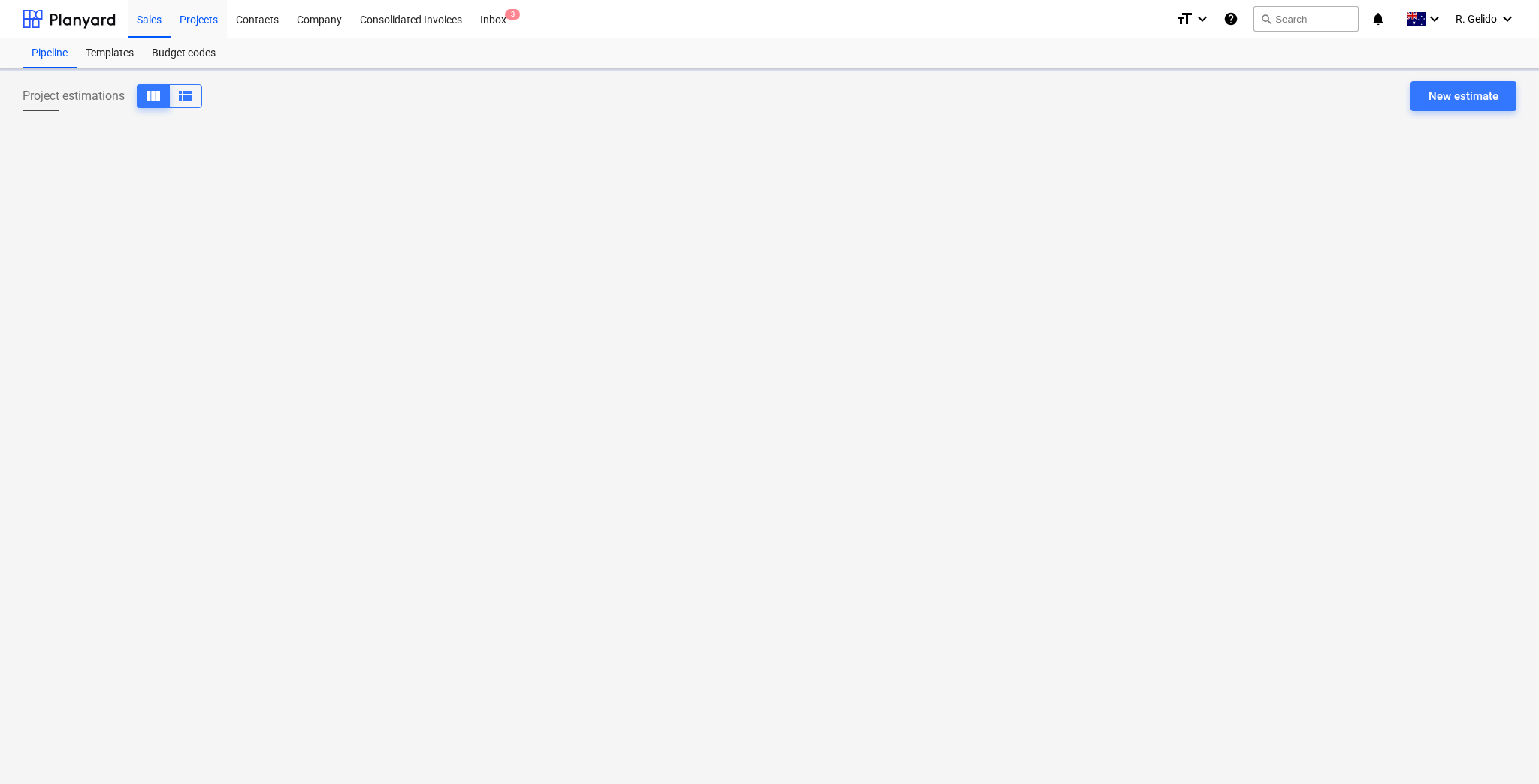
click at [189, 21] on div "Projects" at bounding box center [199, 18] width 56 height 38
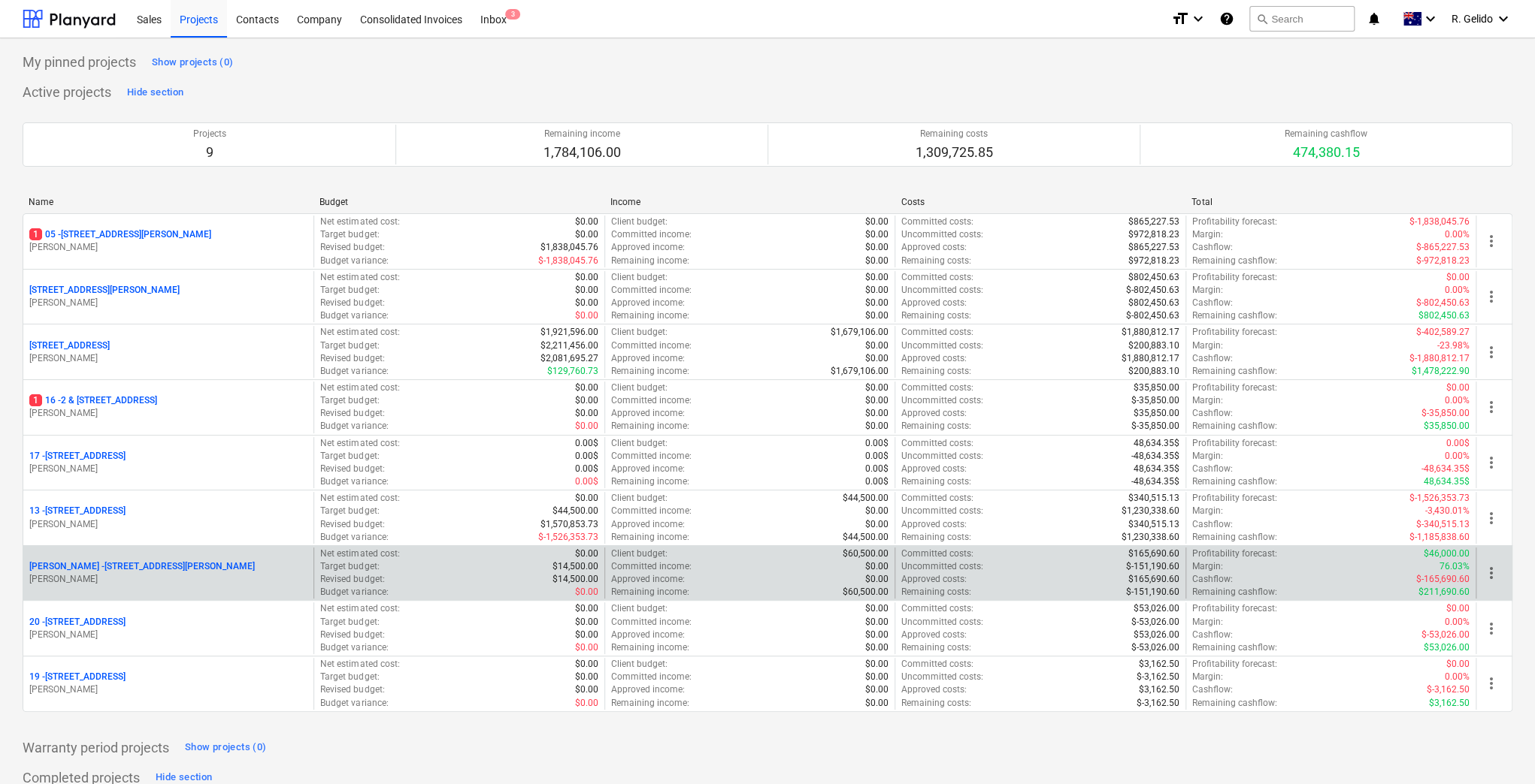
click at [131, 562] on p "[PERSON_NAME] - [STREET_ADDRESS][PERSON_NAME]" at bounding box center [142, 567] width 226 height 13
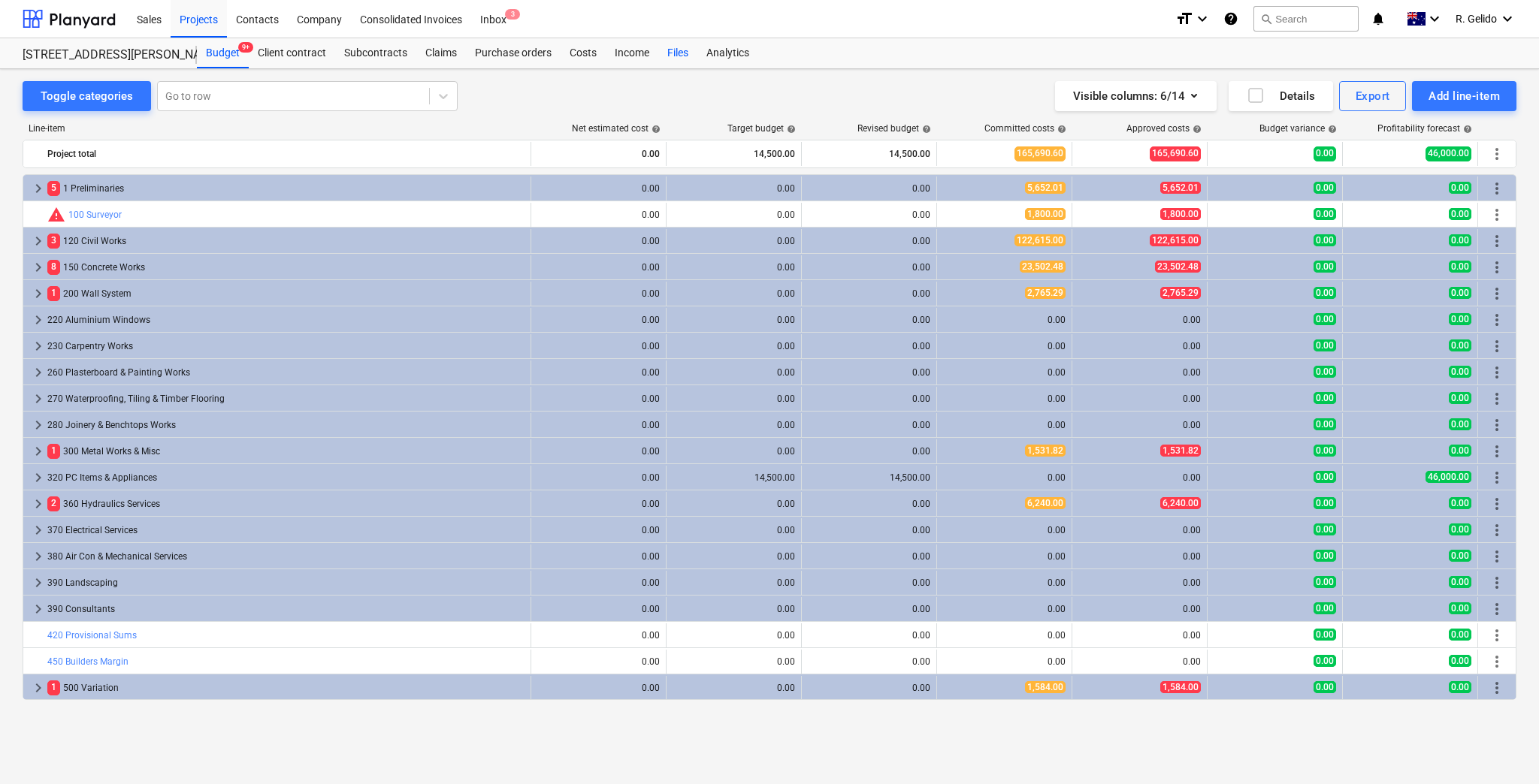
click at [673, 50] on div "Files" at bounding box center [678, 53] width 39 height 30
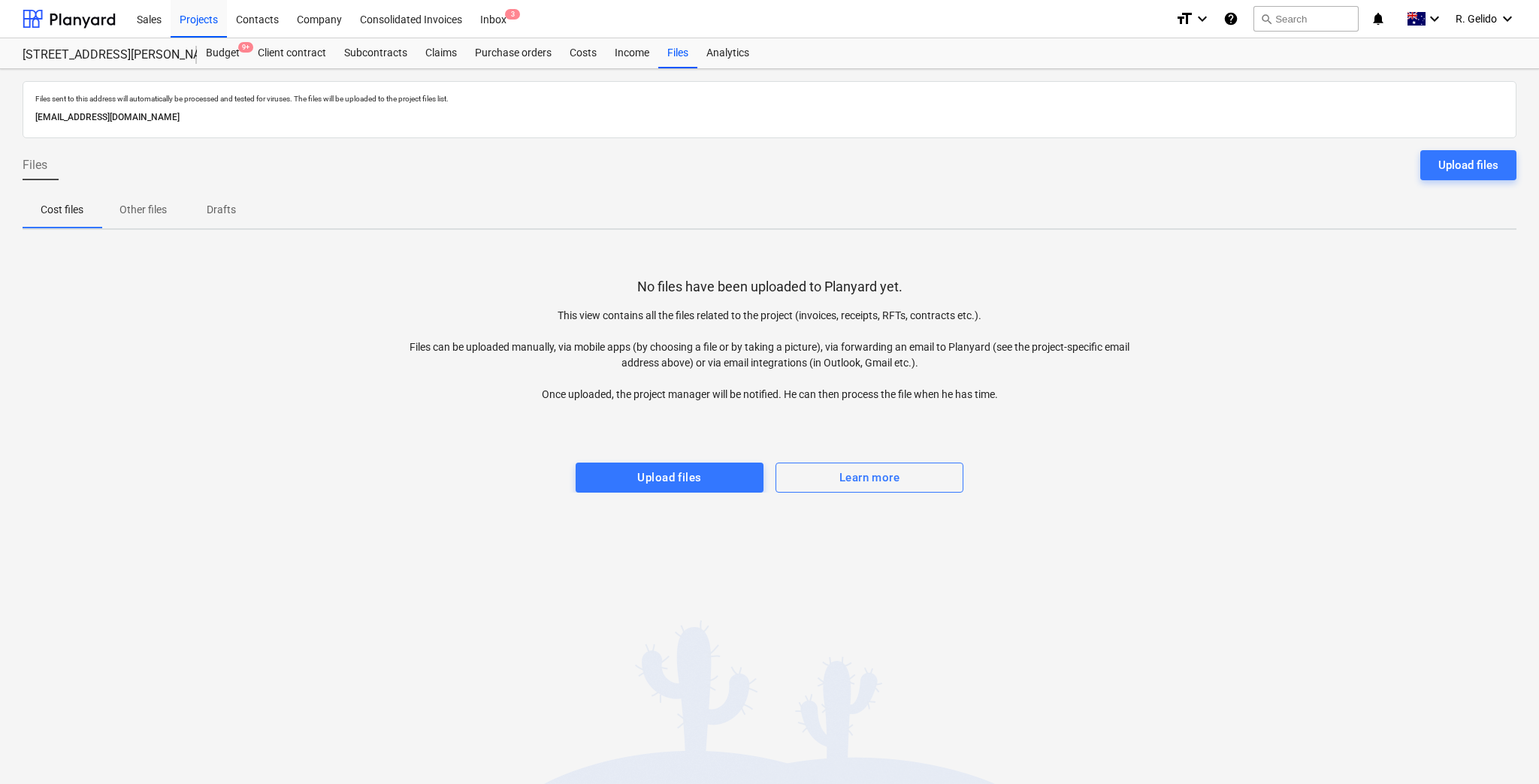
click at [147, 208] on p "Other files" at bounding box center [143, 210] width 47 height 16
click at [60, 206] on p "Cost files" at bounding box center [62, 210] width 43 height 16
click at [137, 213] on p "Other files" at bounding box center [143, 210] width 47 height 16
click at [63, 218] on span "Cost files" at bounding box center [62, 210] width 79 height 25
click at [147, 19] on div "Sales" at bounding box center [149, 18] width 43 height 38
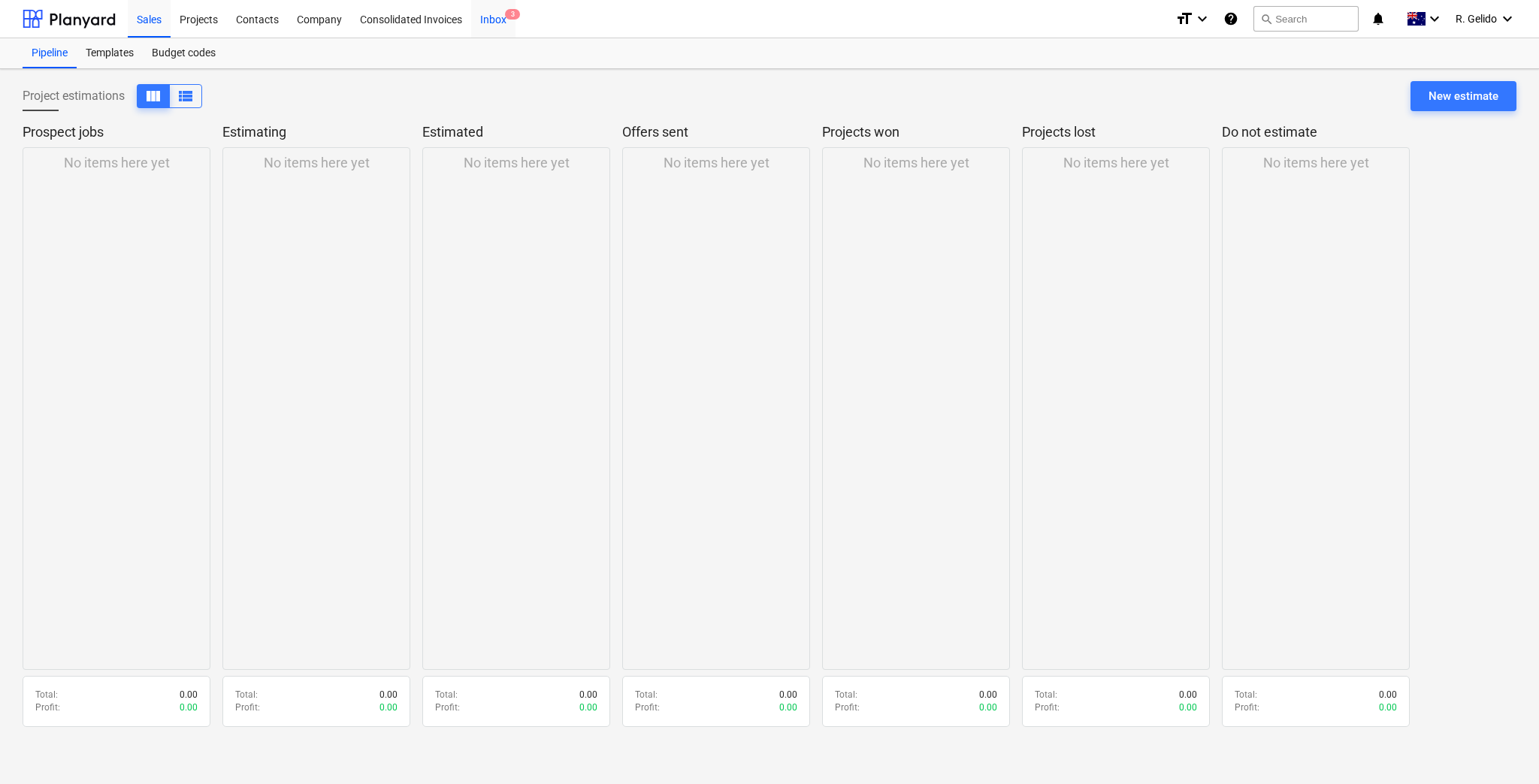
click at [490, 26] on div "Inbox 3" at bounding box center [493, 18] width 45 height 38
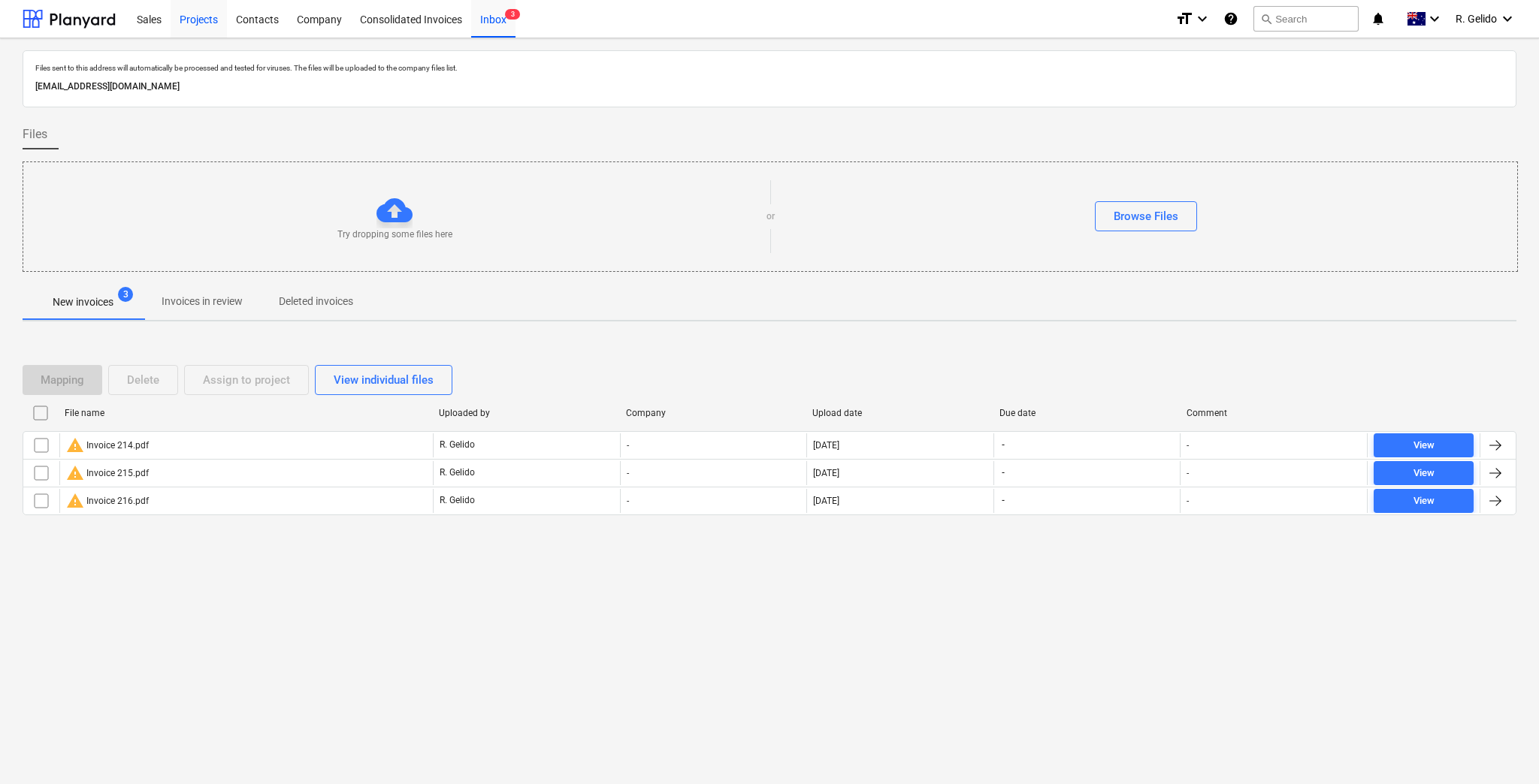
click at [187, 20] on div "Projects" at bounding box center [199, 18] width 56 height 38
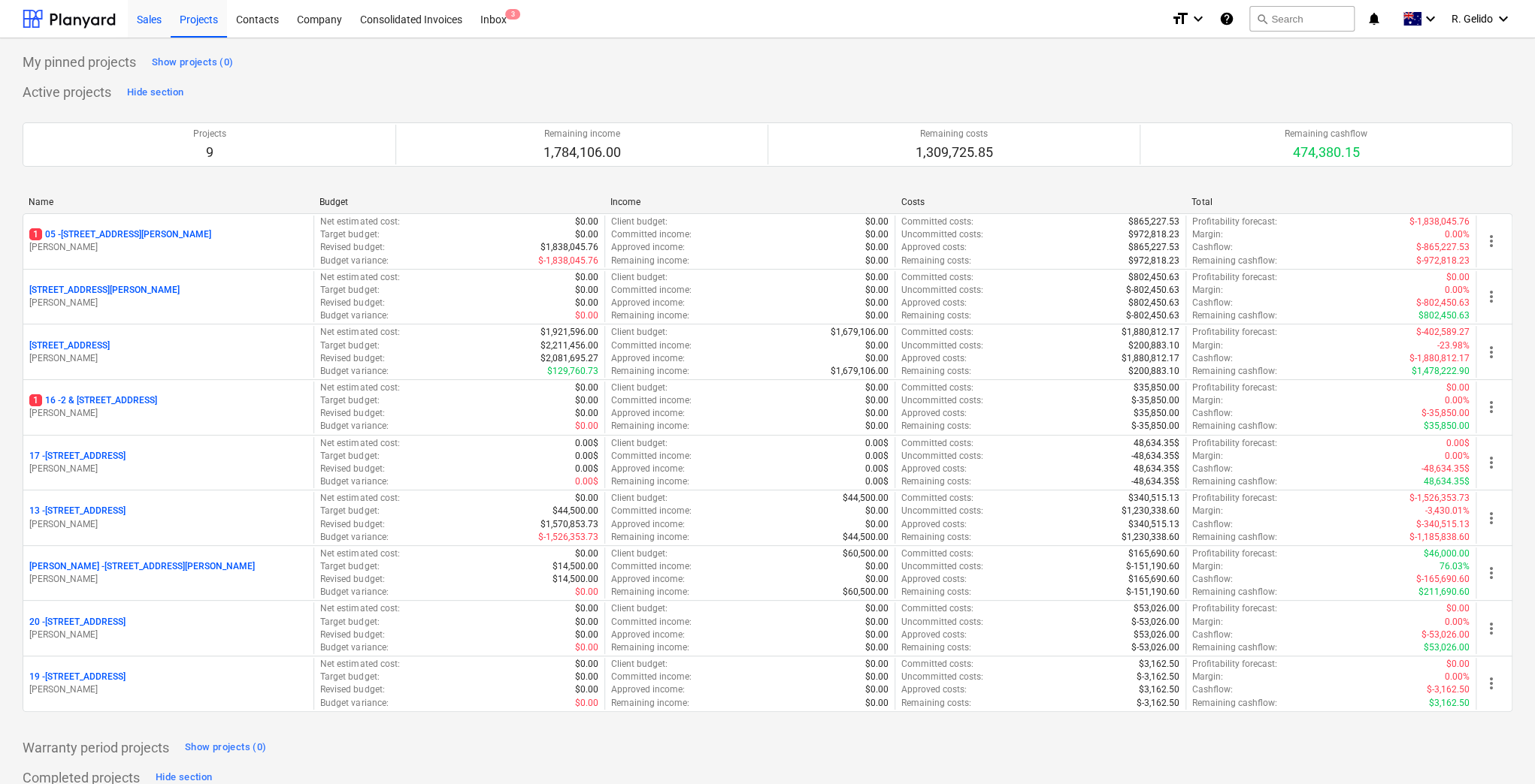
click at [147, 18] on div "Sales" at bounding box center [149, 18] width 43 height 38
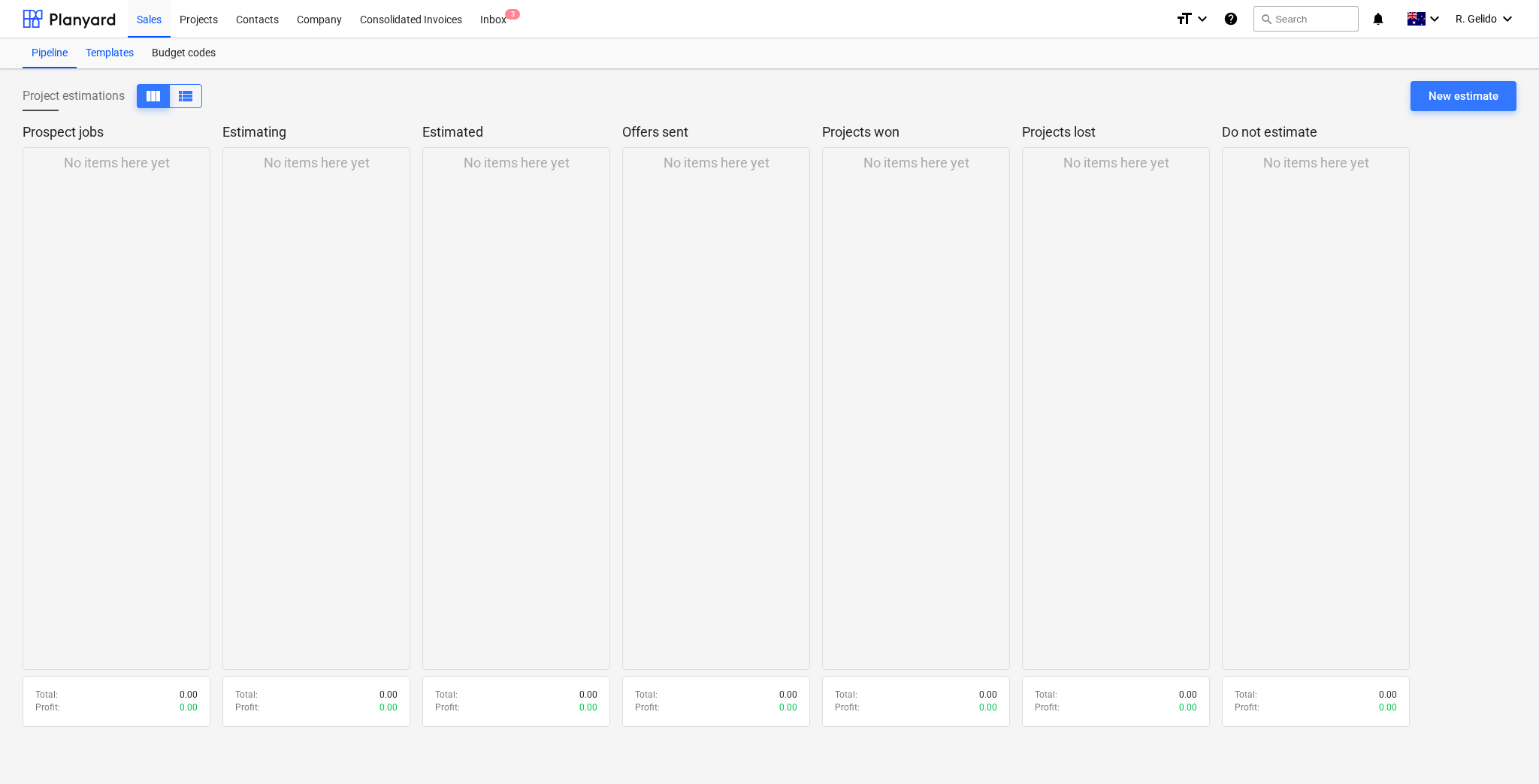
click at [119, 55] on div "Templates" at bounding box center [110, 53] width 66 height 30
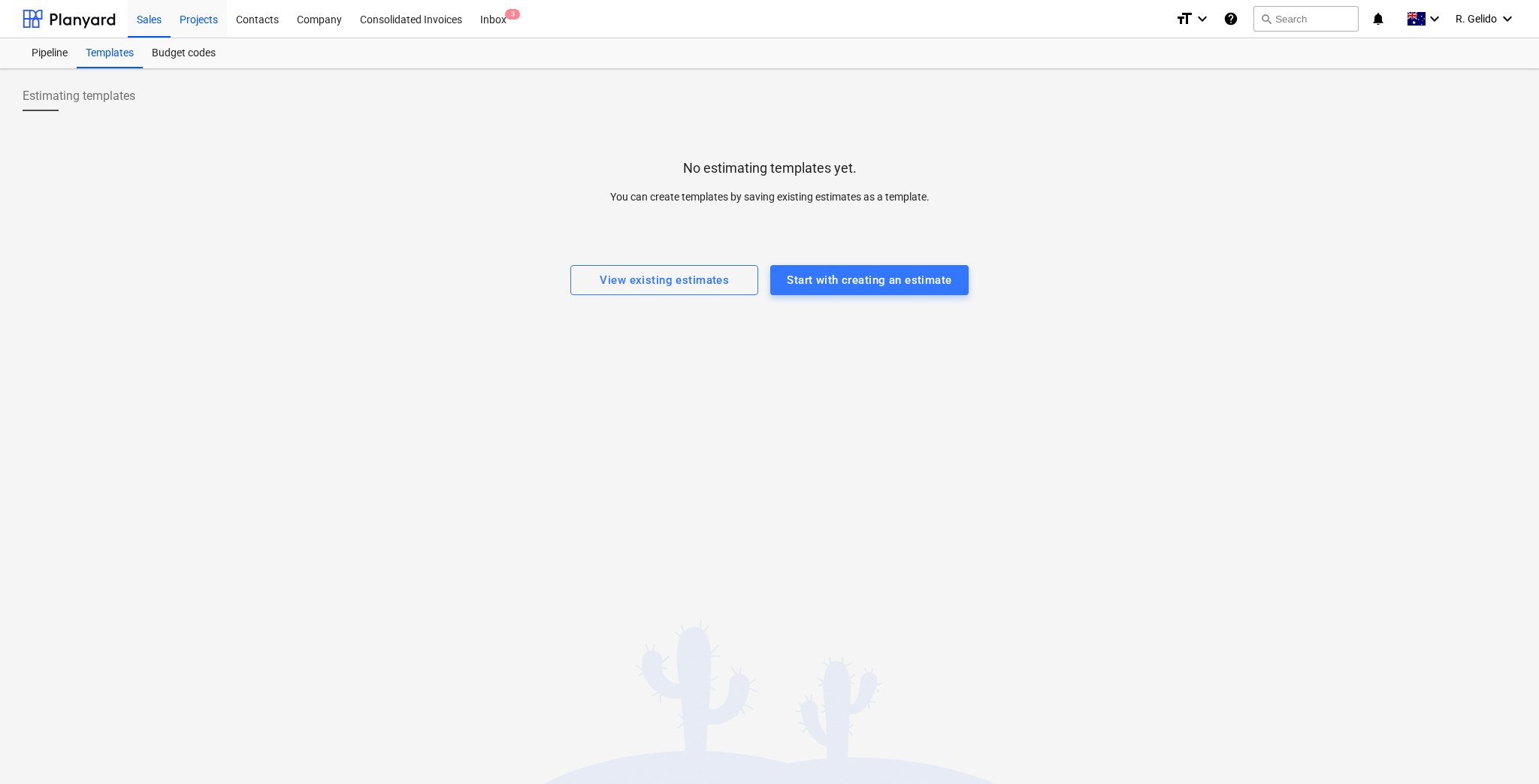
click at [194, 12] on div "Projects" at bounding box center [199, 18] width 56 height 38
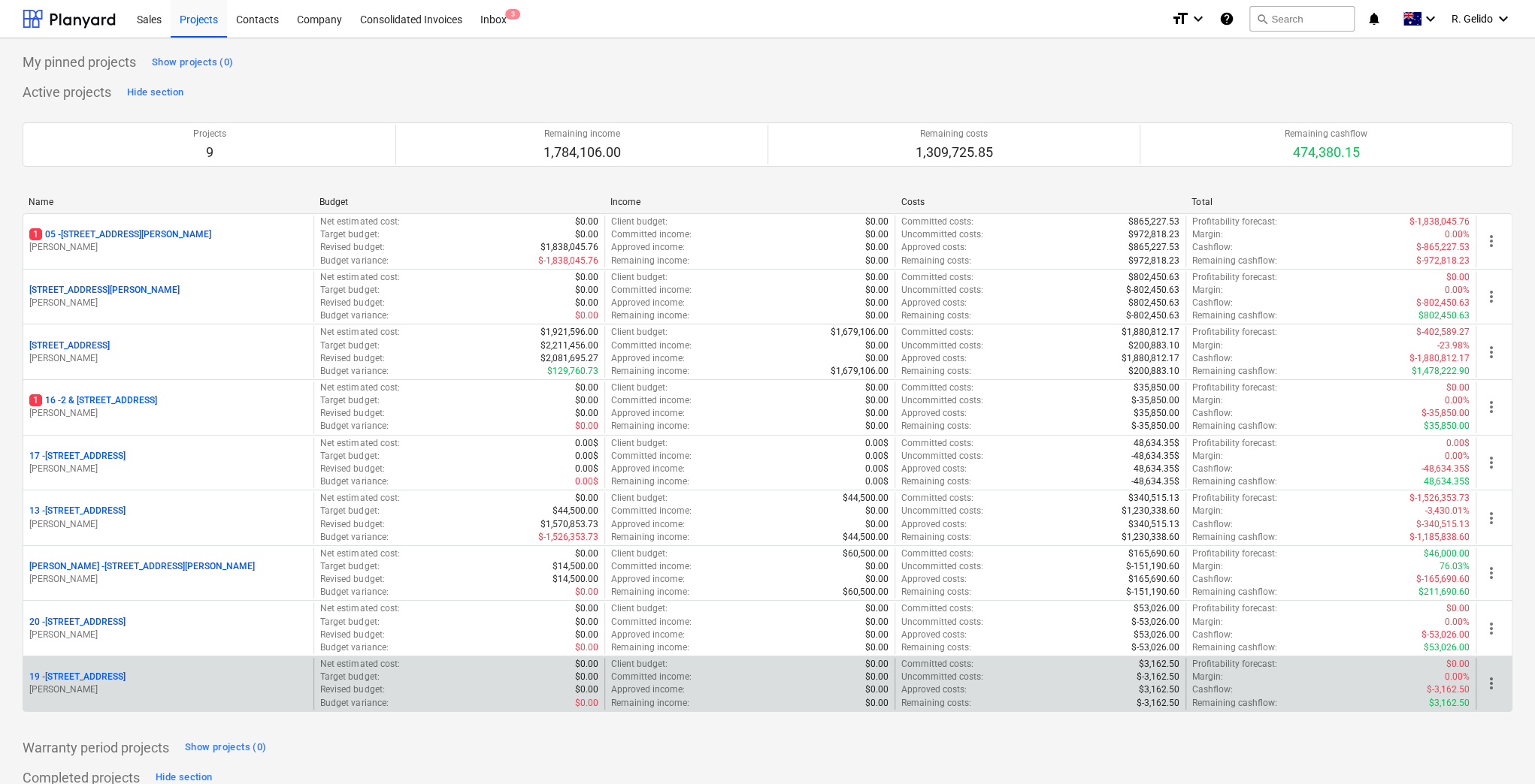
scroll to position [200, 0]
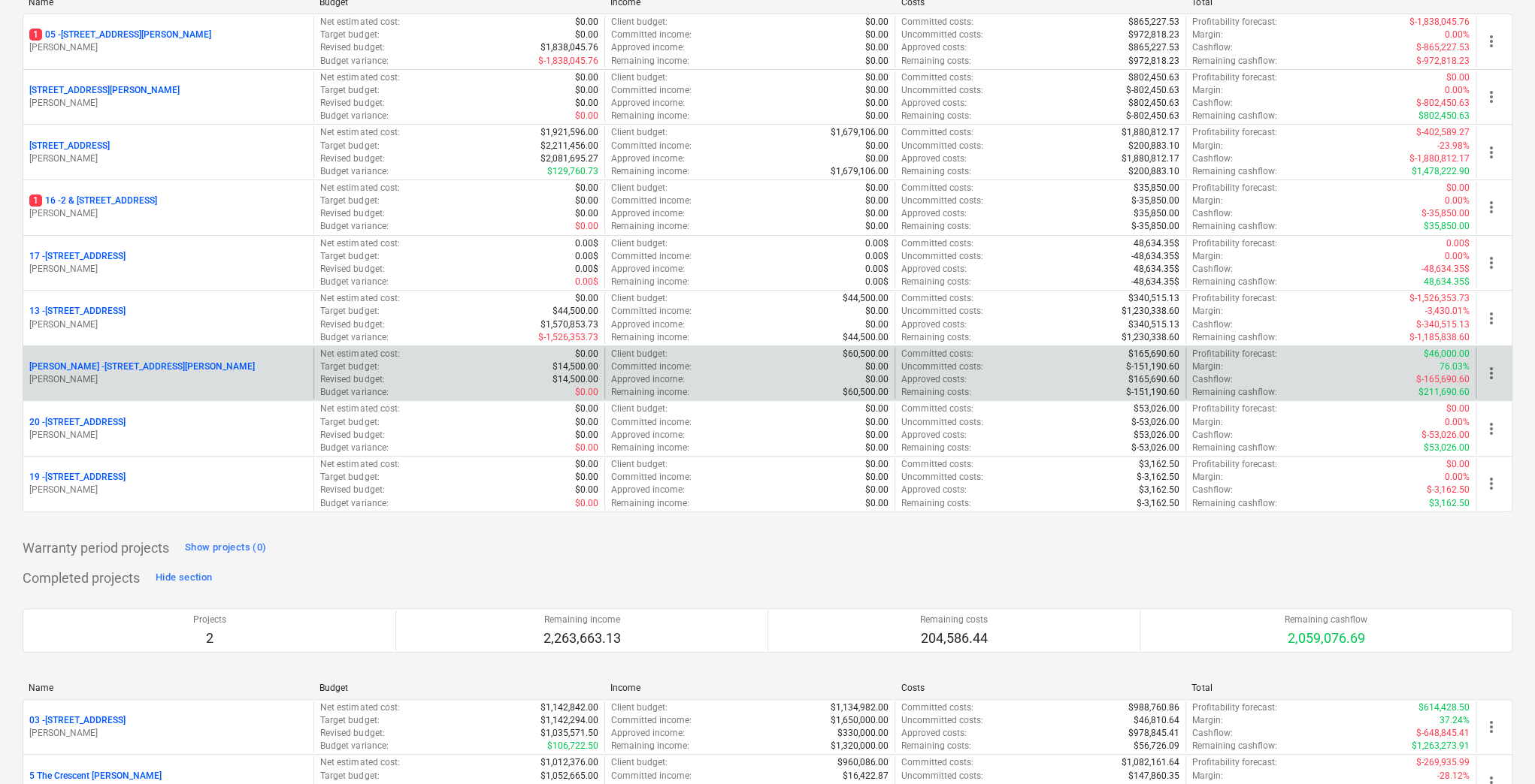
click at [148, 363] on p "[PERSON_NAME] - [STREET_ADDRESS][PERSON_NAME]" at bounding box center [142, 367] width 226 height 13
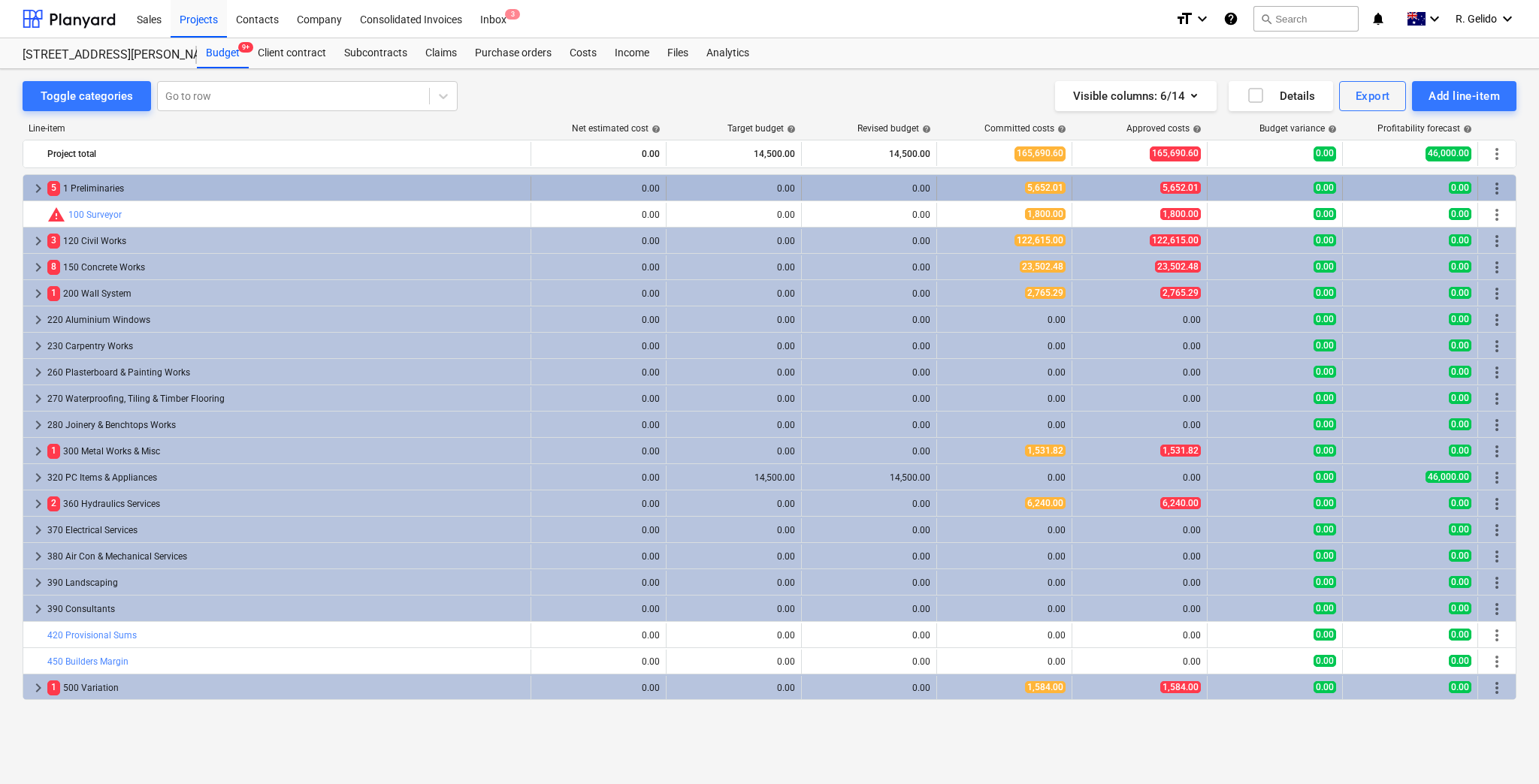
click at [122, 190] on div "5 1 Preliminaries" at bounding box center [285, 188] width 477 height 24
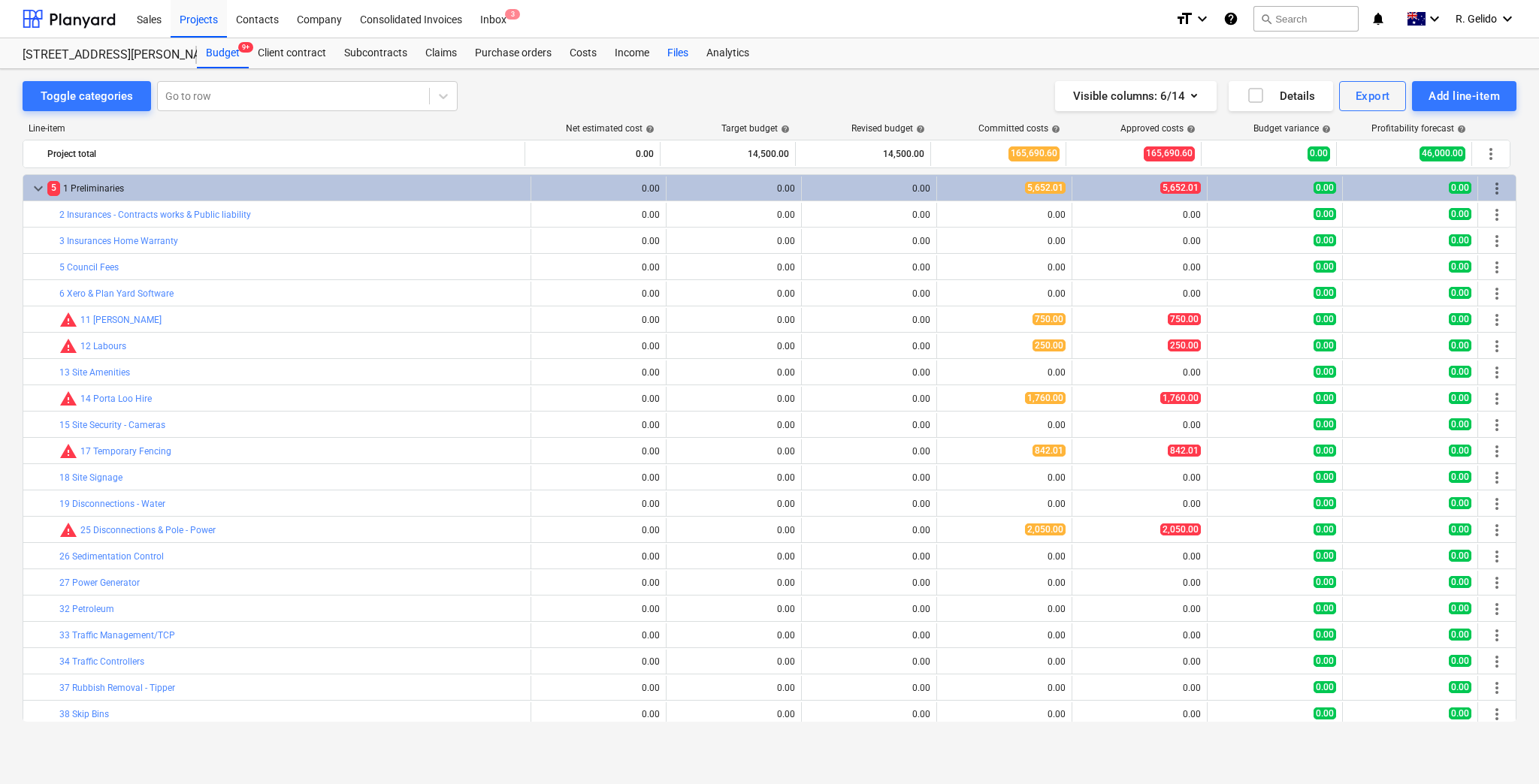
click at [686, 47] on div "Files" at bounding box center [678, 53] width 39 height 30
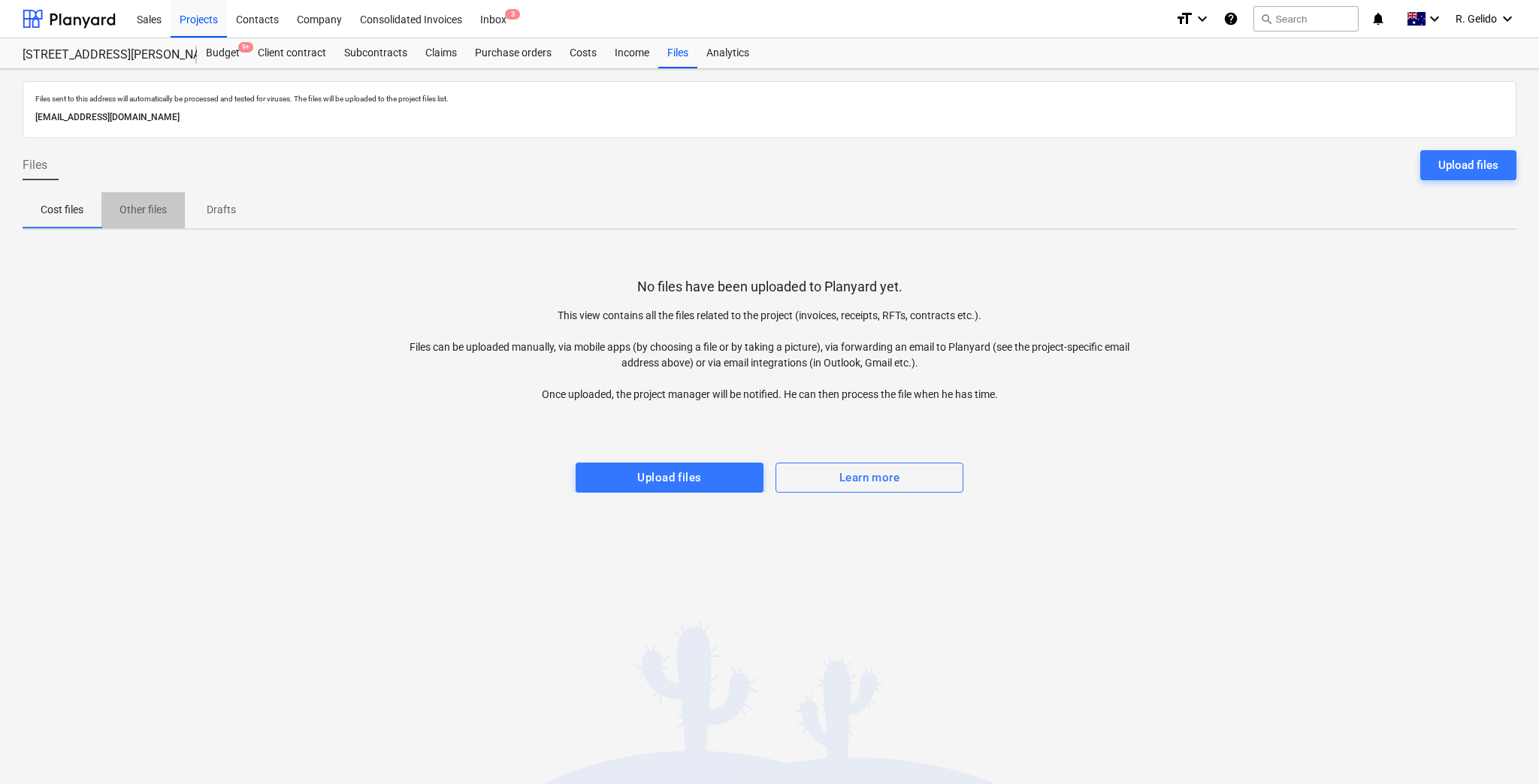
click at [136, 214] on p "Other files" at bounding box center [143, 210] width 47 height 16
click at [65, 219] on span "Cost files" at bounding box center [62, 210] width 79 height 25
click at [616, 52] on div "Income" at bounding box center [632, 53] width 53 height 30
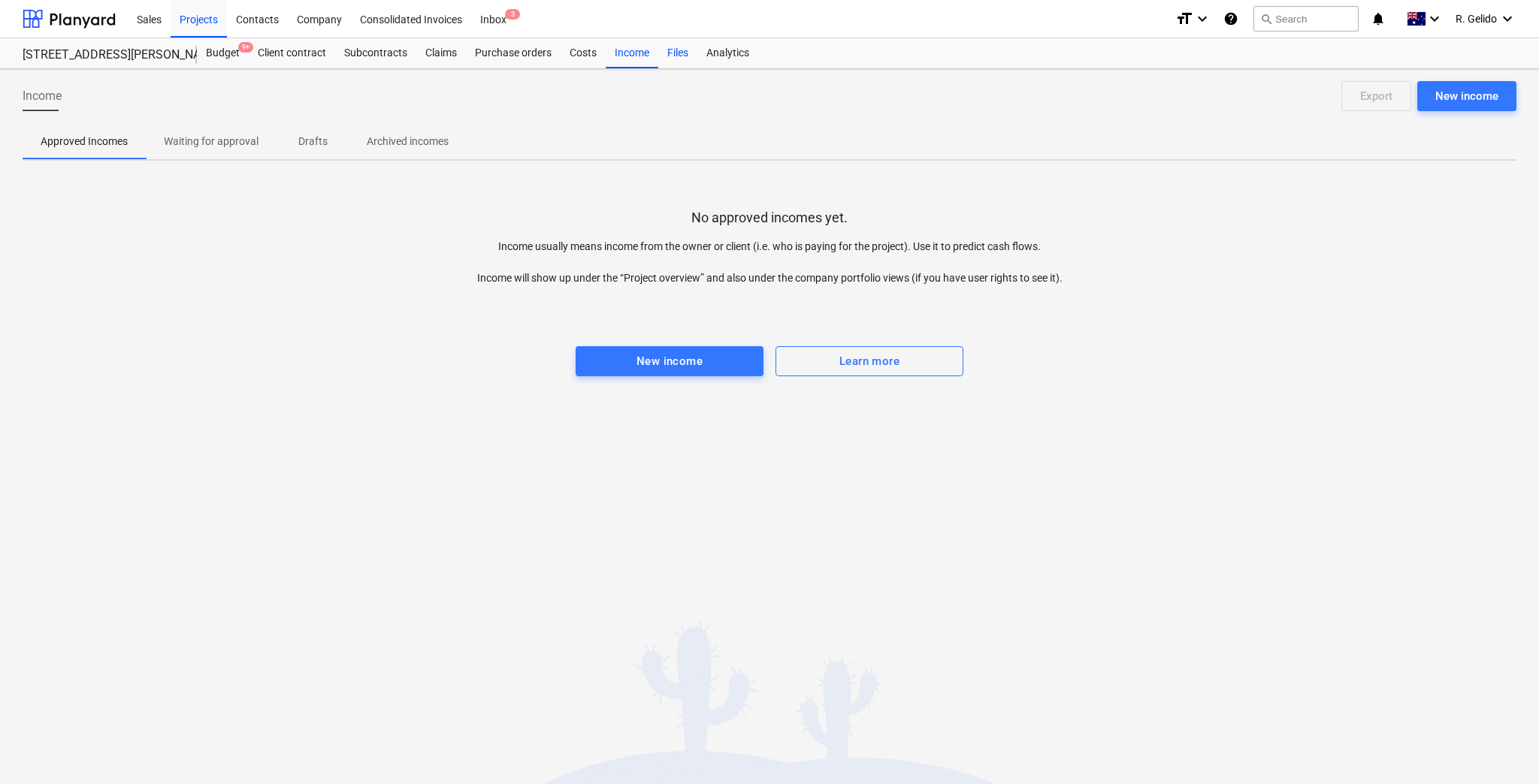
click at [670, 52] on div "Files" at bounding box center [678, 53] width 39 height 30
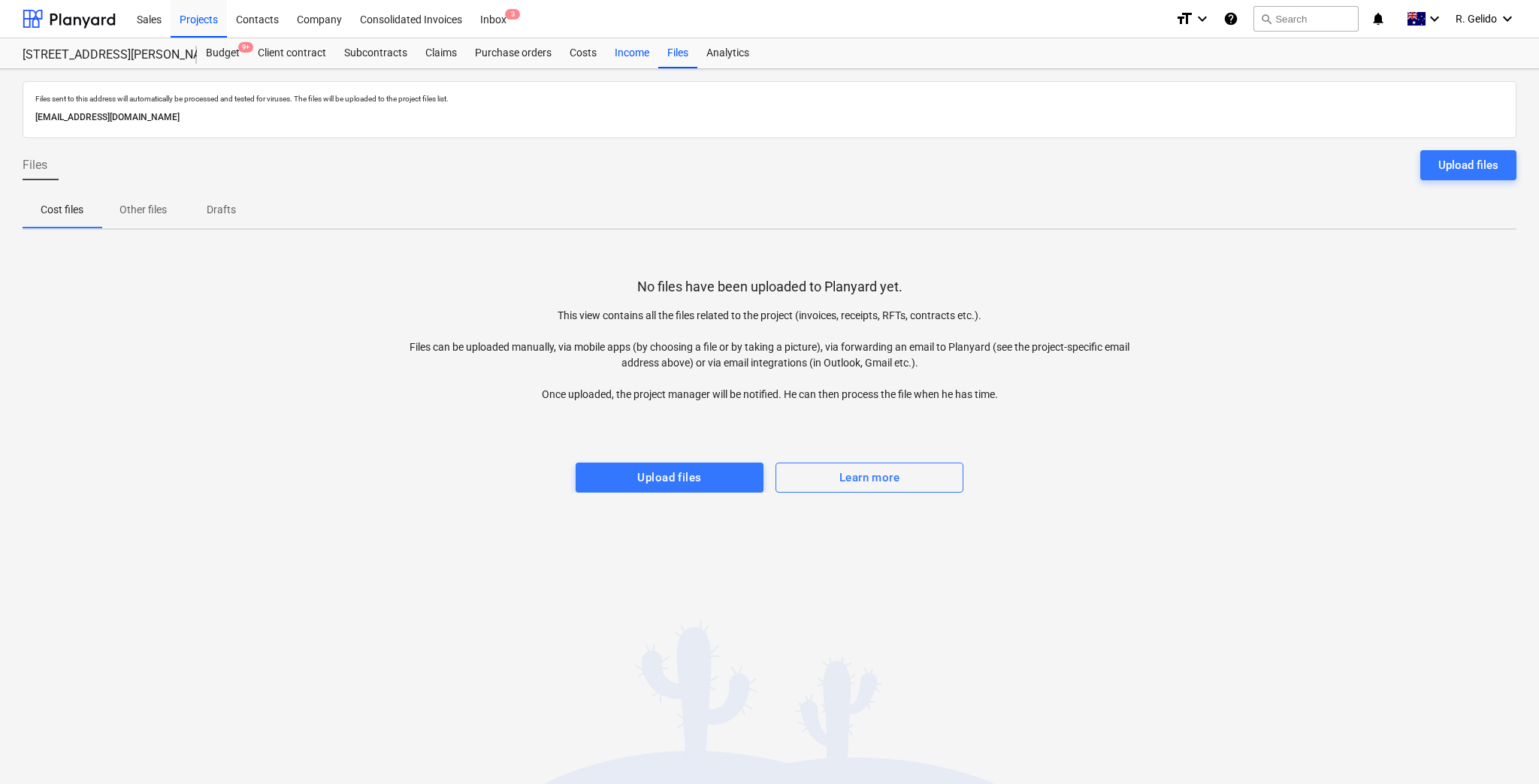
click at [636, 60] on div "Income" at bounding box center [632, 53] width 53 height 30
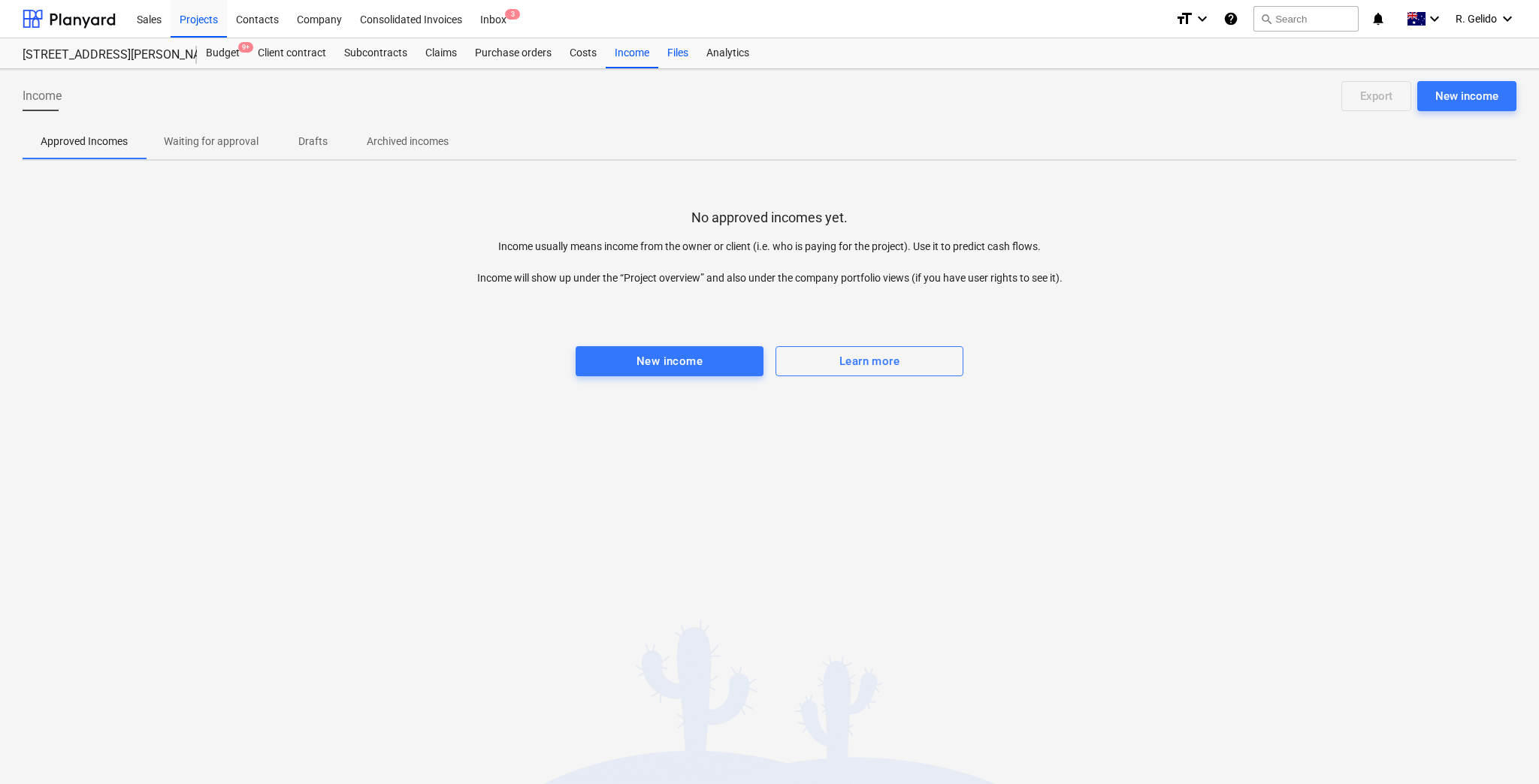
click at [662, 49] on div "Files" at bounding box center [678, 53] width 39 height 30
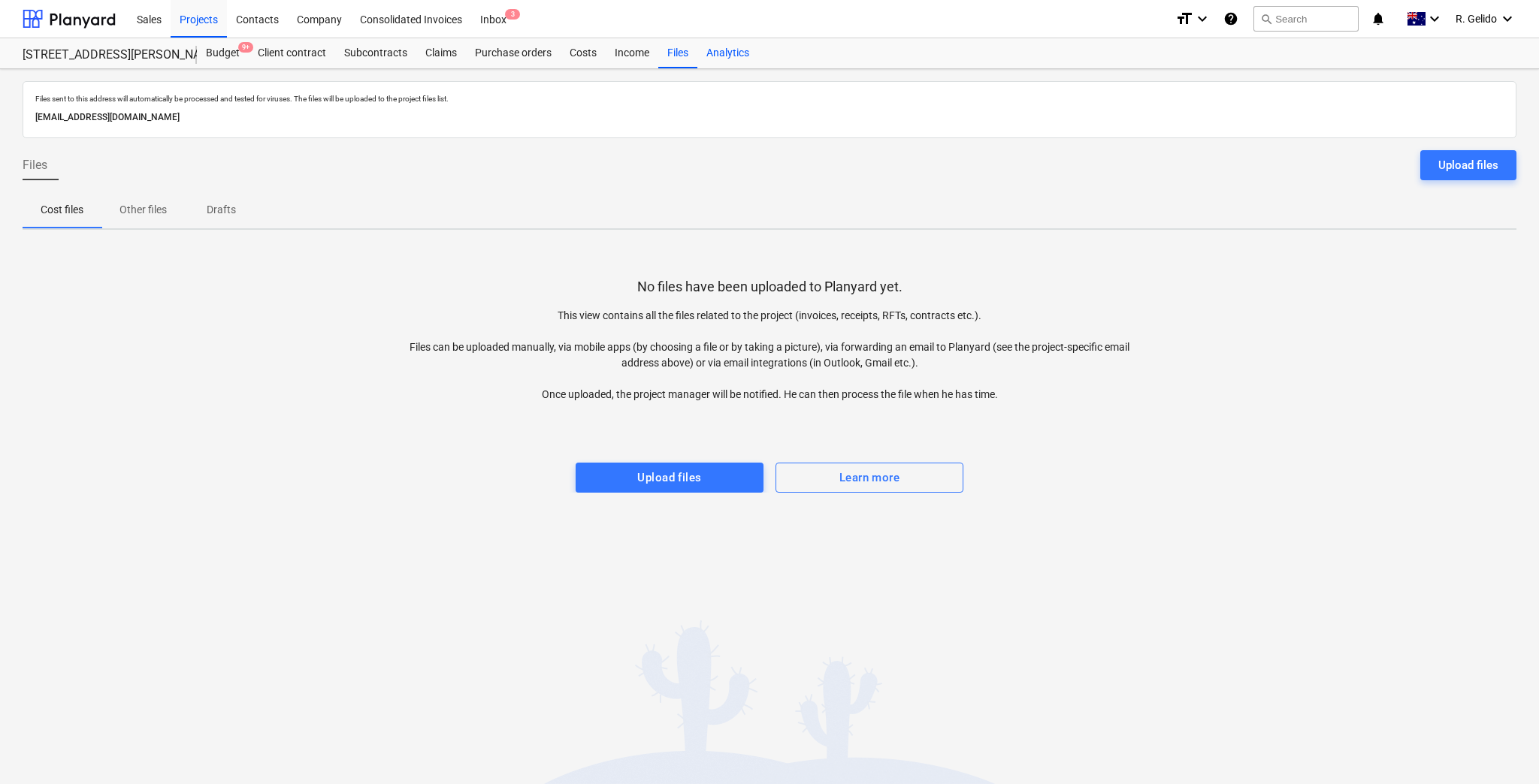
click at [715, 53] on div "Analytics" at bounding box center [728, 53] width 61 height 30
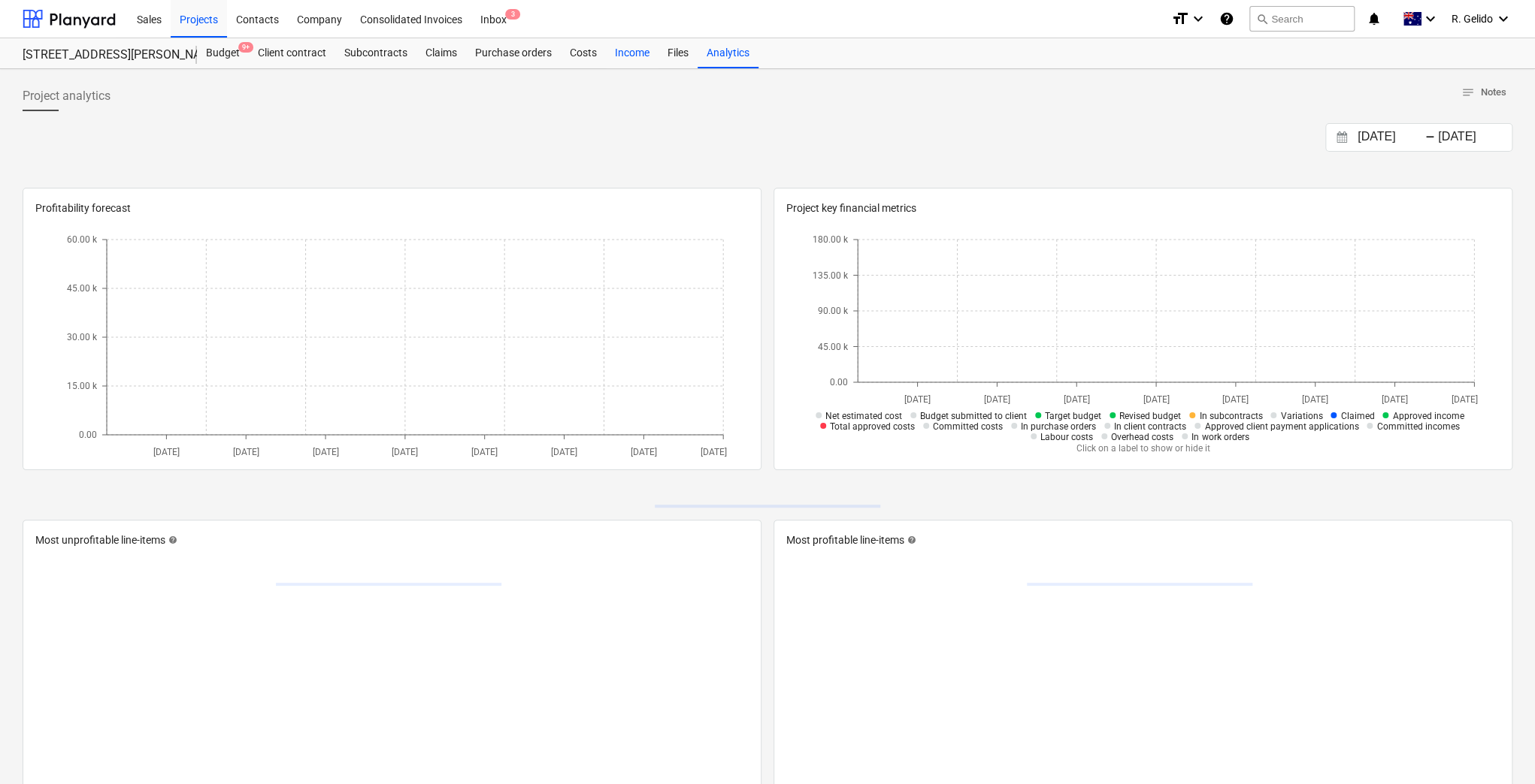
click at [619, 55] on div "Income" at bounding box center [632, 53] width 52 height 30
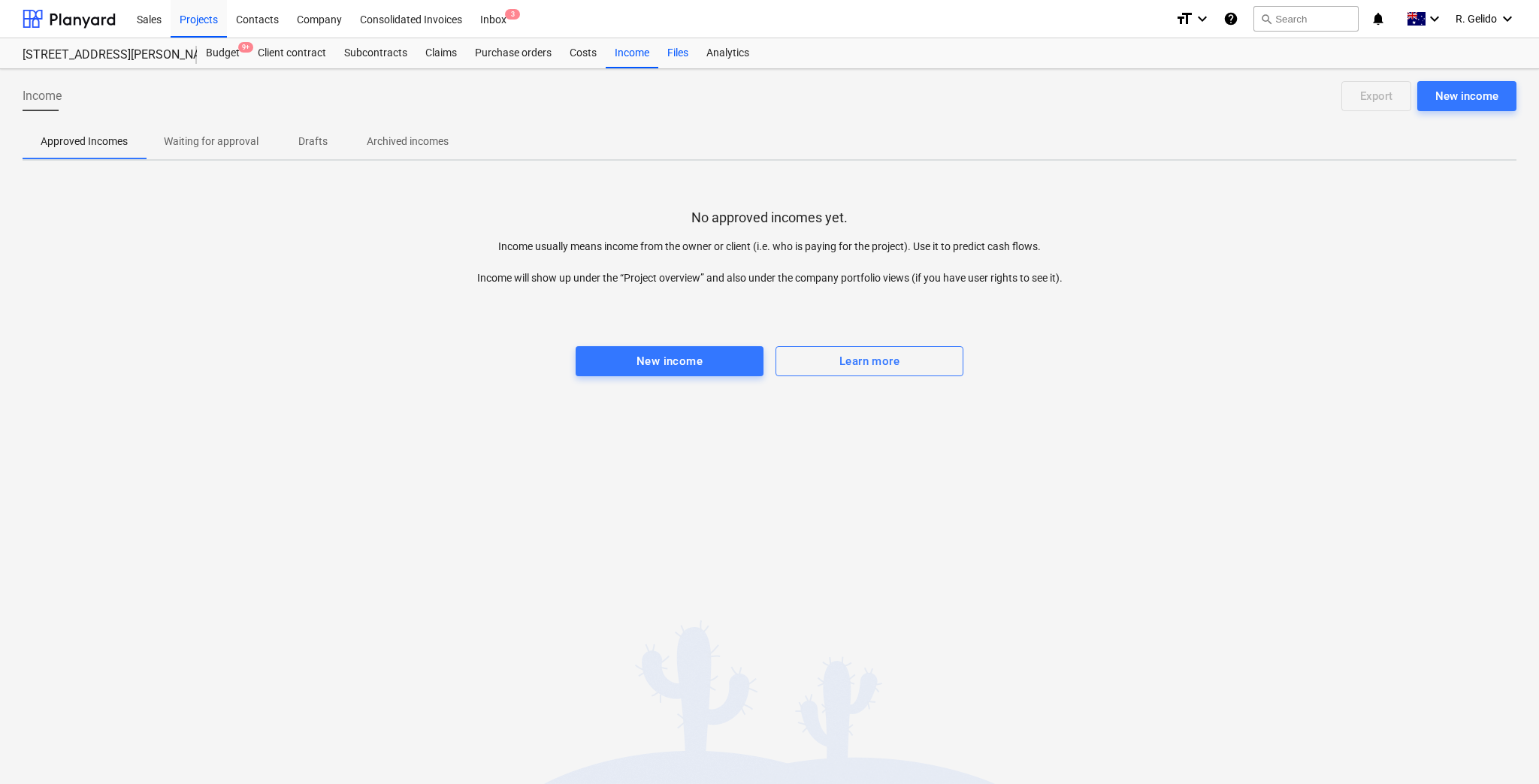
click at [679, 55] on div "Files" at bounding box center [678, 53] width 39 height 30
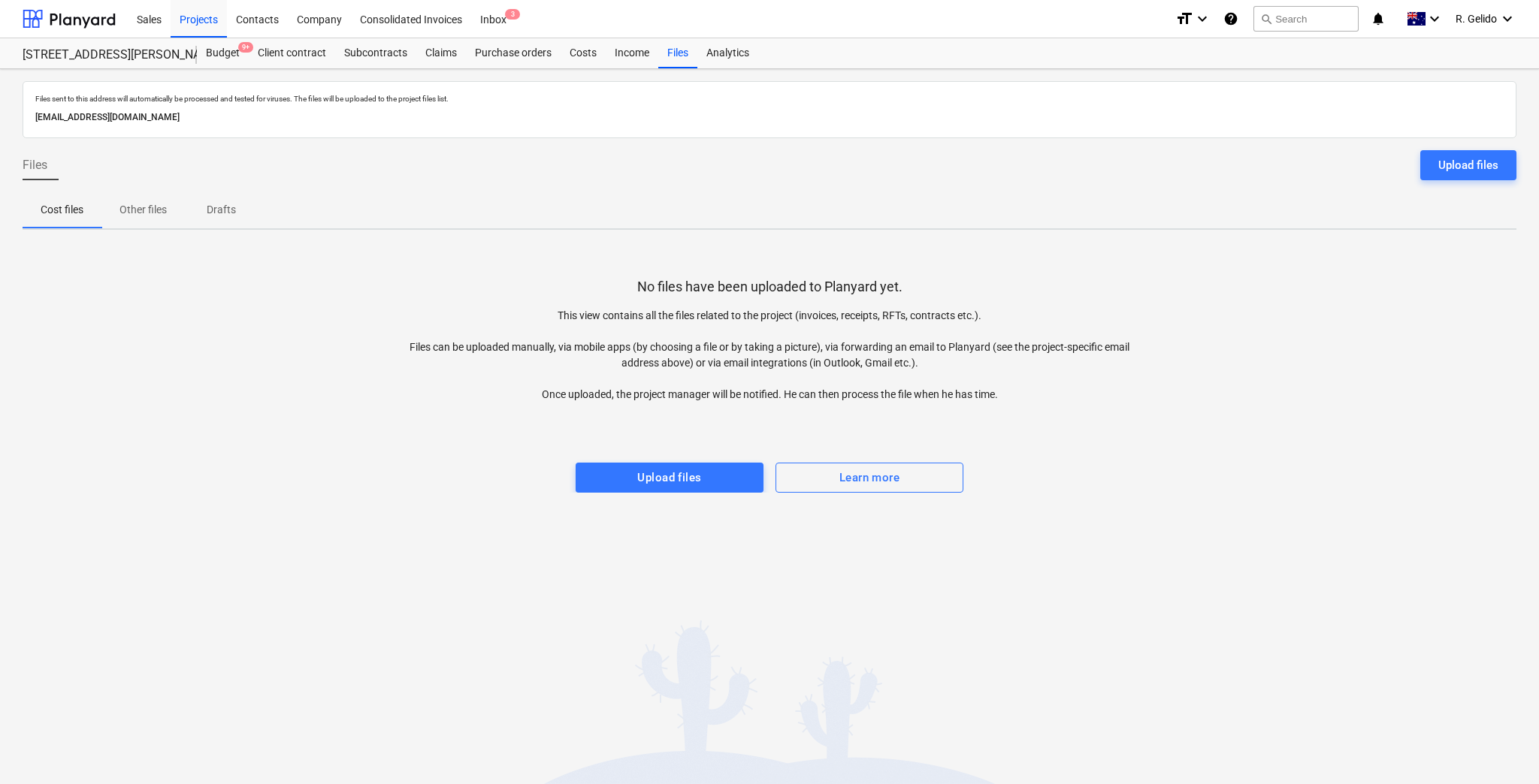
drag, startPoint x: 337, startPoint y: 497, endPoint x: 385, endPoint y: 272, distance: 230.1
click at [337, 495] on div "Files sent to this address will automatically be processed and tested for virus…" at bounding box center [770, 426] width 1539 height 715
click at [207, 21] on div "Projects" at bounding box center [199, 18] width 56 height 38
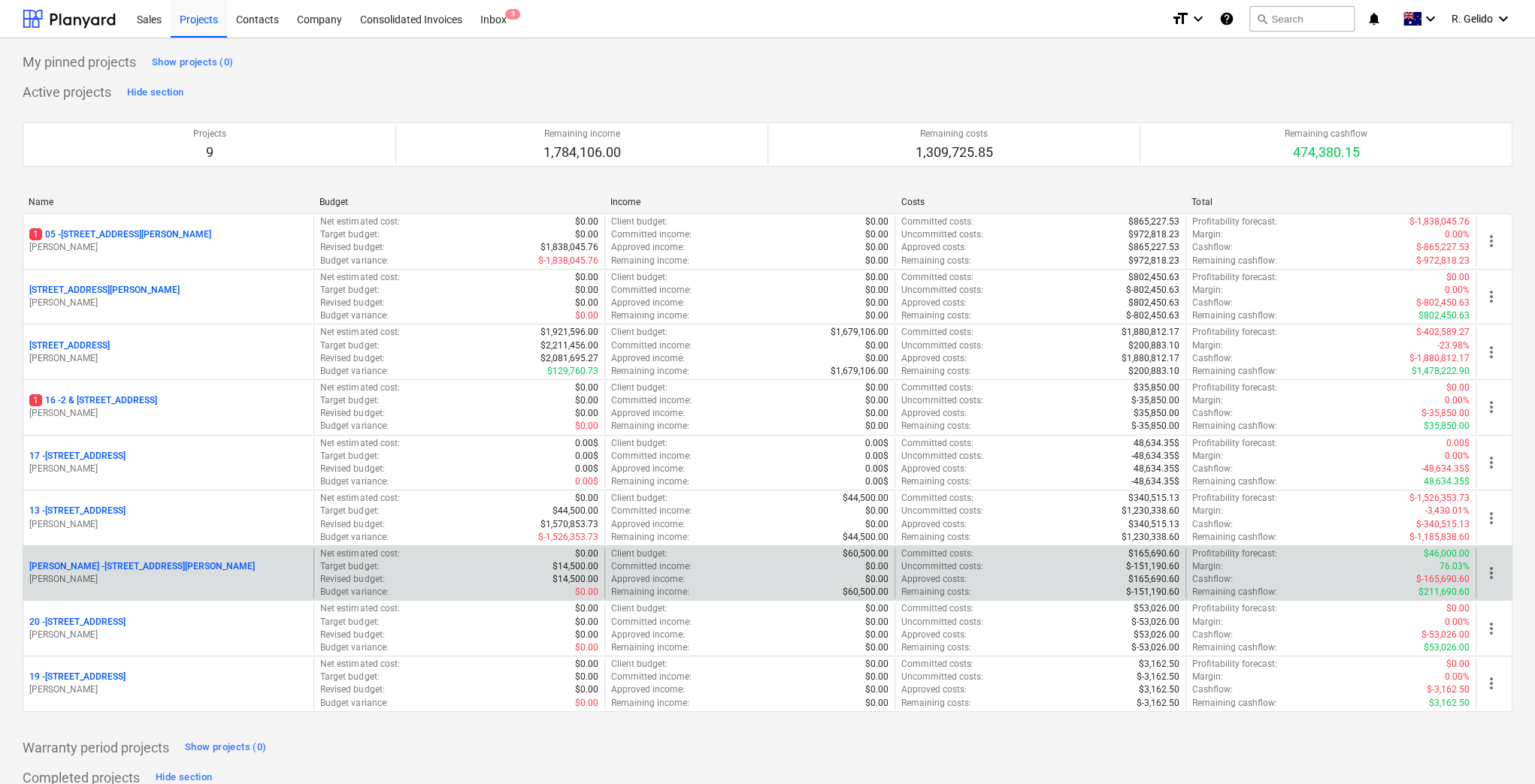
click at [141, 563] on p "[PERSON_NAME] - [STREET_ADDRESS][PERSON_NAME]" at bounding box center [142, 567] width 226 height 13
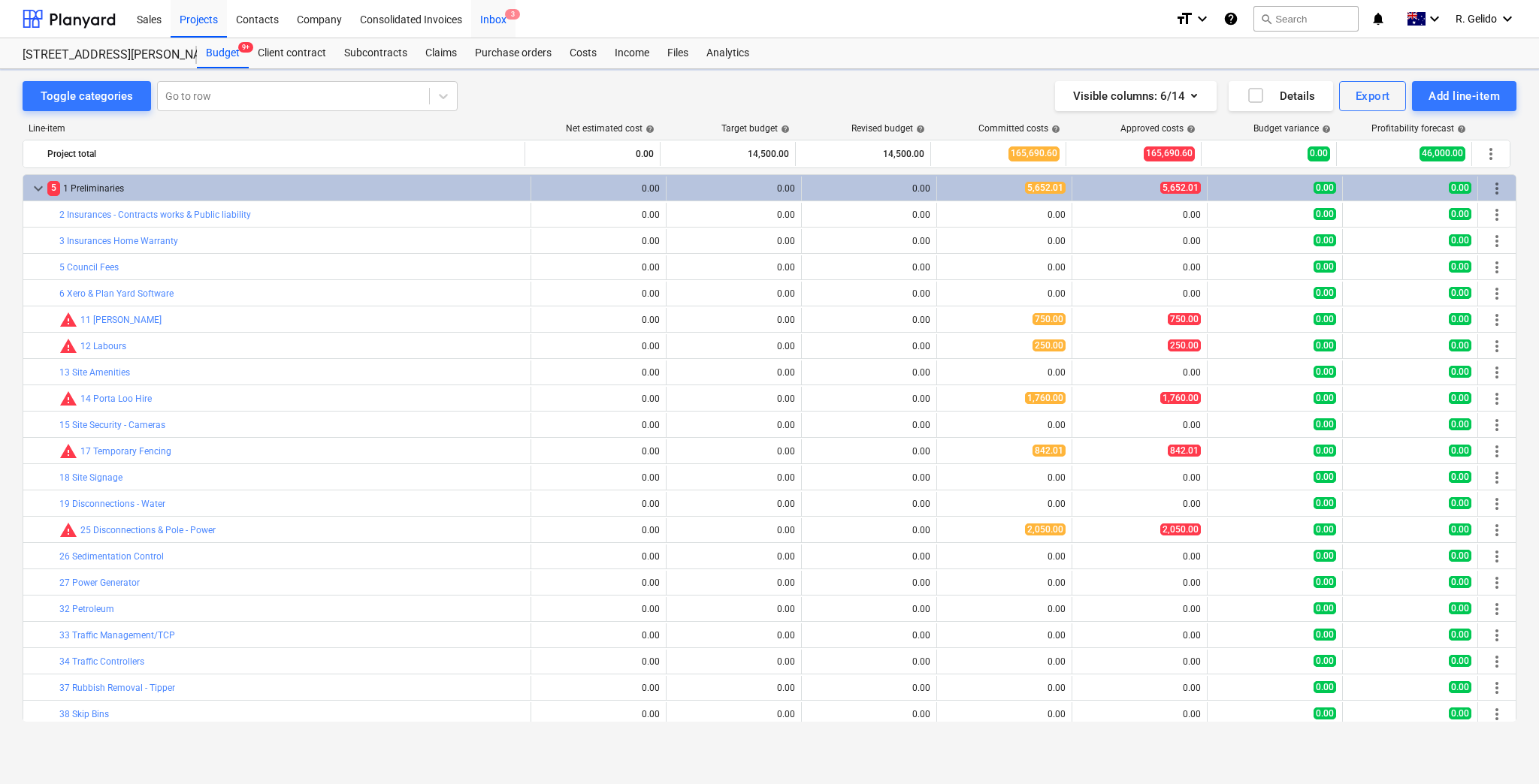
click at [481, 11] on div "Inbox 3" at bounding box center [493, 18] width 45 height 38
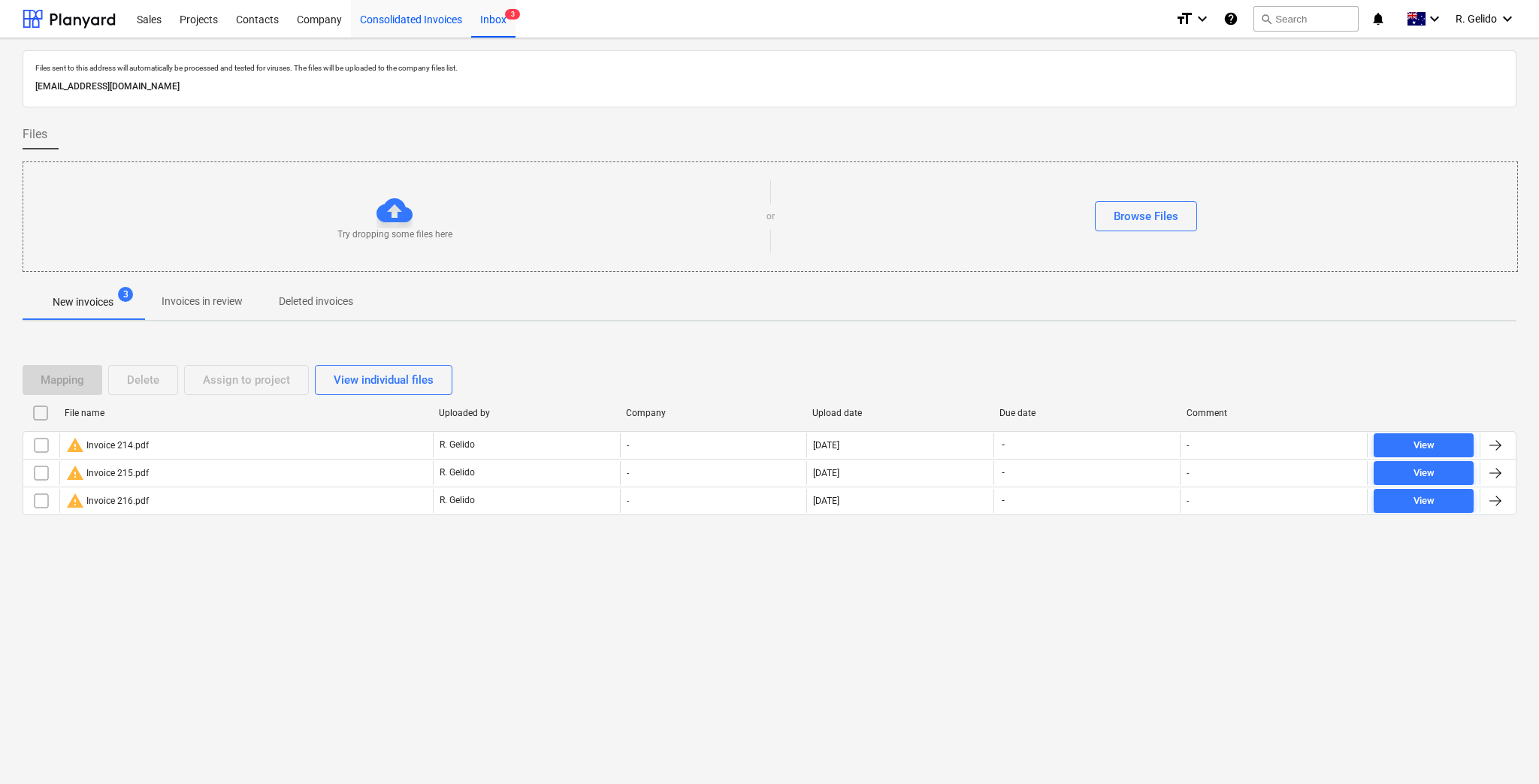
click at [400, 12] on div "Consolidated Invoices" at bounding box center [411, 18] width 120 height 38
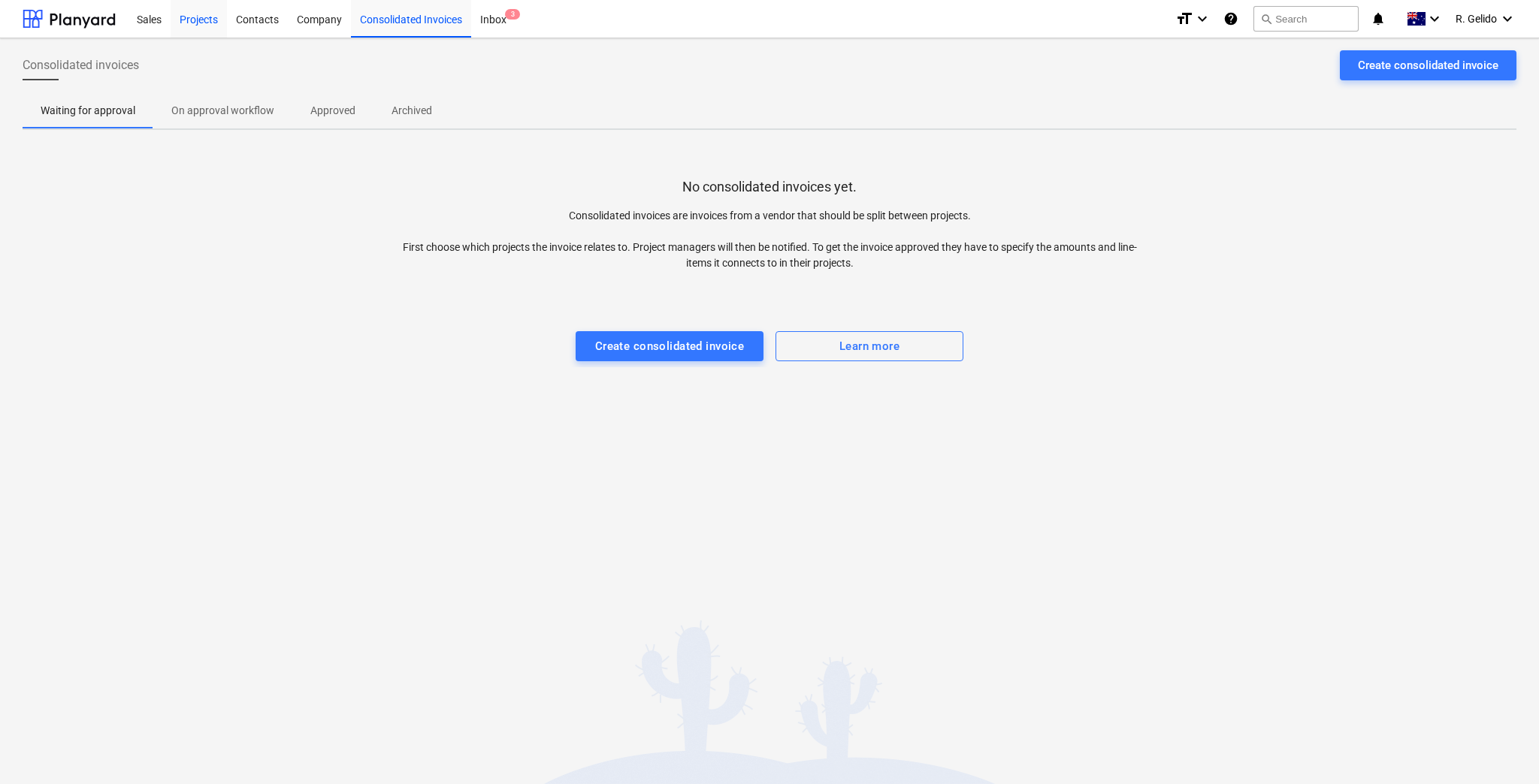
click at [193, 18] on div "Projects" at bounding box center [199, 18] width 56 height 38
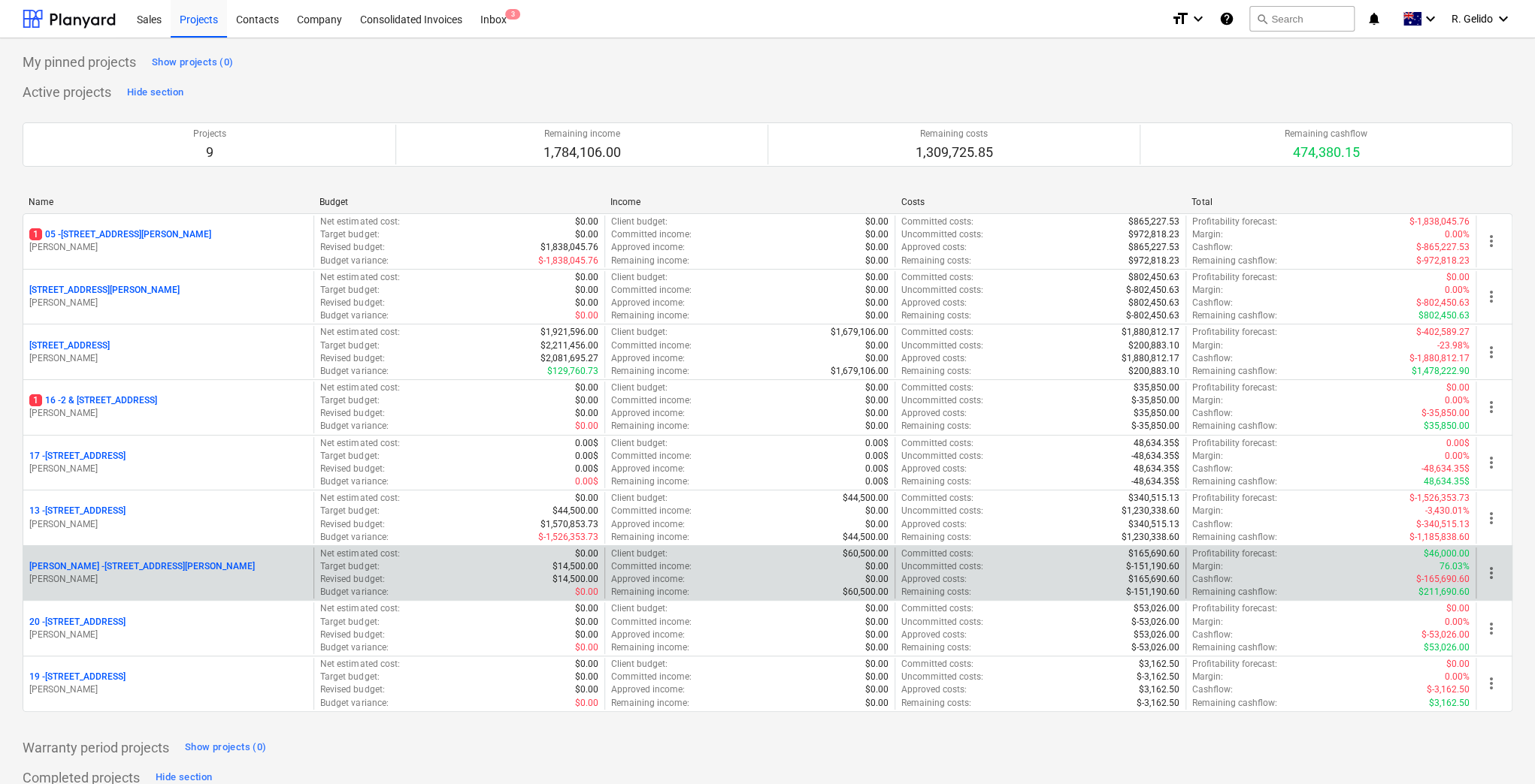
click at [108, 566] on p "[PERSON_NAME] - [STREET_ADDRESS][PERSON_NAME]" at bounding box center [142, 567] width 226 height 13
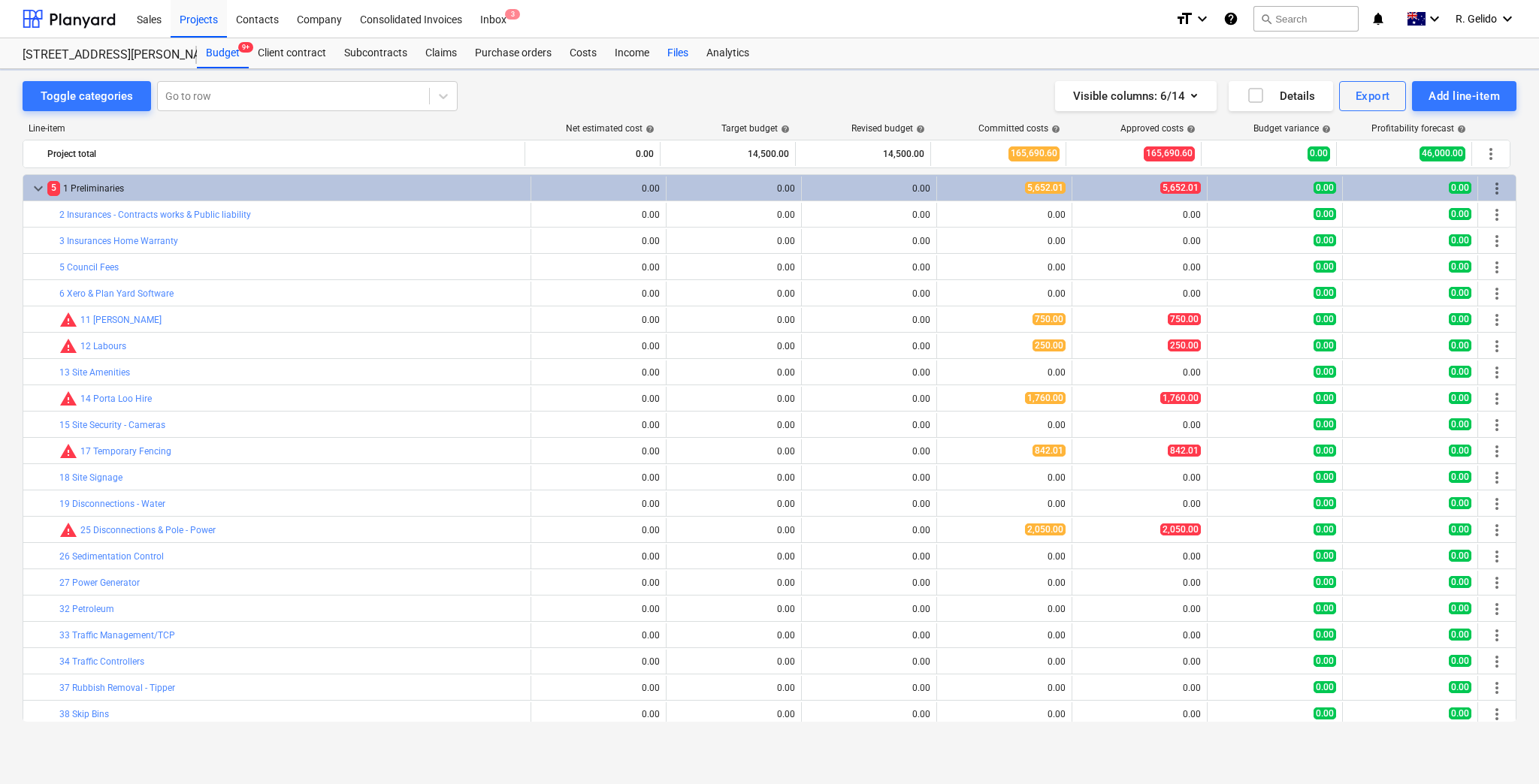
click at [677, 57] on div "Files" at bounding box center [678, 53] width 39 height 30
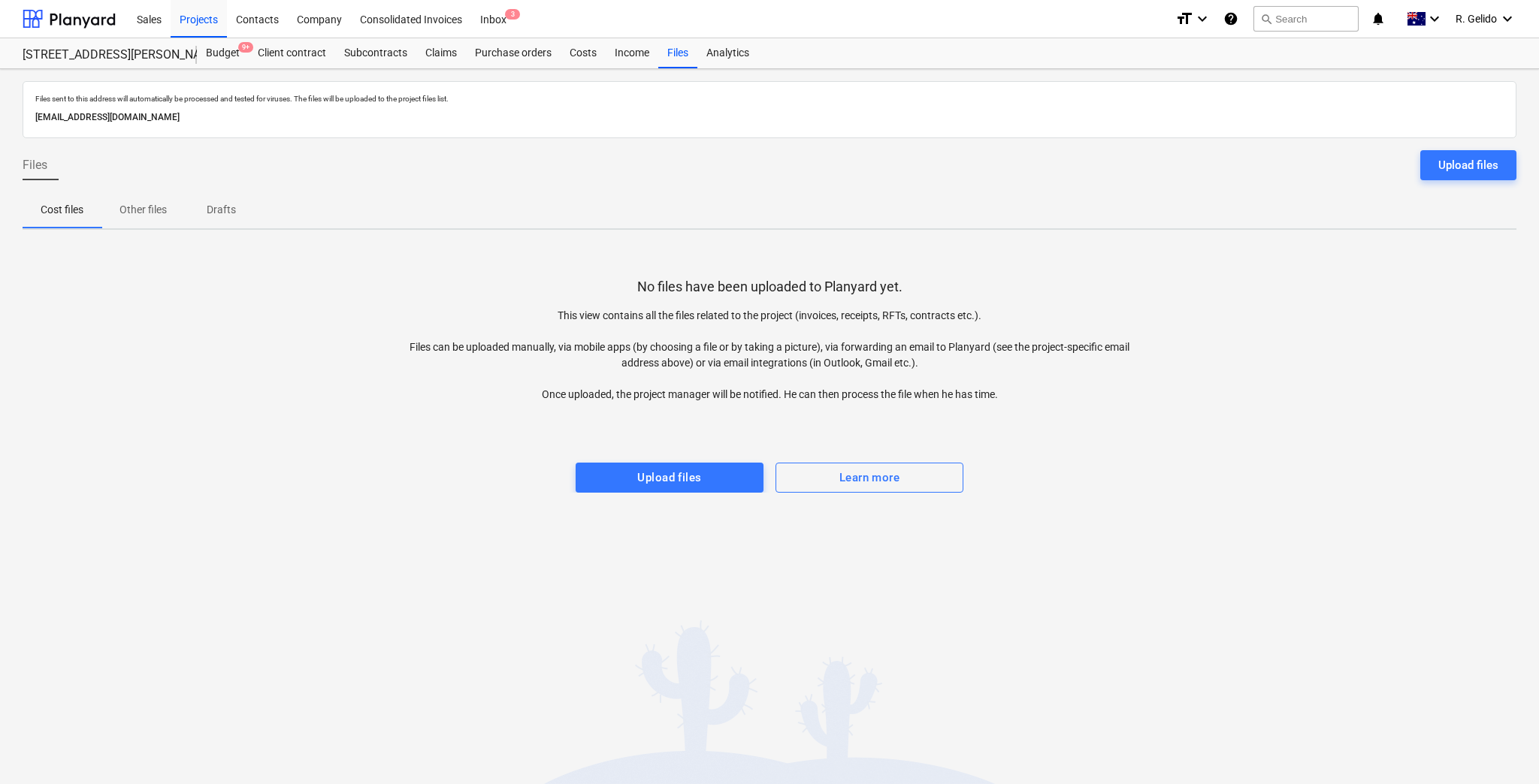
click at [355, 487] on div "No files have been uploaded to Planyard yet. This view contains all the files r…" at bounding box center [770, 367] width 1494 height 251
click at [165, 211] on p "Other files" at bounding box center [143, 210] width 47 height 16
click at [64, 211] on p "Cost files" at bounding box center [62, 210] width 43 height 16
click at [200, 211] on span "Drafts" at bounding box center [221, 210] width 72 height 25
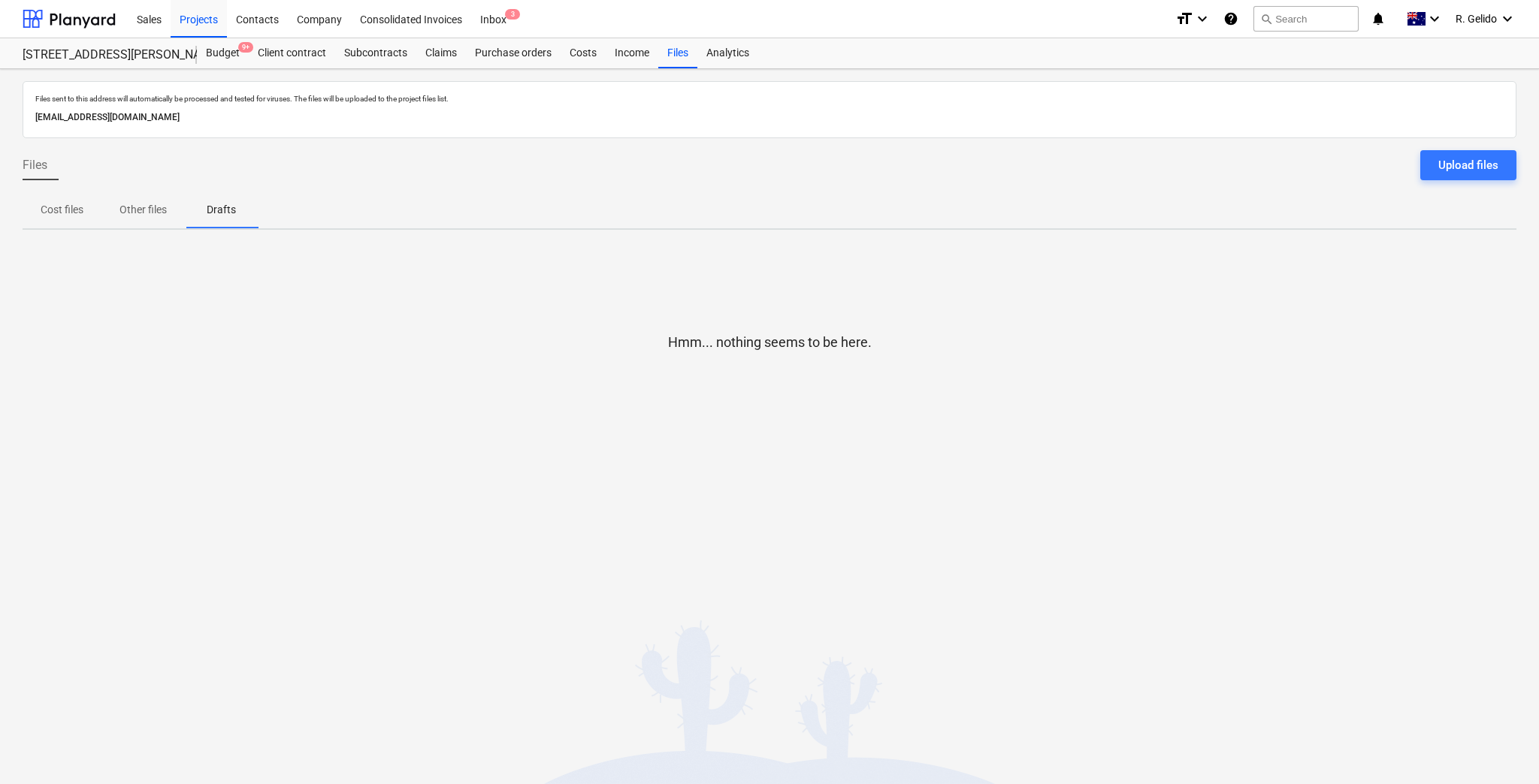
click at [246, 212] on span "Drafts" at bounding box center [221, 210] width 72 height 25
click at [129, 206] on p "Other files" at bounding box center [143, 210] width 47 height 16
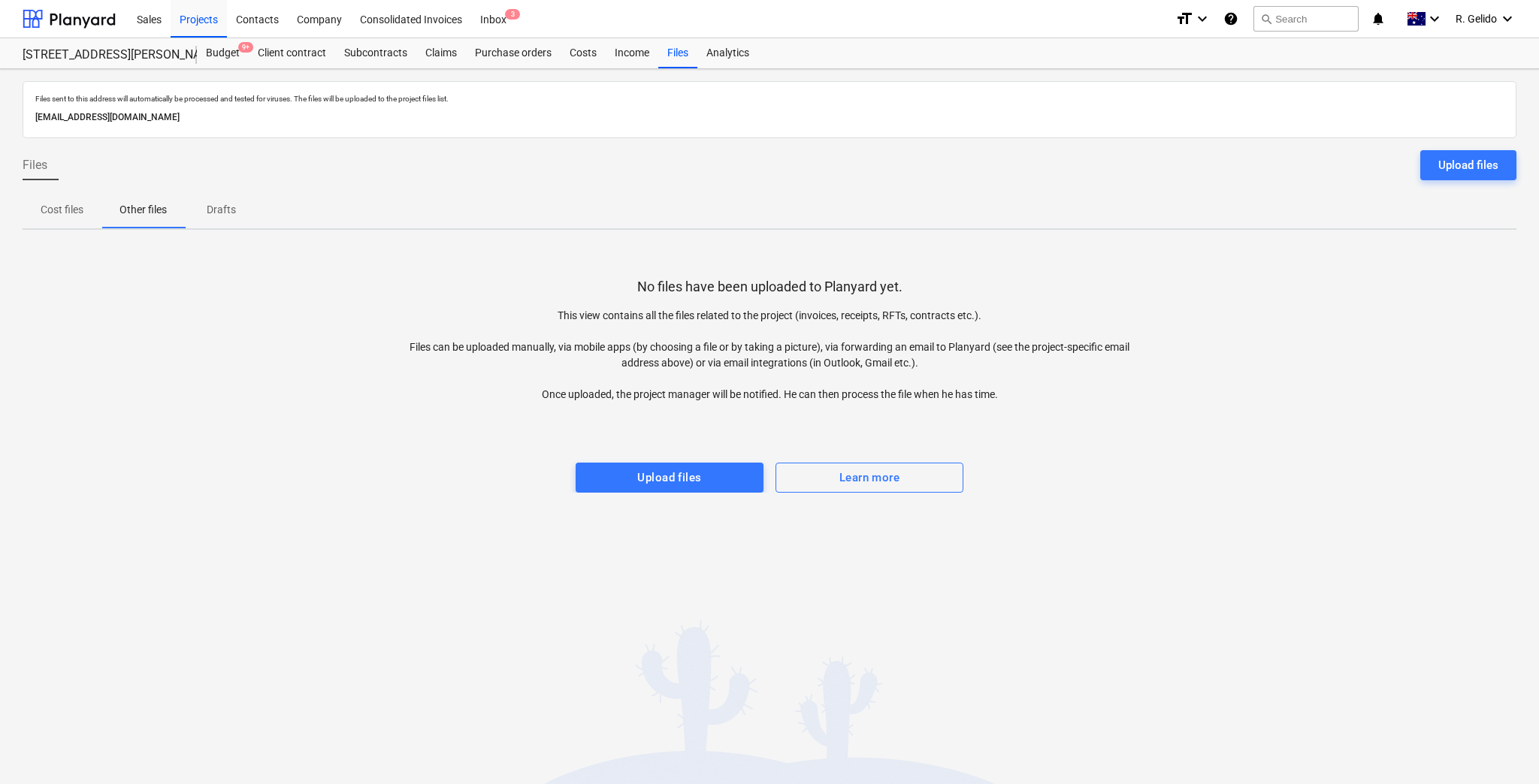
click at [49, 202] on p "Cost files" at bounding box center [62, 210] width 43 height 16
click at [172, 204] on span "Other files" at bounding box center [143, 210] width 83 height 25
